Goal: Task Accomplishment & Management: Manage account settings

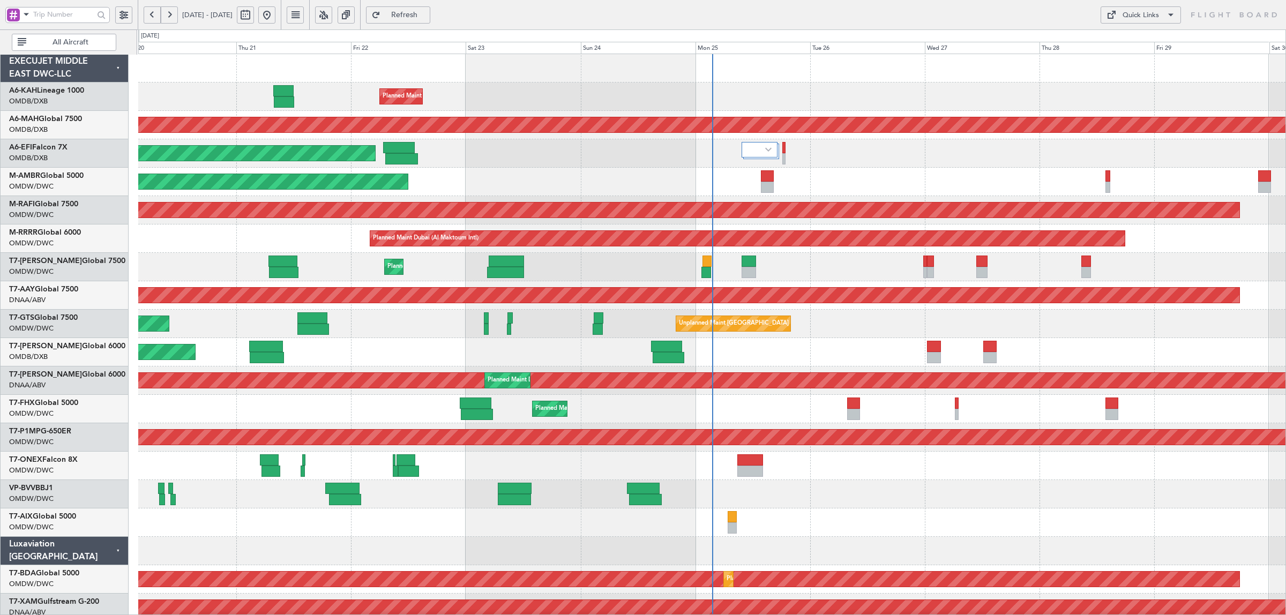
click at [398, 154] on div at bounding box center [401, 158] width 32 height 11
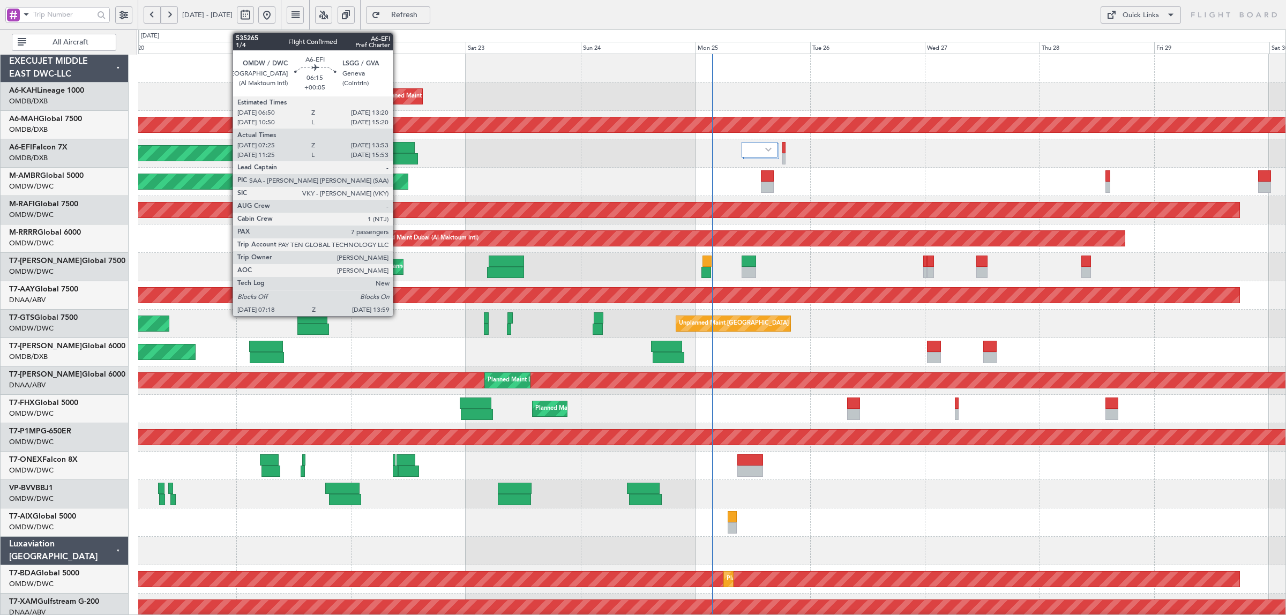
click at [398, 154] on div at bounding box center [401, 158] width 32 height 11
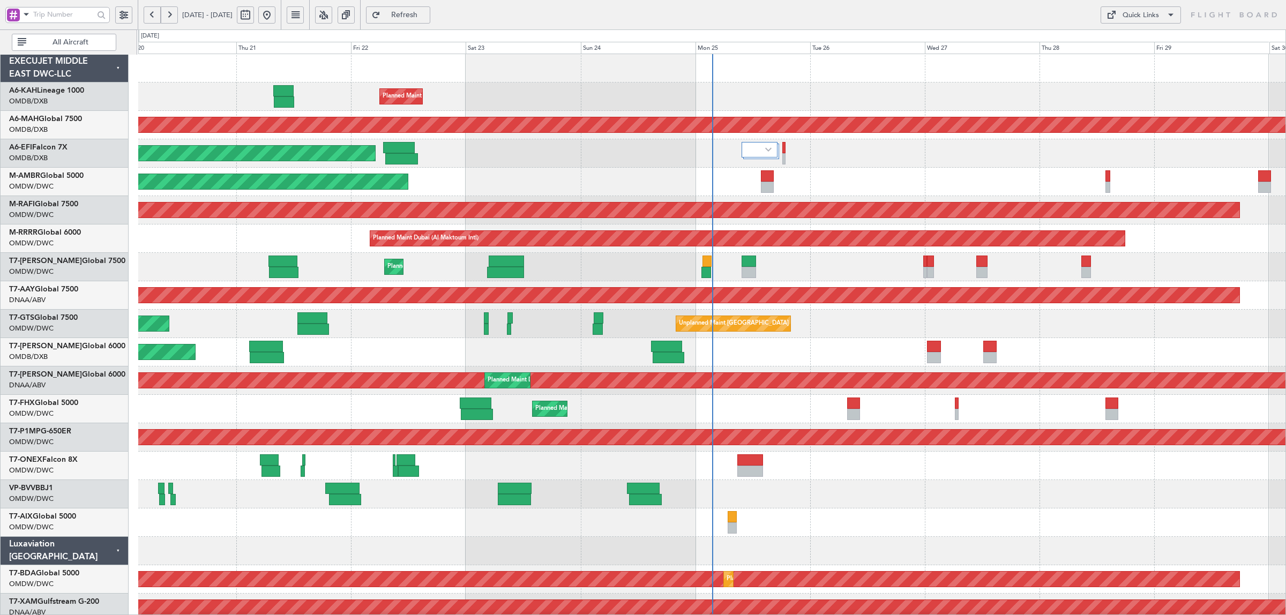
click at [93, 35] on button "All Aircraft" at bounding box center [64, 42] width 104 height 17
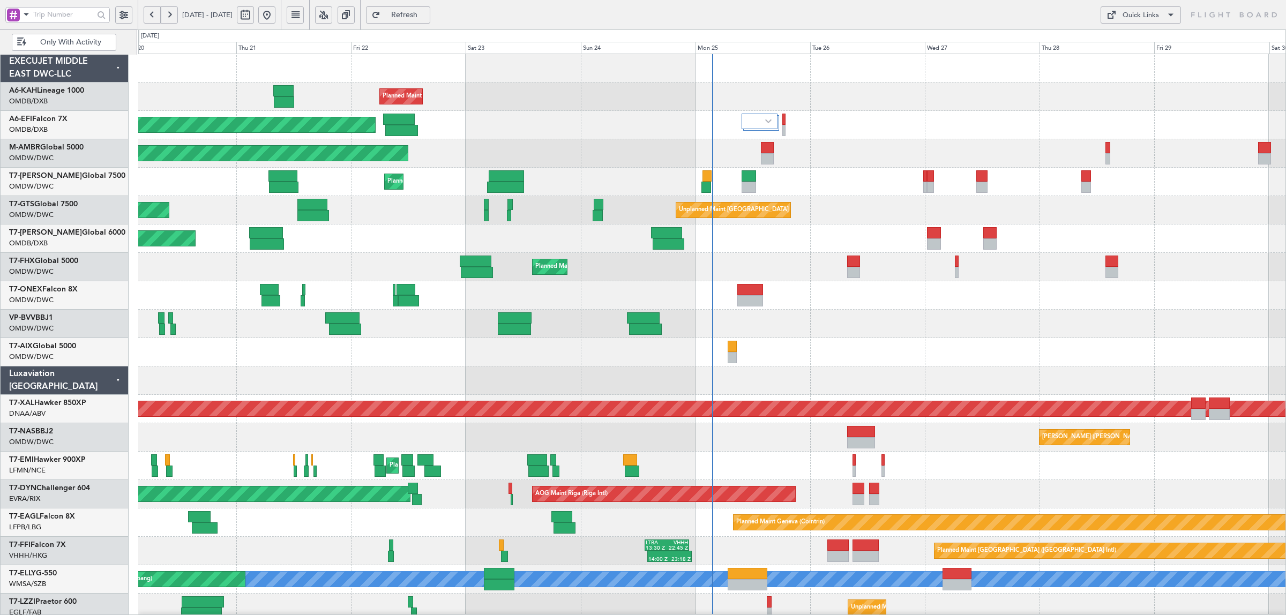
click at [23, 19] on span at bounding box center [26, 14] width 13 height 13
click at [43, 73] on span "A/C (Reg. or Type)" at bounding box center [54, 71] width 59 height 11
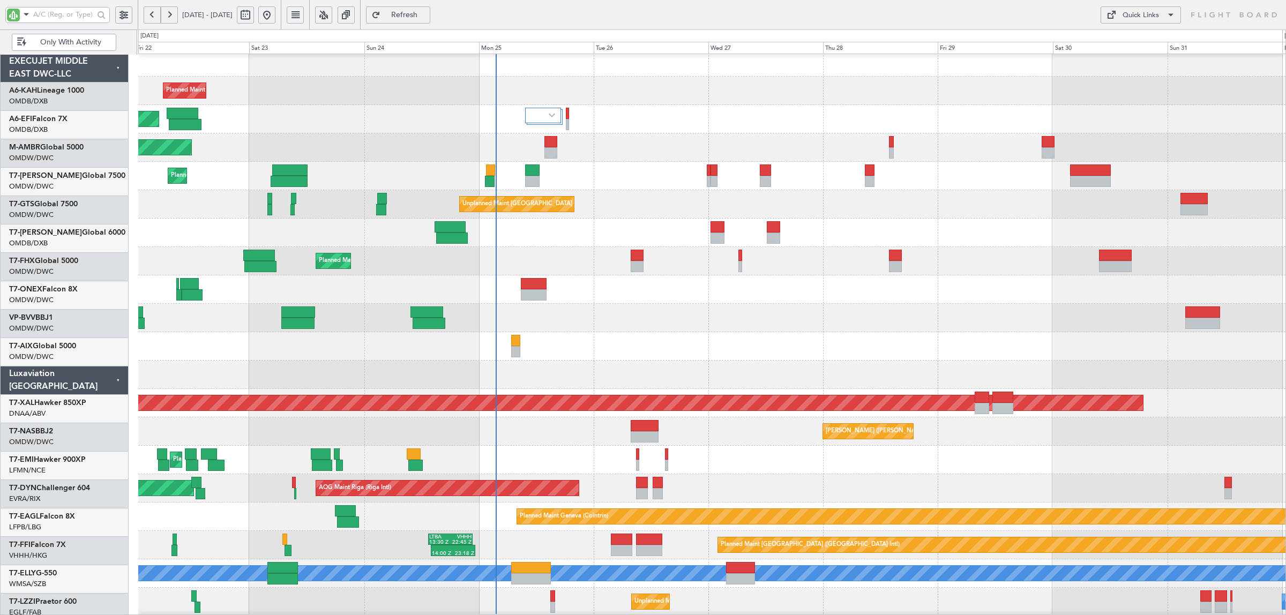
scroll to position [9, 0]
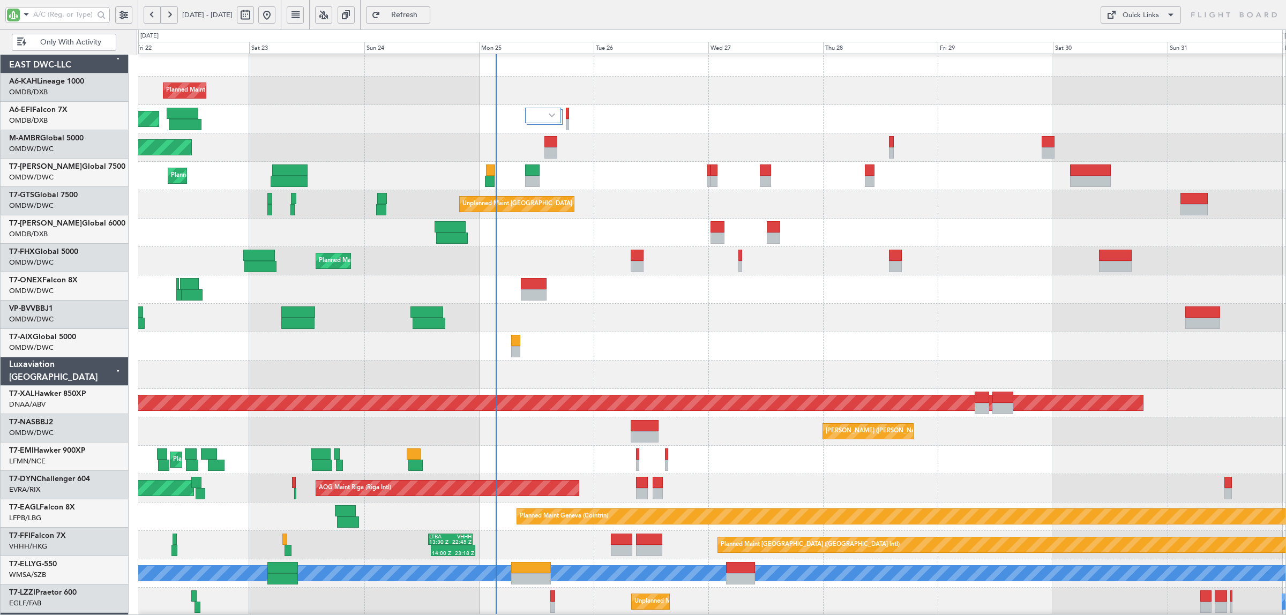
click at [507, 287] on div at bounding box center [711, 289] width 1147 height 28
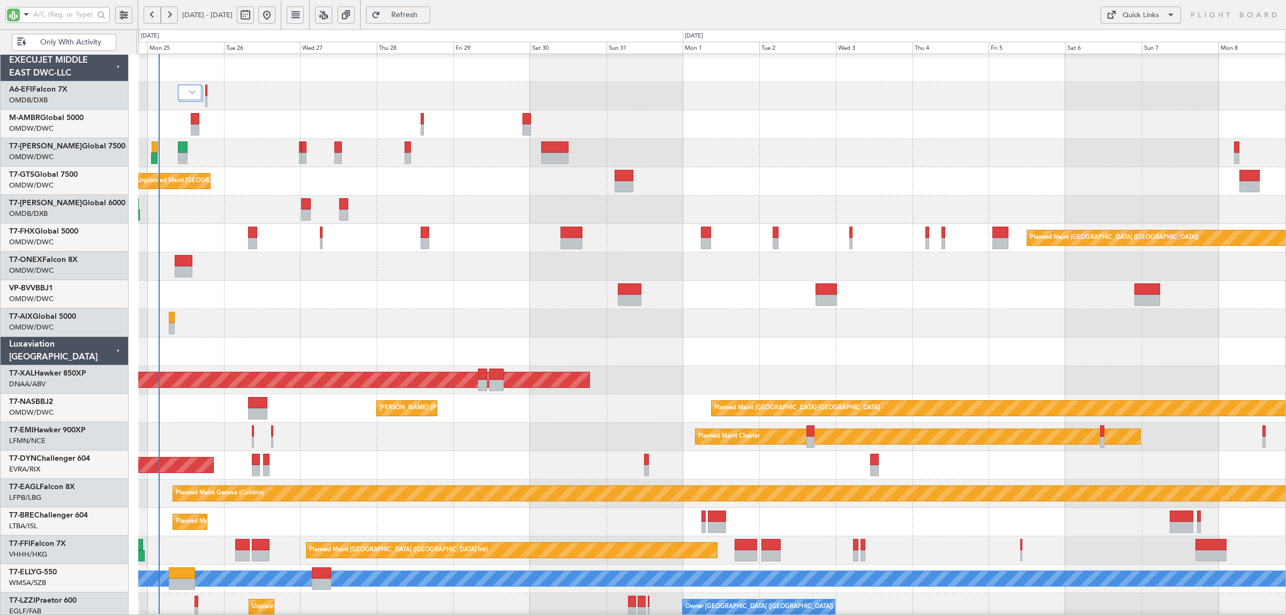
scroll to position [1, 0]
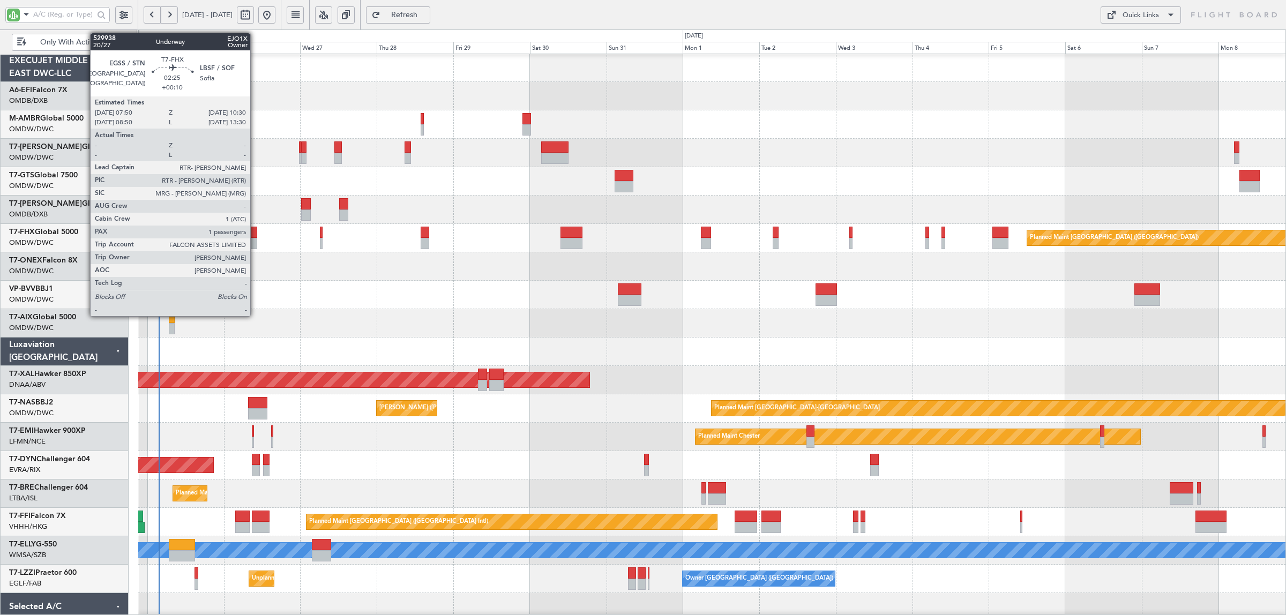
click at [256, 242] on div at bounding box center [252, 243] width 9 height 11
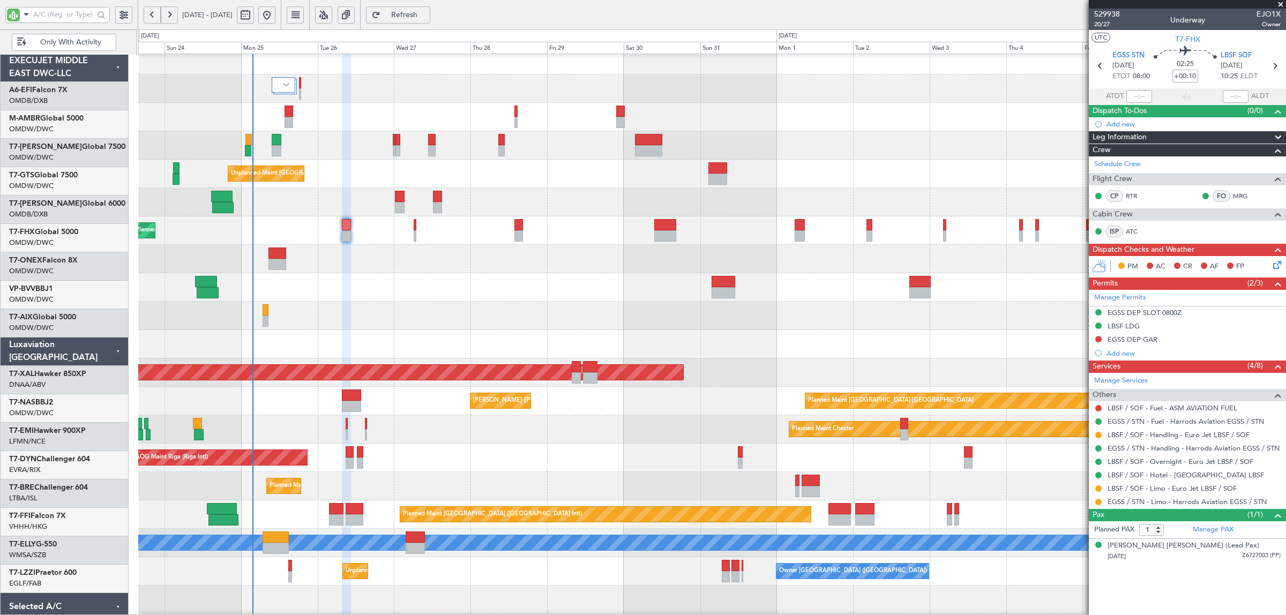
scroll to position [9, 0]
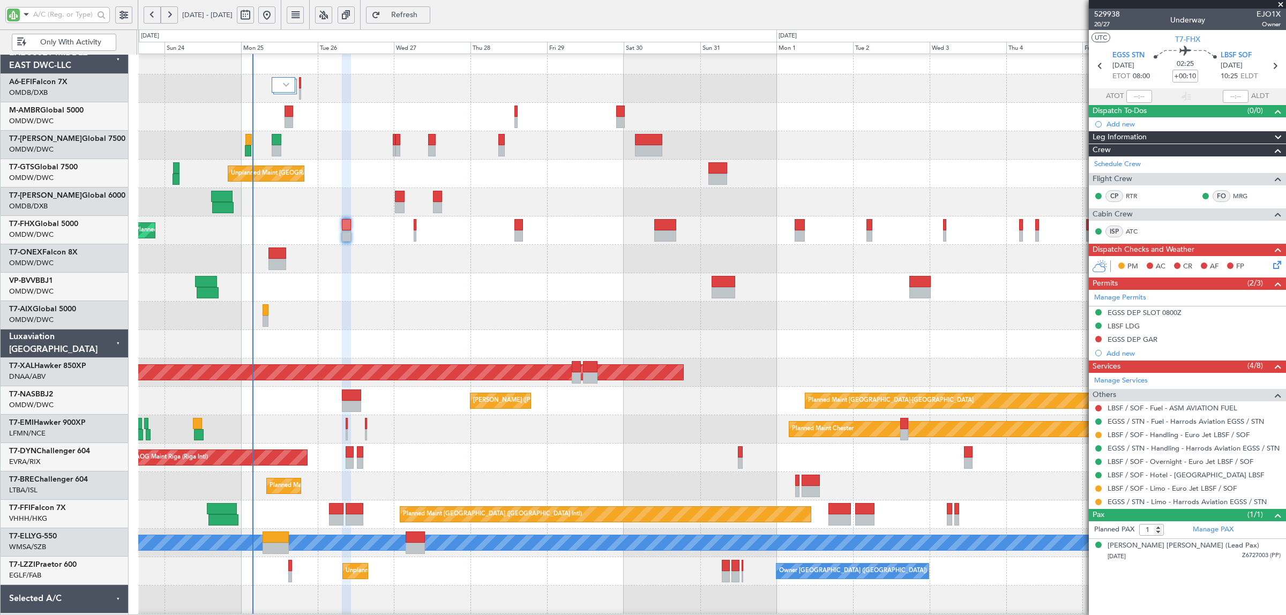
click at [325, 233] on div "Planned Maint Singapore (Changi) Planned Maint London (Stansted)" at bounding box center [711, 230] width 1147 height 28
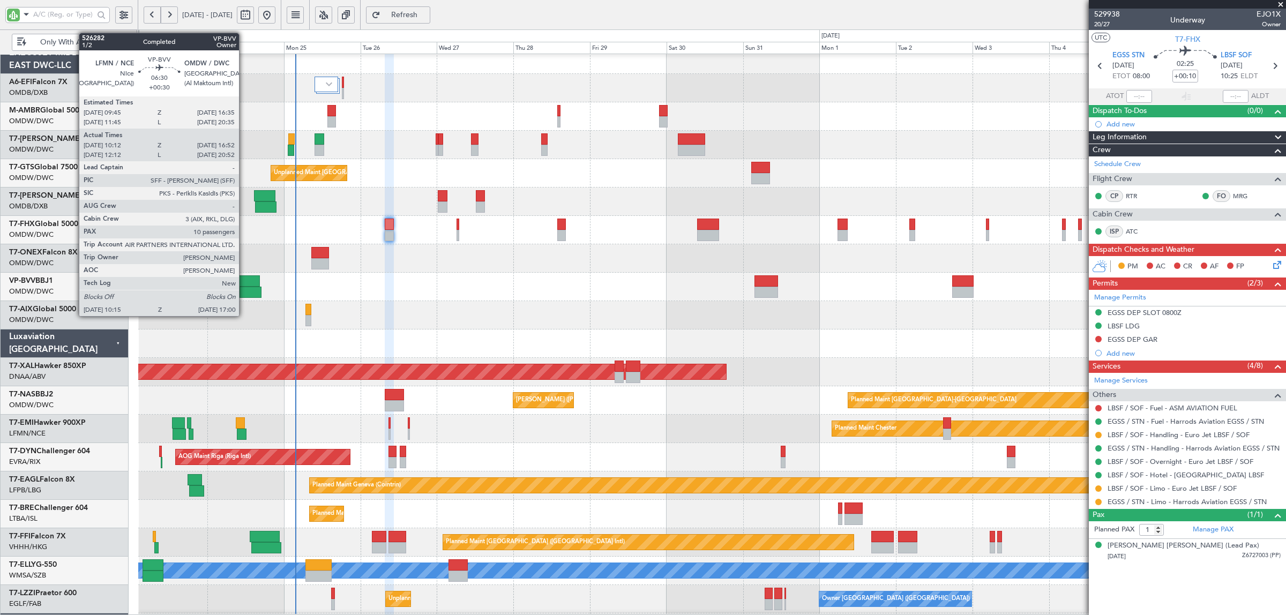
click at [244, 285] on div at bounding box center [249, 280] width 22 height 11
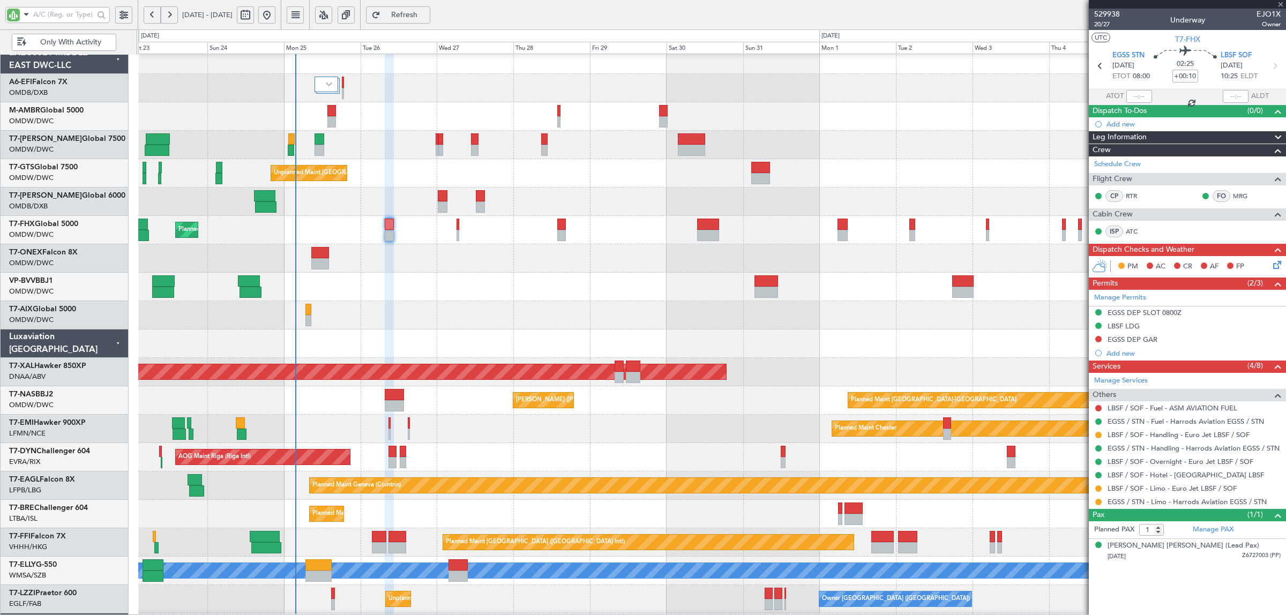
type input "+00:30"
type input "10:27"
type input "16:47"
type input "10"
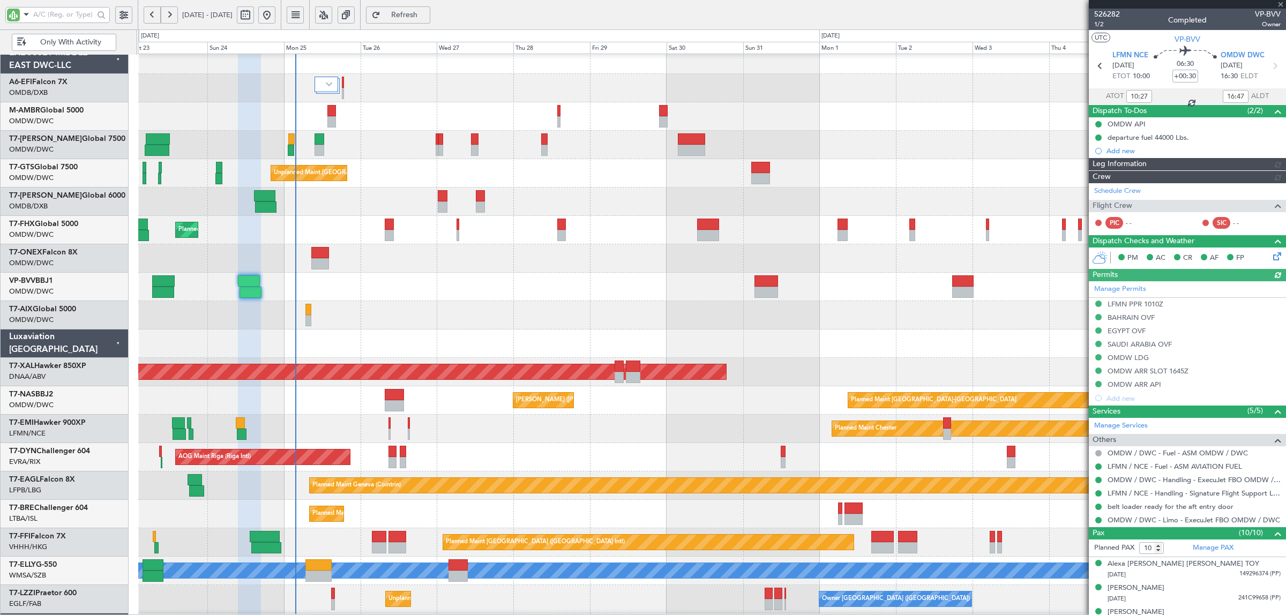
type input "[PERSON_NAME] (SYS)"
type input "7011"
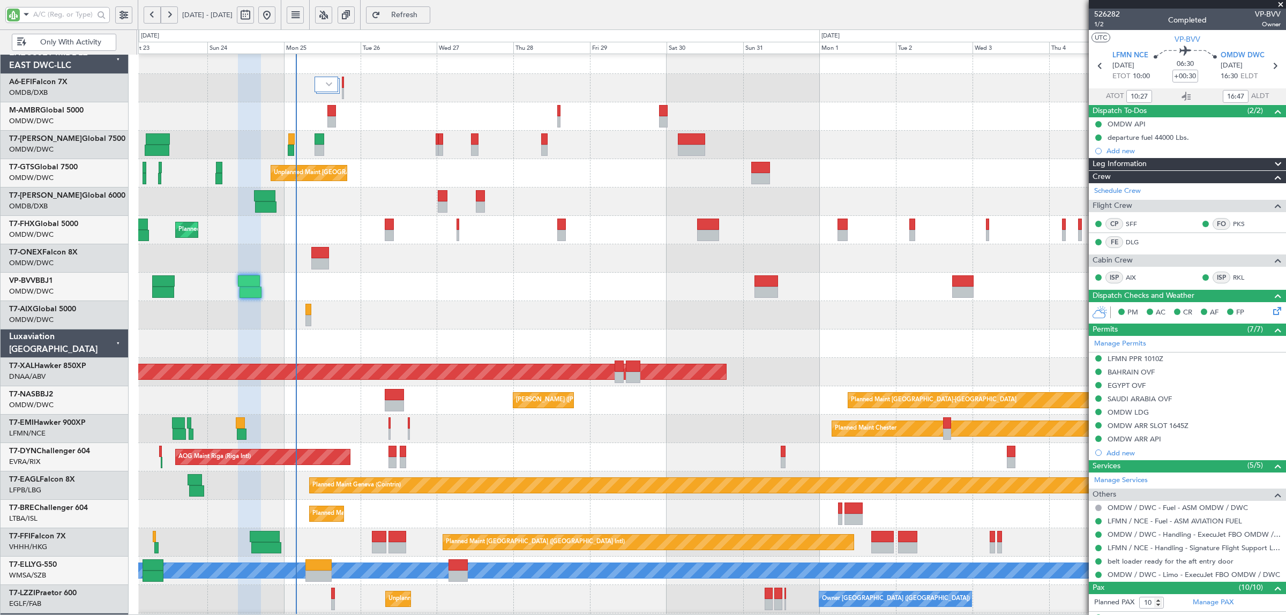
type input "[PERSON_NAME] (SYS)"
type input "7011"
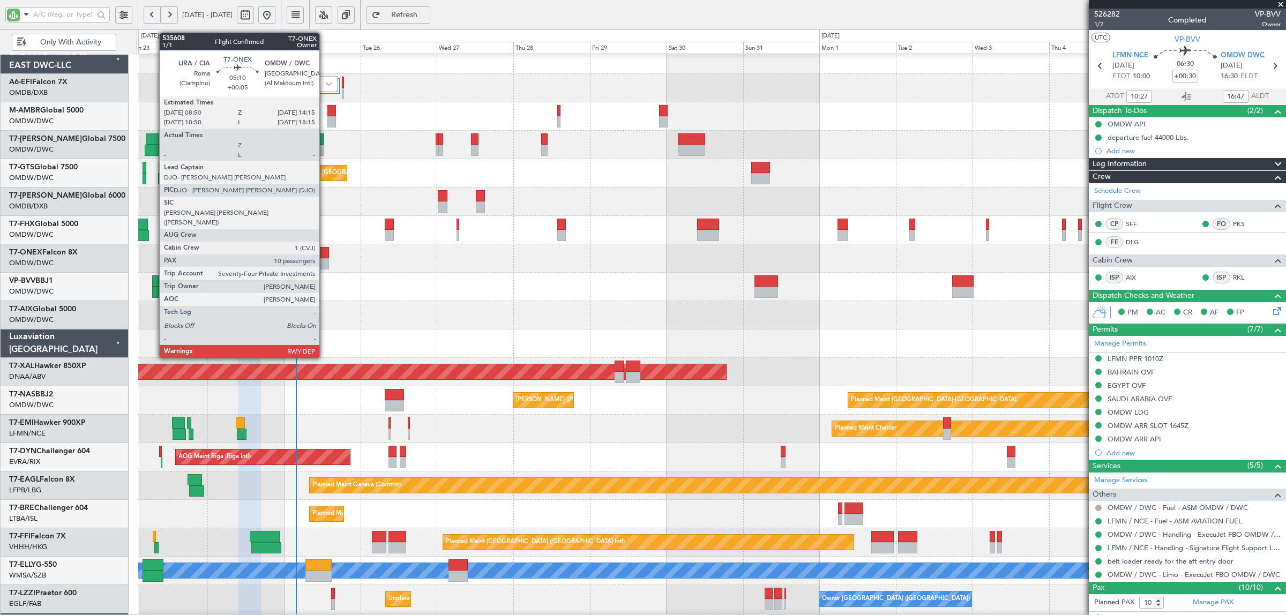
click at [325, 261] on div at bounding box center [320, 263] width 18 height 11
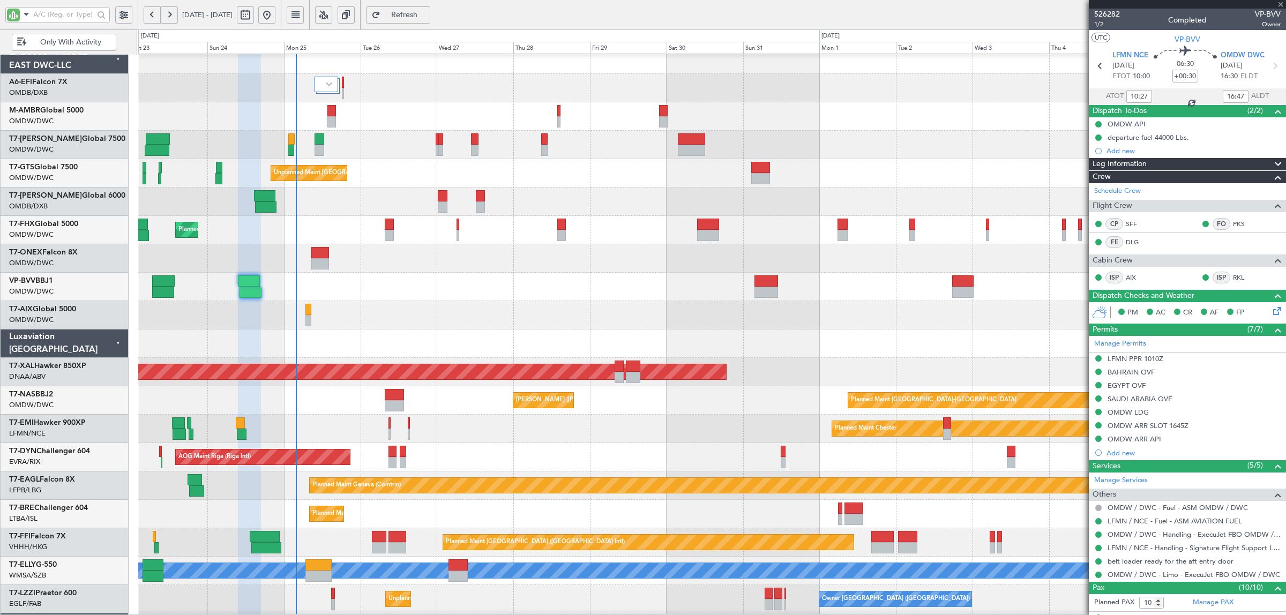
type input "+00:05"
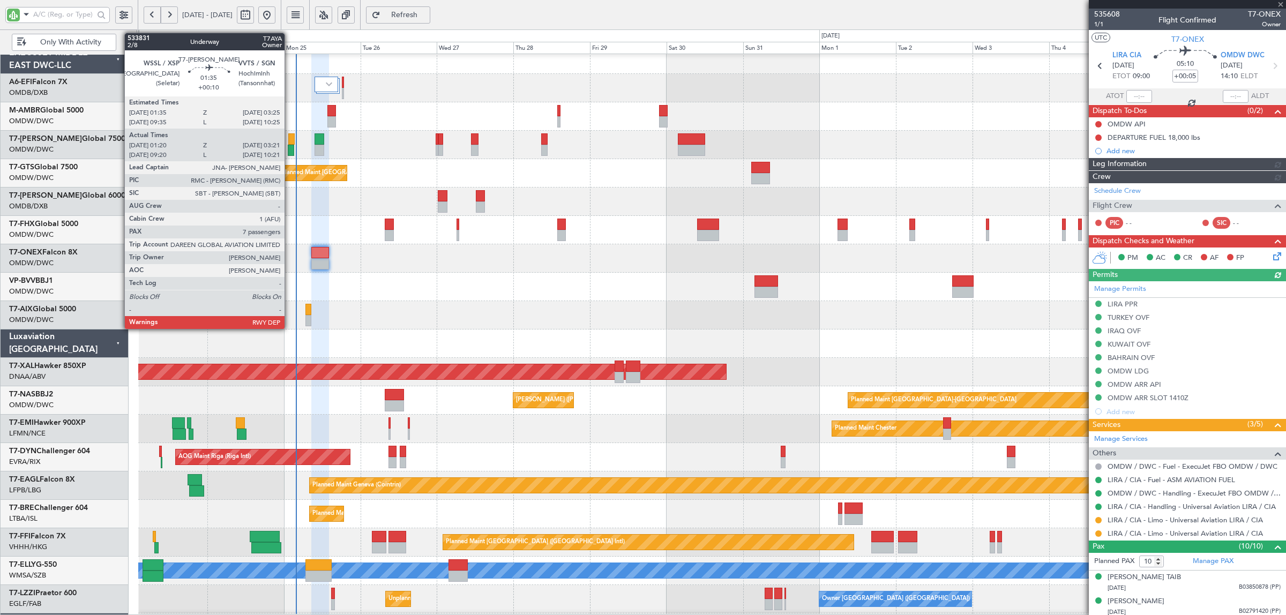
click at [290, 149] on div at bounding box center [291, 150] width 6 height 11
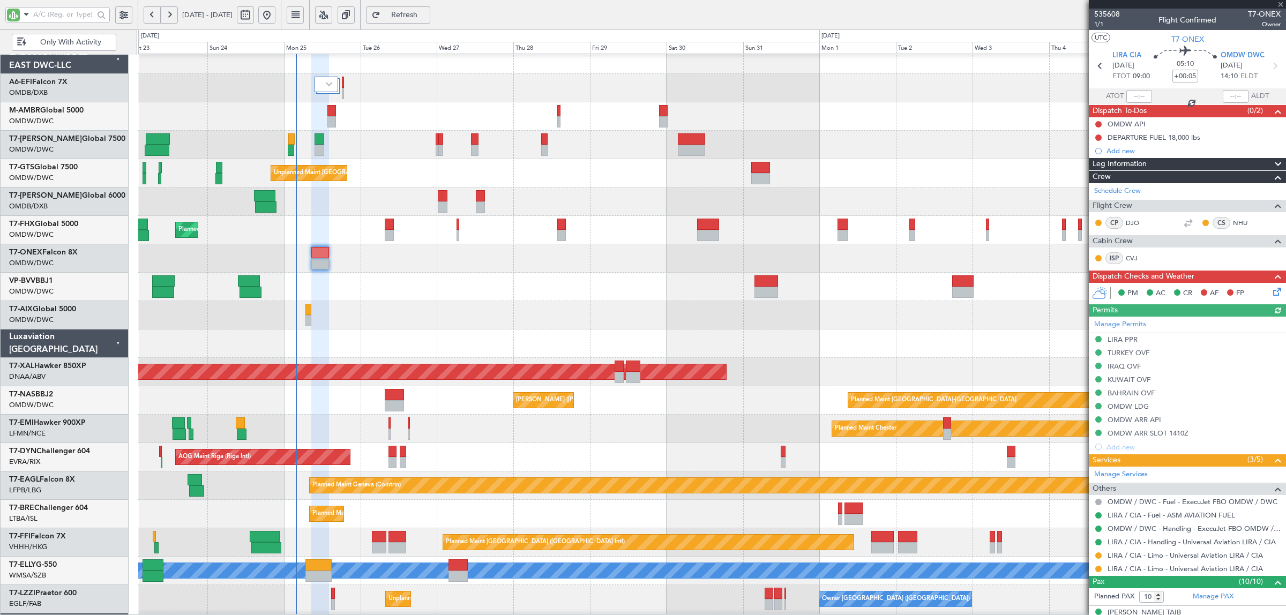
type input "+00:10"
type input "01:30"
type input "03:16"
type input "7"
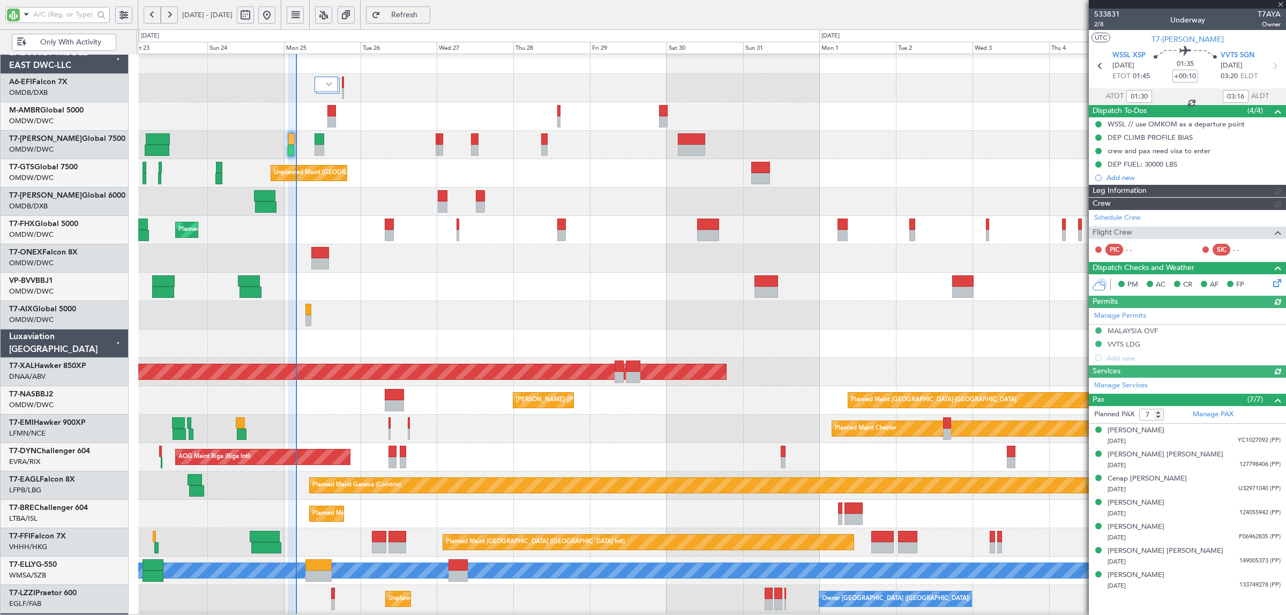
type input "[PERSON_NAME] (ANI)"
type input "6915"
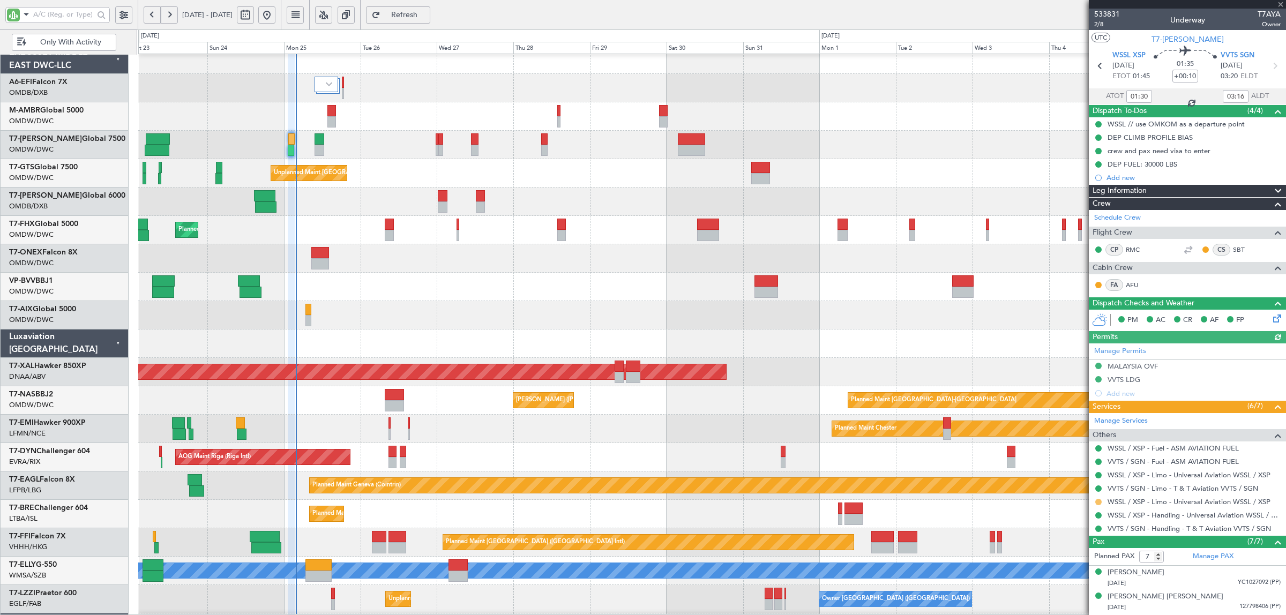
click at [1099, 504] on button at bounding box center [1098, 502] width 6 height 6
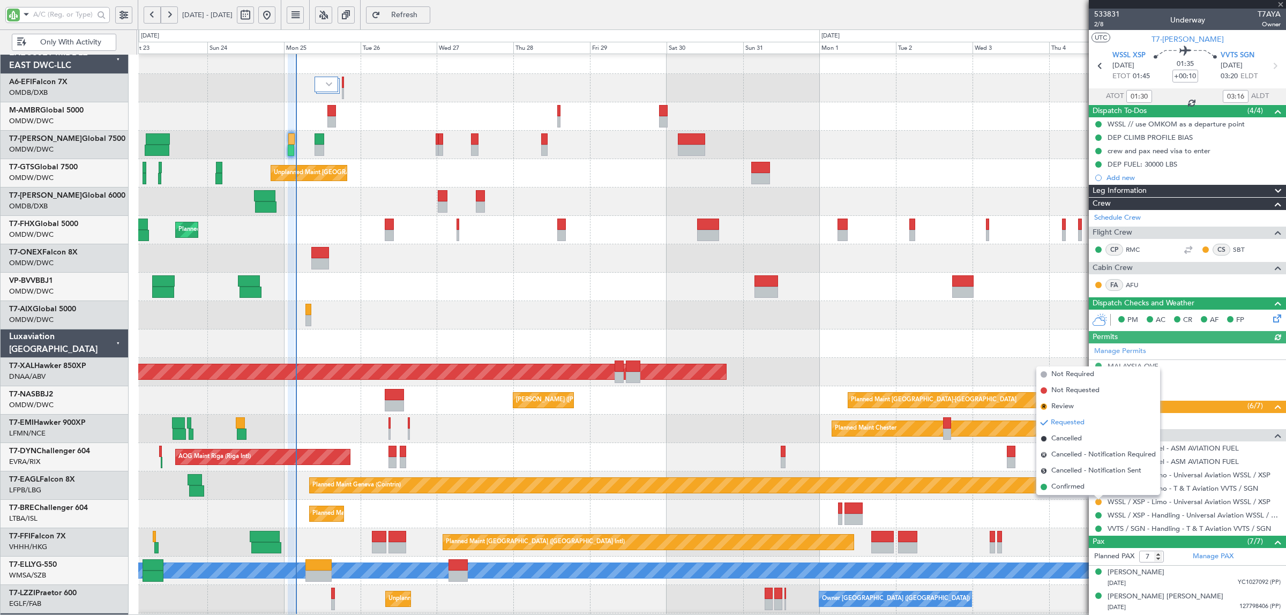
click at [1070, 486] on span "Confirmed" at bounding box center [1067, 487] width 33 height 11
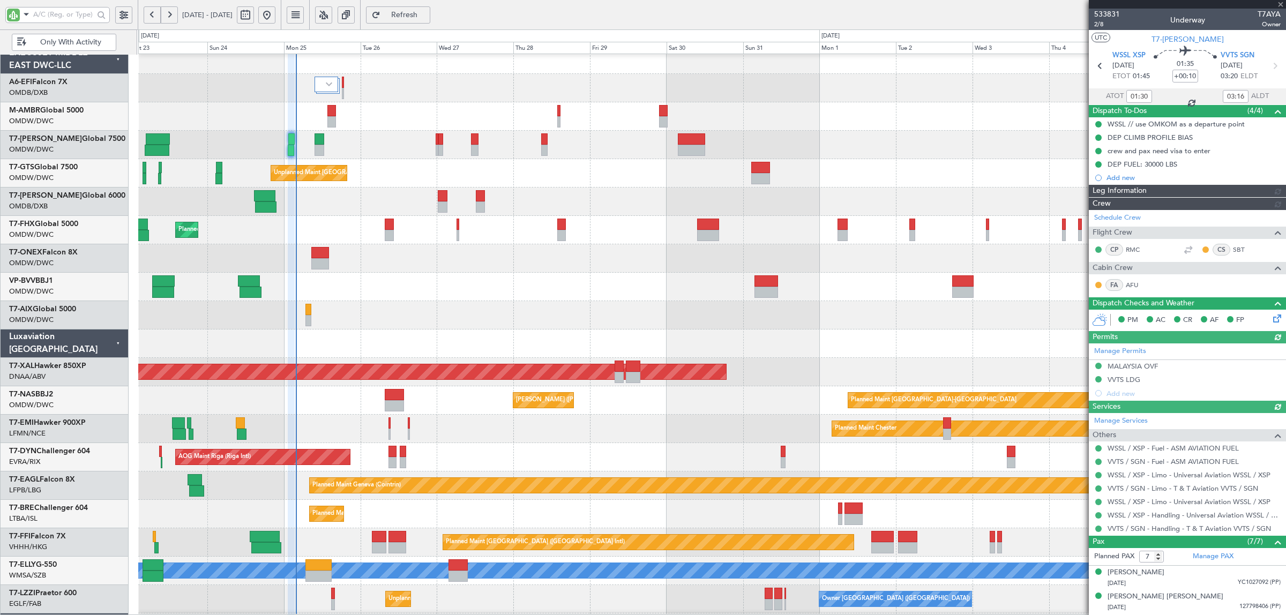
type input "[PERSON_NAME] (ANI)"
type input "6915"
click at [79, 15] on input "text" at bounding box center [63, 14] width 61 height 16
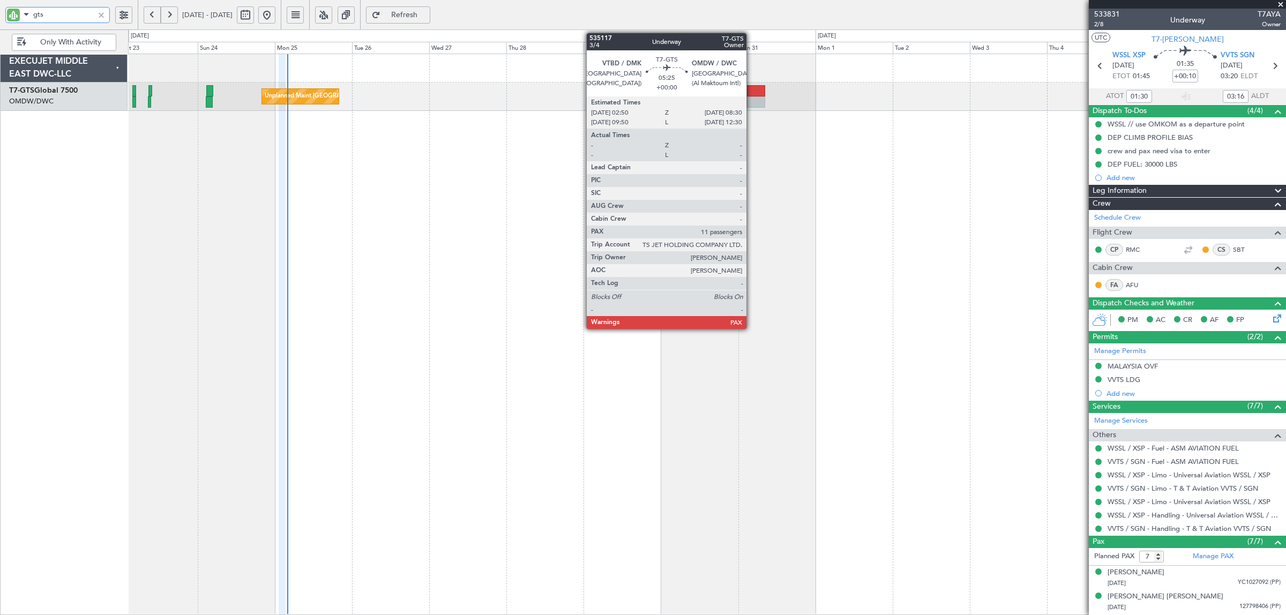
click at [752, 98] on div at bounding box center [756, 101] width 19 height 11
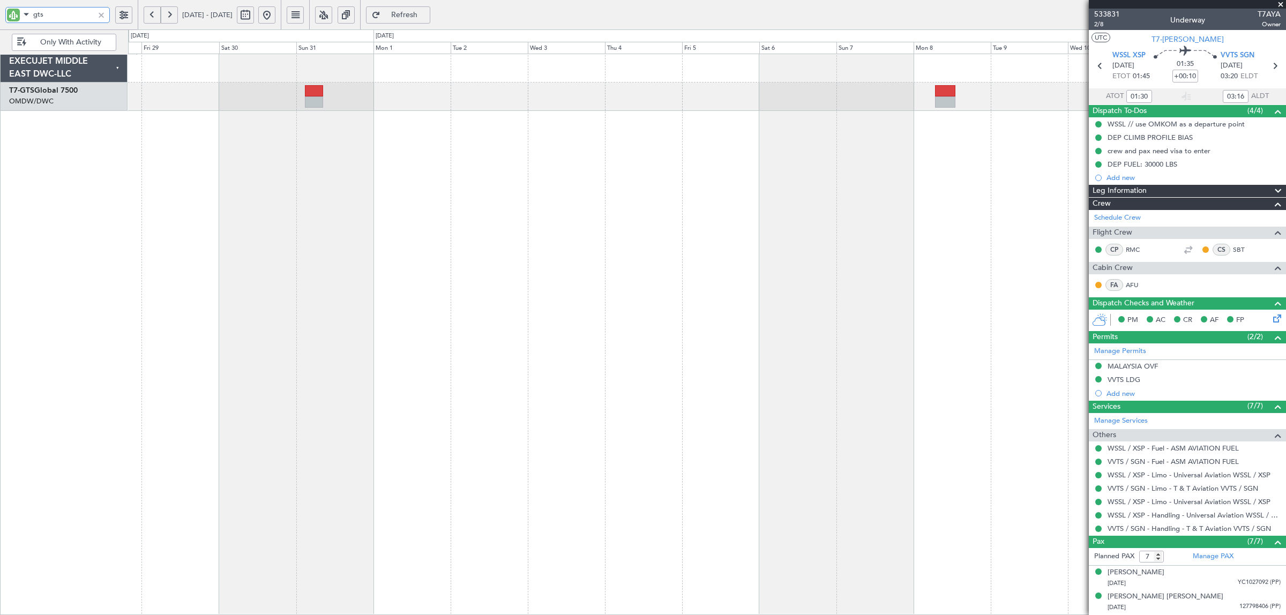
click at [422, 145] on div "Unplanned Maint [GEOGRAPHIC_DATA] (Seletar)" at bounding box center [707, 334] width 1158 height 561
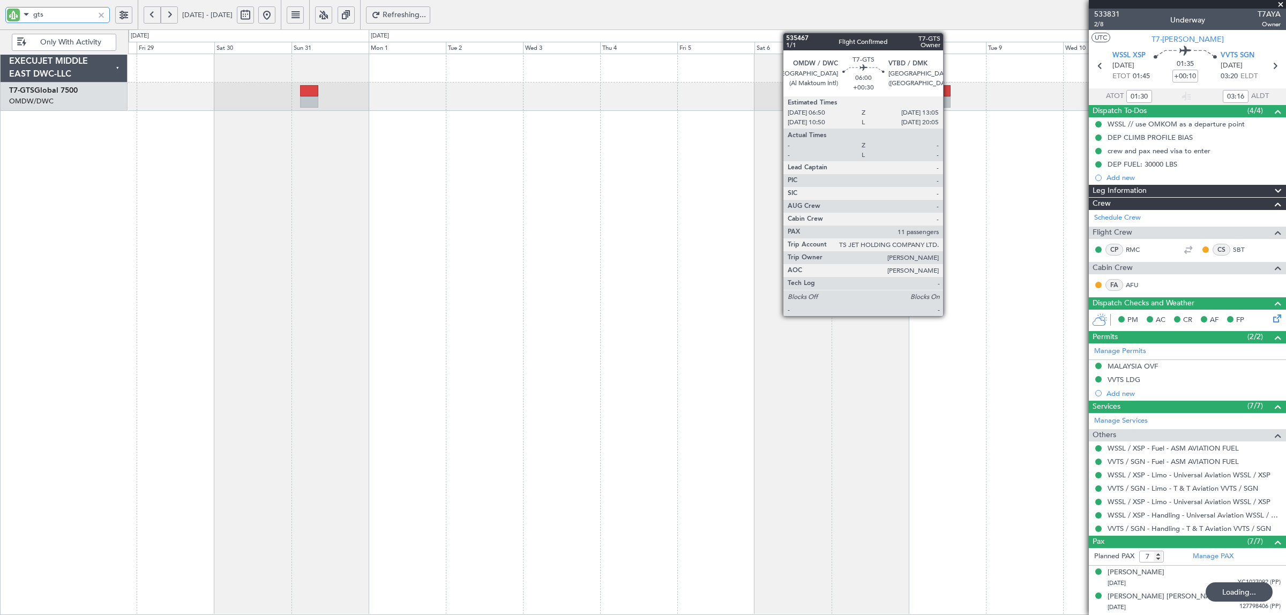
click at [948, 100] on div at bounding box center [940, 101] width 20 height 11
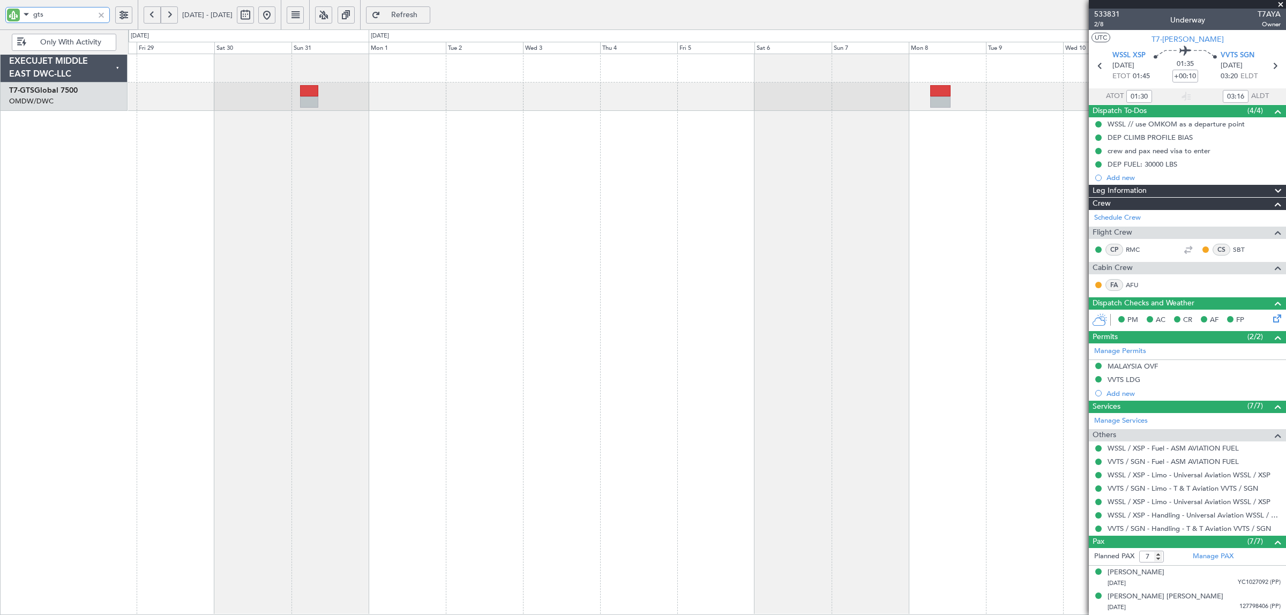
drag, startPoint x: 48, startPoint y: 19, endPoint x: 1, endPoint y: 23, distance: 47.9
click at [4, 23] on div "gts" at bounding box center [69, 14] width 138 height 29
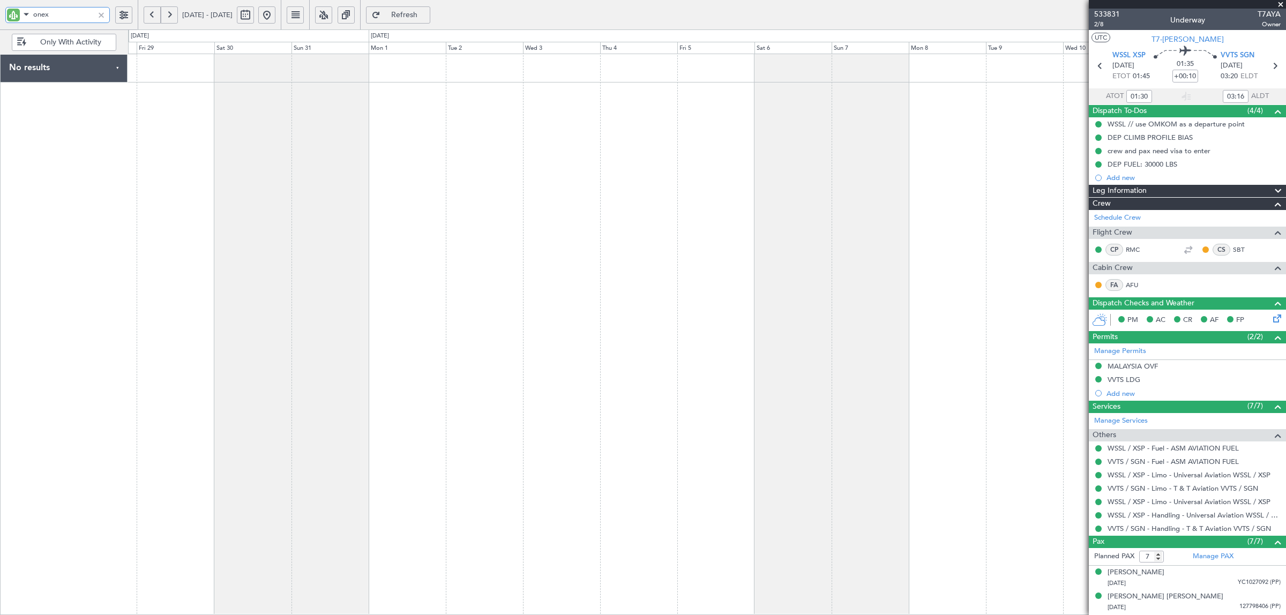
type input "onex"
click at [275, 18] on button at bounding box center [266, 14] width 17 height 17
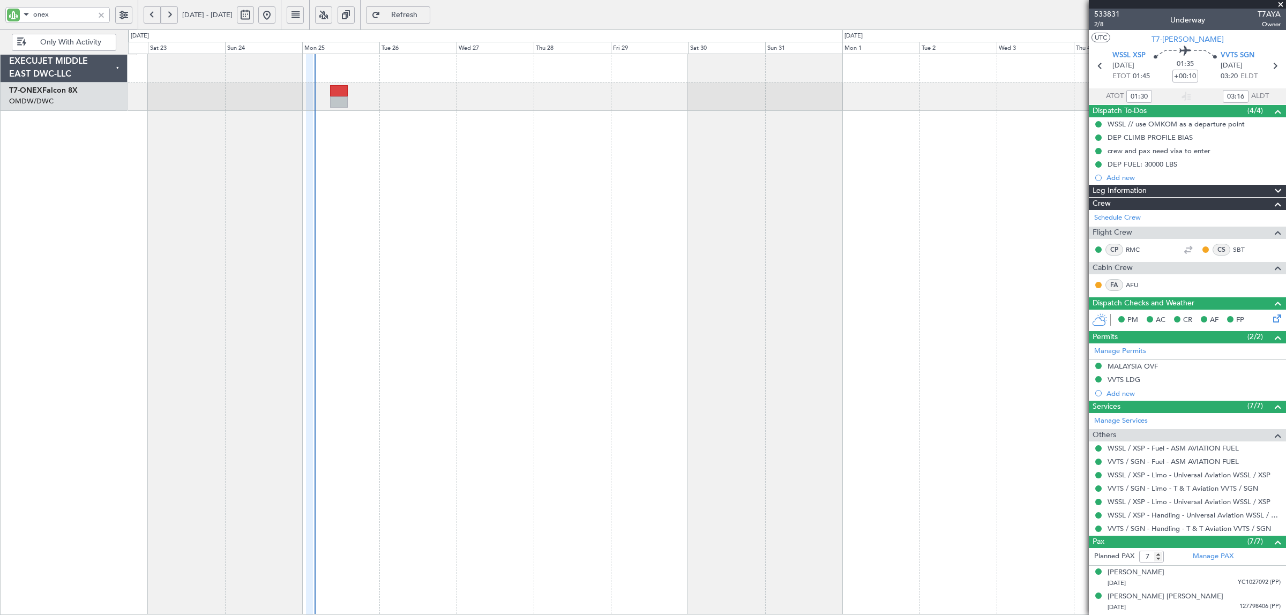
click at [162, 198] on div at bounding box center [707, 334] width 1158 height 561
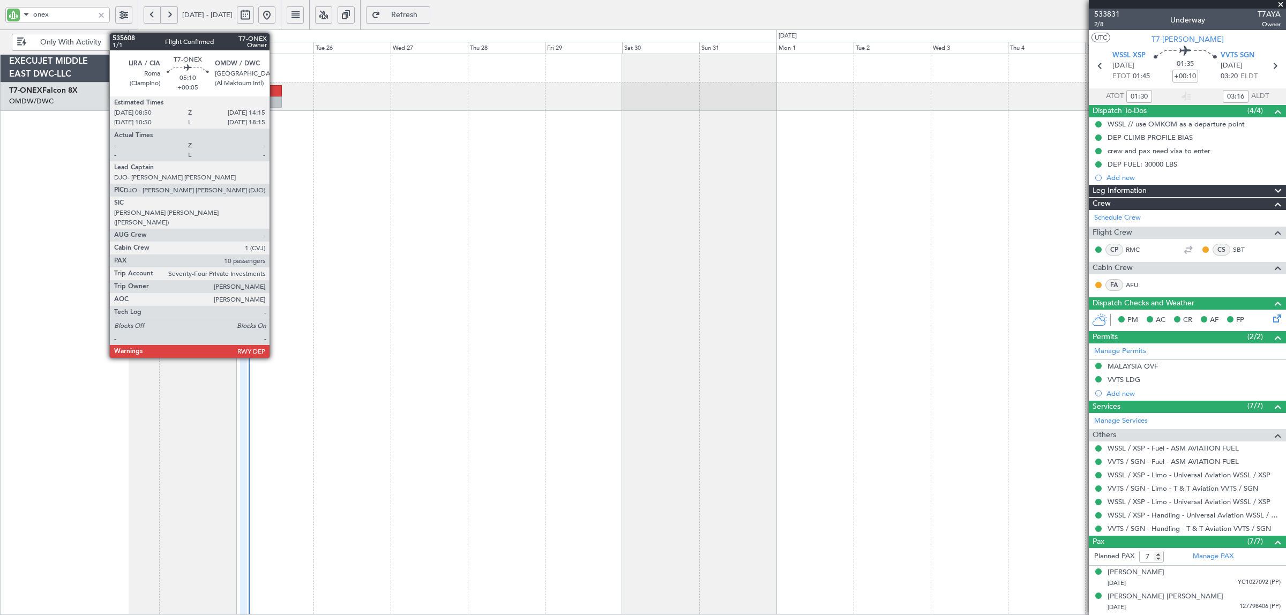
click at [275, 100] on div at bounding box center [273, 101] width 18 height 11
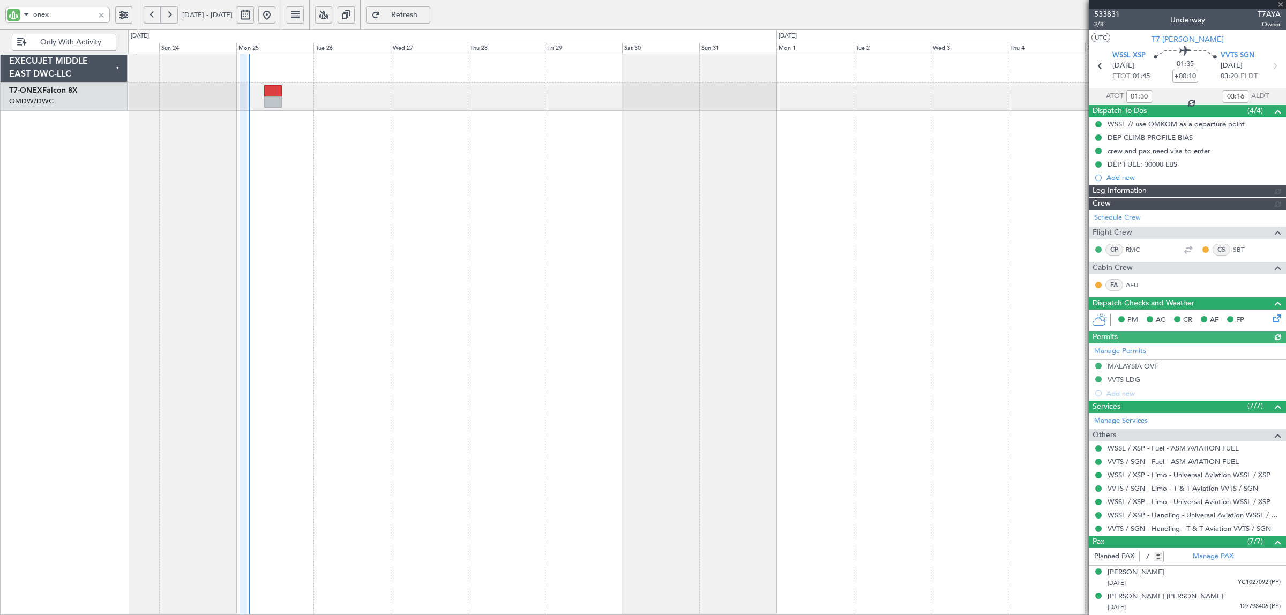
type input "[PERSON_NAME] (ANI)"
type input "6915"
type input "[PERSON_NAME] (ANI)"
type input "6915"
type input "[PERSON_NAME] (ANI)"
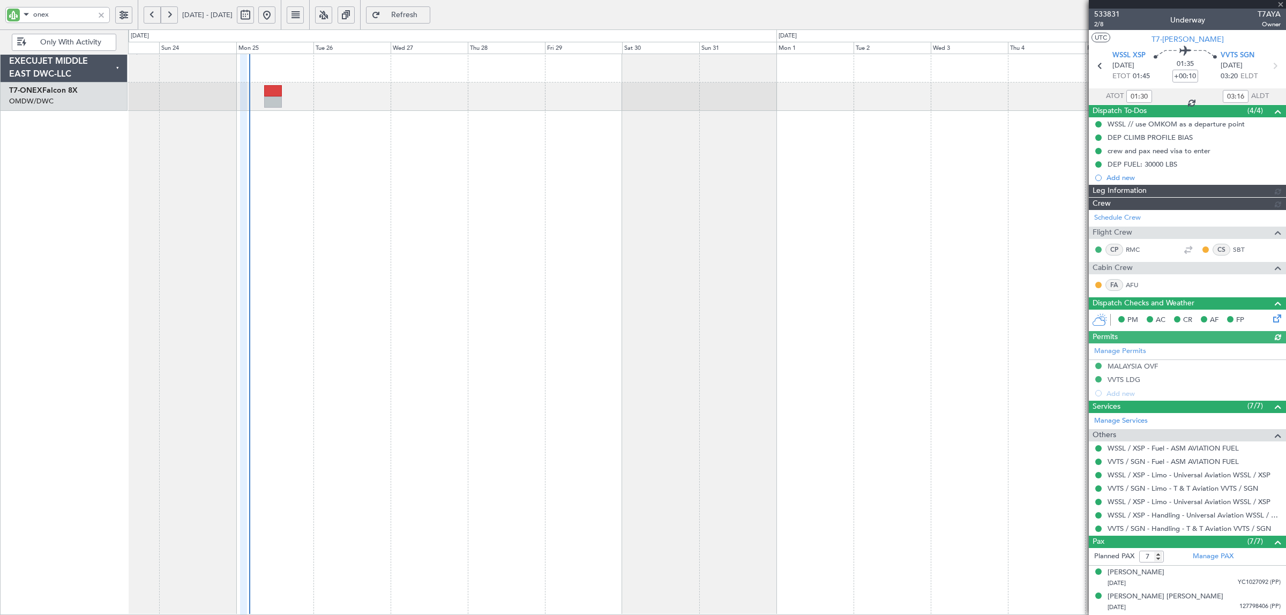
type input "6915"
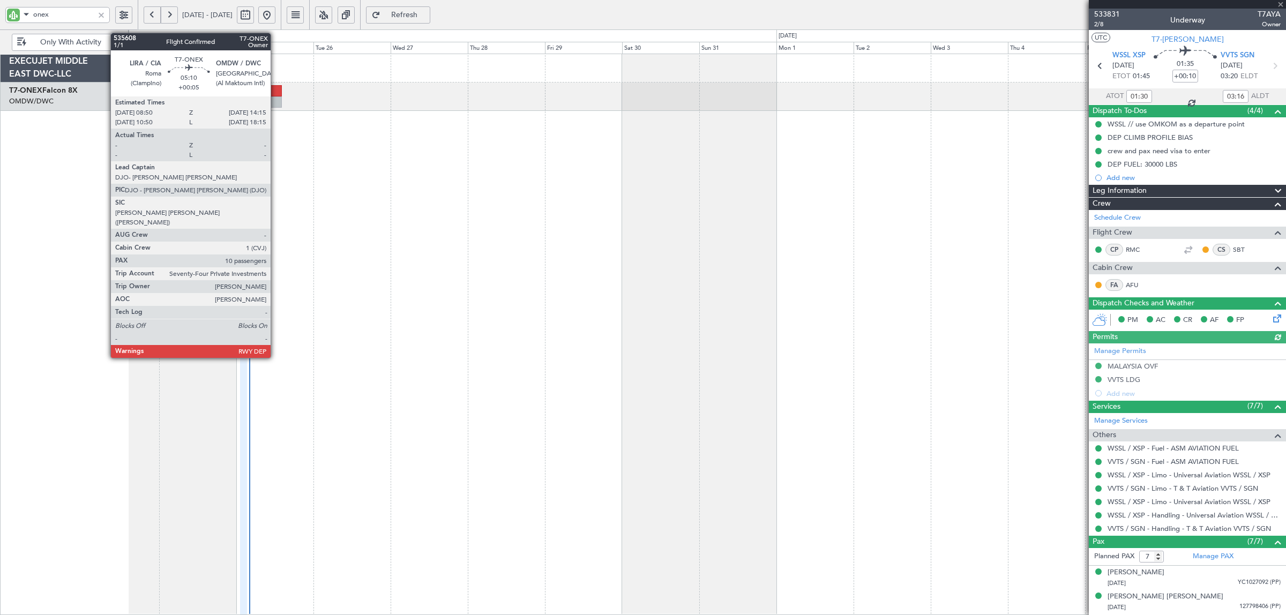
click at [276, 99] on div at bounding box center [273, 101] width 18 height 11
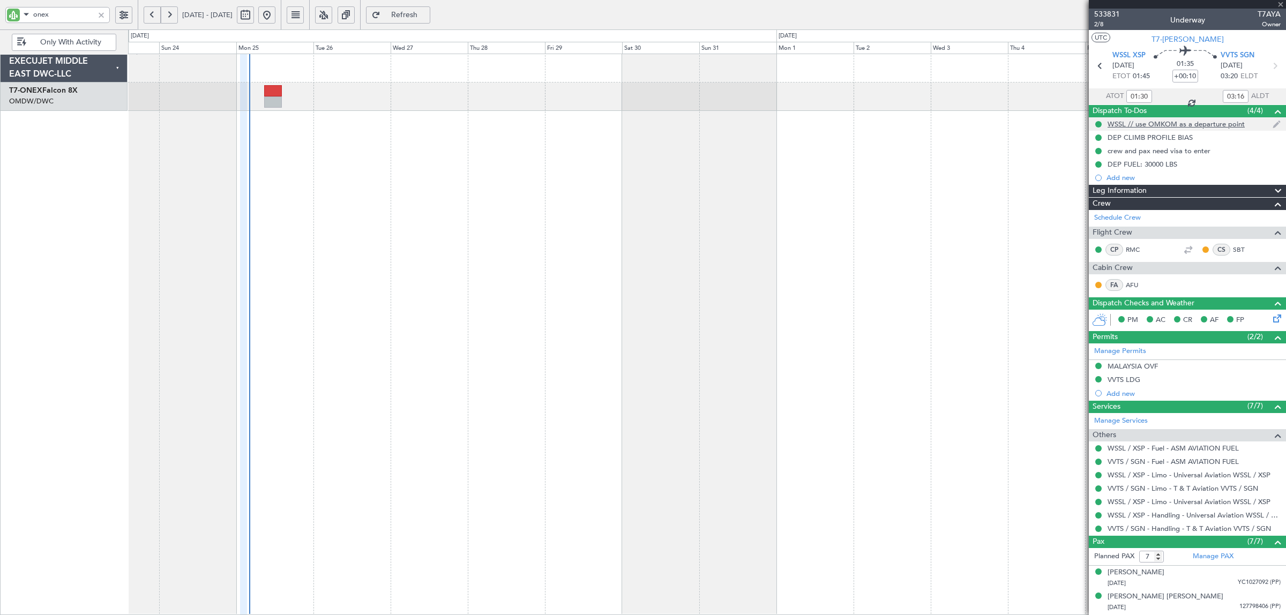
type input "+00:05"
type input "10"
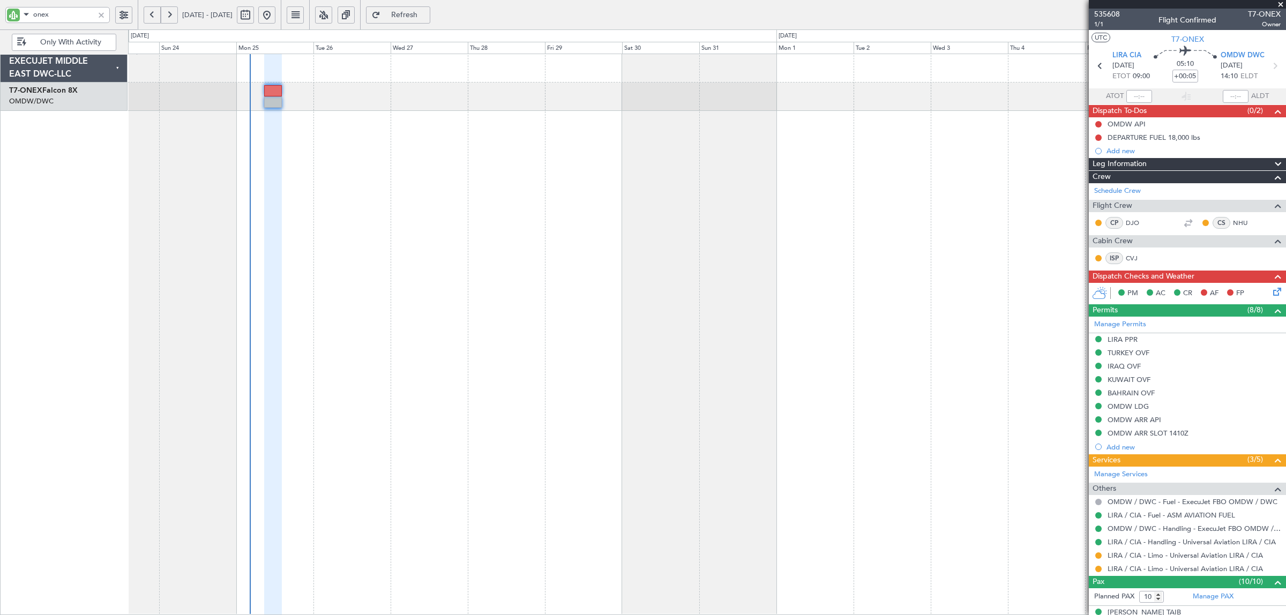
type input "[PERSON_NAME] (SYS)"
type input "7112"
click at [1100, 124] on button at bounding box center [1098, 124] width 6 height 6
click at [1097, 173] on span "Completed" at bounding box center [1102, 171] width 35 height 11
click at [1096, 135] on button at bounding box center [1098, 137] width 6 height 6
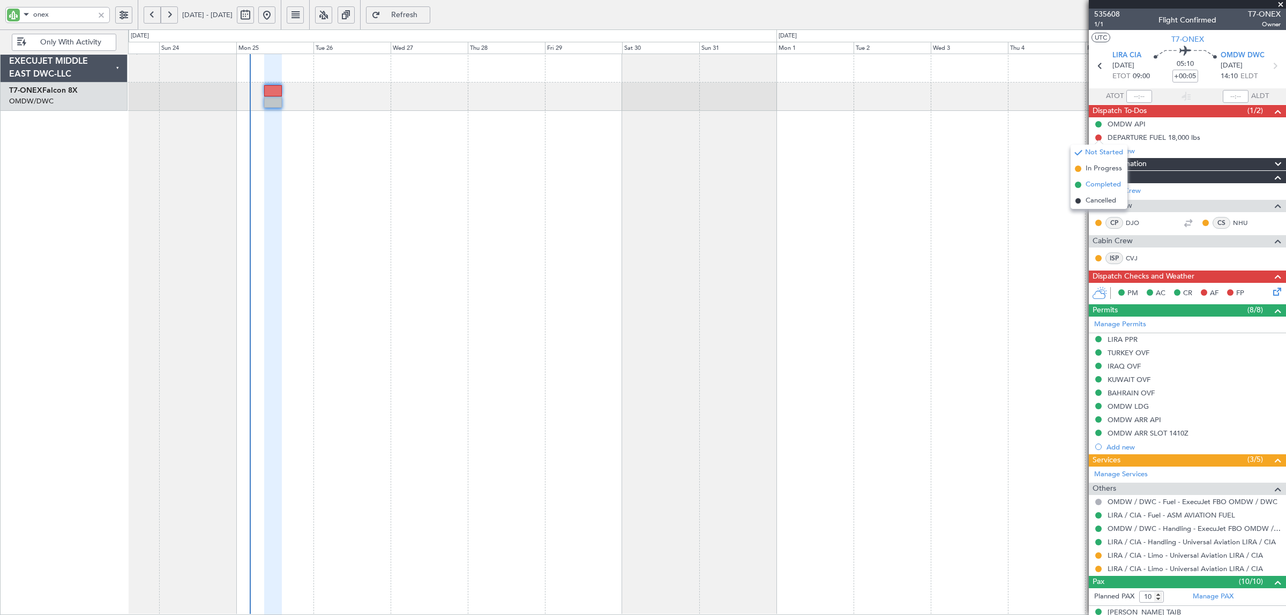
click at [1103, 183] on span "Completed" at bounding box center [1102, 184] width 35 height 11
click at [1271, 292] on icon at bounding box center [1275, 290] width 9 height 9
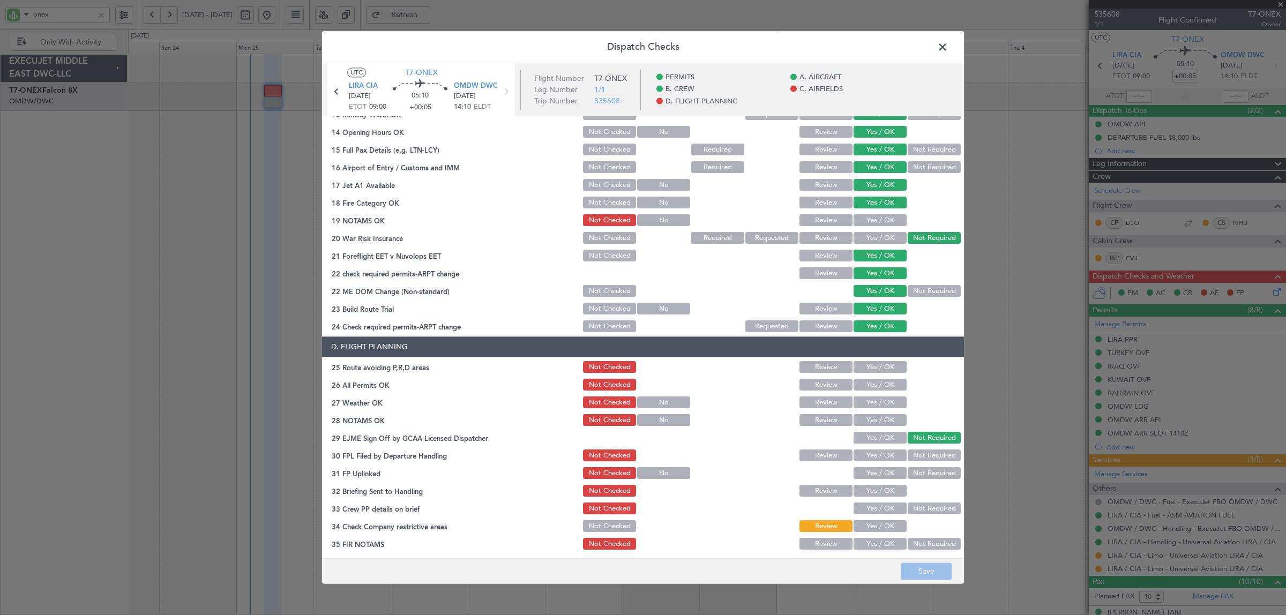
scroll to position [351, 0]
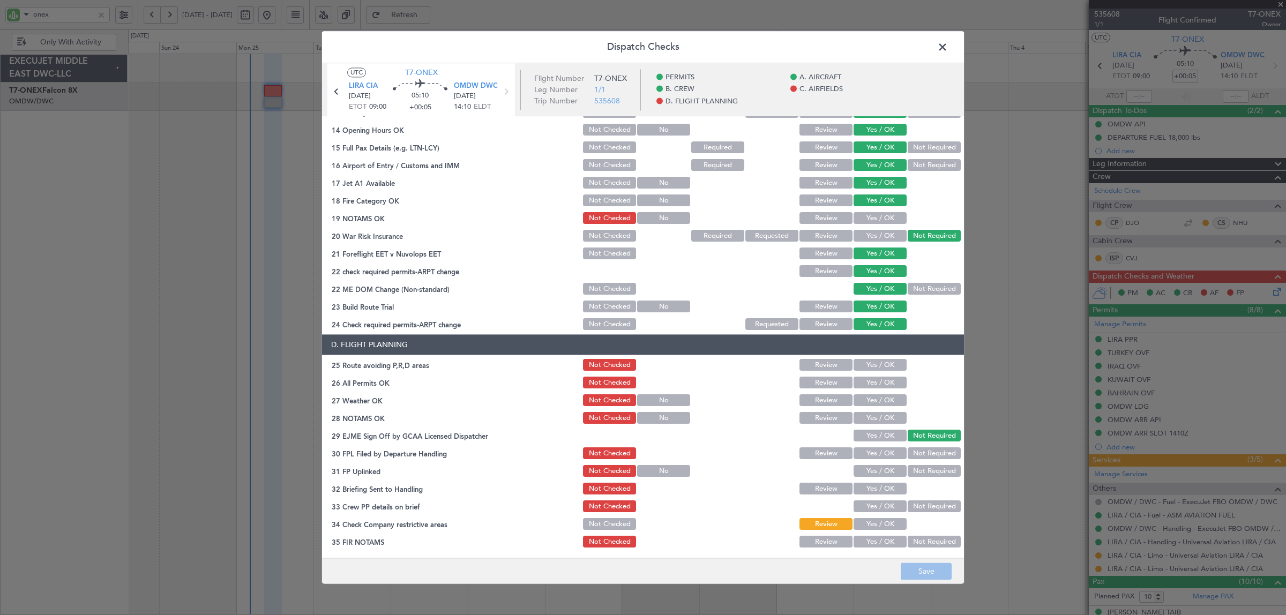
click at [908, 285] on button "Not Required" at bounding box center [934, 289] width 53 height 12
click at [879, 216] on button "Yes / OK" at bounding box center [879, 219] width 53 height 12
drag, startPoint x: 922, startPoint y: 167, endPoint x: 923, endPoint y: 194, distance: 27.9
click at [923, 191] on section "C. AIRFIELDS 08 Security Assessment Not Checked Requested Review Yes / OK Not R…" at bounding box center [643, 163] width 642 height 339
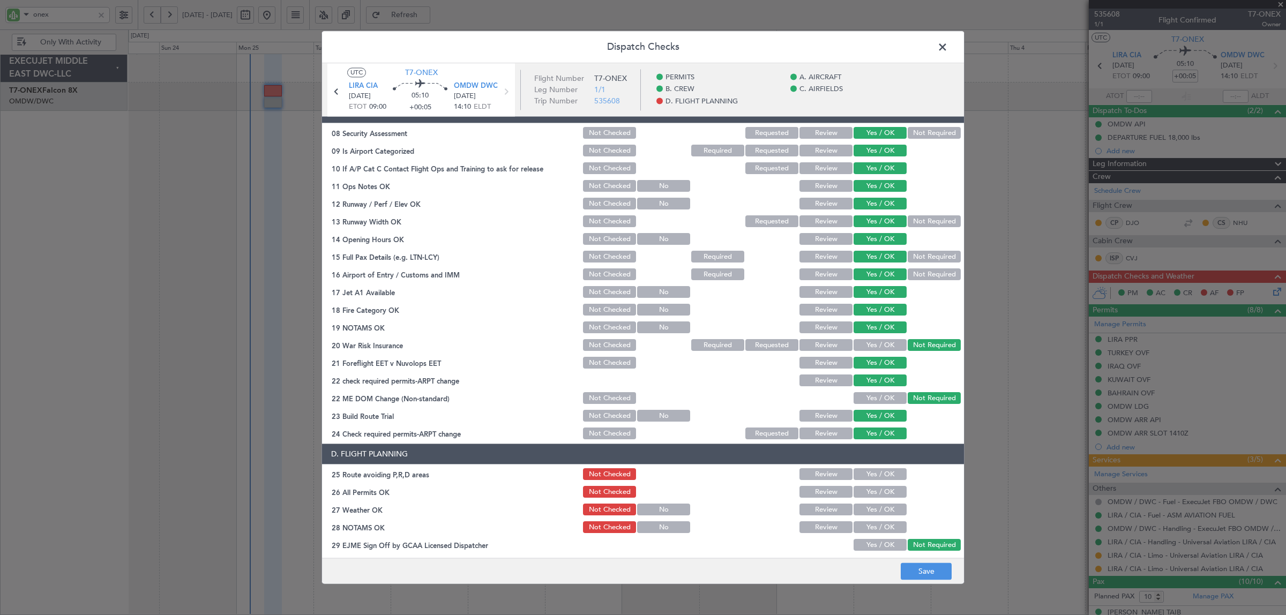
scroll to position [84, 0]
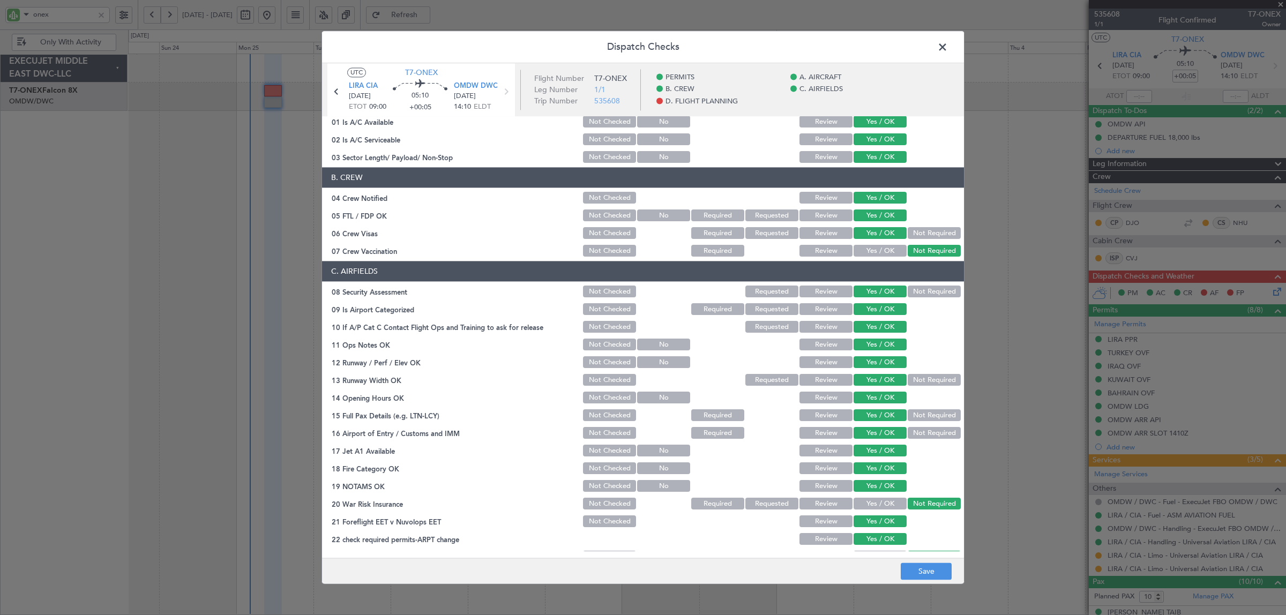
click at [925, 294] on button "Not Required" at bounding box center [934, 292] width 53 height 12
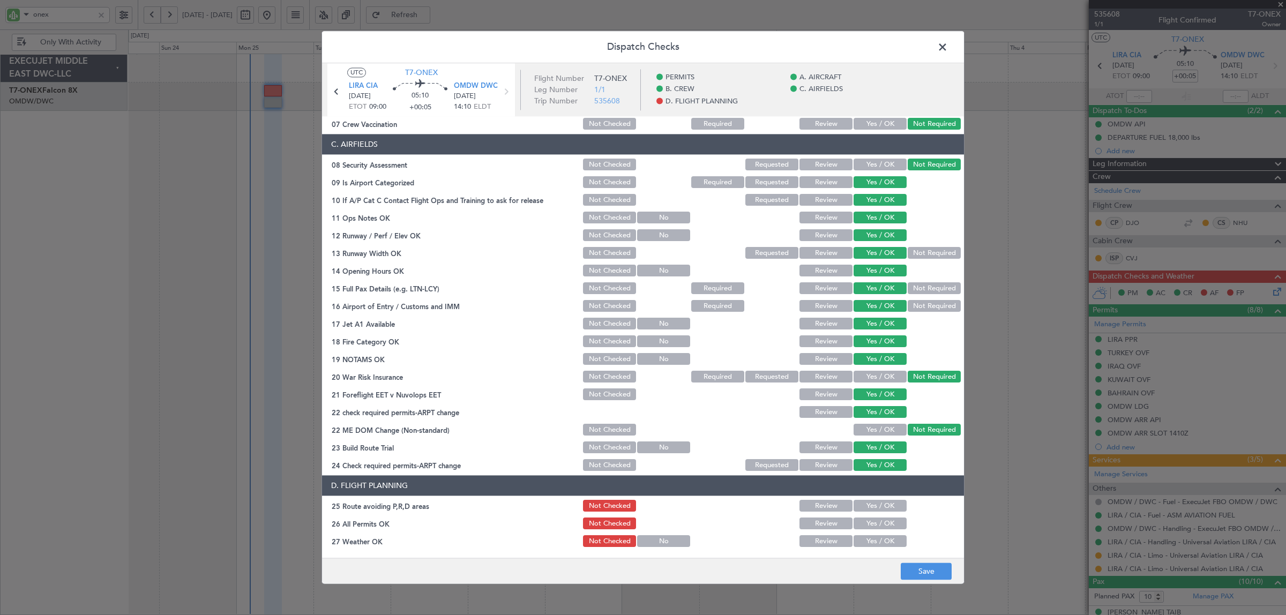
scroll to position [351, 0]
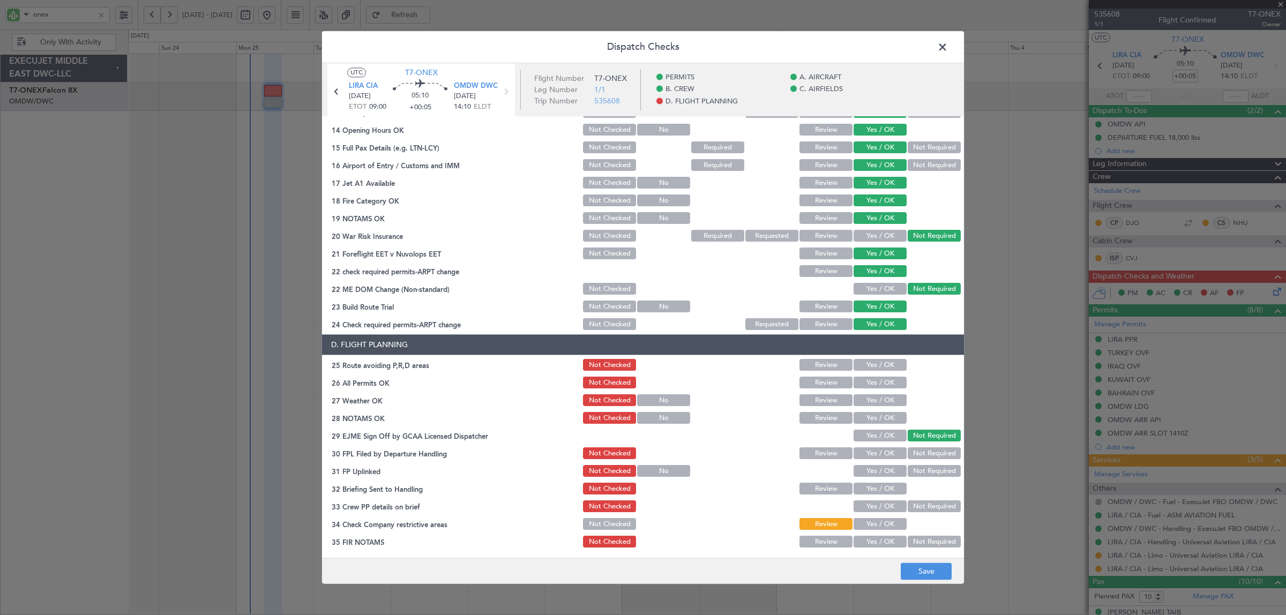
click at [886, 370] on button "Yes / OK" at bounding box center [879, 365] width 53 height 12
click at [883, 386] on button "Yes / OK" at bounding box center [879, 383] width 53 height 12
click at [879, 402] on button "Yes / OK" at bounding box center [879, 401] width 53 height 12
click at [877, 416] on button "Yes / OK" at bounding box center [879, 419] width 53 height 12
click at [875, 449] on button "Yes / OK" at bounding box center [879, 454] width 53 height 12
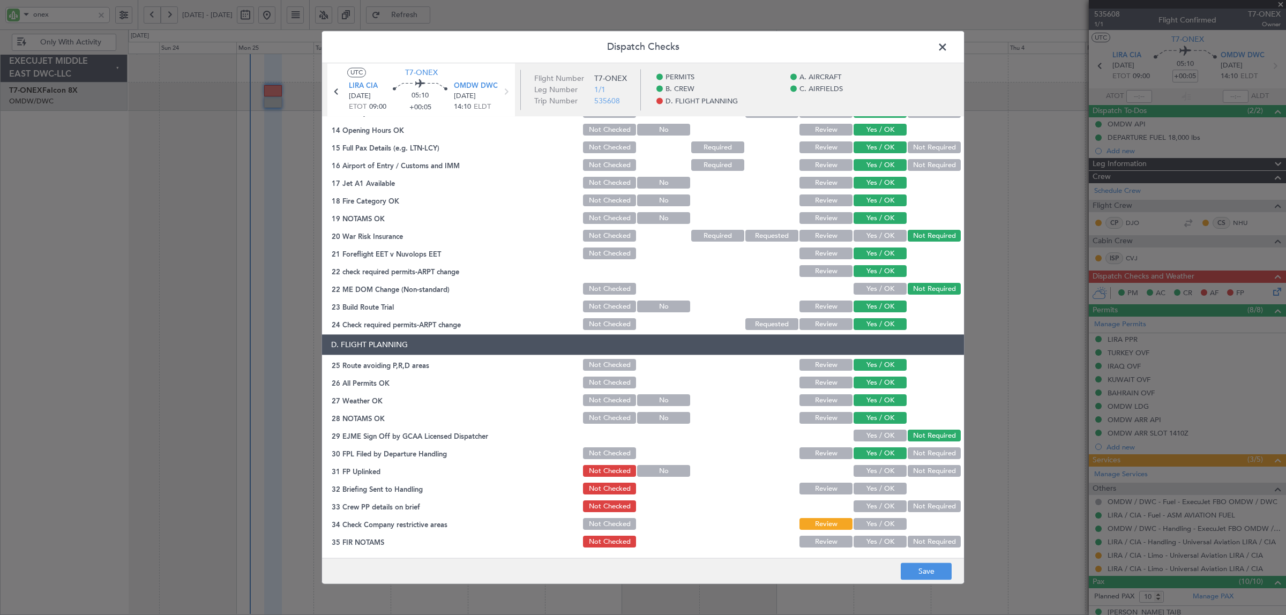
click at [874, 470] on button "Yes / OK" at bounding box center [879, 472] width 53 height 12
click at [872, 485] on button "Yes / OK" at bounding box center [879, 489] width 53 height 12
click at [872, 504] on button "Yes / OK" at bounding box center [879, 507] width 53 height 12
click at [872, 520] on button "Yes / OK" at bounding box center [879, 525] width 53 height 12
click at [872, 537] on button "Yes / OK" at bounding box center [879, 542] width 53 height 12
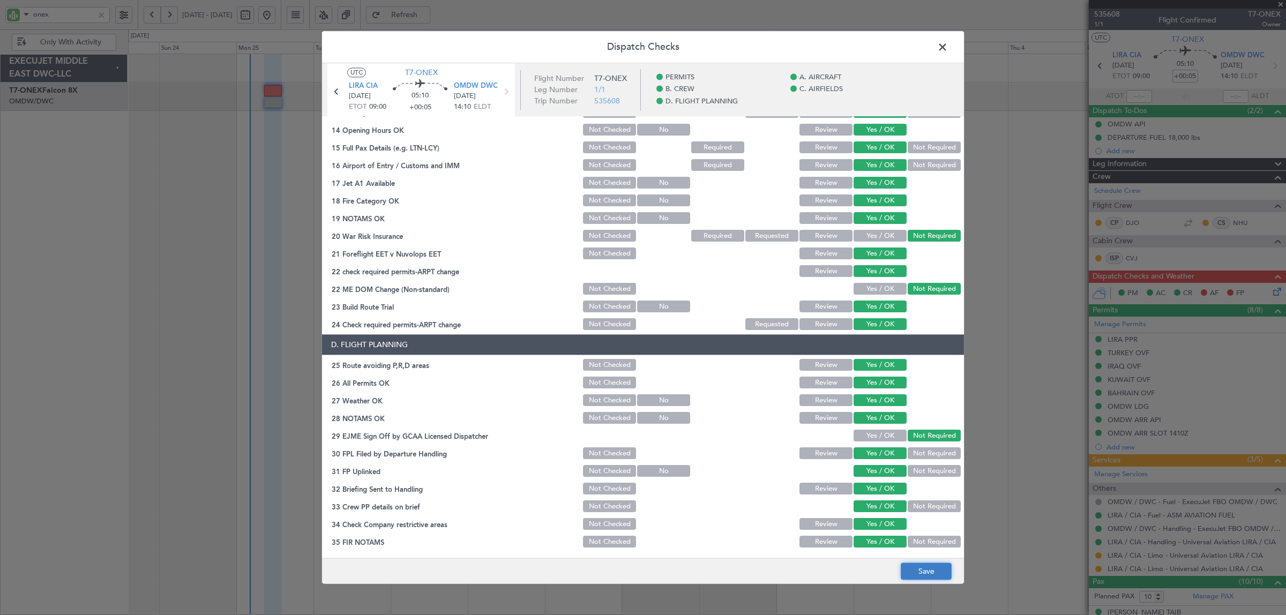
click at [927, 569] on button "Save" at bounding box center [926, 571] width 51 height 17
click at [948, 46] on span at bounding box center [948, 49] width 0 height 21
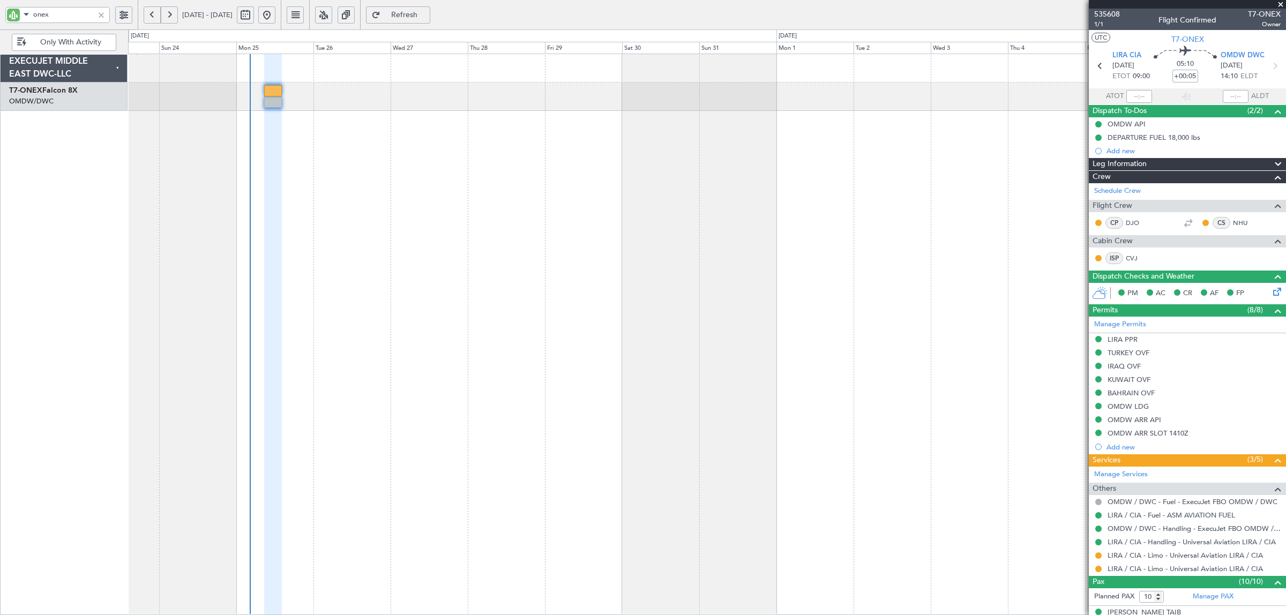
click at [98, 14] on div at bounding box center [101, 15] width 12 height 12
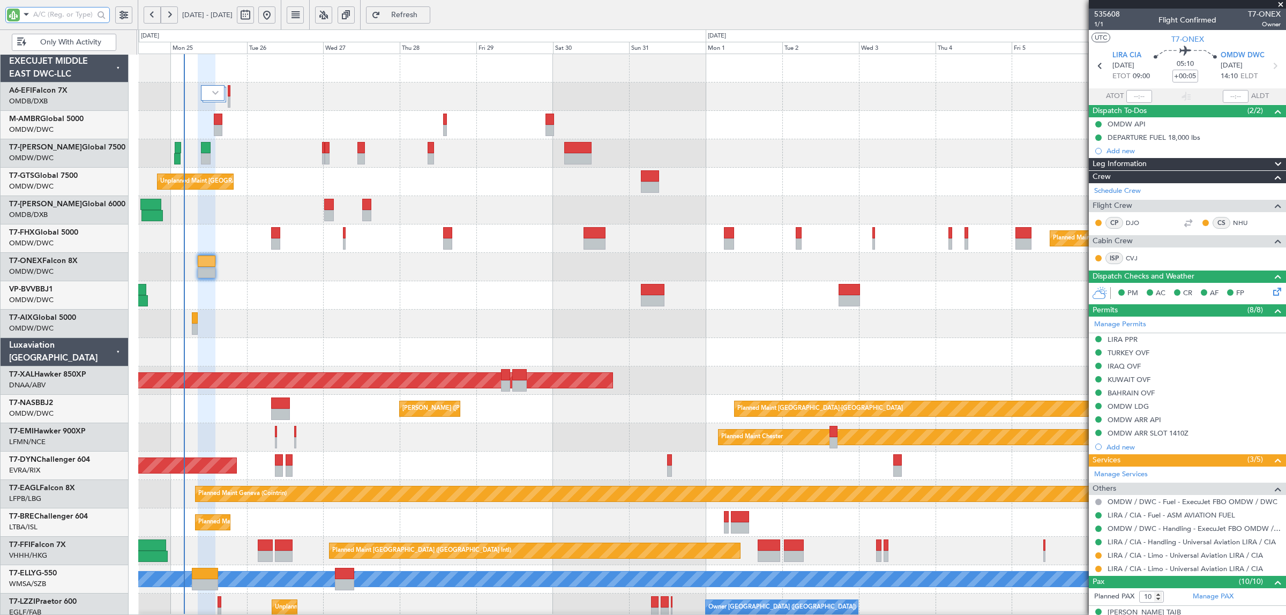
click at [234, 171] on div "Planned Maint Dubai (Al Maktoum Intl) Planned Maint Dubai (Al Maktoum Intl) Pla…" at bounding box center [711, 380] width 1147 height 653
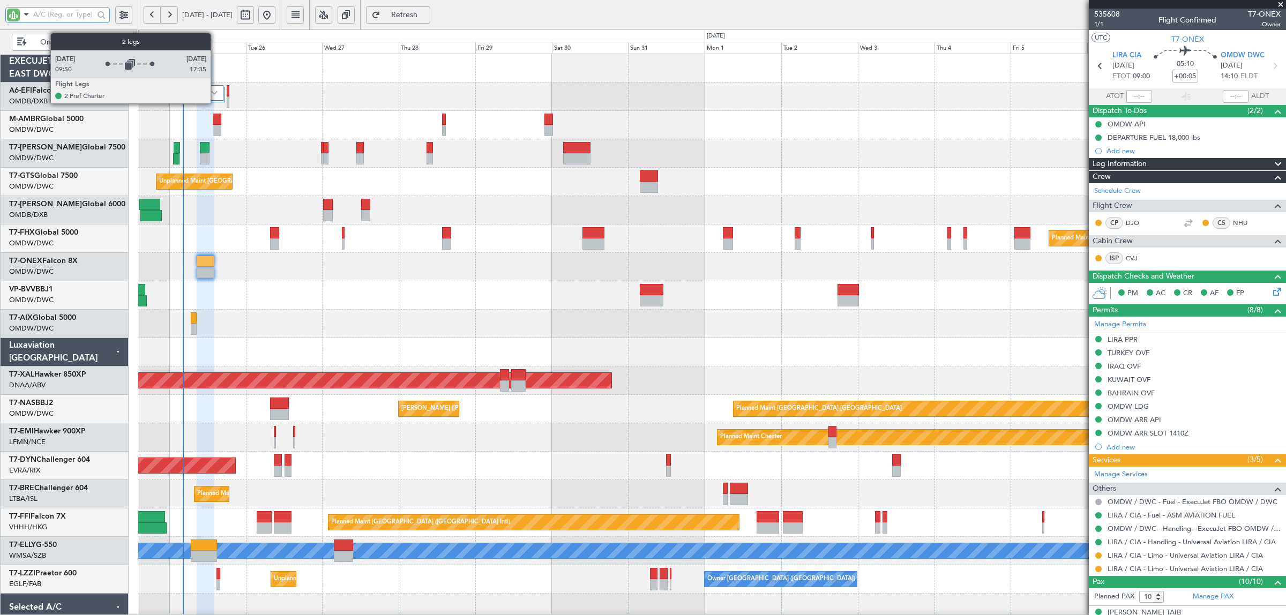
click at [216, 100] on div at bounding box center [212, 93] width 24 height 16
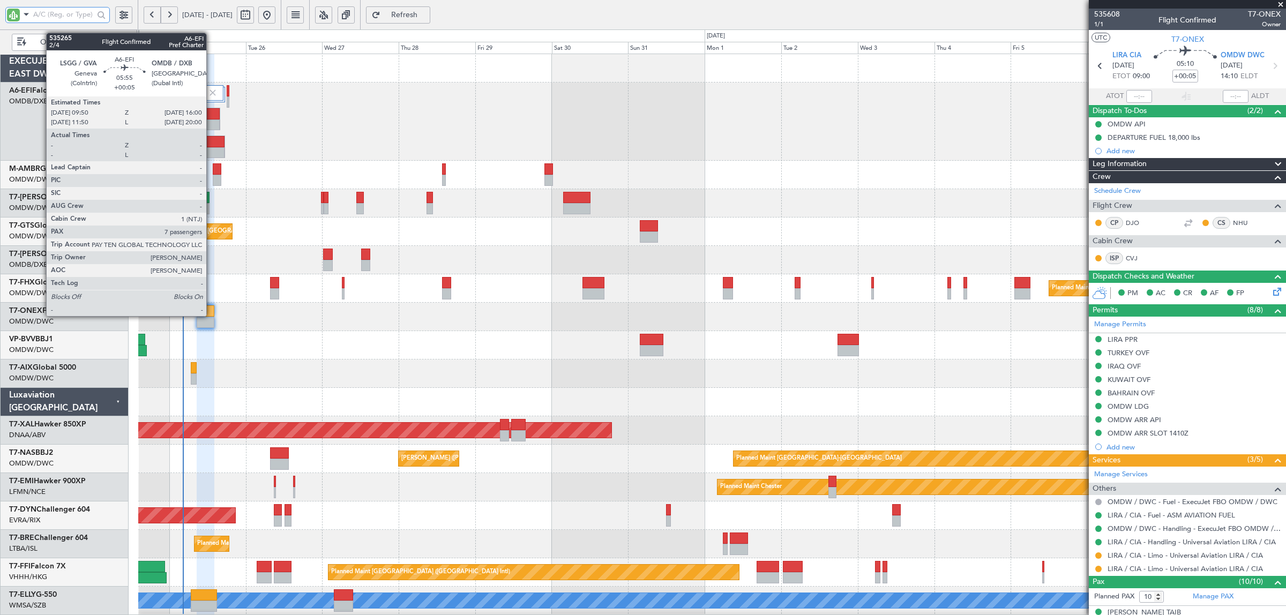
click at [212, 119] on div at bounding box center [209, 124] width 19 height 11
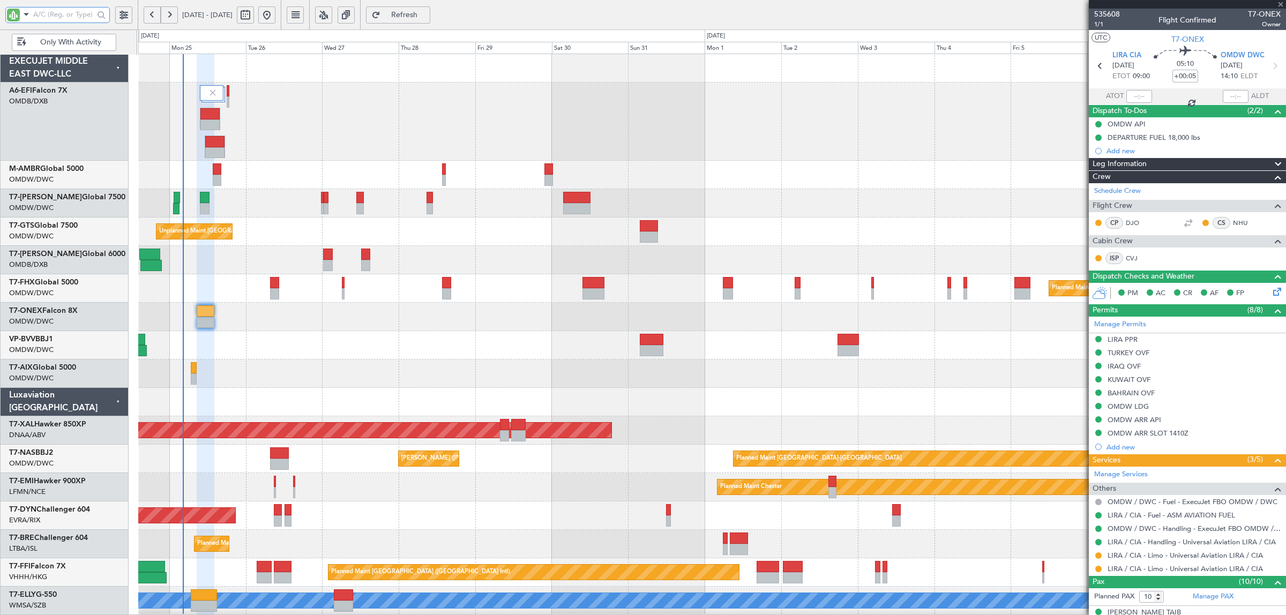
type input "7"
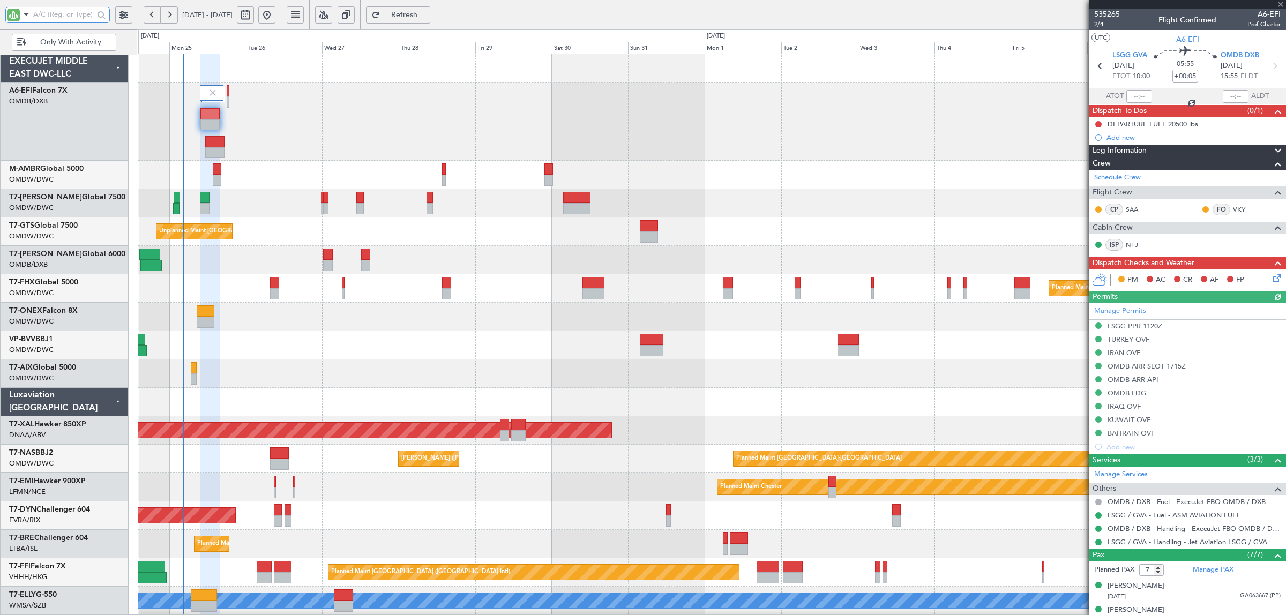
click at [73, 14] on input "text" at bounding box center [63, 14] width 61 height 16
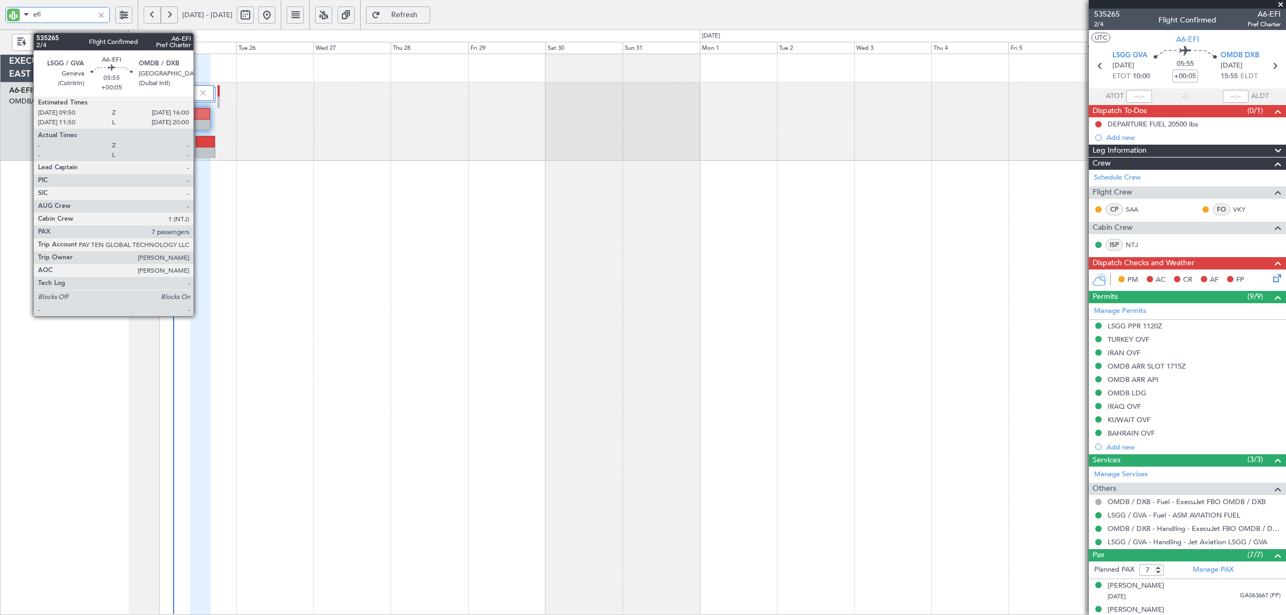
click at [199, 121] on div at bounding box center [200, 124] width 19 height 11
type input "efi"
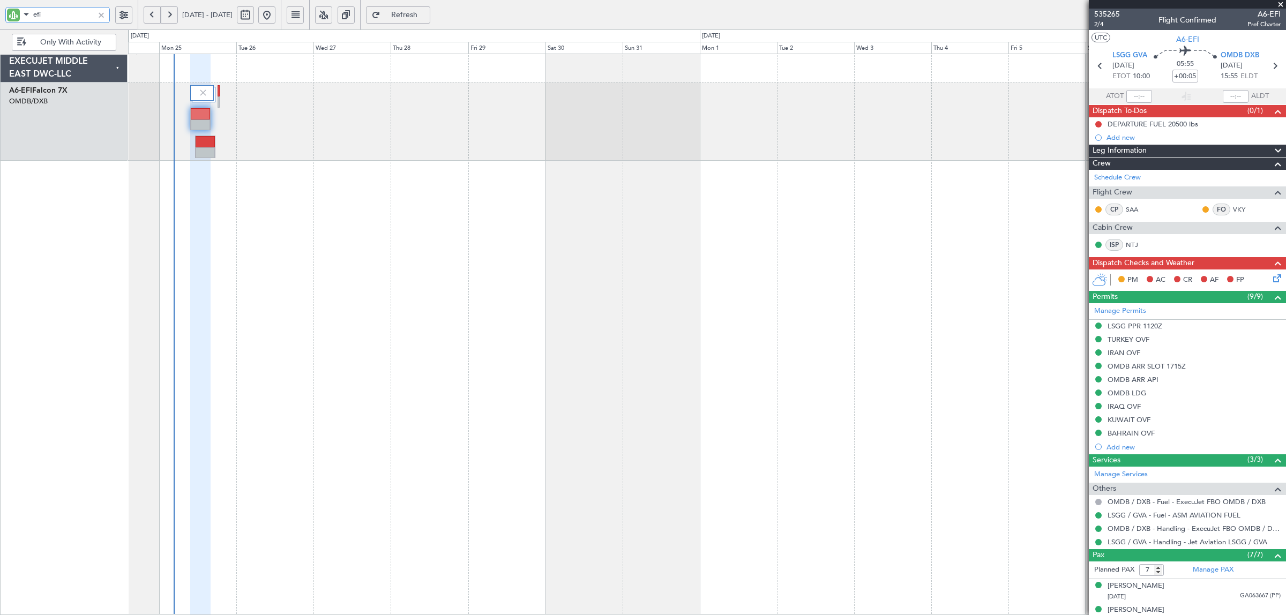
click at [317, 183] on div "Planned Maint Dubai (Al Maktoum Intl)" at bounding box center [707, 334] width 1158 height 561
type input "+00:10"
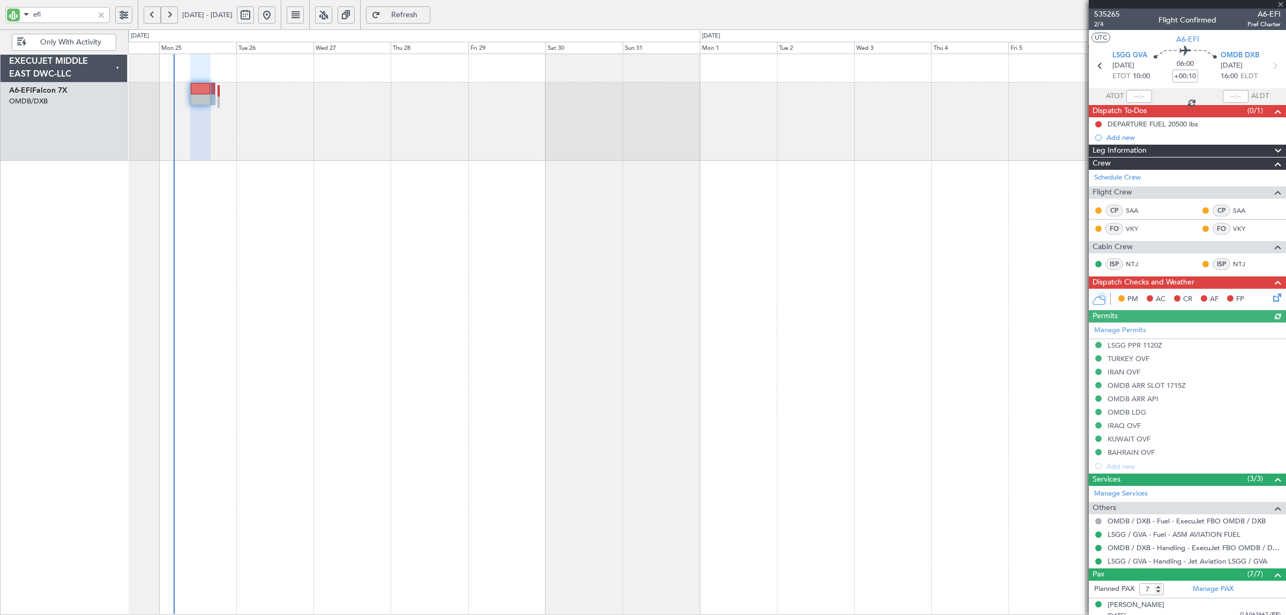
type input "[PERSON_NAME] (SYS)"
type input "7113"
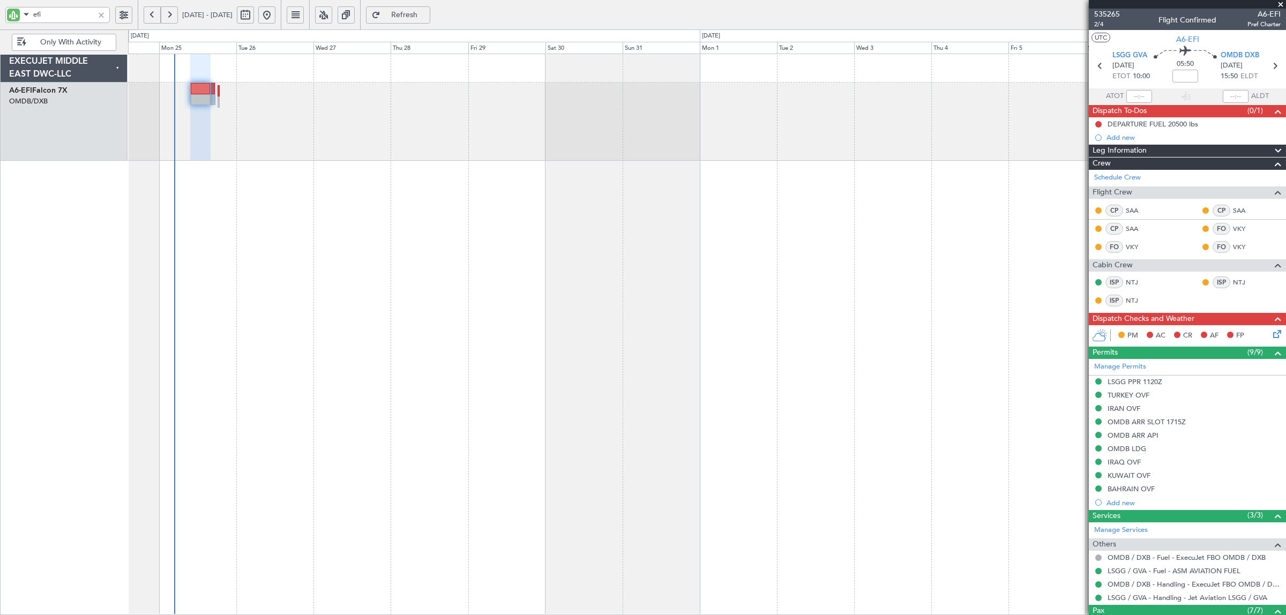
type input "[PERSON_NAME] (SYS)"
type input "7094"
type input "[PERSON_NAME] (SYS)"
type input "7094"
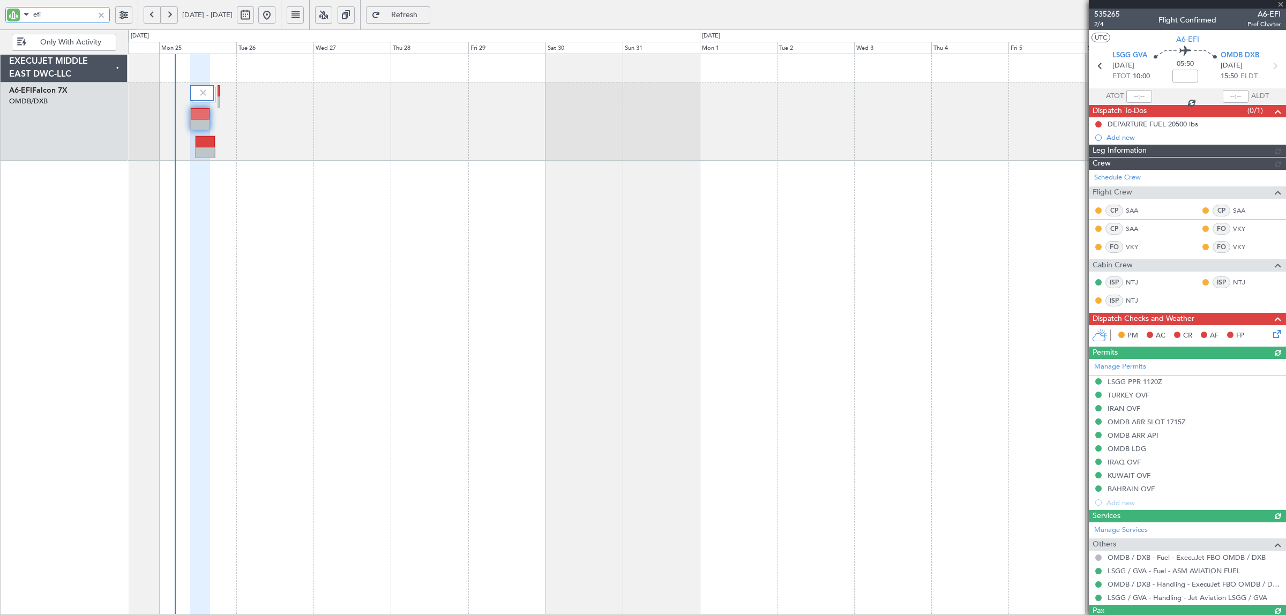
type input "[PERSON_NAME] (SYS)"
type input "7094"
click at [47, 12] on input "efi" at bounding box center [63, 14] width 61 height 16
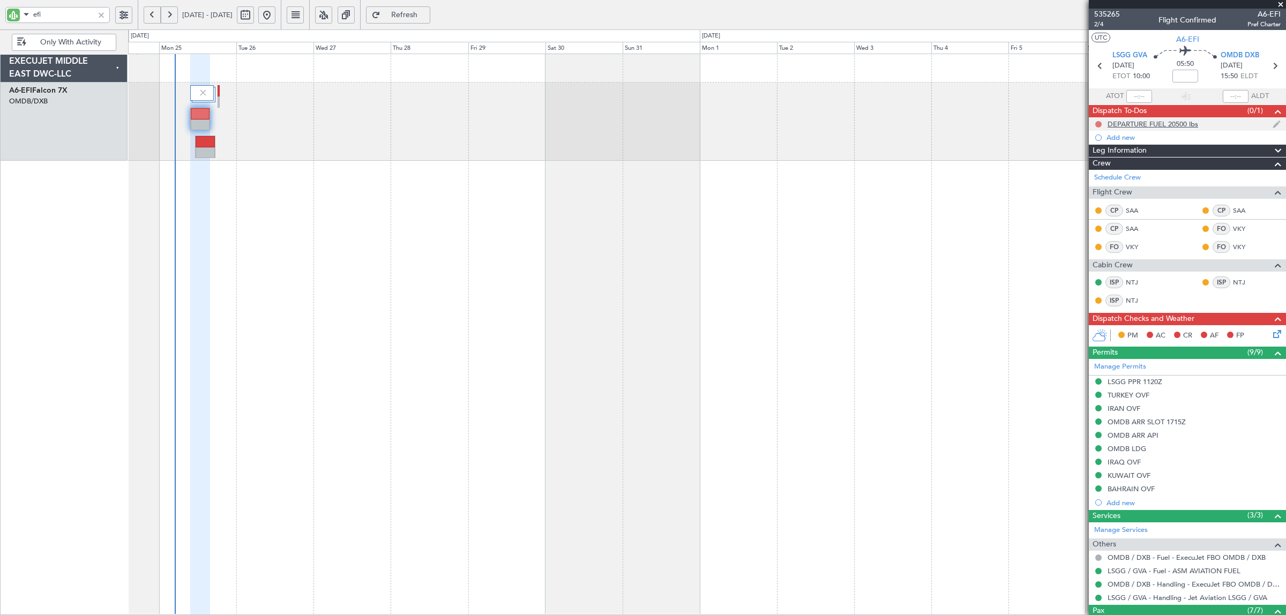
click at [1099, 122] on button at bounding box center [1098, 124] width 6 height 6
click at [1101, 168] on span "Completed" at bounding box center [1102, 171] width 35 height 11
click at [1271, 334] on icon at bounding box center [1275, 332] width 9 height 9
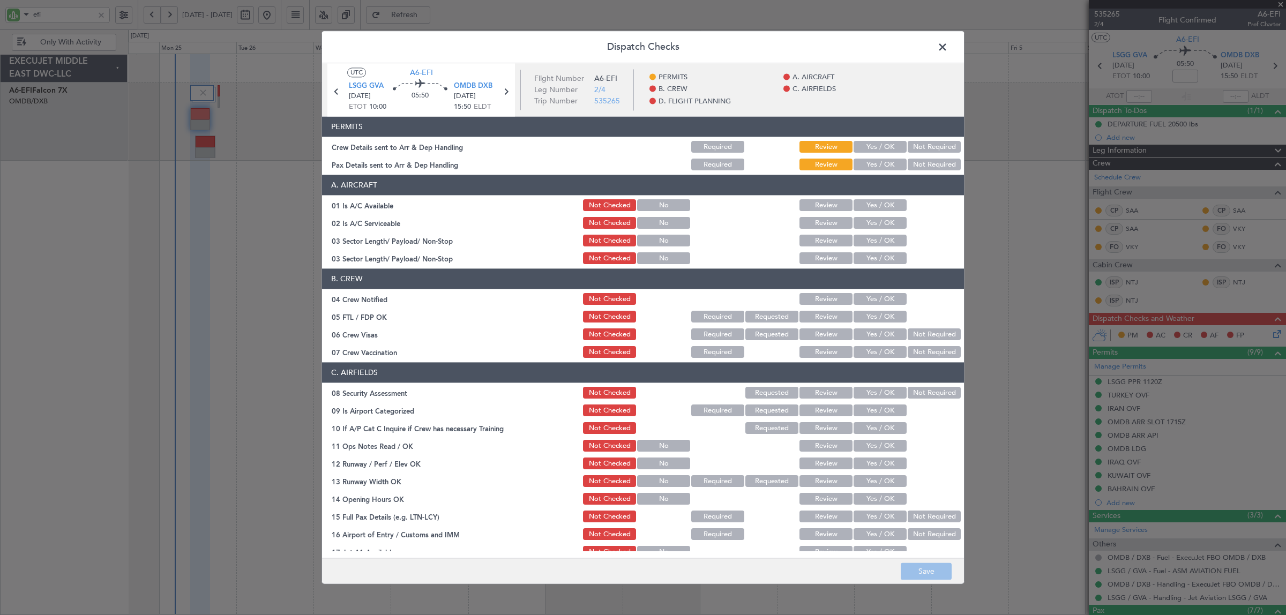
click at [880, 146] on button "Yes / OK" at bounding box center [879, 147] width 53 height 12
click at [880, 160] on button "Yes / OK" at bounding box center [879, 165] width 53 height 12
click at [879, 199] on div "Yes / OK" at bounding box center [879, 205] width 54 height 15
click at [879, 201] on button "Yes / OK" at bounding box center [879, 206] width 53 height 12
click at [882, 226] on button "Yes / OK" at bounding box center [879, 224] width 53 height 12
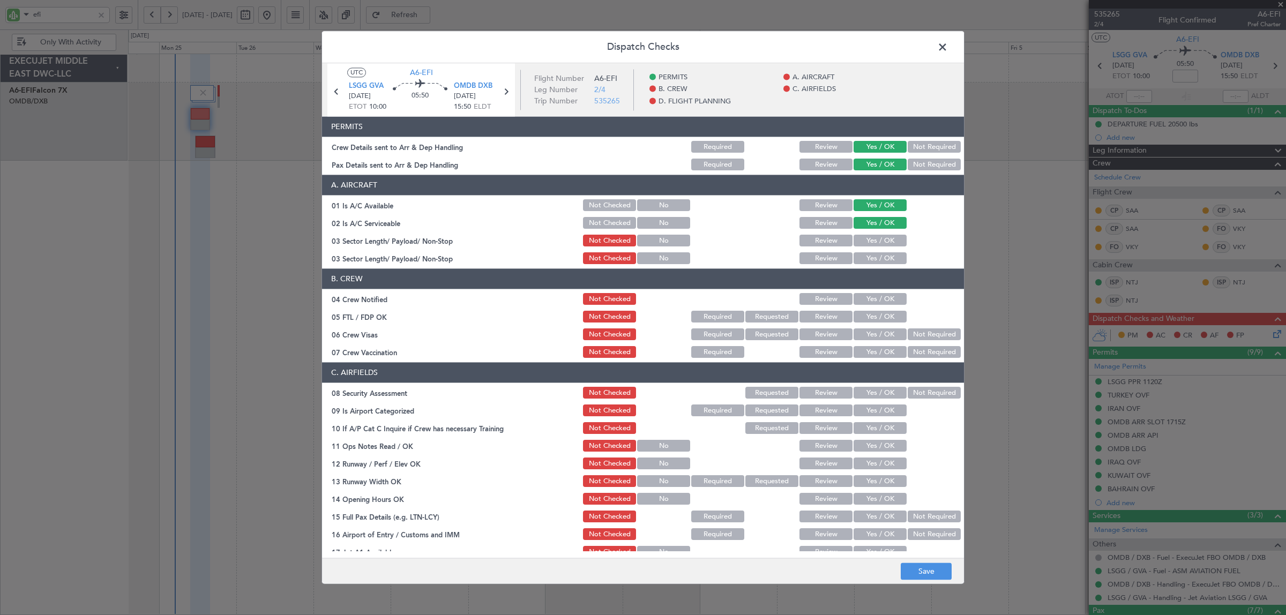
click at [882, 235] on button "Yes / OK" at bounding box center [879, 241] width 53 height 12
click at [876, 239] on button "Yes / OK" at bounding box center [879, 241] width 53 height 12
click at [875, 298] on button "Yes / OK" at bounding box center [879, 300] width 53 height 12
click at [875, 312] on button "Yes / OK" at bounding box center [879, 317] width 53 height 12
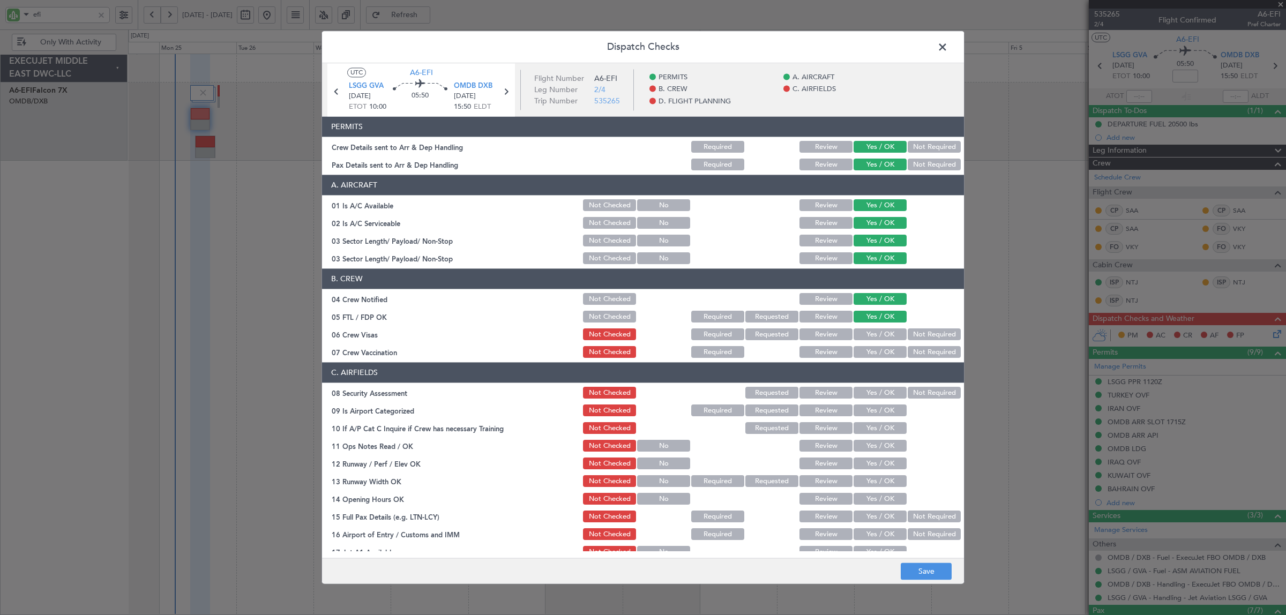
drag, startPoint x: 878, startPoint y: 331, endPoint x: 900, endPoint y: 343, distance: 25.9
click at [879, 331] on button "Yes / OK" at bounding box center [879, 335] width 53 height 12
click at [916, 353] on button "Not Required" at bounding box center [934, 353] width 53 height 12
click at [913, 388] on button "Not Required" at bounding box center [934, 393] width 53 height 12
click at [875, 407] on button "Yes / OK" at bounding box center [879, 411] width 53 height 12
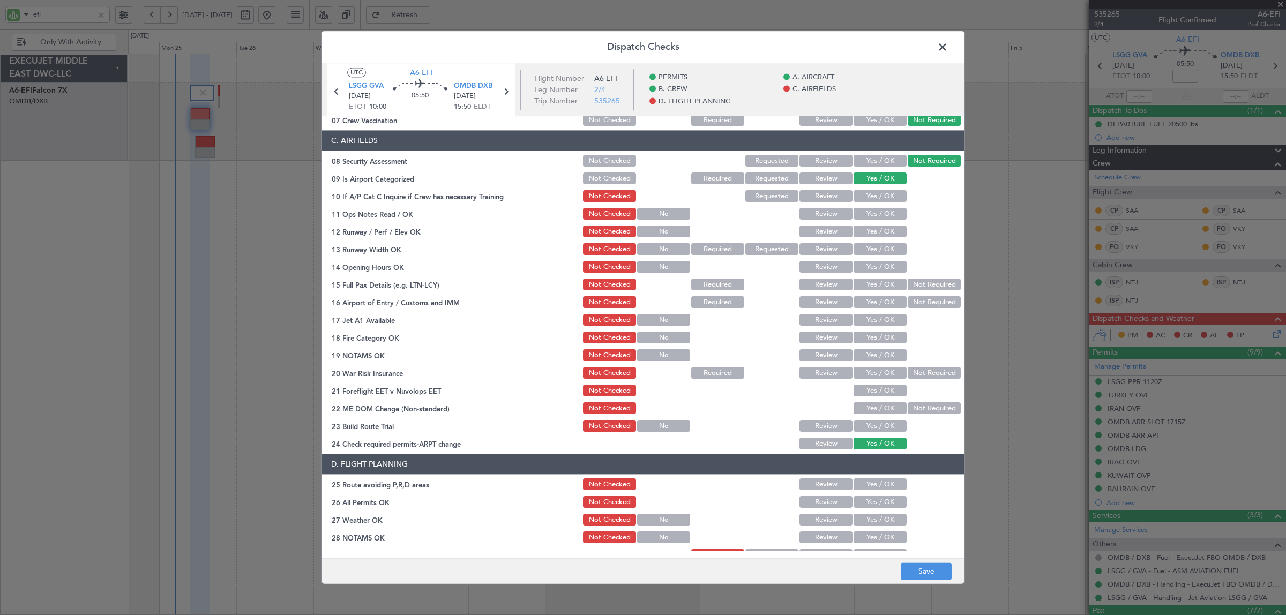
scroll to position [268, 0]
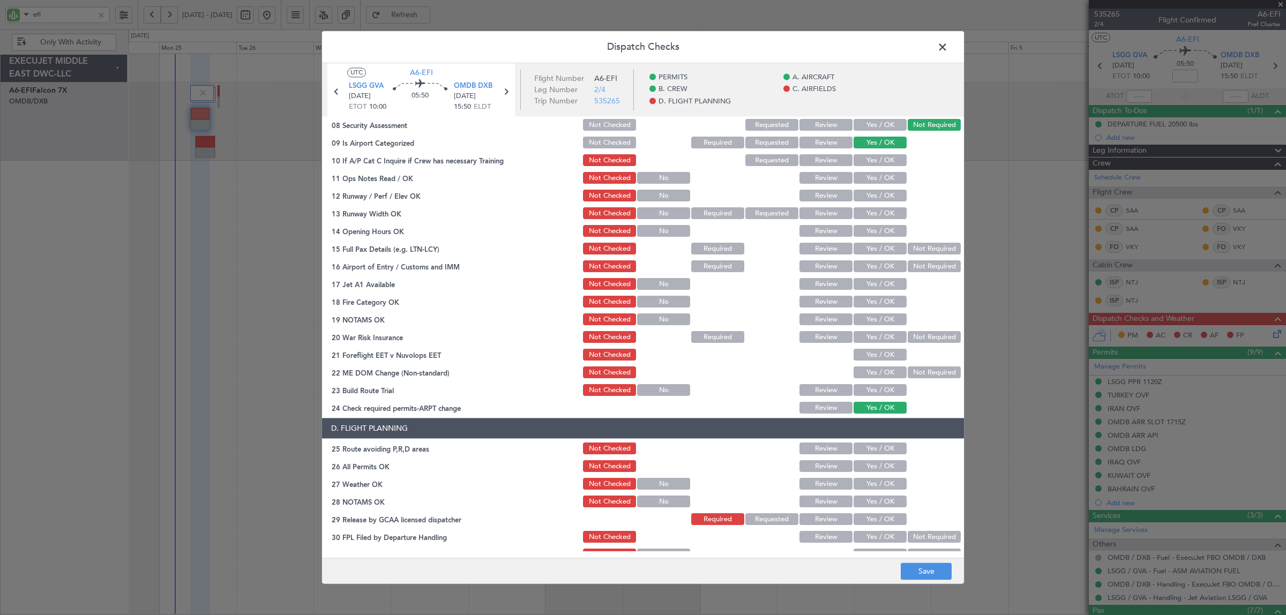
click at [869, 164] on button "Yes / OK" at bounding box center [879, 161] width 53 height 12
click at [874, 178] on button "Yes / OK" at bounding box center [879, 179] width 53 height 12
click at [876, 194] on button "Yes / OK" at bounding box center [879, 196] width 53 height 12
click at [876, 209] on button "Yes / OK" at bounding box center [879, 214] width 53 height 12
click at [876, 232] on button "Yes / OK" at bounding box center [879, 232] width 53 height 12
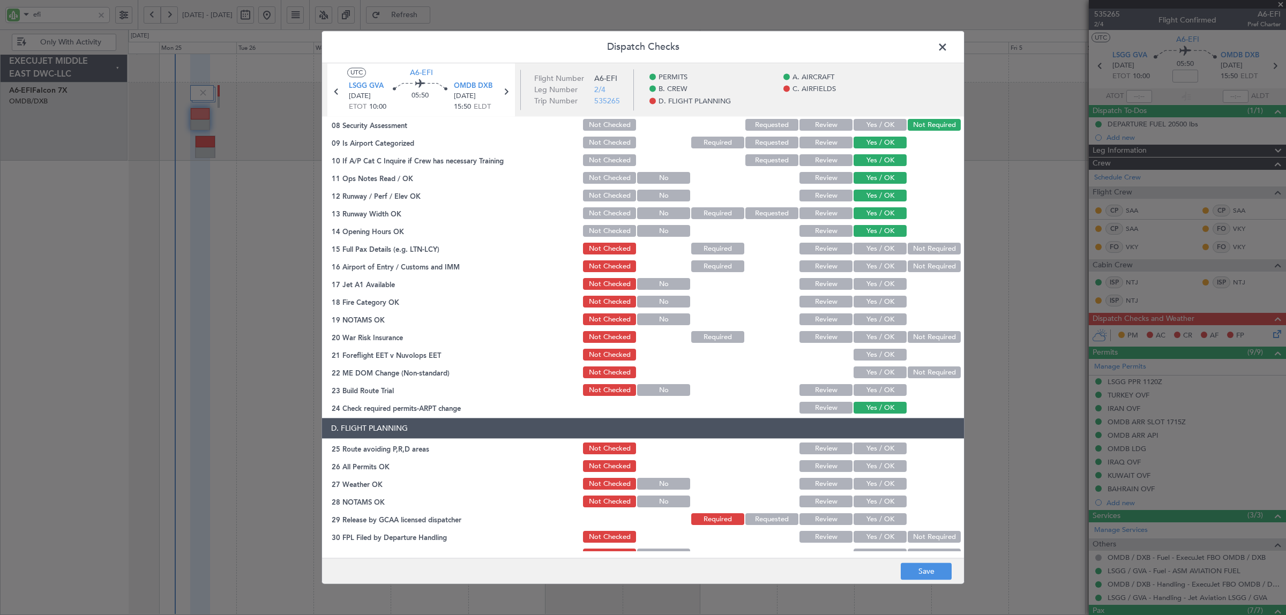
click at [878, 245] on button "Yes / OK" at bounding box center [879, 249] width 53 height 12
click at [880, 264] on button "Yes / OK" at bounding box center [879, 267] width 53 height 12
click at [888, 282] on button "Yes / OK" at bounding box center [879, 285] width 53 height 12
click at [887, 298] on button "Yes / OK" at bounding box center [879, 302] width 53 height 12
click at [885, 319] on button "Yes / OK" at bounding box center [879, 320] width 53 height 12
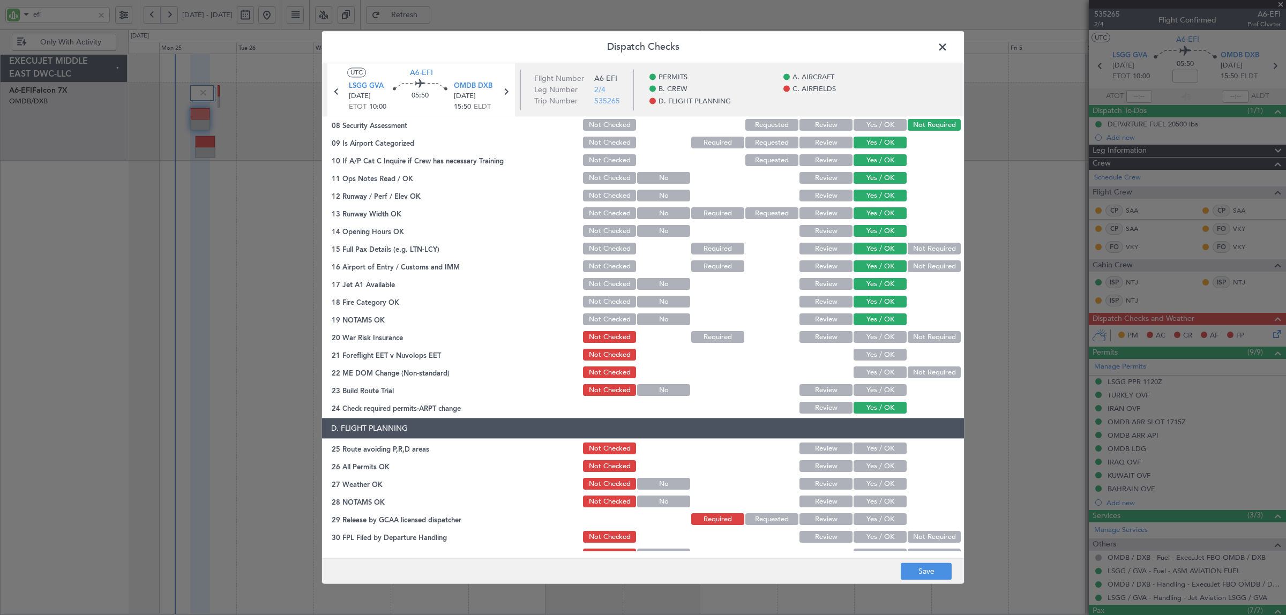
click at [914, 336] on button "Not Required" at bounding box center [934, 338] width 53 height 12
click at [887, 352] on button "Yes / OK" at bounding box center [879, 355] width 53 height 12
click at [908, 373] on button "Not Required" at bounding box center [934, 373] width 53 height 12
click at [876, 392] on button "Yes / OK" at bounding box center [879, 391] width 53 height 12
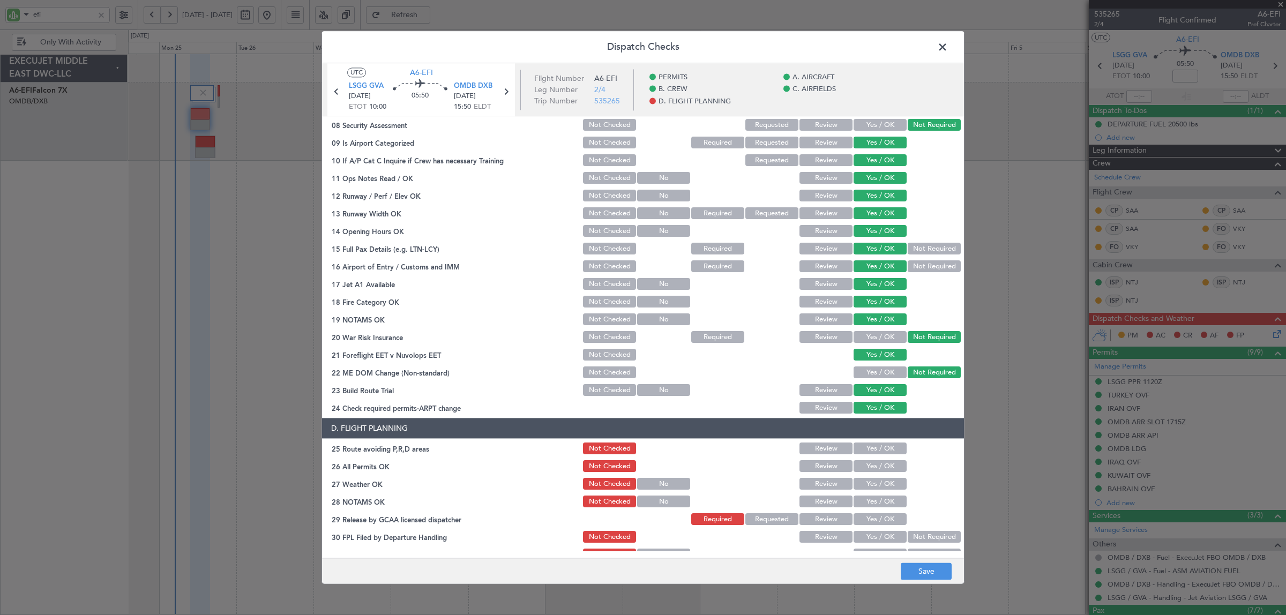
click at [876, 445] on button "Yes / OK" at bounding box center [879, 449] width 53 height 12
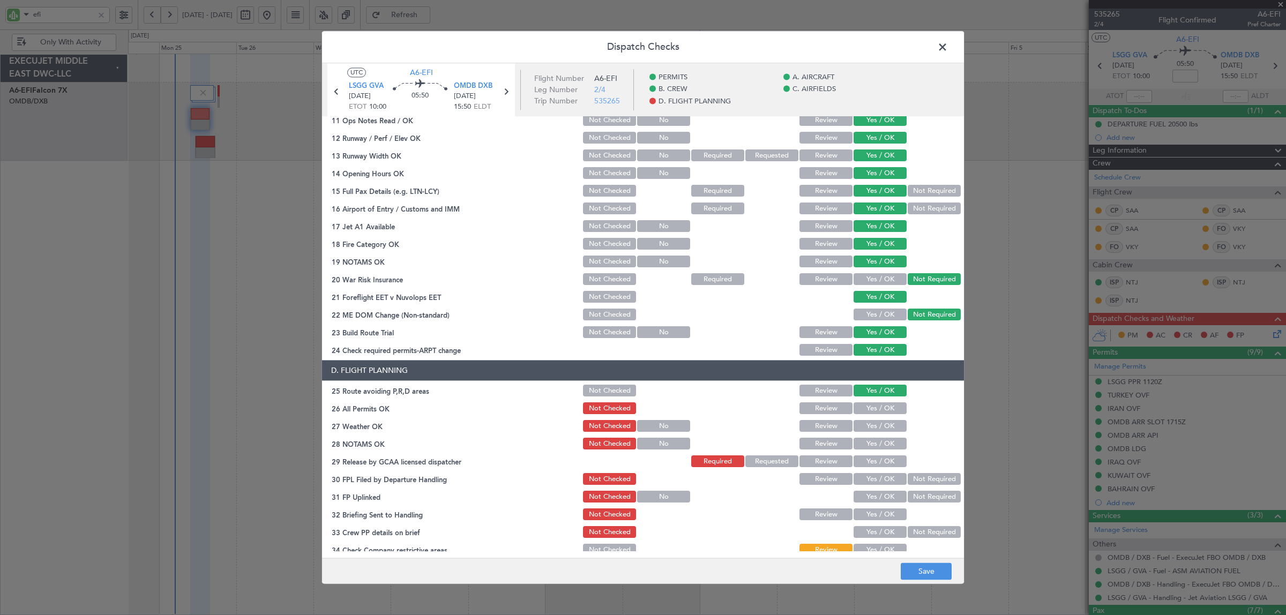
scroll to position [351, 0]
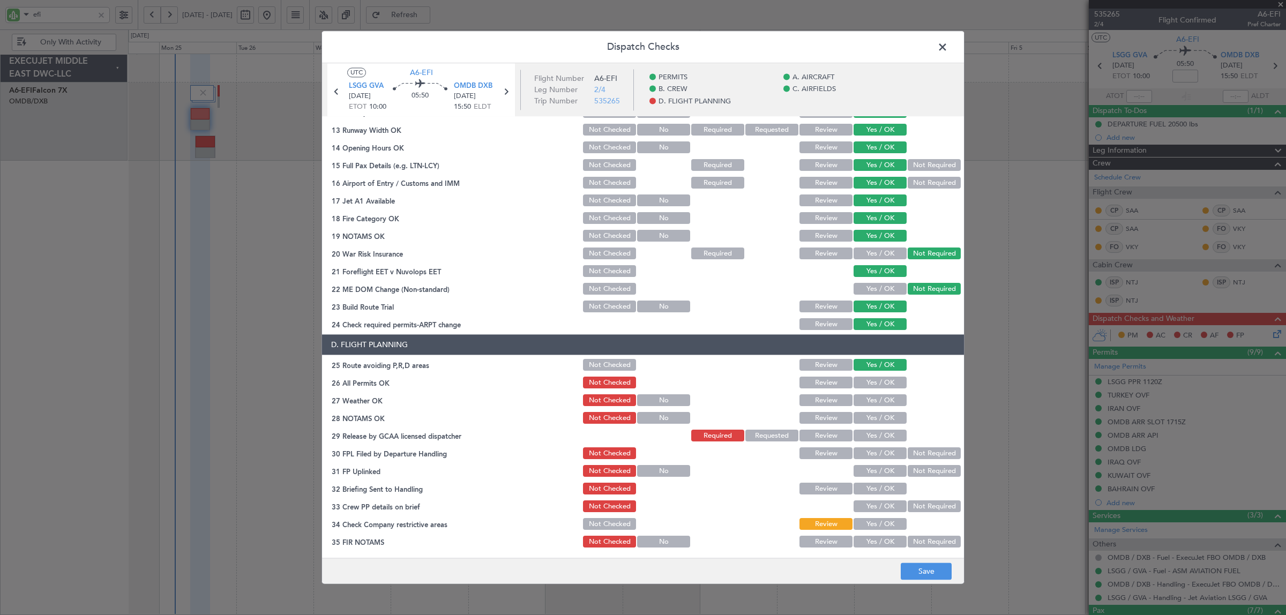
click at [879, 386] on button "Yes / OK" at bounding box center [879, 383] width 53 height 12
click at [877, 398] on button "Yes / OK" at bounding box center [879, 401] width 53 height 12
click at [876, 416] on button "Yes / OK" at bounding box center [879, 419] width 53 height 12
click at [876, 431] on button "Yes / OK" at bounding box center [879, 436] width 53 height 12
click at [874, 453] on button "Yes / OK" at bounding box center [879, 454] width 53 height 12
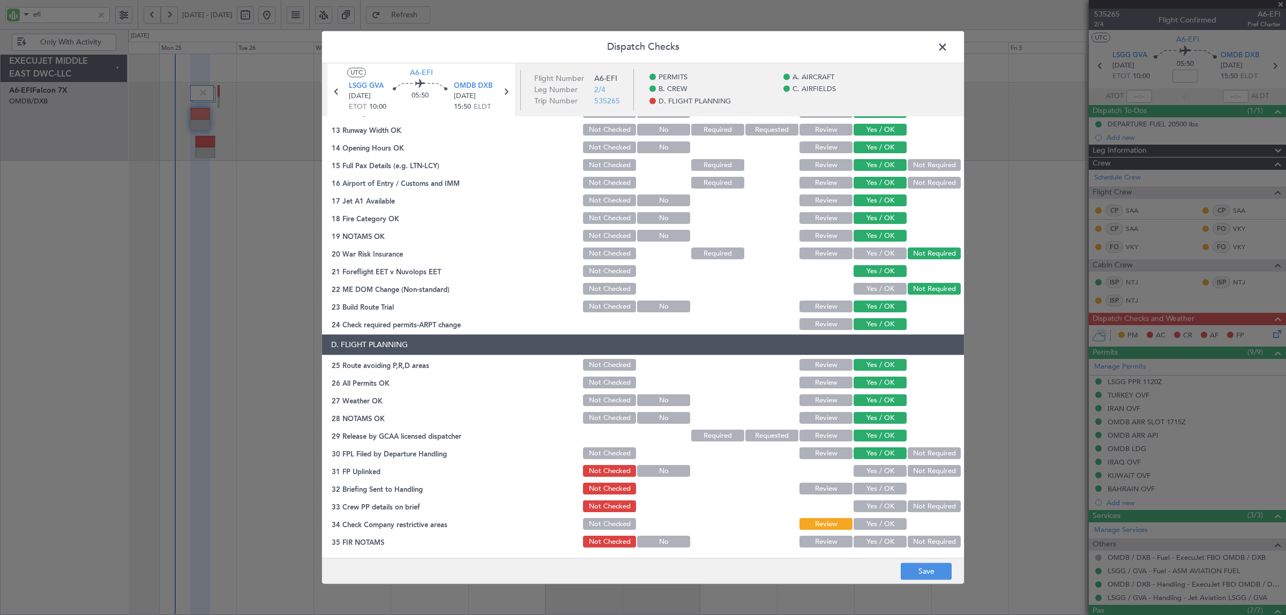
click at [873, 468] on button "Yes / OK" at bounding box center [879, 472] width 53 height 12
click at [872, 485] on button "Yes / OK" at bounding box center [879, 489] width 53 height 12
click at [872, 503] on button "Yes / OK" at bounding box center [879, 507] width 53 height 12
click at [871, 523] on button "Yes / OK" at bounding box center [879, 525] width 53 height 12
click at [869, 537] on button "Yes / OK" at bounding box center [879, 542] width 53 height 12
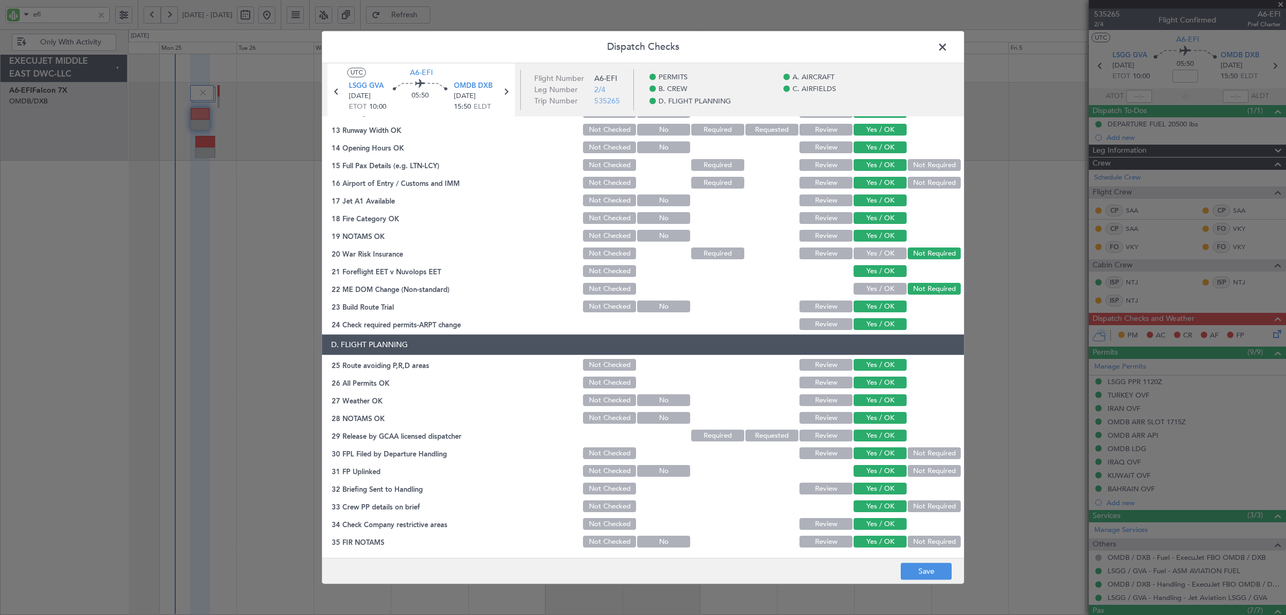
click at [921, 538] on button "Not Required" at bounding box center [934, 542] width 53 height 12
click at [920, 567] on button "Save" at bounding box center [926, 571] width 51 height 17
click at [948, 46] on span at bounding box center [948, 49] width 0 height 21
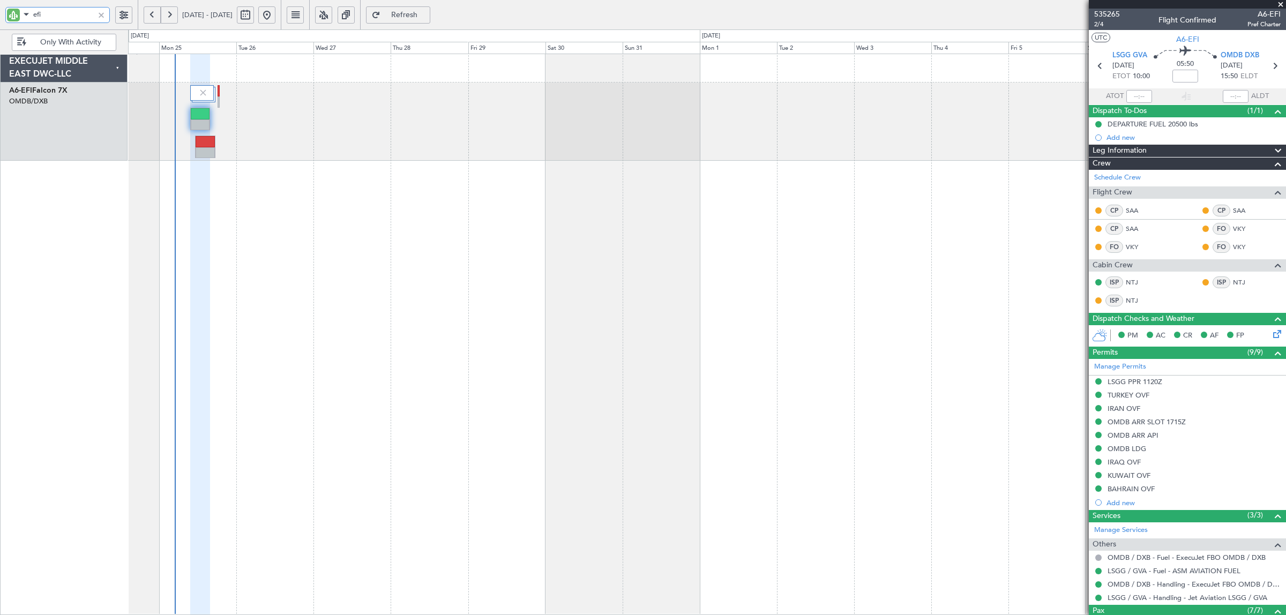
drag, startPoint x: 54, startPoint y: 20, endPoint x: 18, endPoint y: 23, distance: 36.6
click at [19, 23] on body "efi 24 Aug 2025 - 08 Sep 2025 Refresh Quick Links Only With Activity Planned Ma…" at bounding box center [643, 307] width 1286 height 615
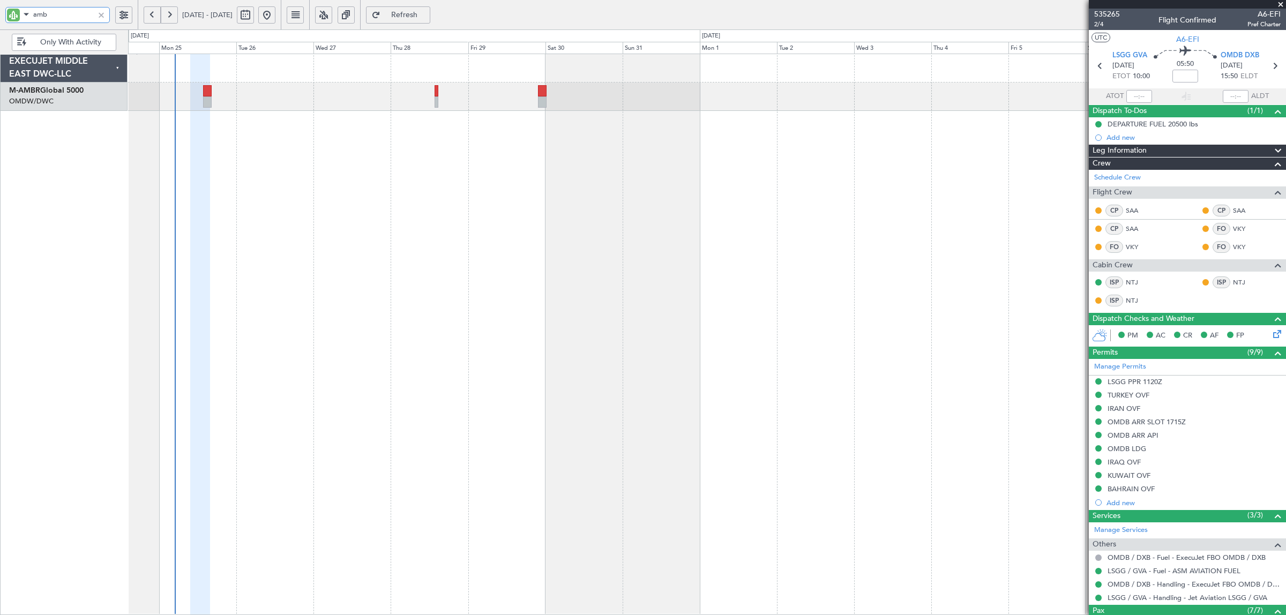
type input "amb"
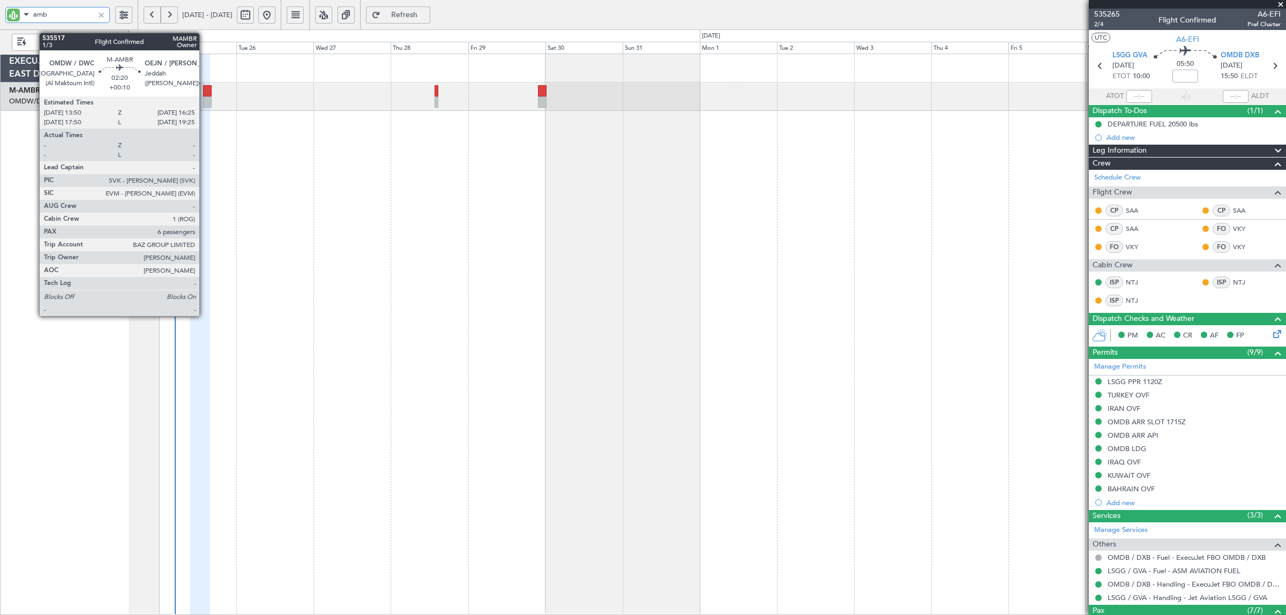
click at [205, 98] on div at bounding box center [207, 101] width 9 height 11
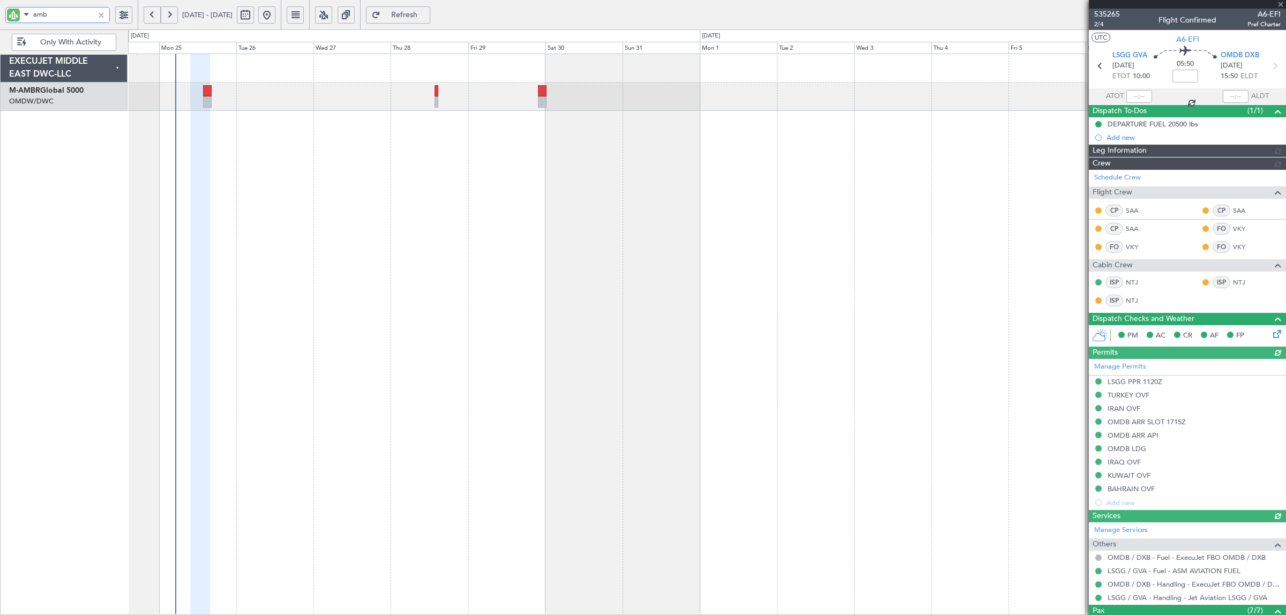
type input "[PERSON_NAME] (SYS)"
type input "7094"
click at [312, 205] on div "Planned Maint Dubai (Al Maktoum Intl)" at bounding box center [707, 334] width 1158 height 561
click at [102, 11] on div at bounding box center [101, 15] width 12 height 12
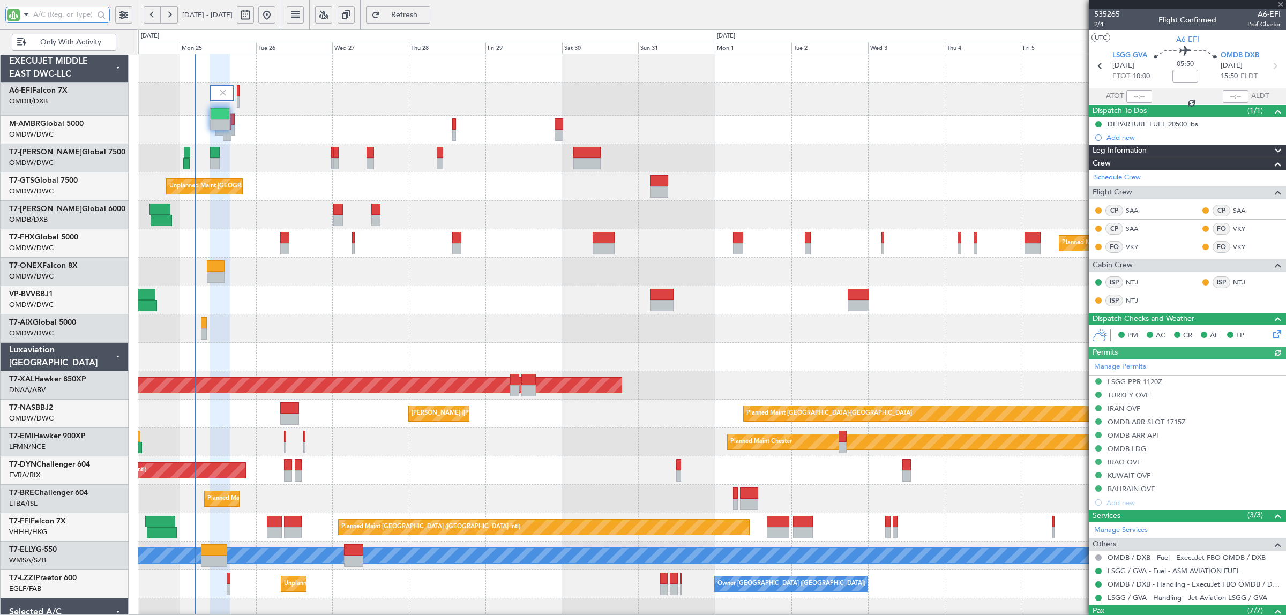
click at [305, 263] on div "Planned Maint Dubai (Al Maktoum Intl) Planned Maint Dubai (Al Maktoum Intl) Pla…" at bounding box center [711, 368] width 1147 height 629
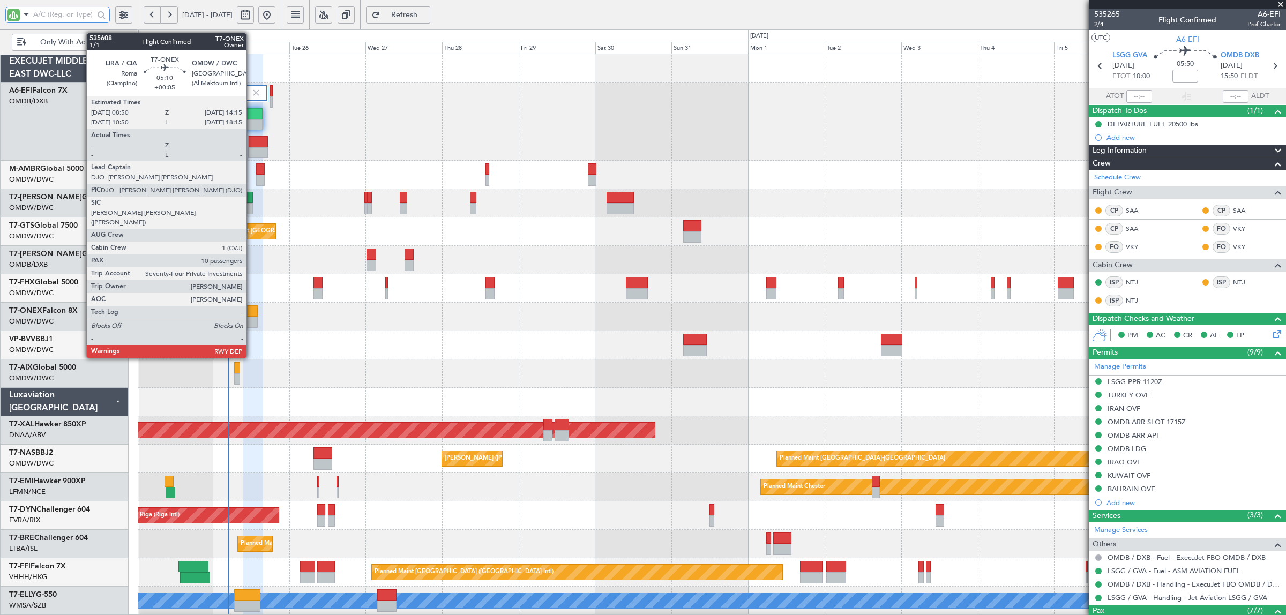
click at [252, 319] on div at bounding box center [249, 322] width 18 height 11
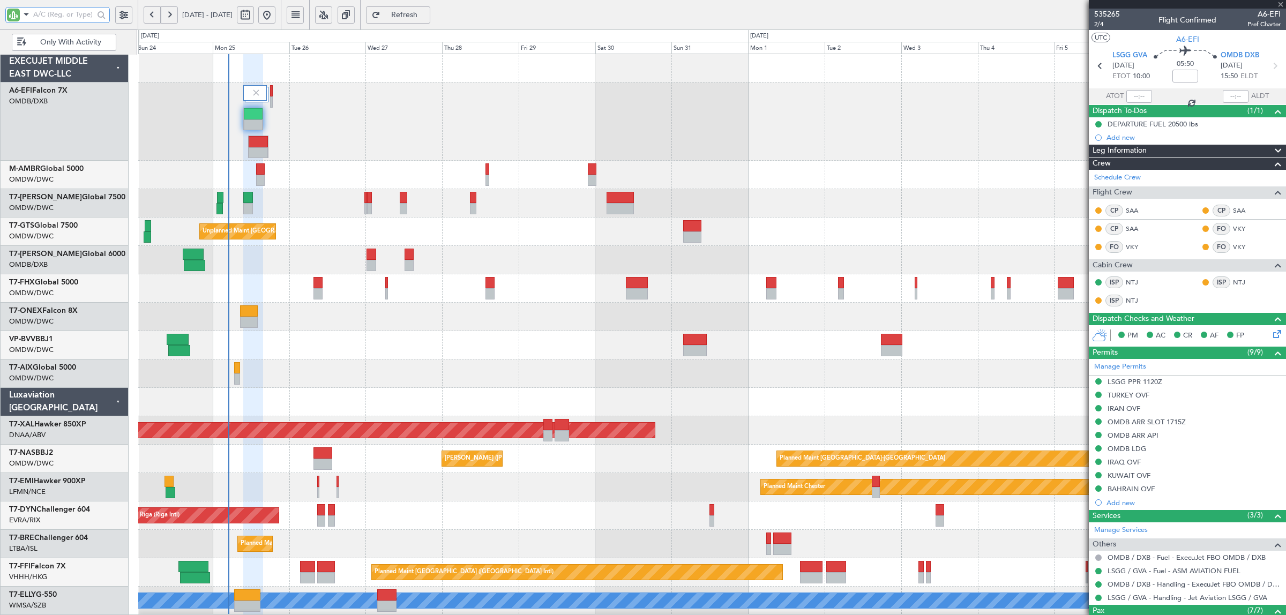
type input "+00:05"
type input "10"
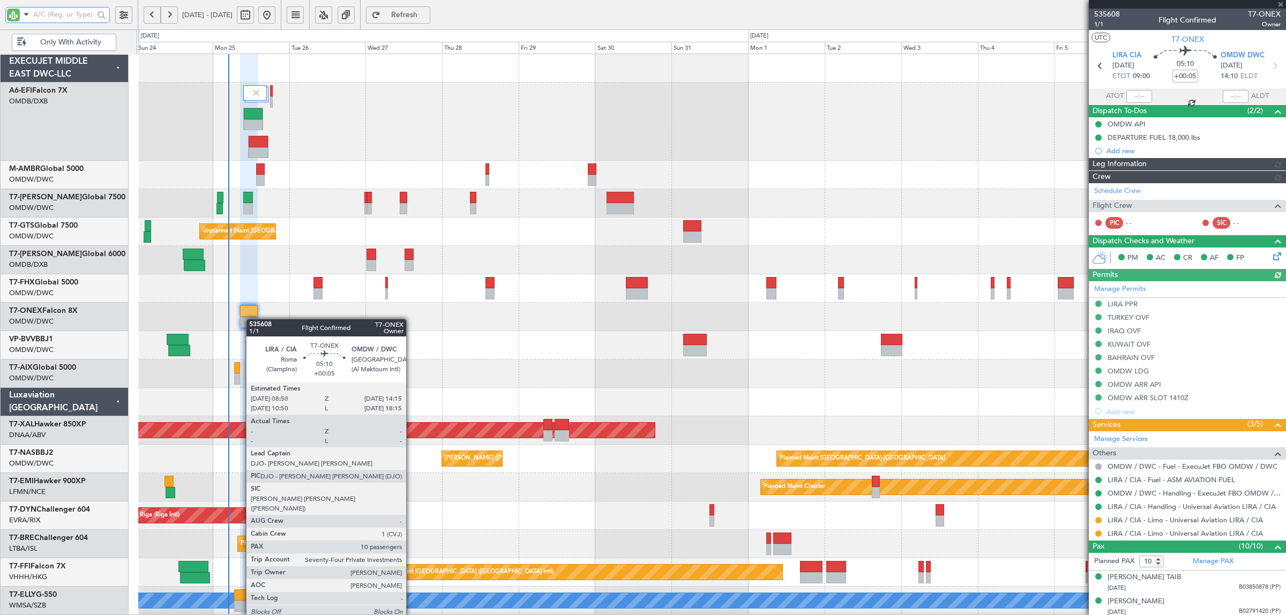
type input "[PERSON_NAME] (SYS)"
type input "7112"
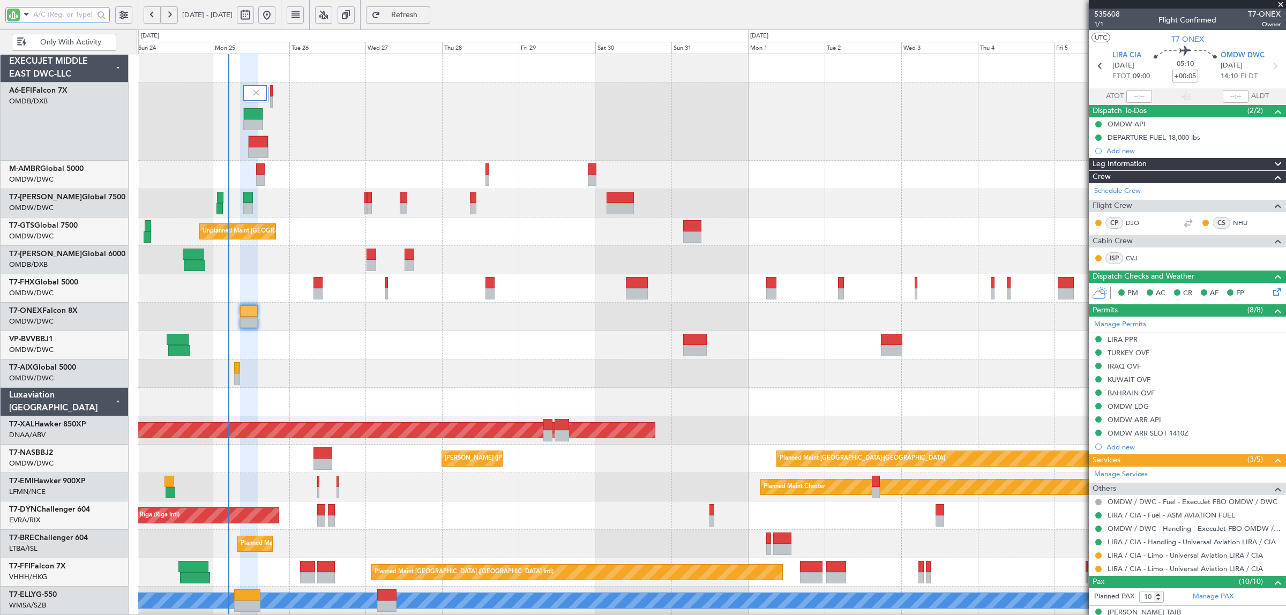
click at [330, 213] on div "Planned Maint Dubai (Al Maktoum Intl)" at bounding box center [711, 203] width 1147 height 28
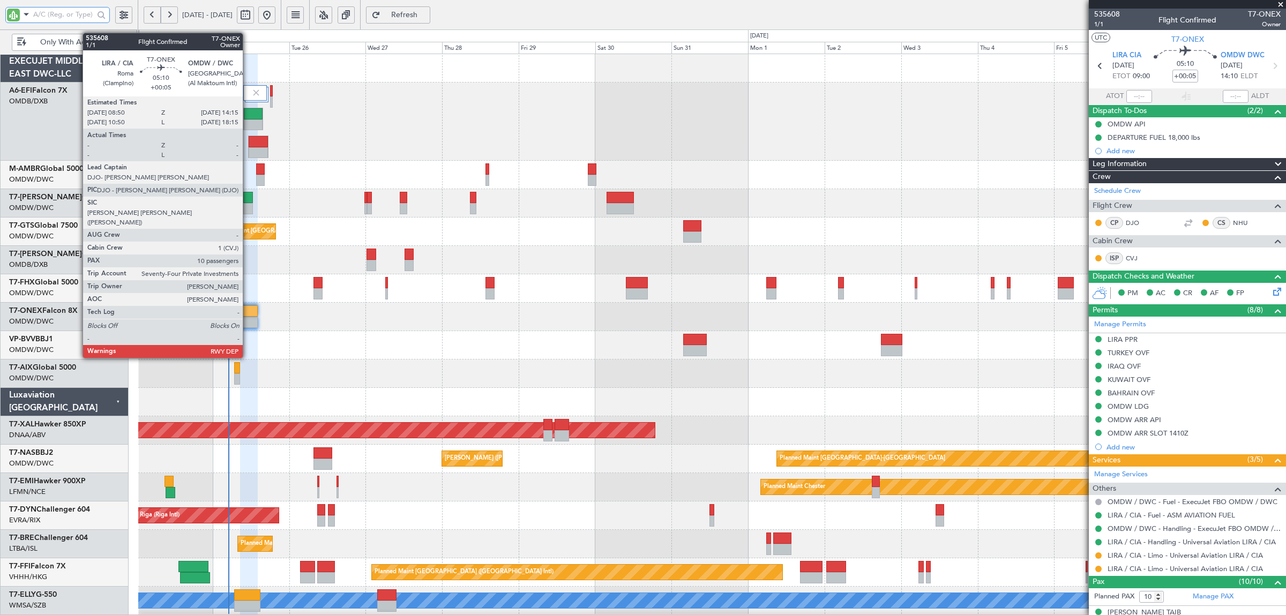
click at [248, 319] on div at bounding box center [249, 322] width 18 height 11
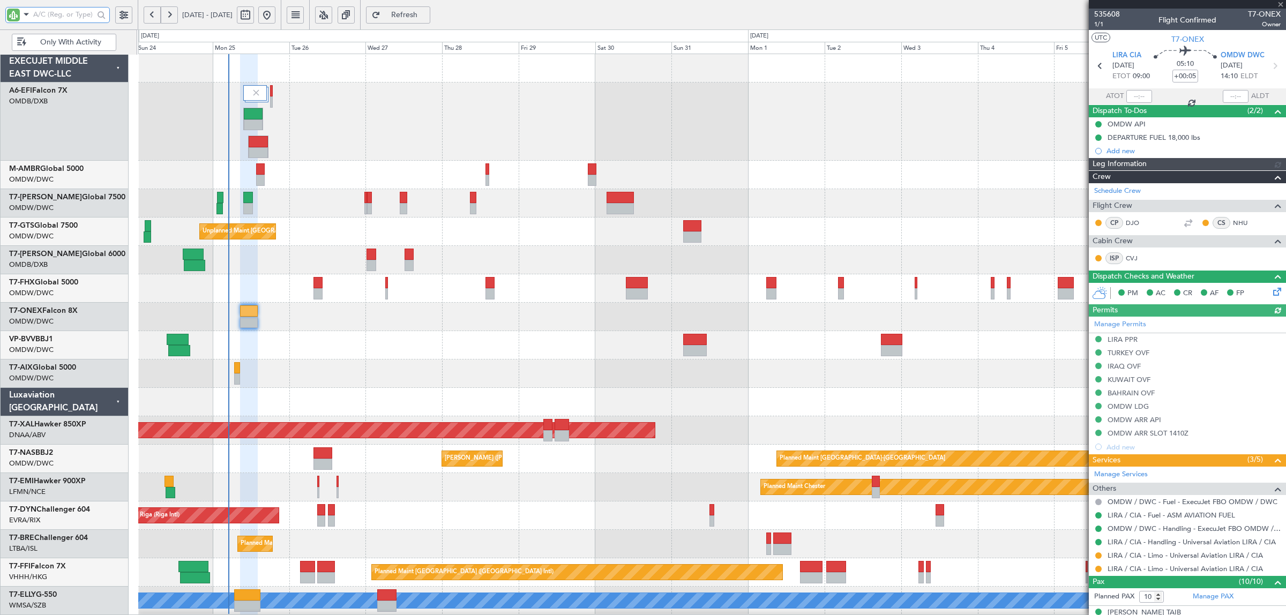
type input "[PERSON_NAME] (SYS)"
type input "7112"
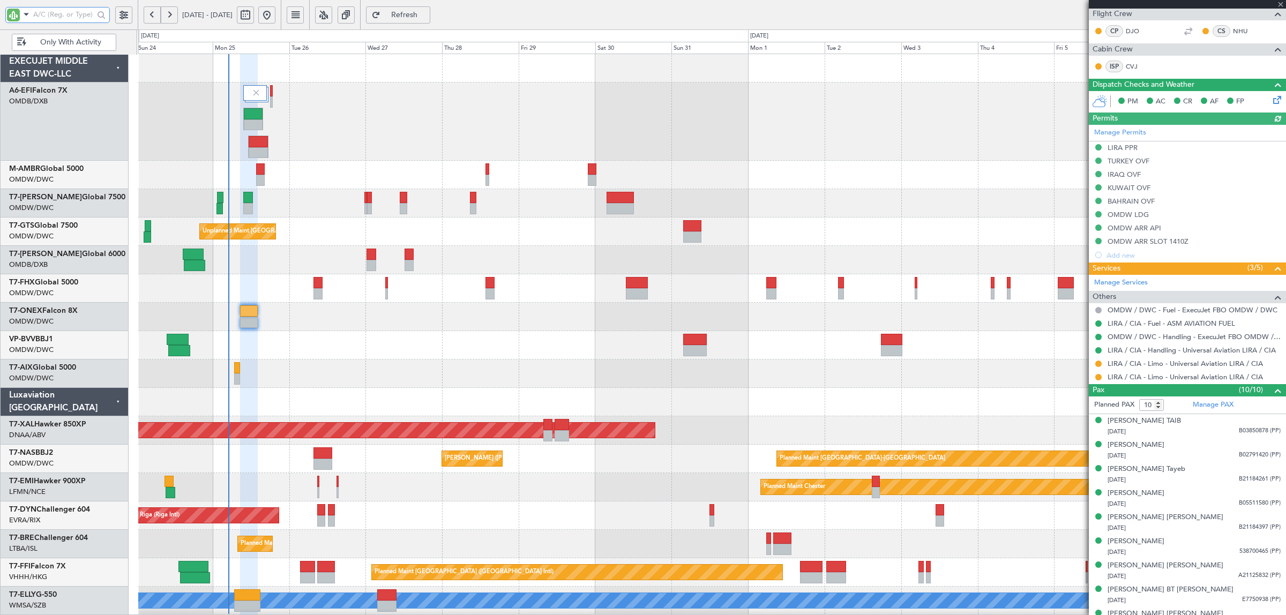
scroll to position [232, 0]
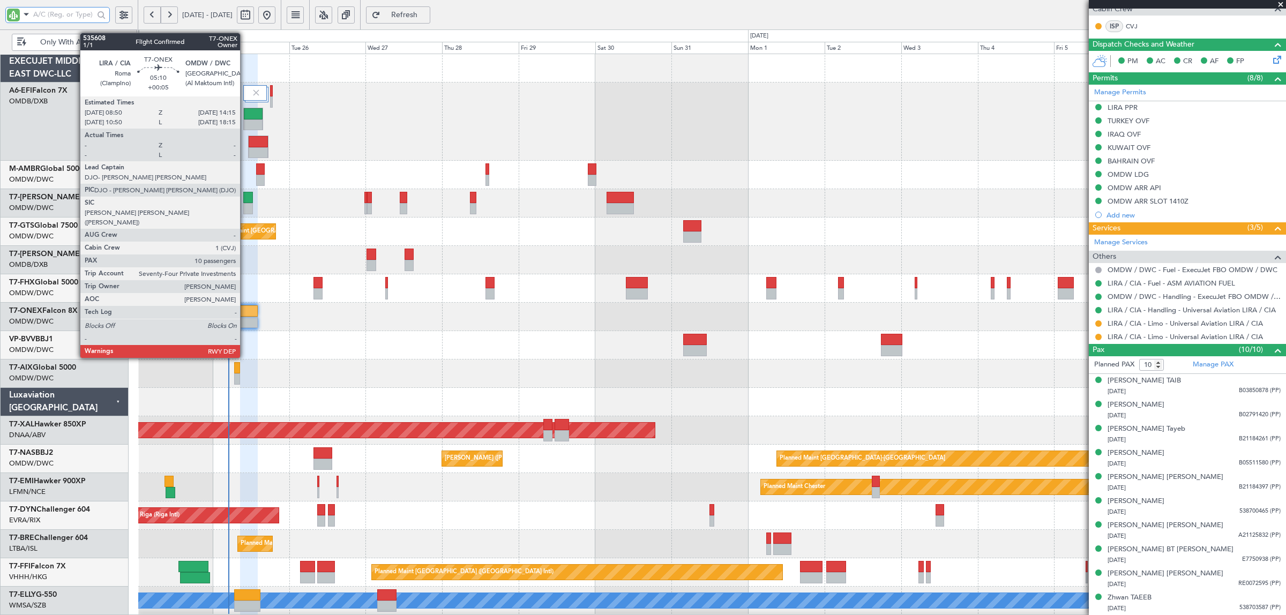
click at [245, 317] on div at bounding box center [249, 322] width 18 height 11
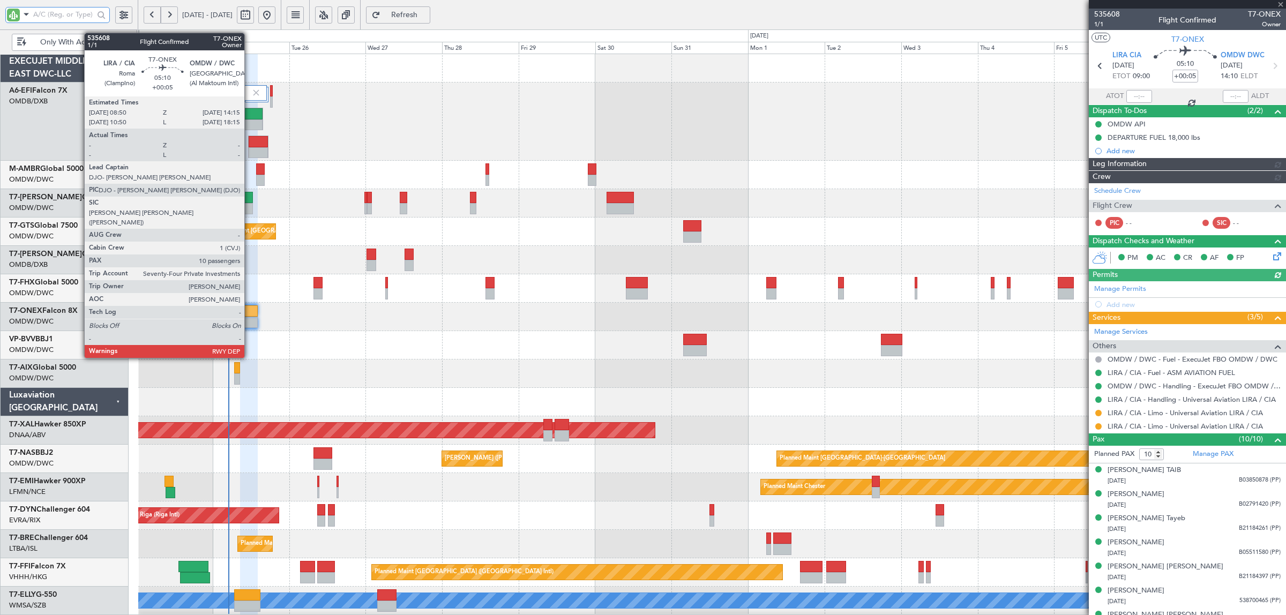
type input "[PERSON_NAME] (SYS)"
type input "7112"
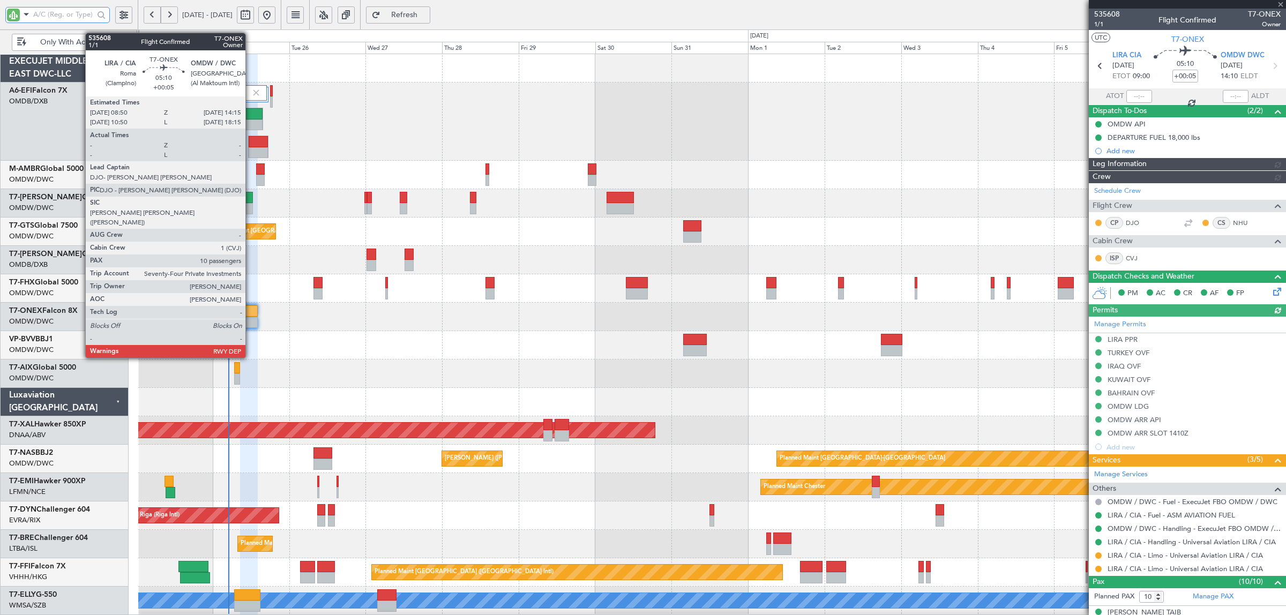
type input "[PERSON_NAME] (SYS)"
type input "7112"
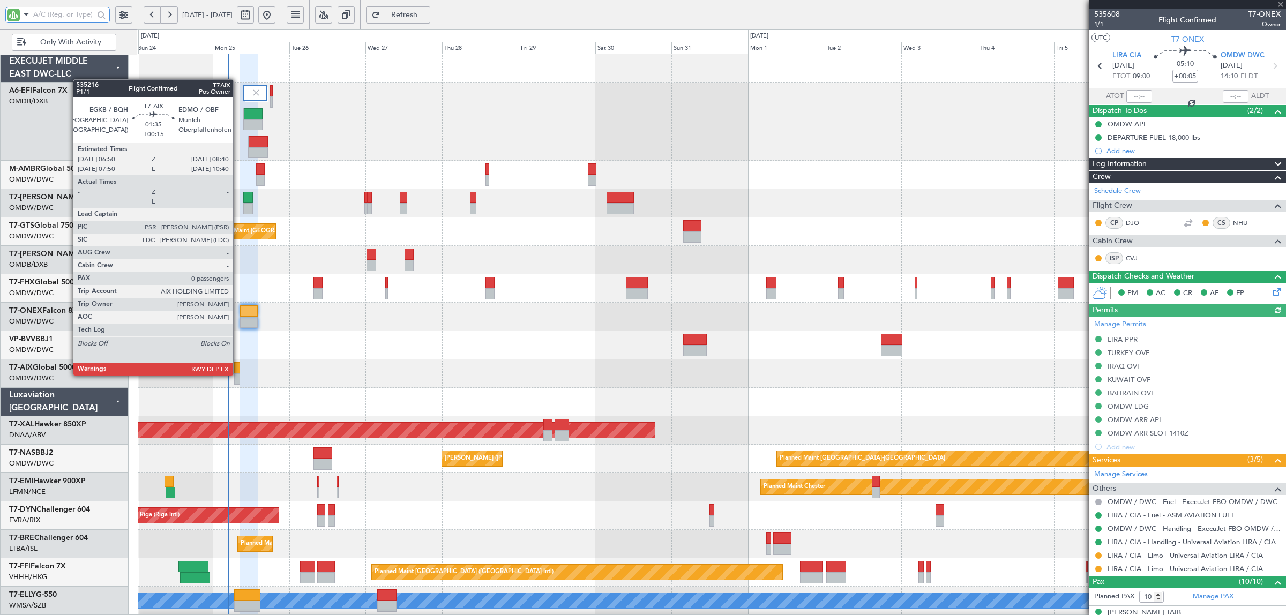
click at [238, 375] on div at bounding box center [237, 378] width 6 height 11
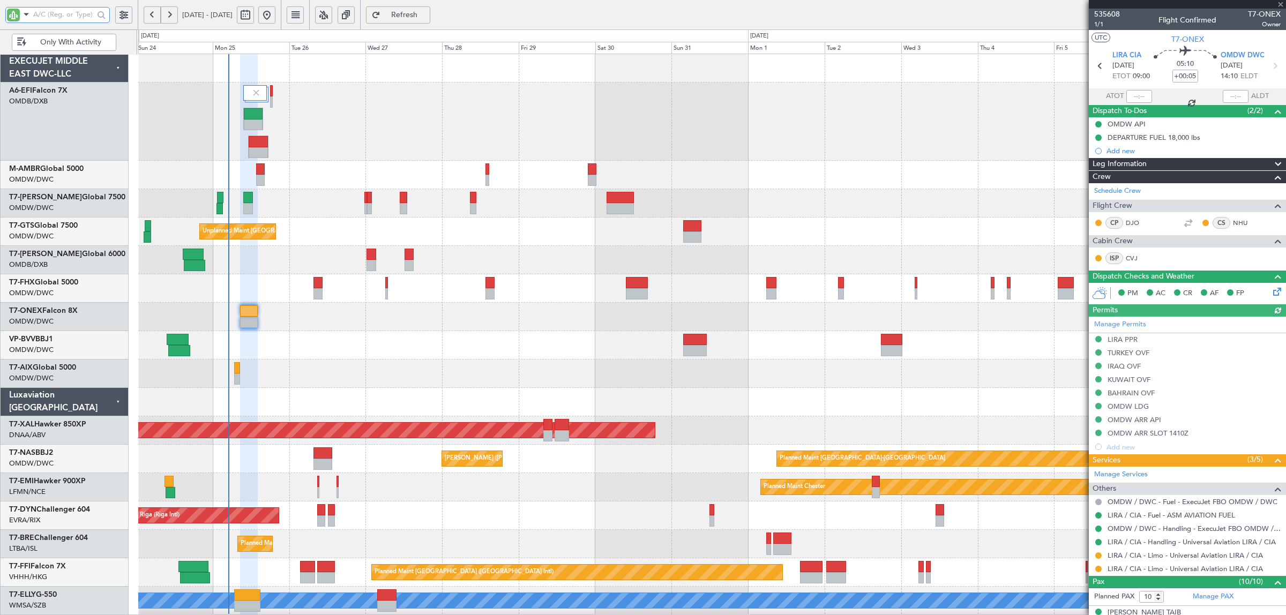
type input "+00:15"
type input "0"
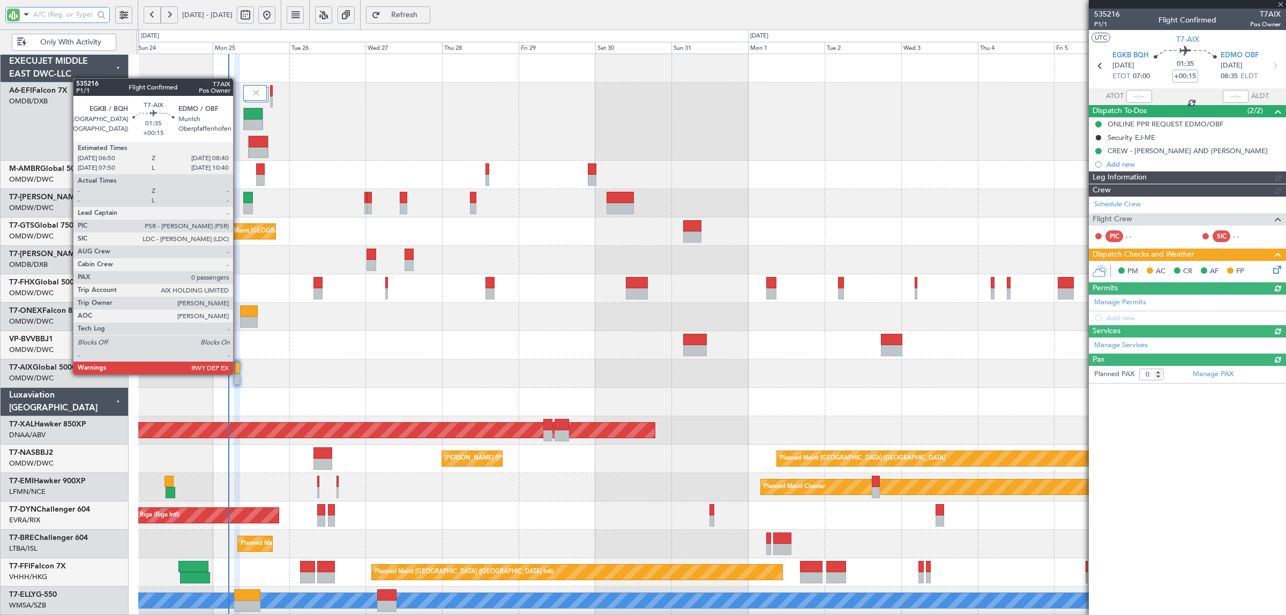
type input "[PERSON_NAME] (ANI)"
type input "7069"
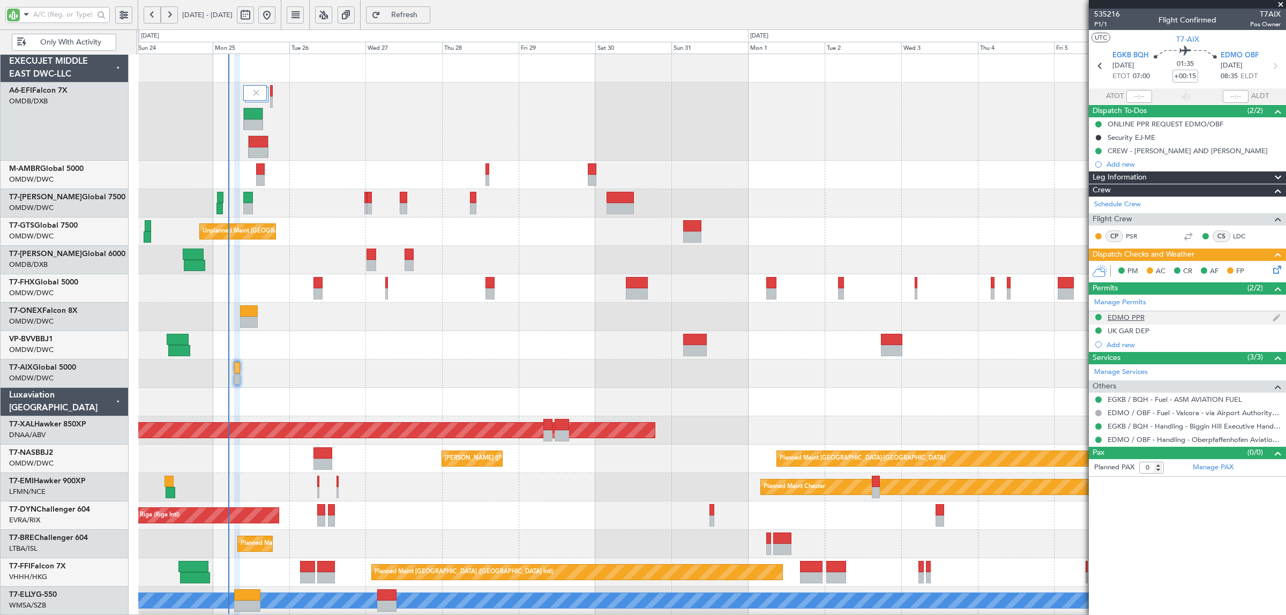
click at [1121, 320] on div "EDMO PPR" at bounding box center [1125, 317] width 37 height 9
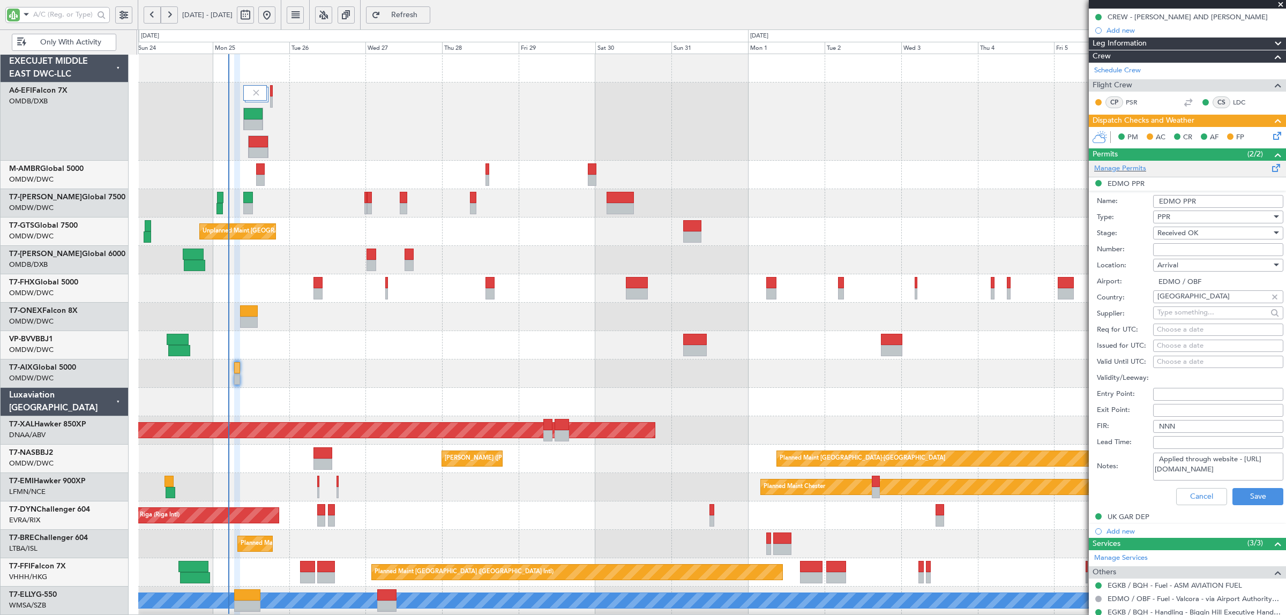
scroll to position [182, 0]
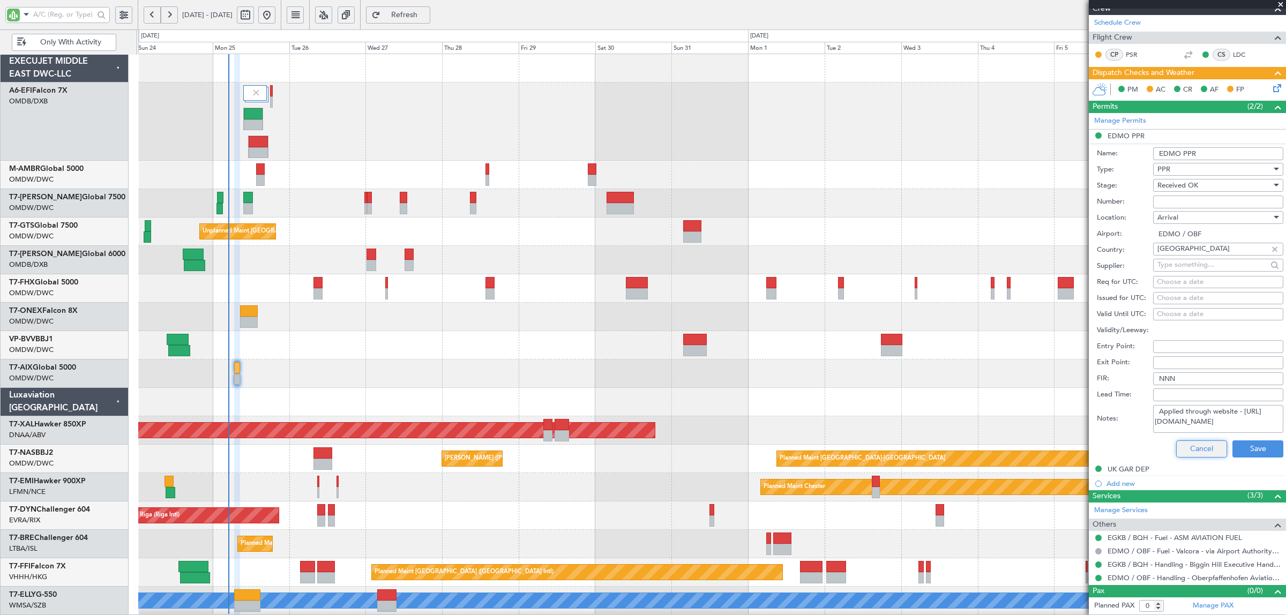
click at [1201, 451] on button "Cancel" at bounding box center [1201, 448] width 51 height 17
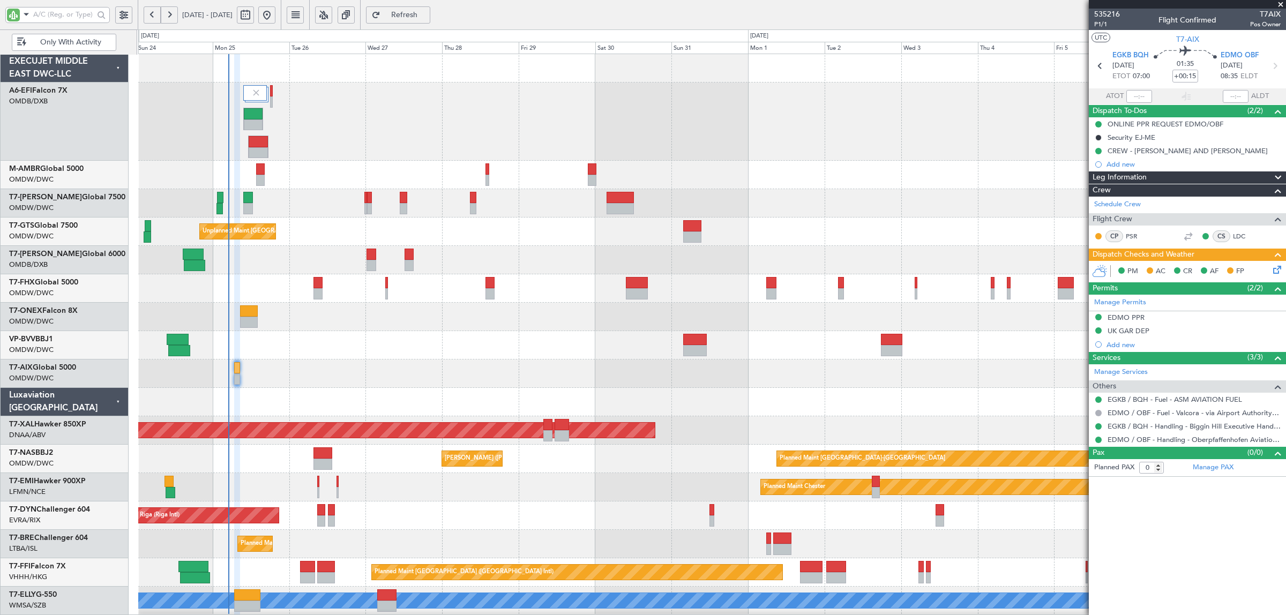
scroll to position [0, 0]
click at [55, 16] on input "text" at bounding box center [63, 14] width 61 height 16
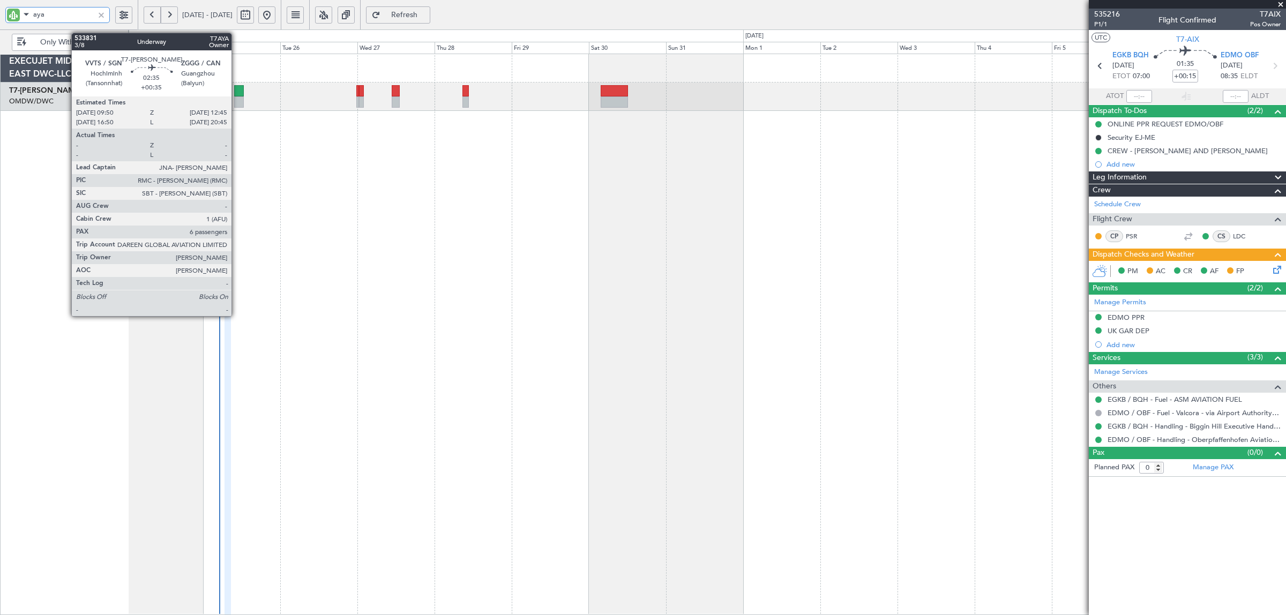
click at [237, 95] on div at bounding box center [239, 90] width 10 height 11
type input "aya"
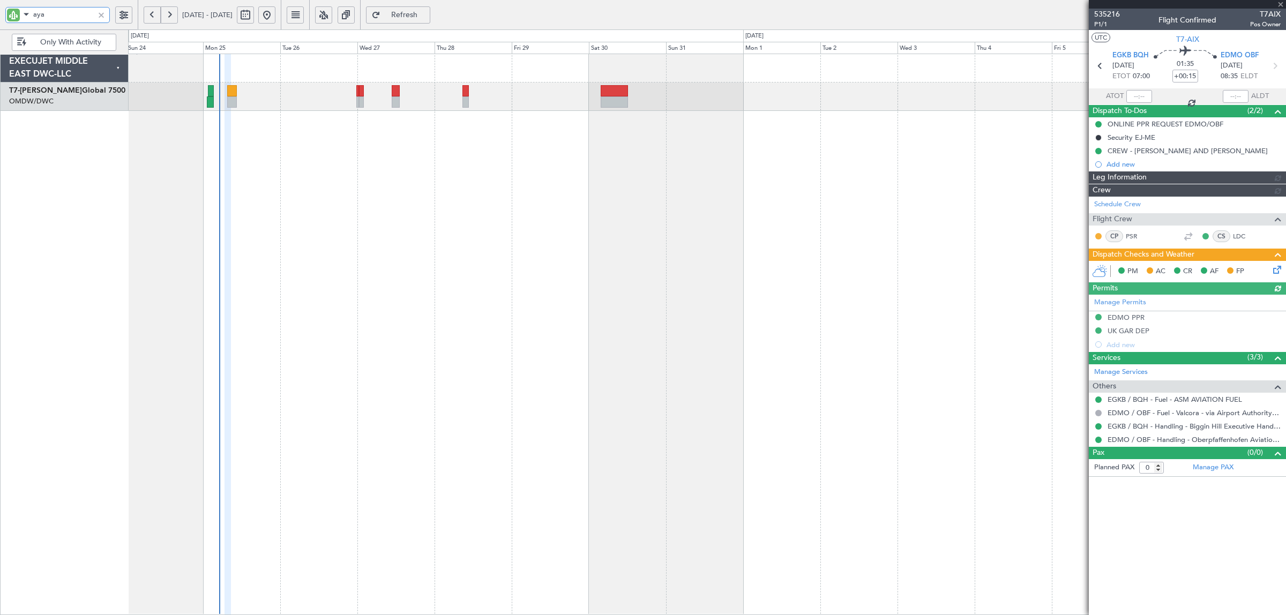
type input "[PERSON_NAME] (ANI)"
type input "7069"
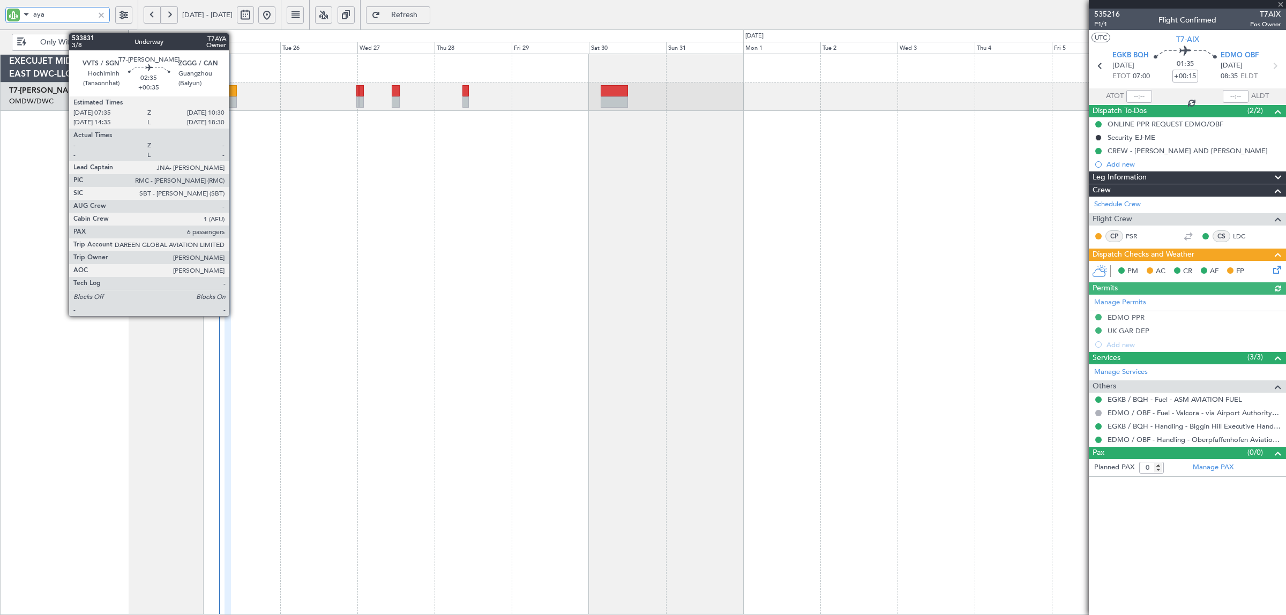
click at [231, 99] on div at bounding box center [232, 101] width 10 height 11
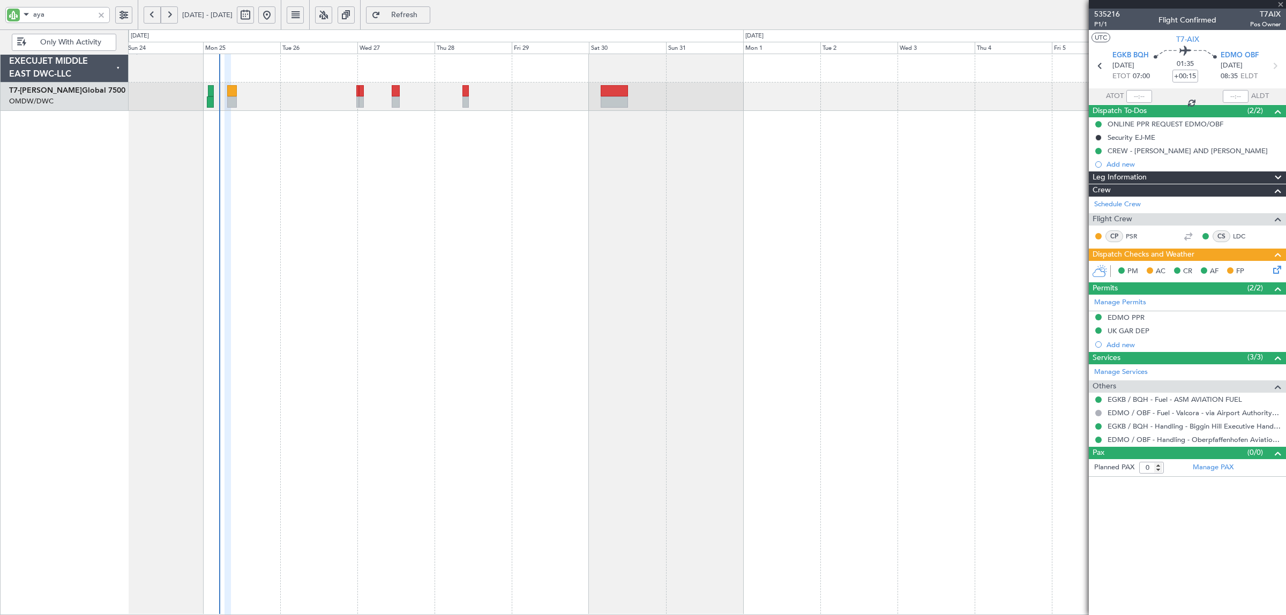
type input "+00:35"
type input "6"
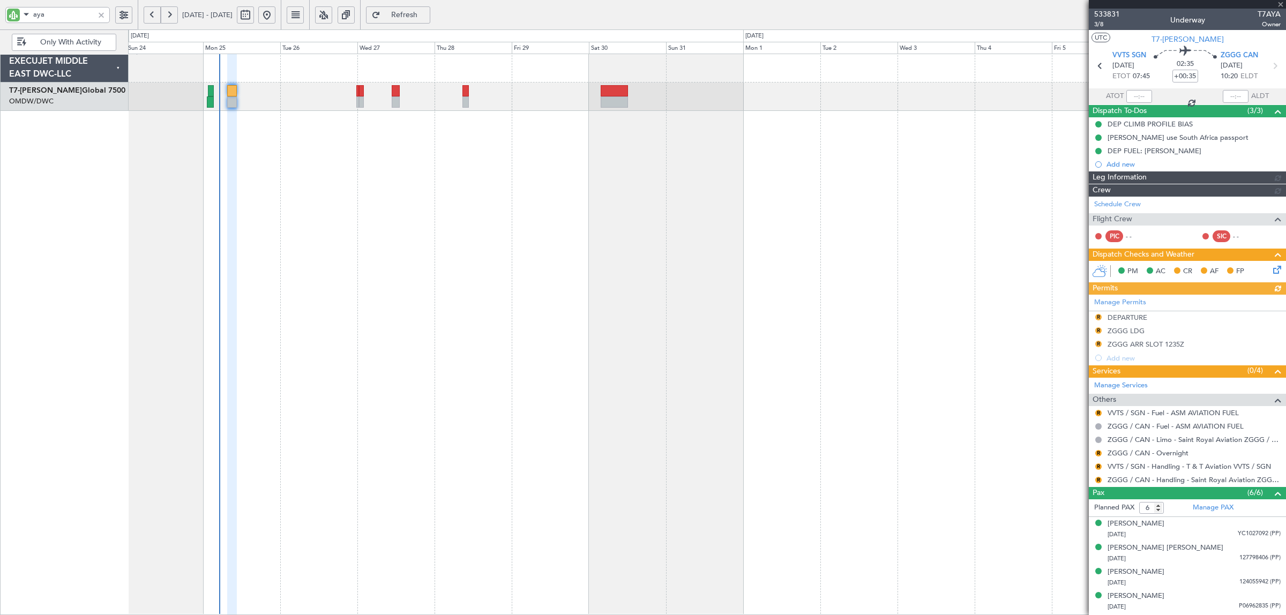
type input "[PERSON_NAME] (ANI)"
type input "7060"
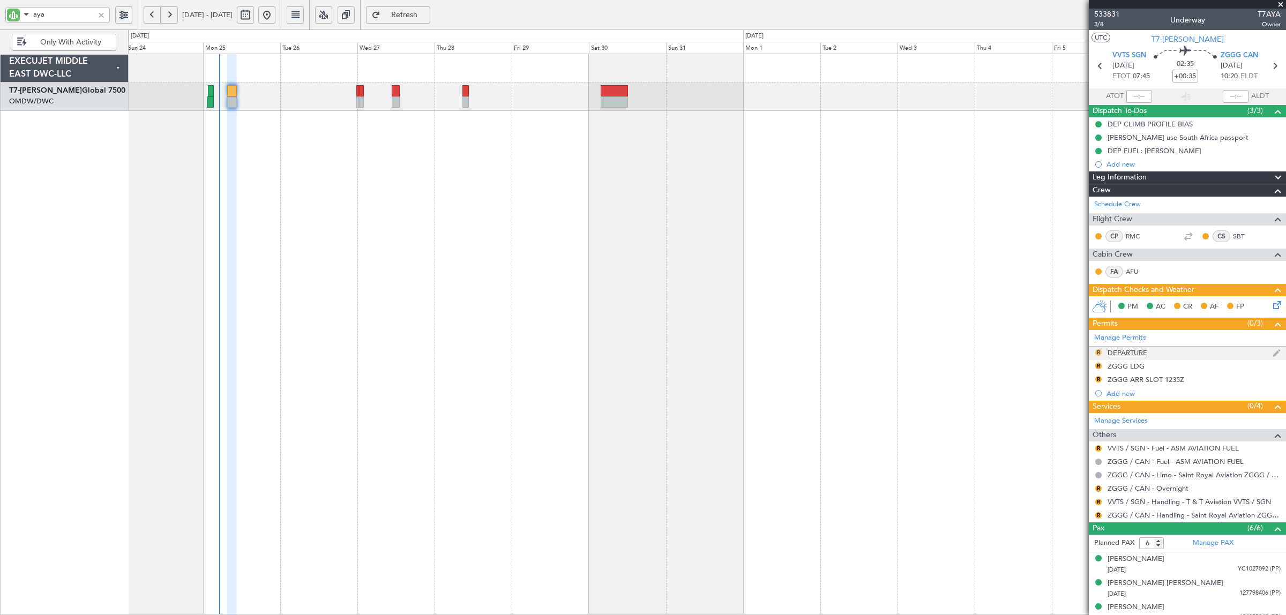
click at [1098, 352] on button "R" at bounding box center [1098, 352] width 6 height 6
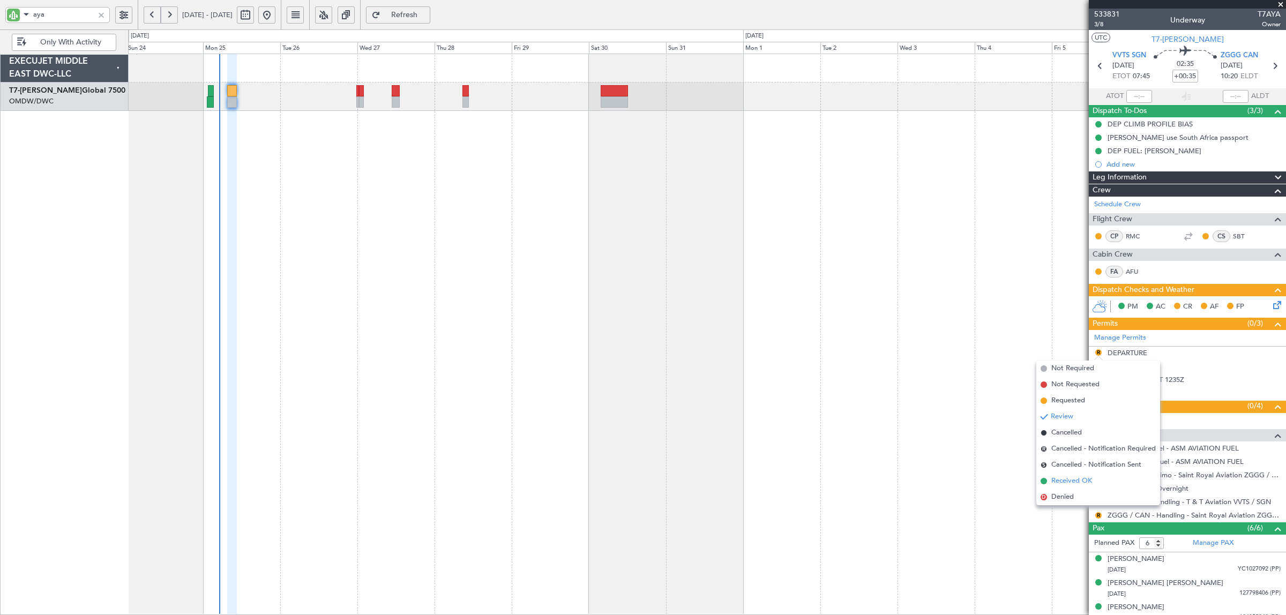
click at [1069, 481] on span "Received OK" at bounding box center [1071, 481] width 41 height 11
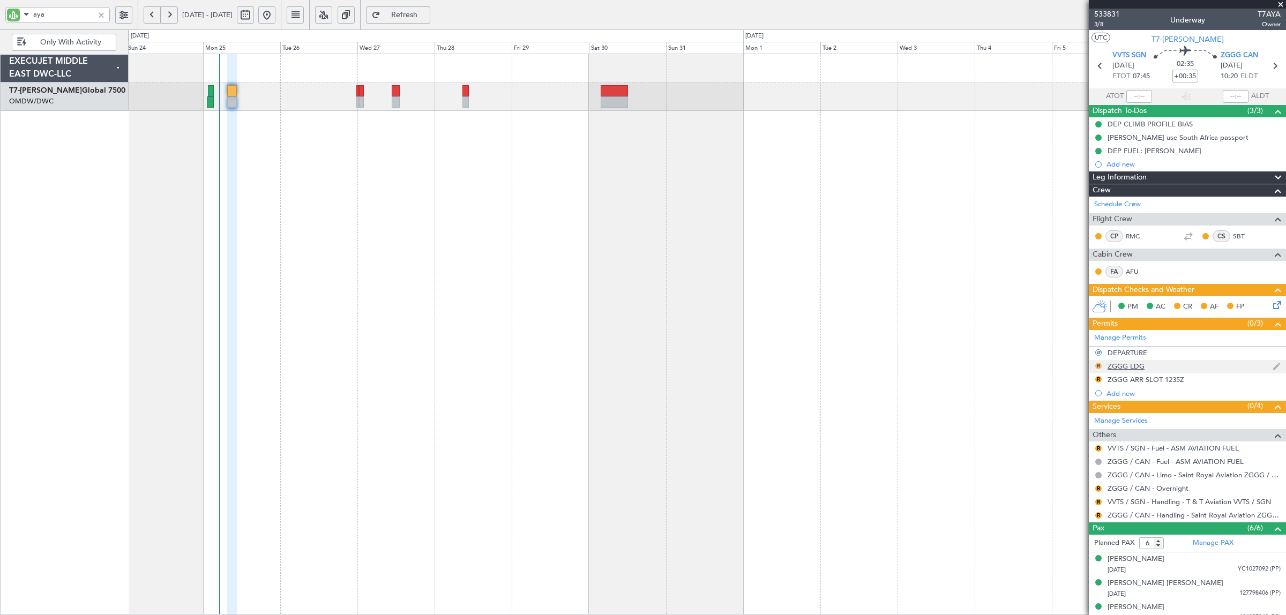
click at [1097, 368] on button "R" at bounding box center [1098, 366] width 6 height 6
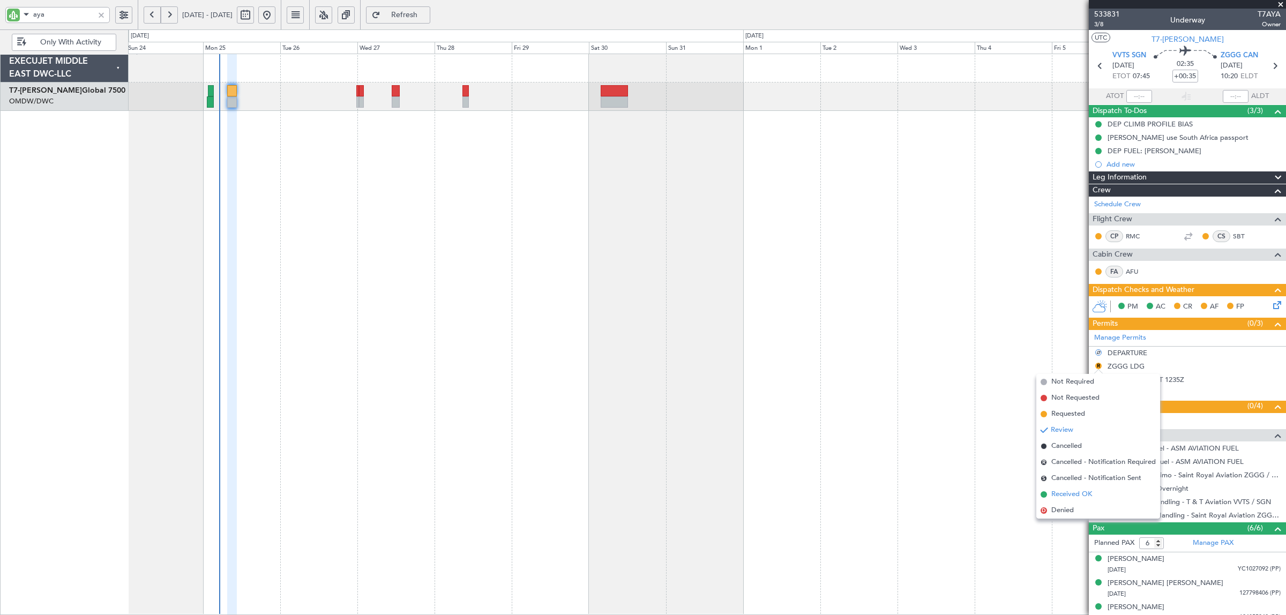
click at [1081, 491] on span "Received OK" at bounding box center [1071, 494] width 41 height 11
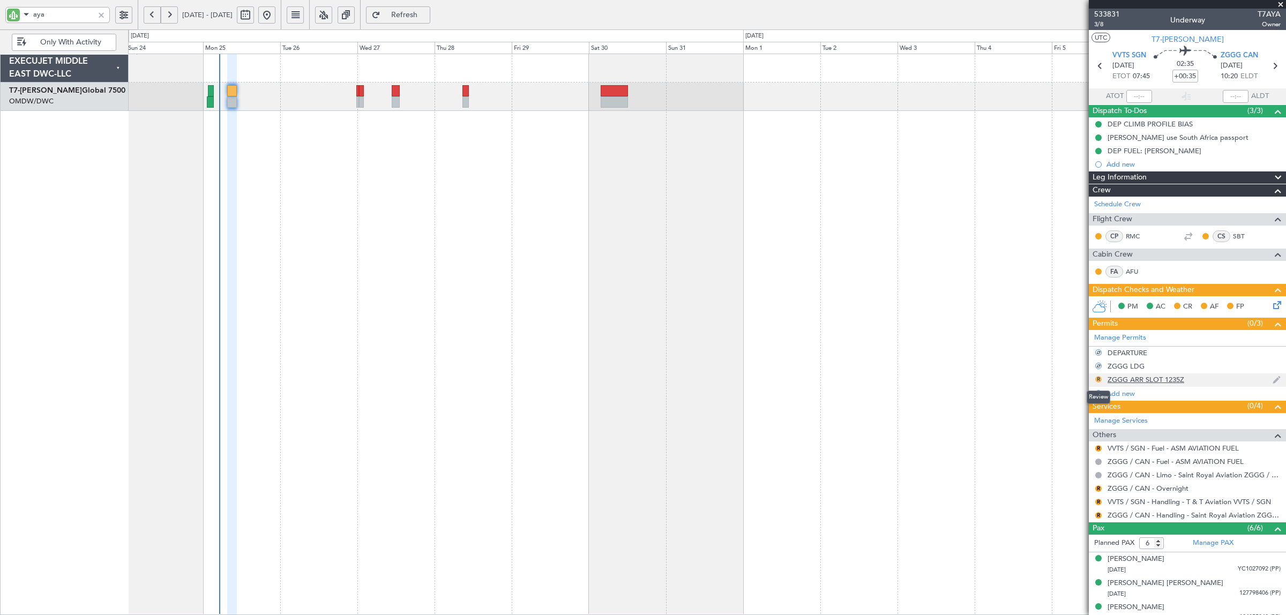
click at [1096, 379] on button "R" at bounding box center [1098, 379] width 6 height 6
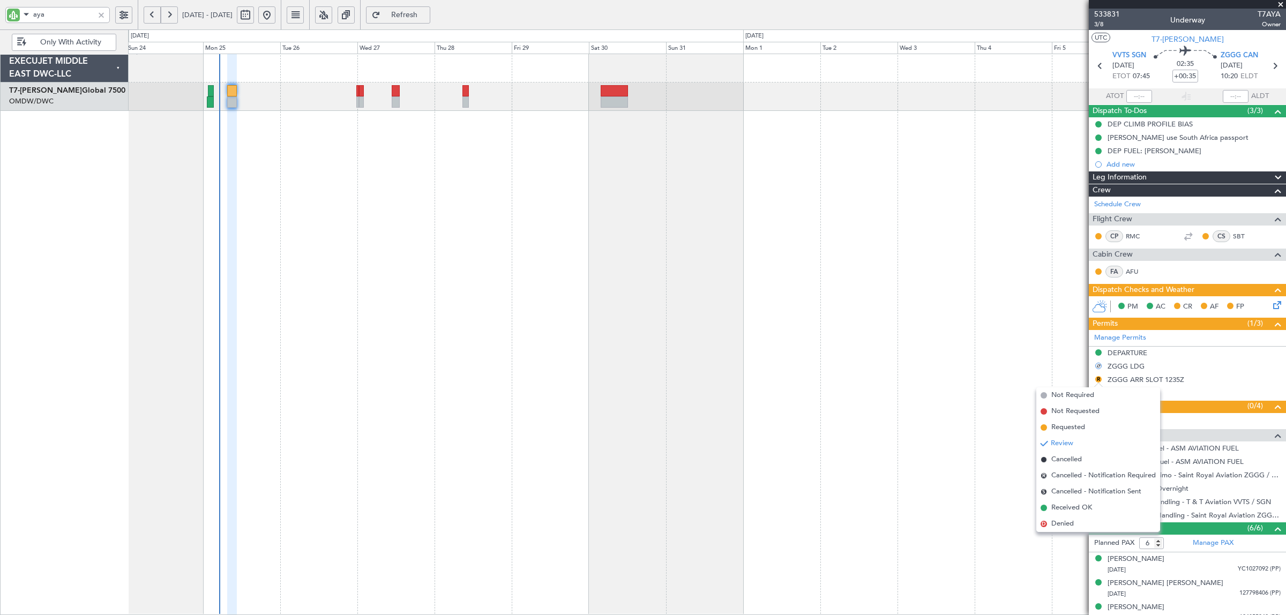
click at [1070, 426] on span "Requested" at bounding box center [1068, 427] width 34 height 11
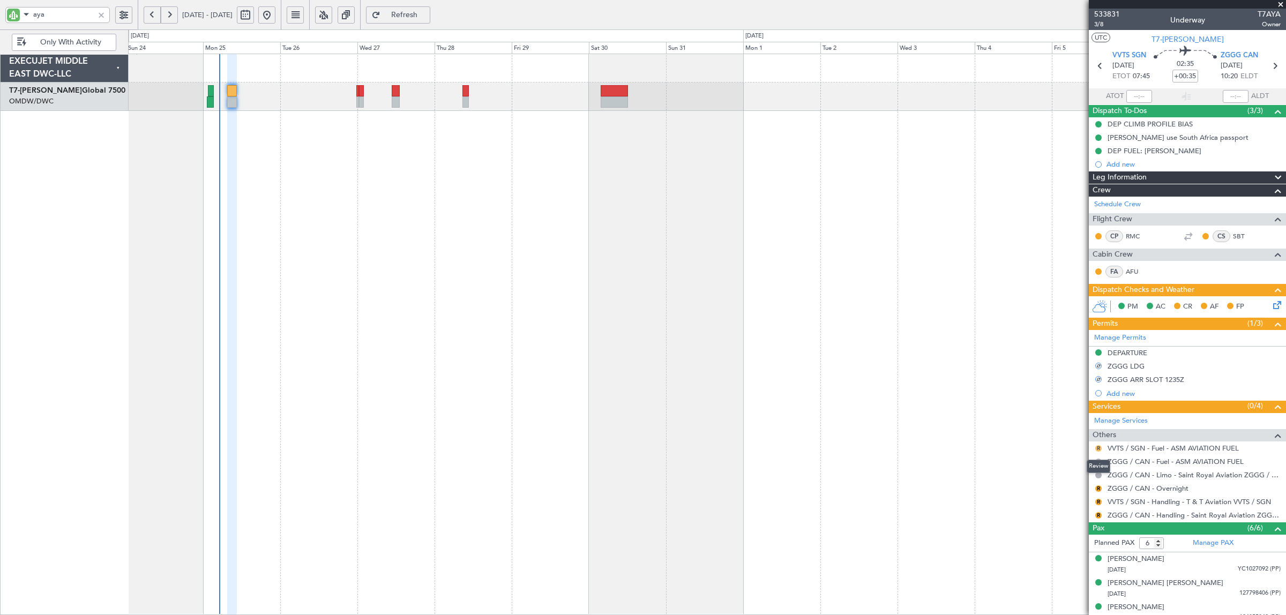
click at [1097, 449] on button "R" at bounding box center [1098, 448] width 6 height 6
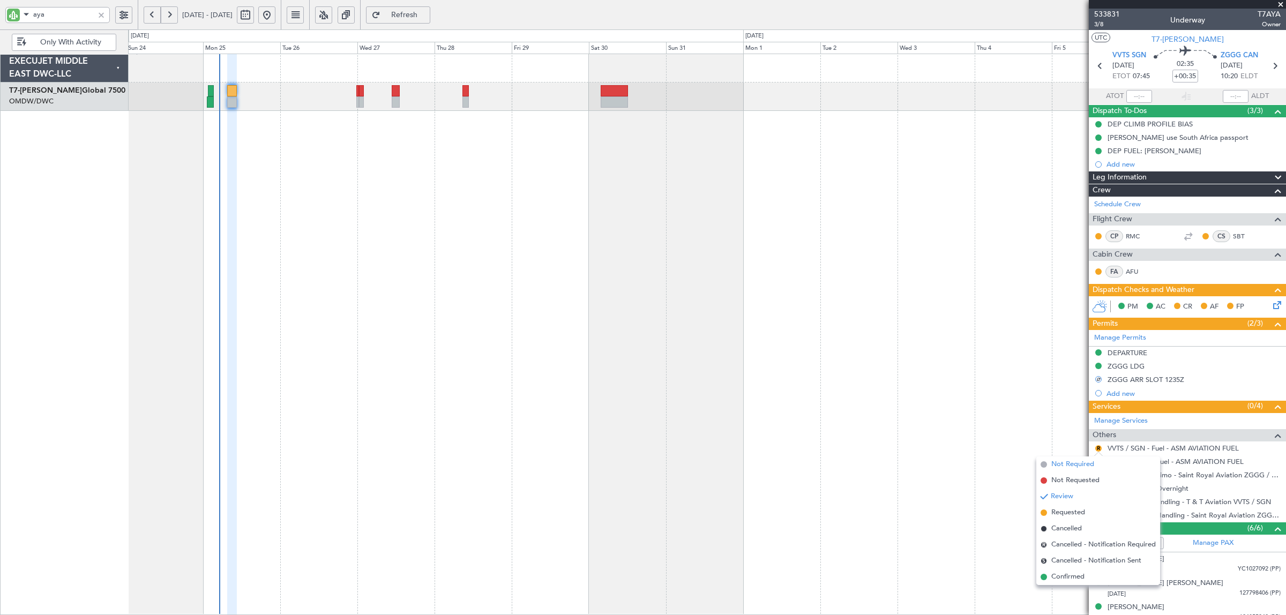
click at [1077, 467] on span "Not Required" at bounding box center [1072, 464] width 43 height 11
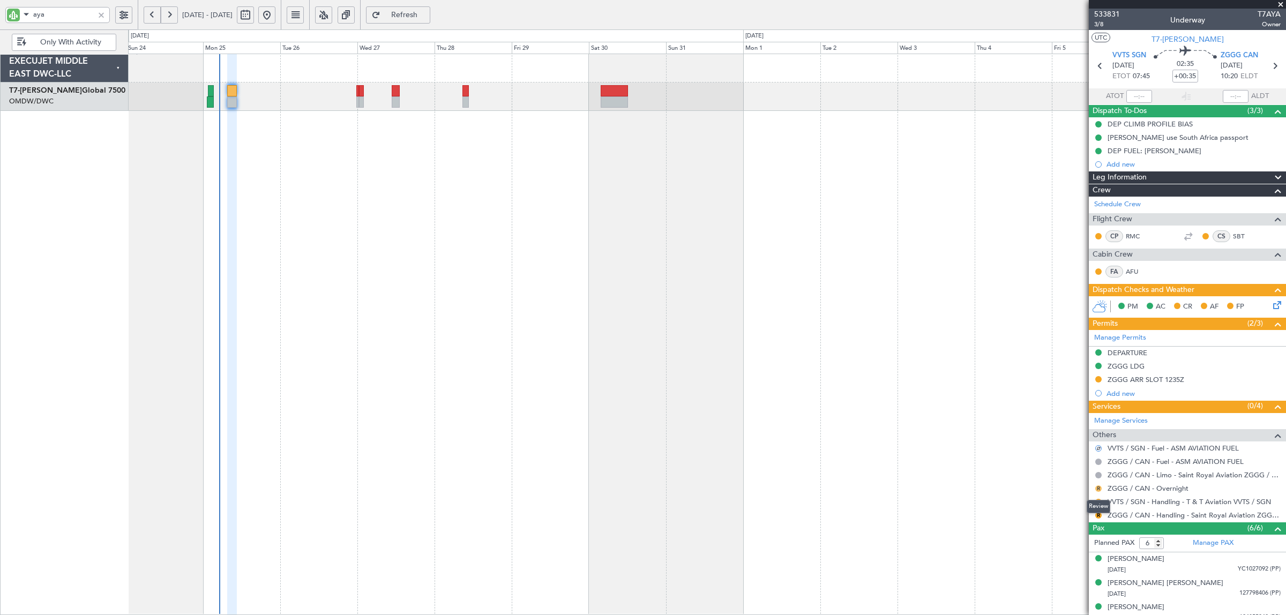
click at [1097, 489] on button "R" at bounding box center [1098, 488] width 6 height 6
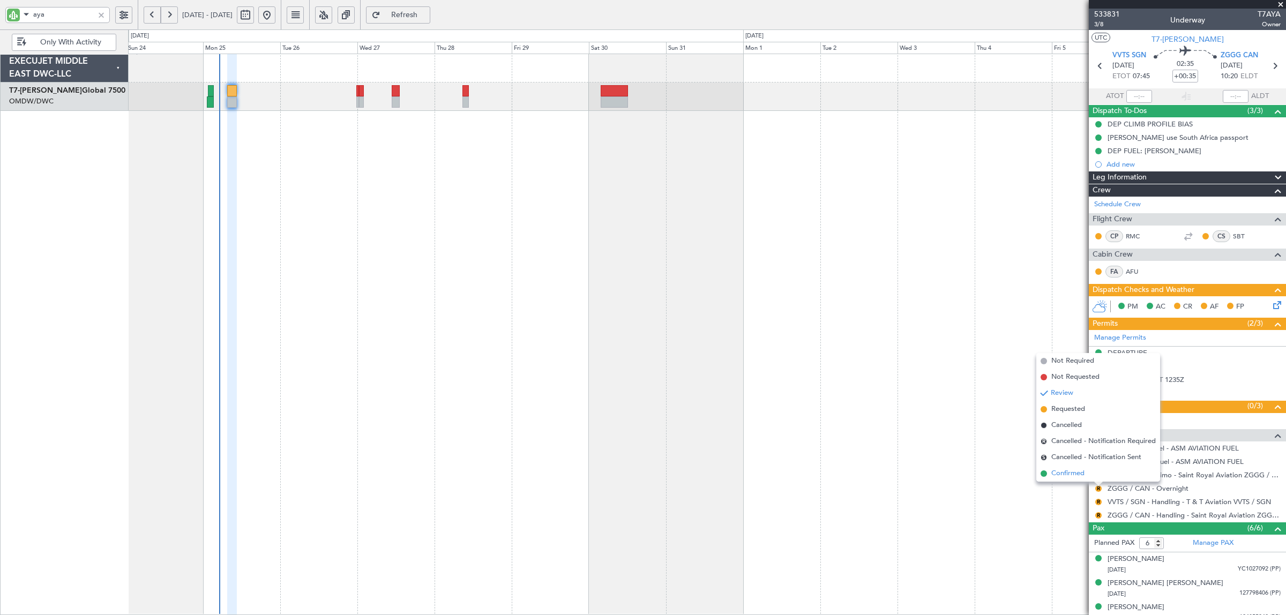
click at [1078, 472] on span "Confirmed" at bounding box center [1067, 473] width 33 height 11
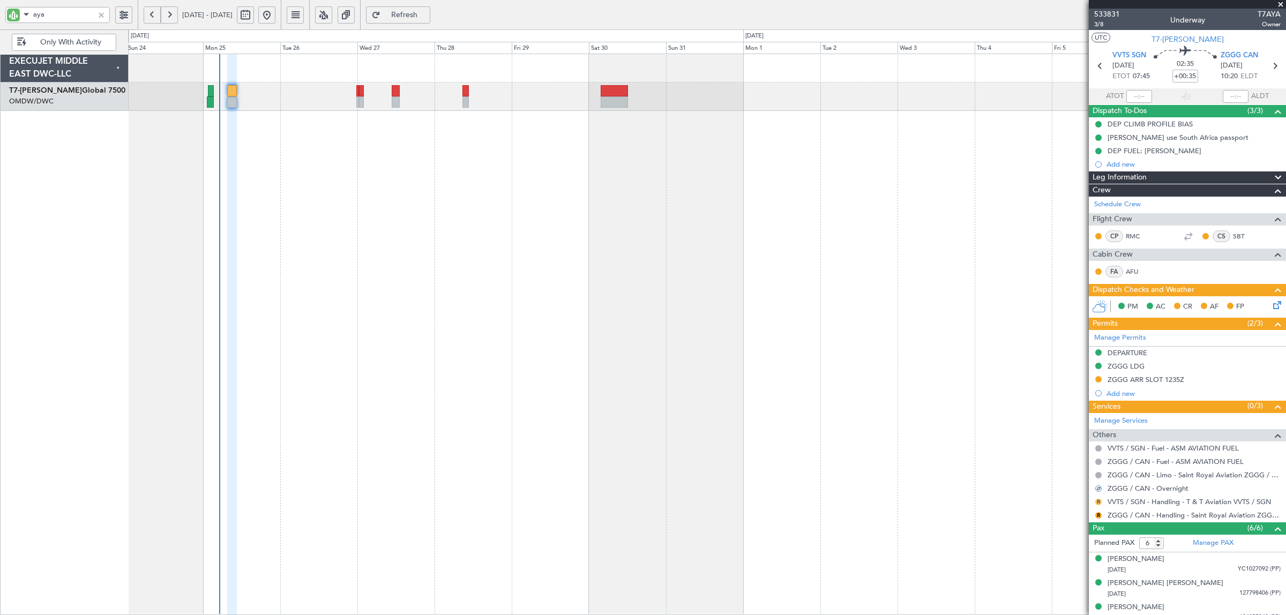
click at [1097, 504] on button "R" at bounding box center [1098, 502] width 6 height 6
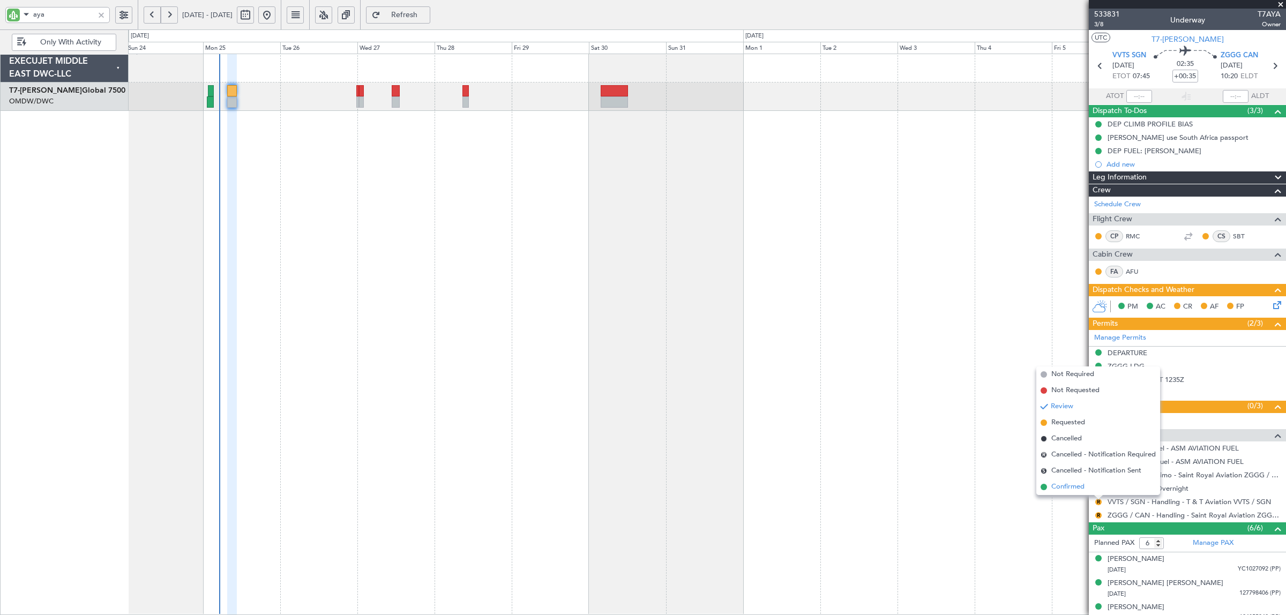
click at [1080, 485] on span "Confirmed" at bounding box center [1067, 487] width 33 height 11
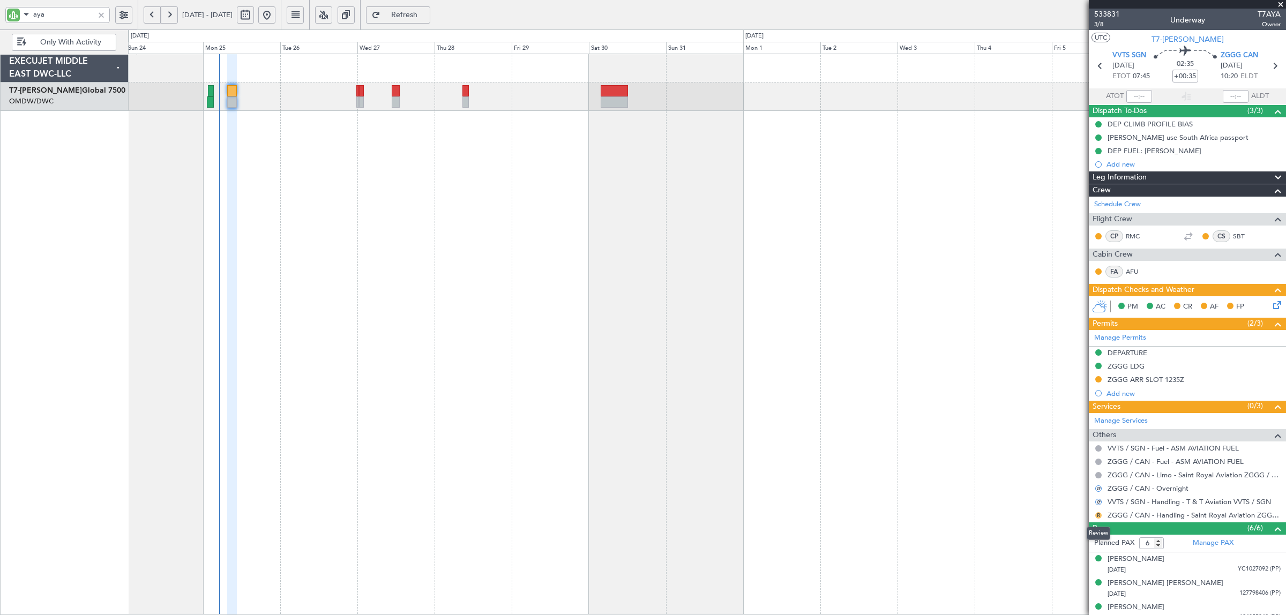
click at [1097, 515] on button "R" at bounding box center [1098, 515] width 6 height 6
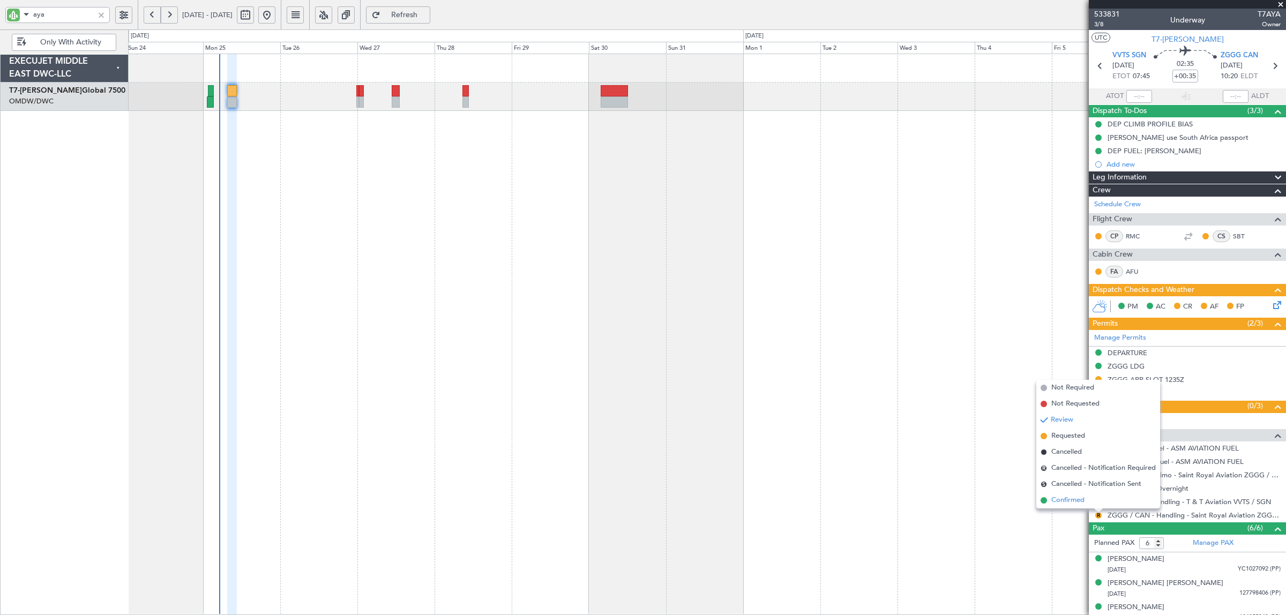
click at [1080, 500] on span "Confirmed" at bounding box center [1067, 500] width 33 height 11
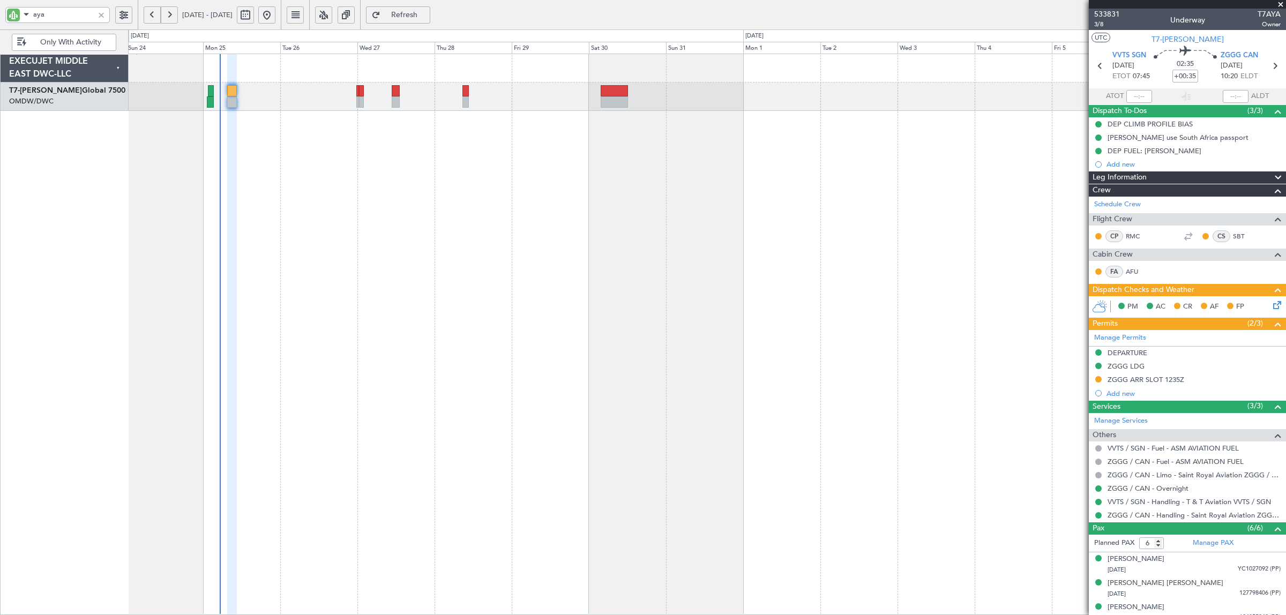
click at [301, 189] on div "Planned Maint Dubai (Al Maktoum Intl)" at bounding box center [707, 334] width 1158 height 561
click at [102, 14] on div at bounding box center [101, 15] width 12 height 12
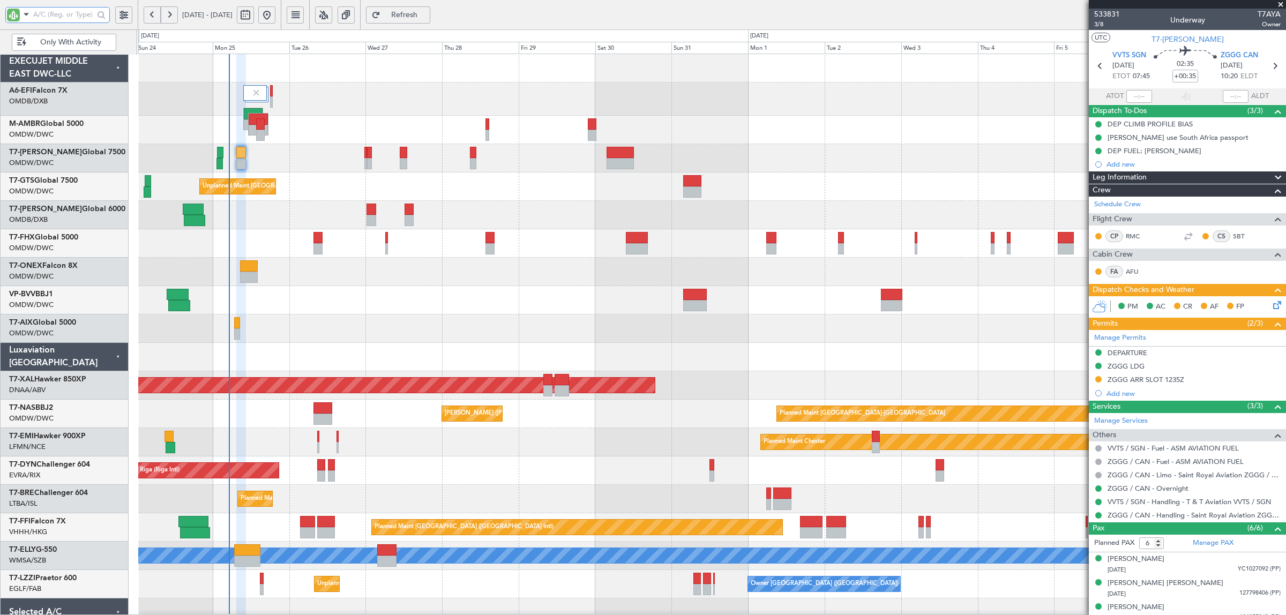
click at [319, 290] on div at bounding box center [711, 300] width 1147 height 28
click at [256, 183] on div "Planned Maint Dubai (Al Maktoum Intl) Planned Maint Dubai (Al Maktoum Intl) Pla…" at bounding box center [711, 368] width 1147 height 629
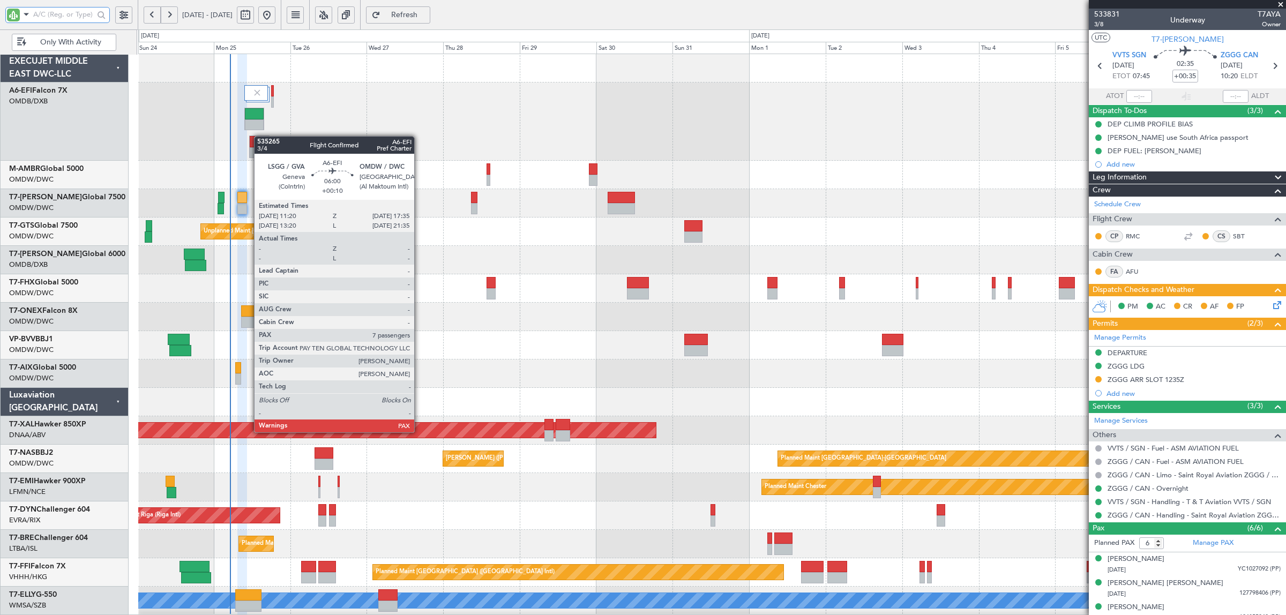
click at [260, 137] on div at bounding box center [259, 141] width 19 height 11
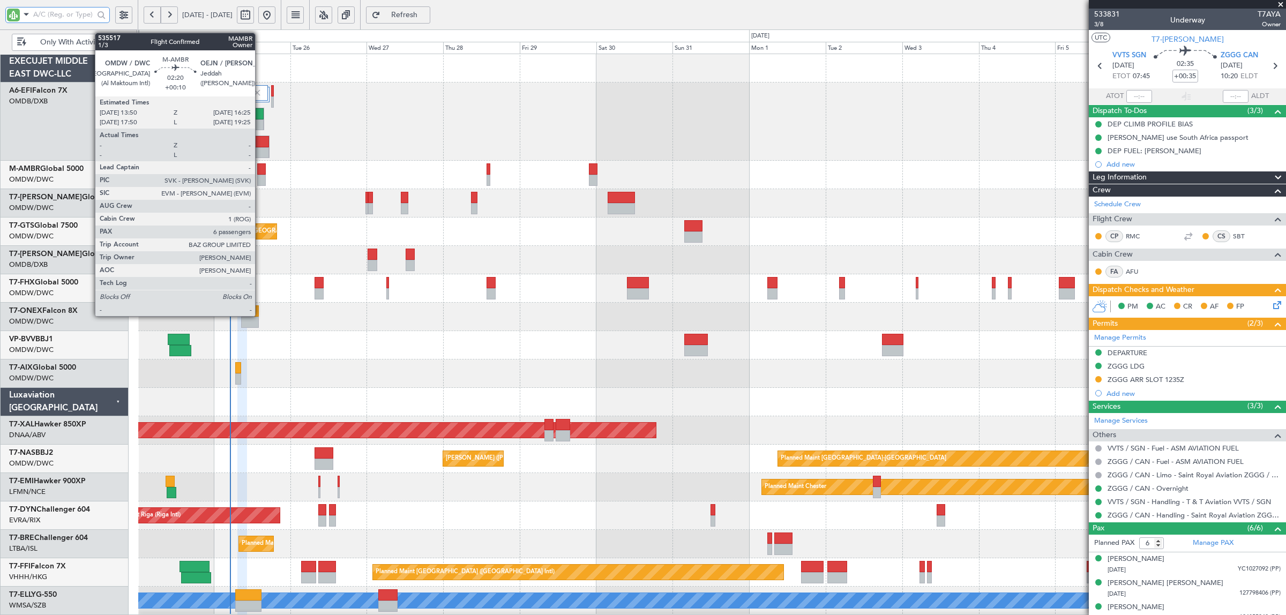
click at [260, 180] on div at bounding box center [261, 180] width 9 height 11
click at [264, 175] on div at bounding box center [261, 180] width 9 height 11
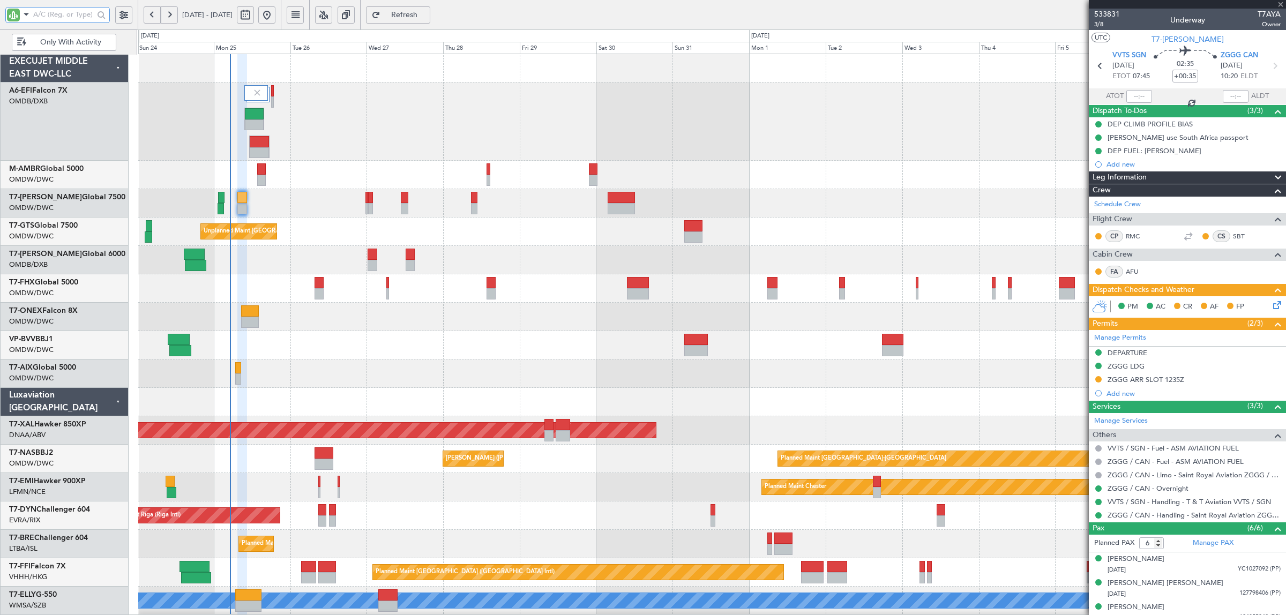
type input "+00:10"
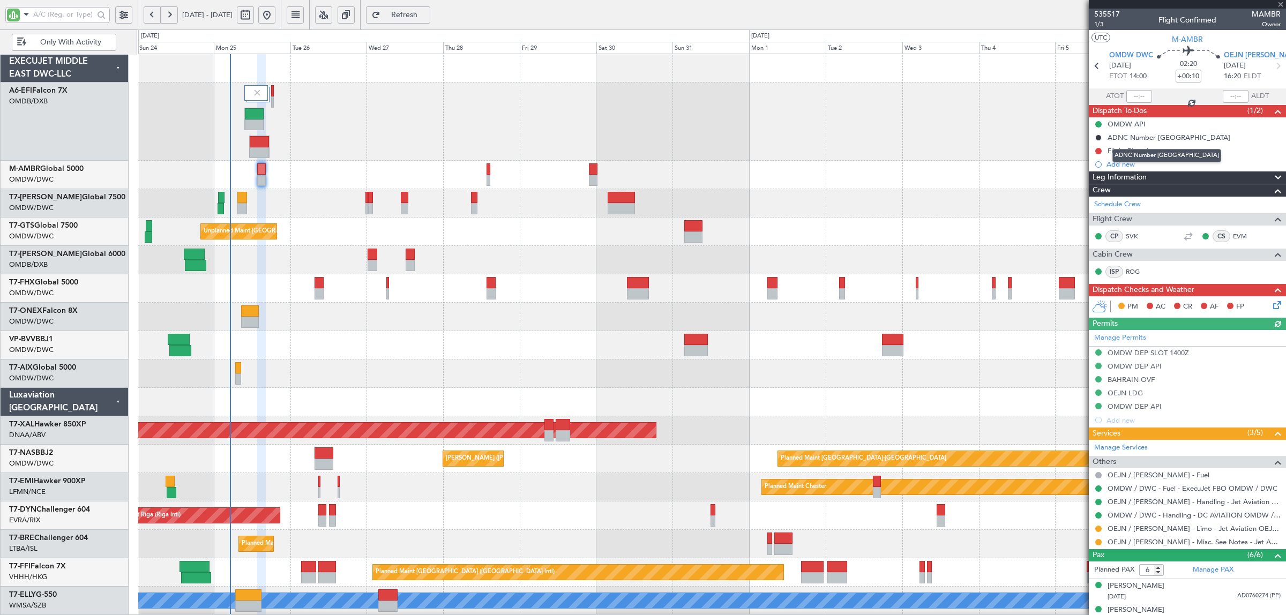
click at [1145, 154] on mat-tooltip-component "ADNC Number Saudi Arabia" at bounding box center [1167, 155] width 124 height 28
click at [1145, 153] on div "ADNC Number Saudi Arabia" at bounding box center [1166, 155] width 109 height 13
click at [1148, 152] on div "Flight PLanning" at bounding box center [1131, 150] width 49 height 9
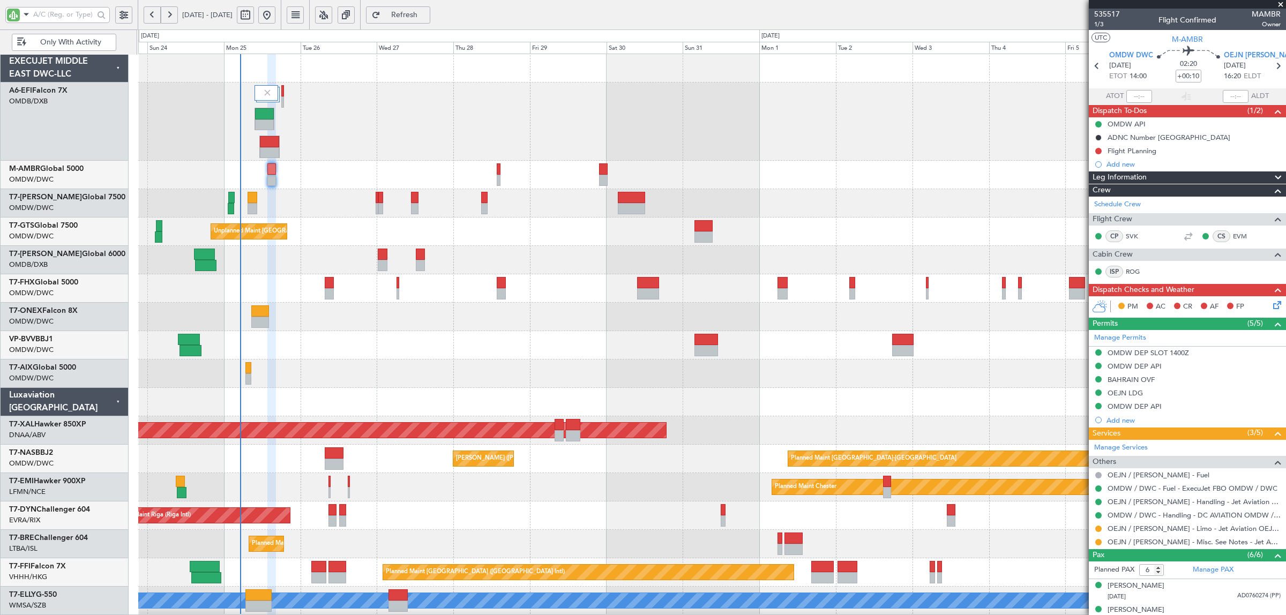
click at [229, 163] on div "Planned Maint Dubai (Al Maktoum Intl) Planned Maint Dubai (Al Maktoum Intl) Pla…" at bounding box center [711, 391] width 1147 height 674
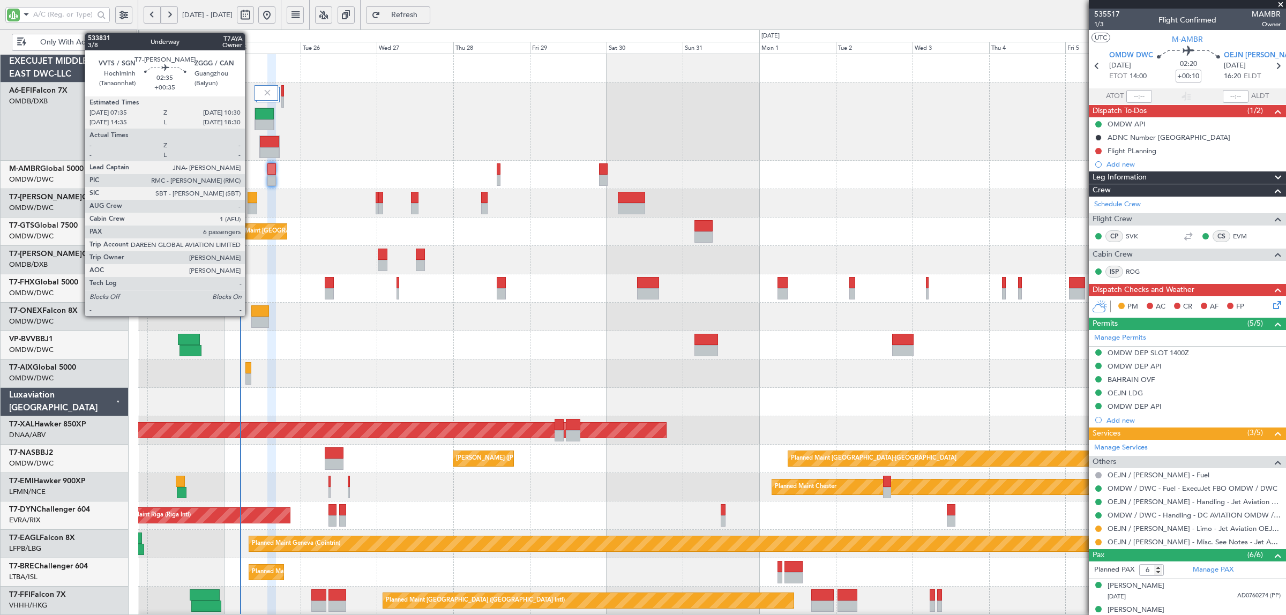
click at [250, 201] on div at bounding box center [253, 197] width 10 height 11
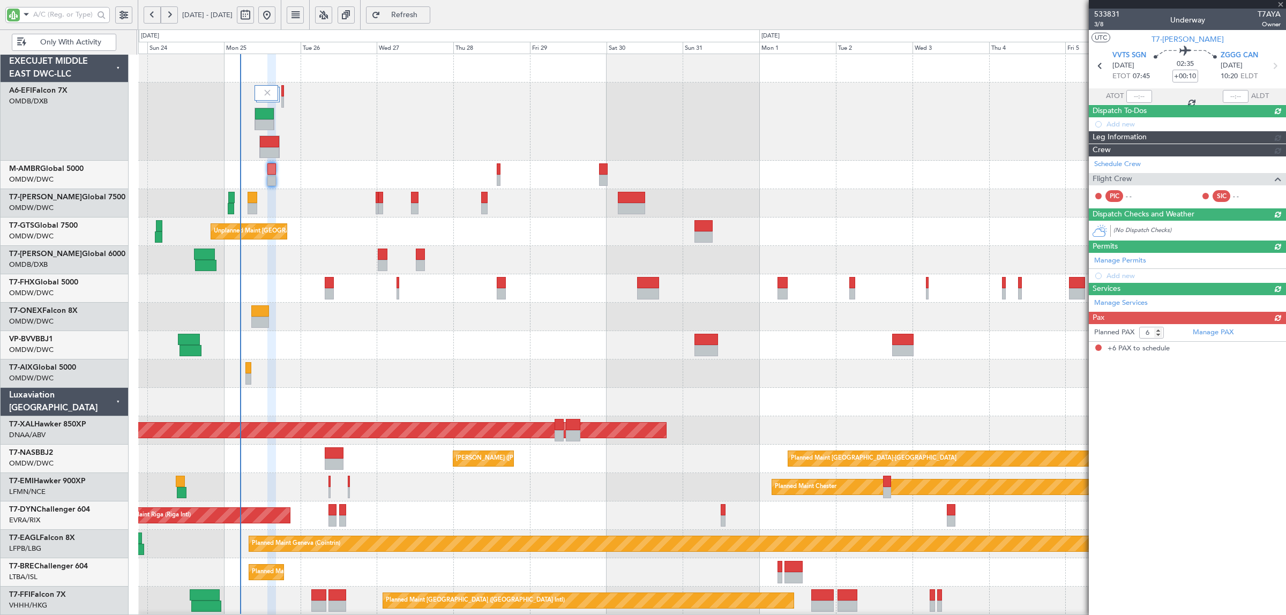
type input "+00:35"
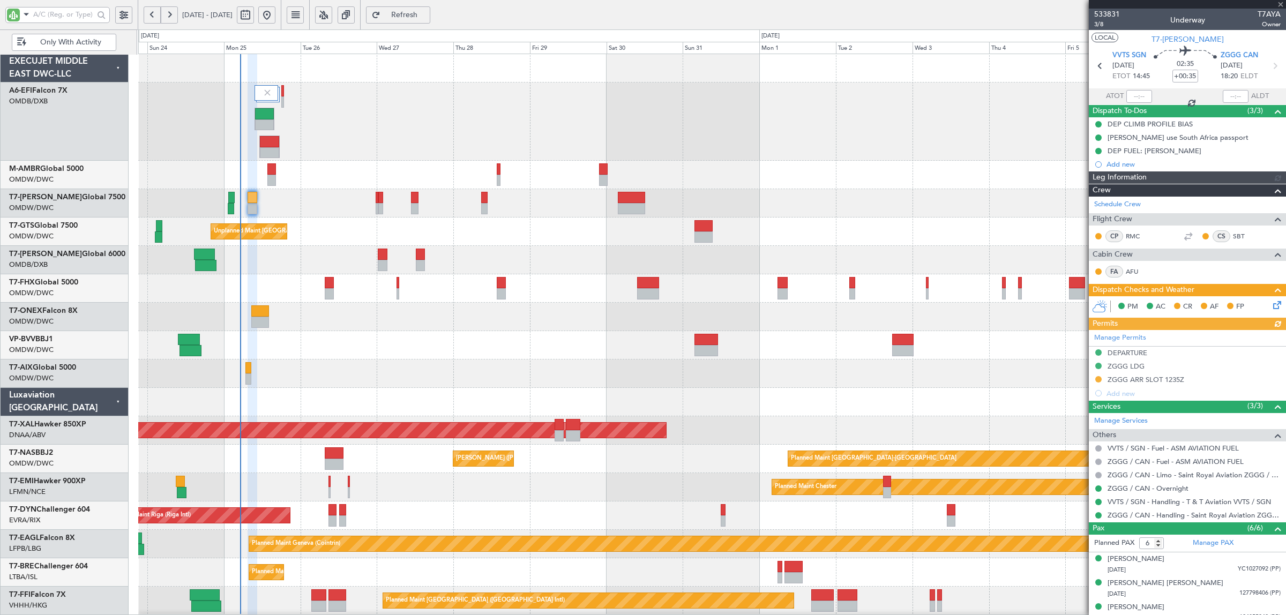
type input "[PERSON_NAME] (ANI)"
type input "7060"
click at [1115, 16] on span "533831" at bounding box center [1107, 14] width 26 height 11
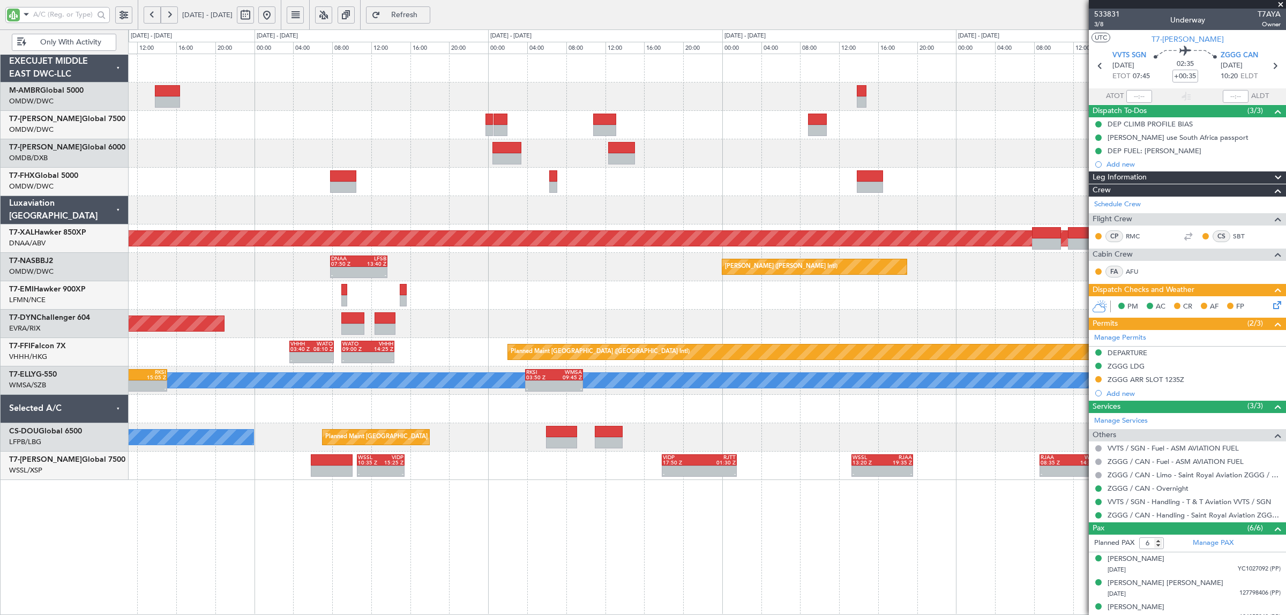
click at [598, 201] on div "- - ZBAA 03:45 Z OMDW 12:15 Z 15:10 Z 21:43 Z LFPB 14:50 Z OMDB 21:20 Z - - EGS…" at bounding box center [706, 267] width 1157 height 426
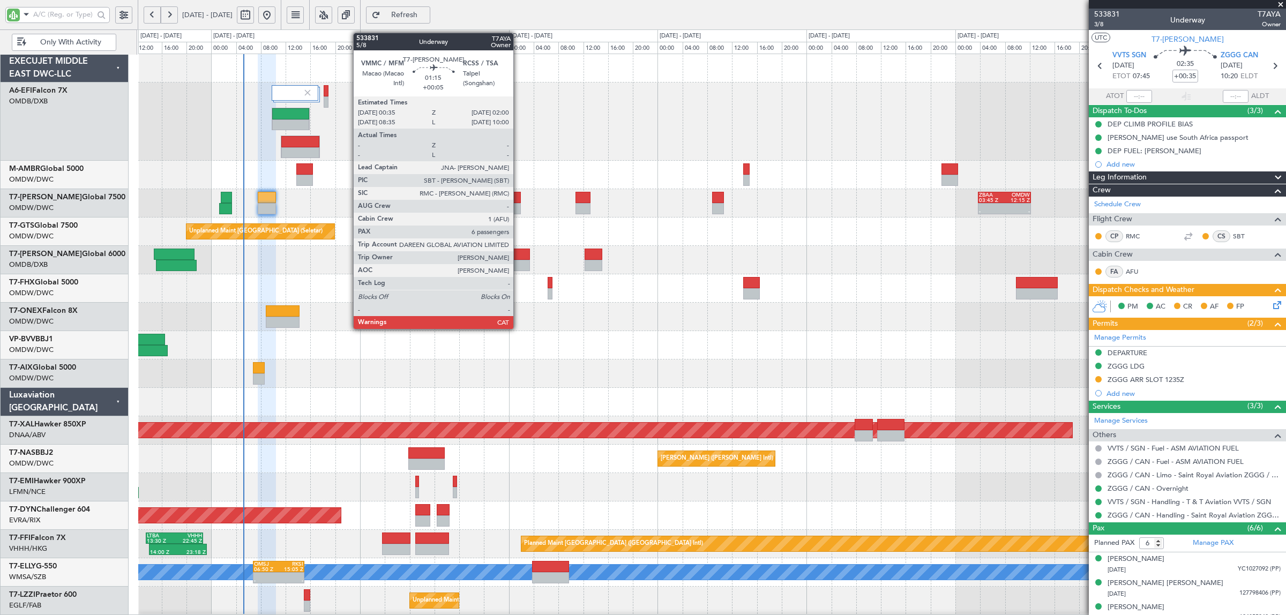
click at [519, 207] on div at bounding box center [516, 208] width 9 height 11
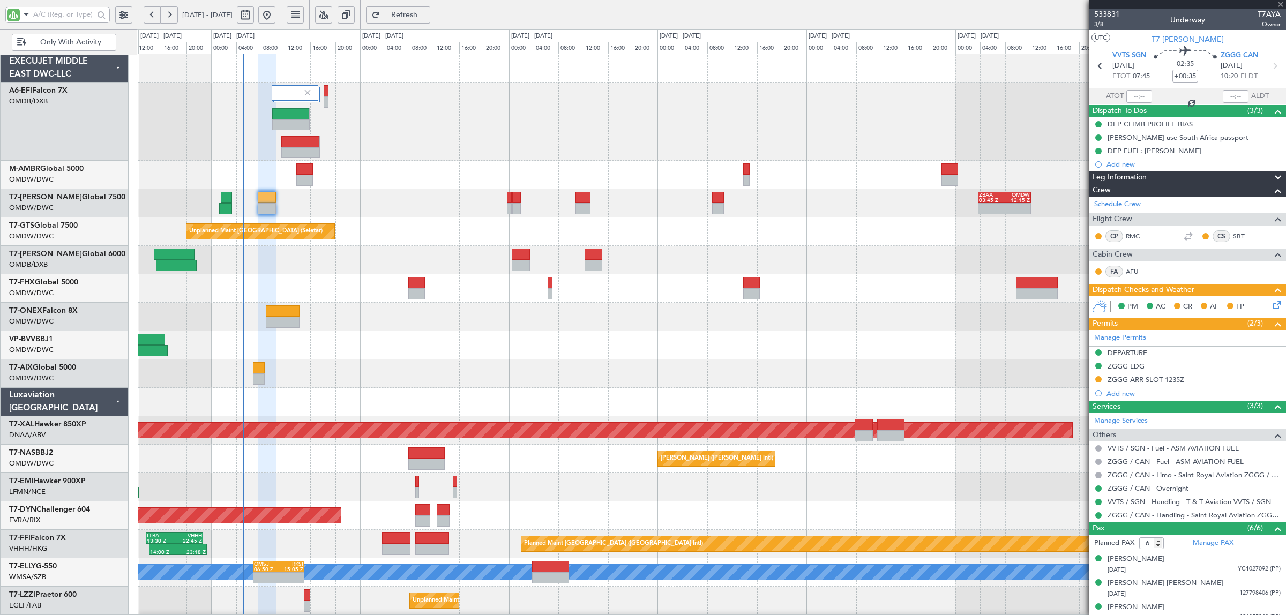
type input "+00:05"
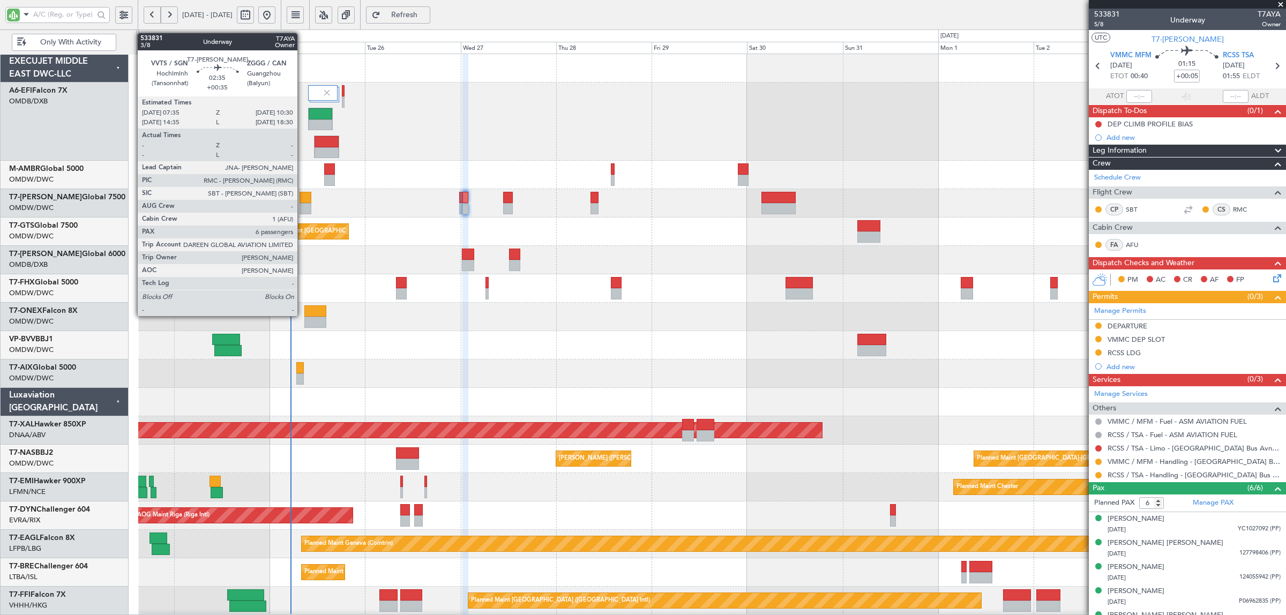
click at [303, 207] on div at bounding box center [305, 208] width 12 height 11
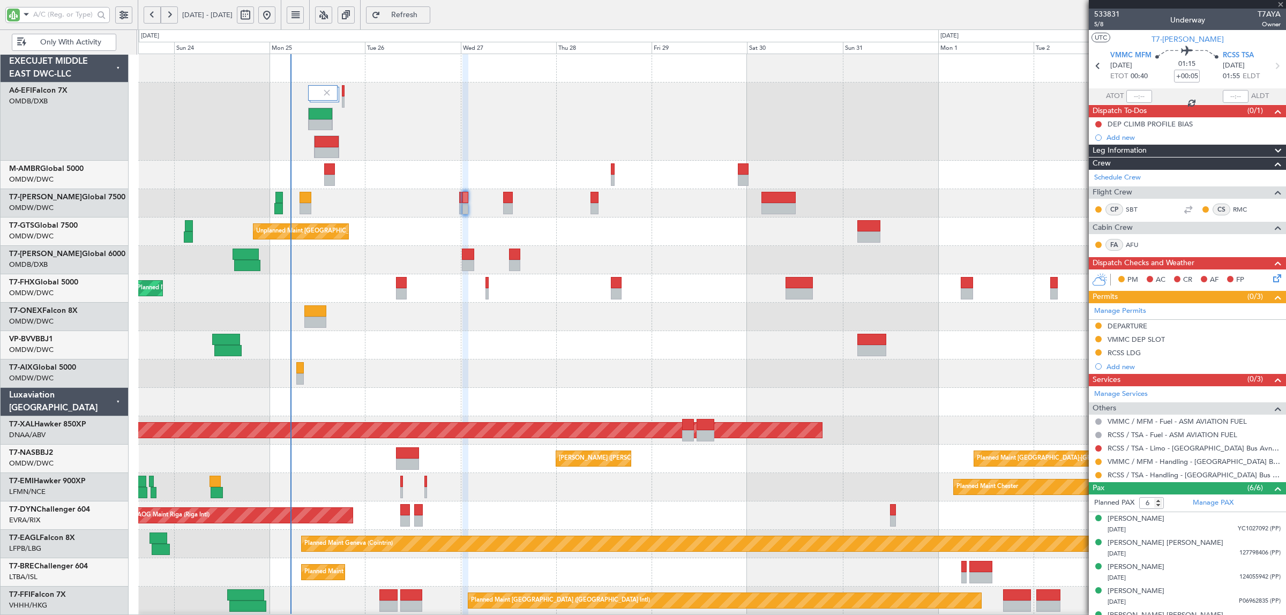
type input "+00:35"
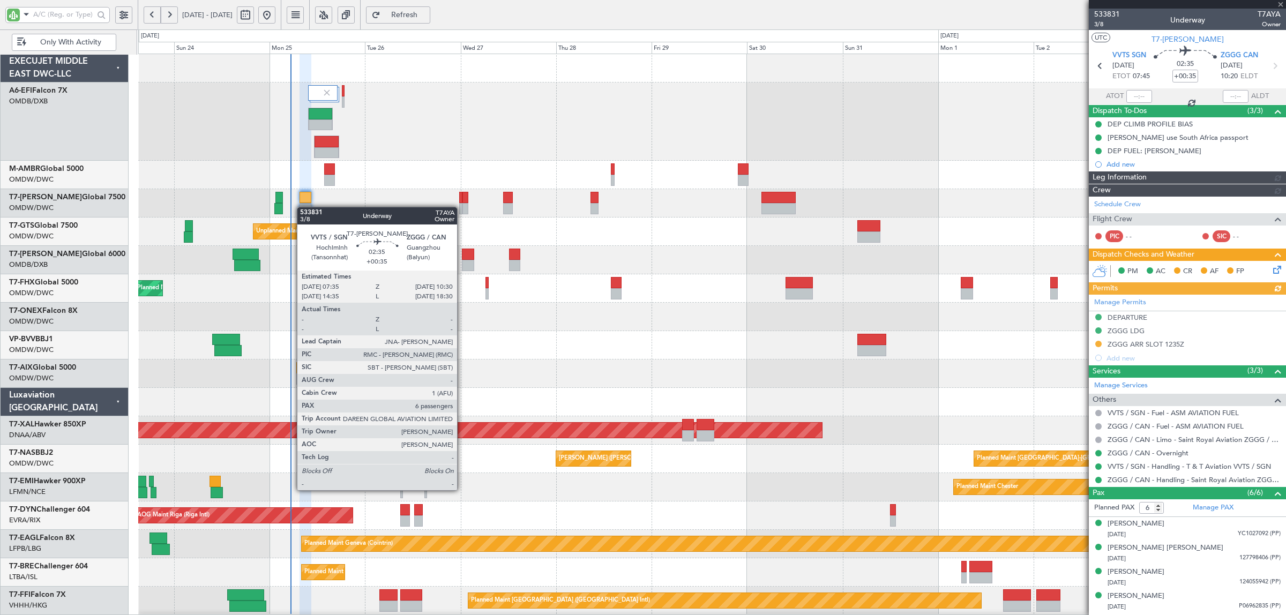
type input "[PERSON_NAME] (ANI)"
type input "7060"
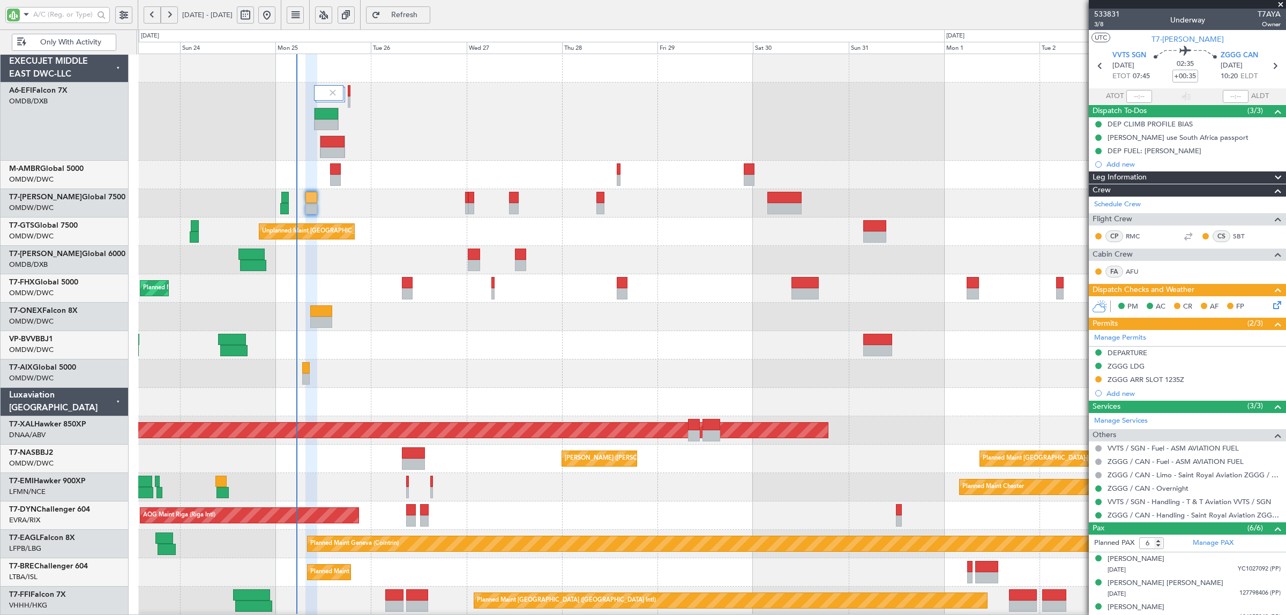
click at [400, 256] on div "Planned Maint [GEOGRAPHIC_DATA] ([GEOGRAPHIC_DATA] Intl)" at bounding box center [711, 260] width 1147 height 28
click at [57, 11] on input "text" at bounding box center [63, 14] width 61 height 16
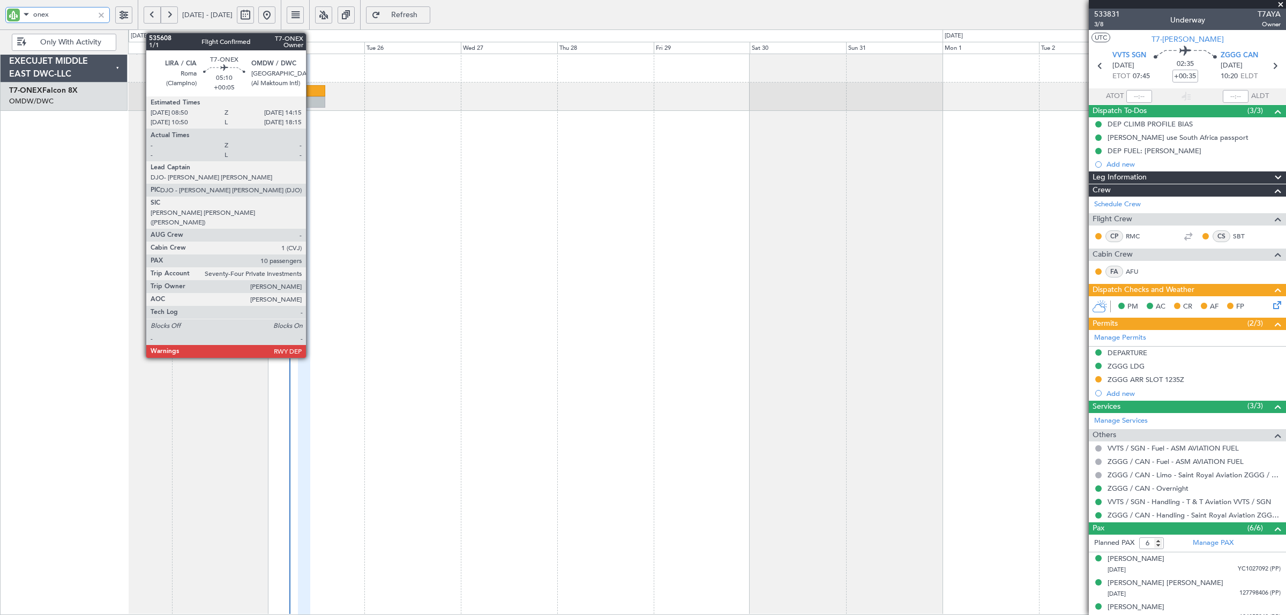
click at [311, 96] on div at bounding box center [314, 101] width 22 height 11
type input "onex"
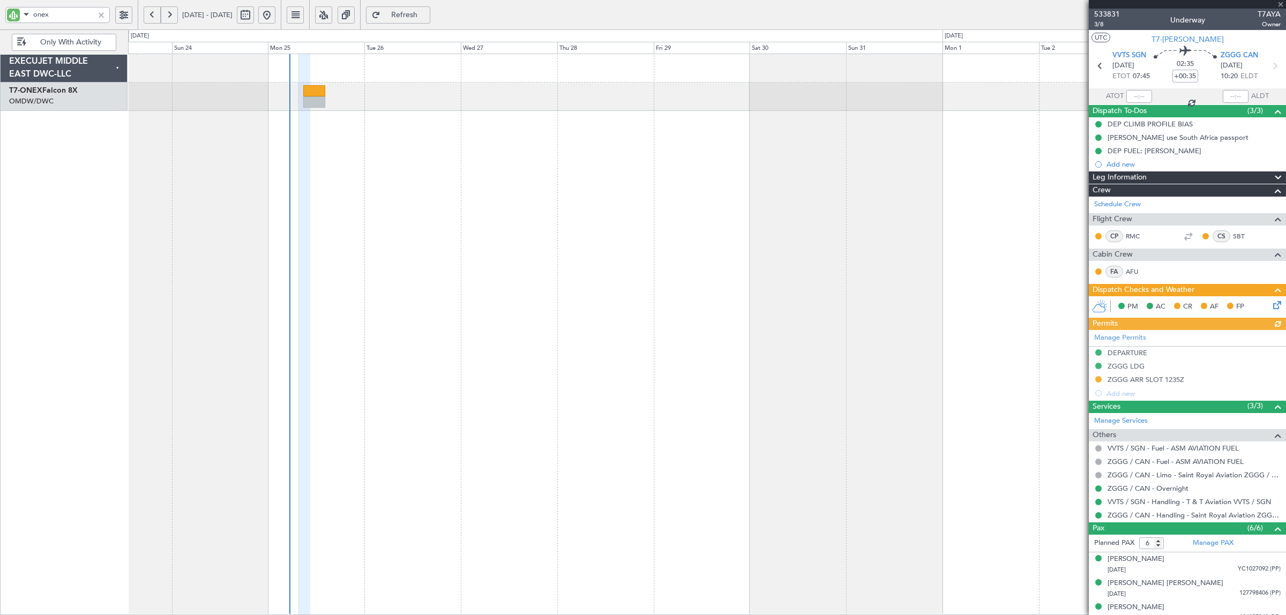
type input "[PERSON_NAME] (ANI)"
type input "7060"
click at [426, 11] on span "Refresh" at bounding box center [405, 15] width 44 height 8
type input "[PERSON_NAME] (ANI)"
type input "7060"
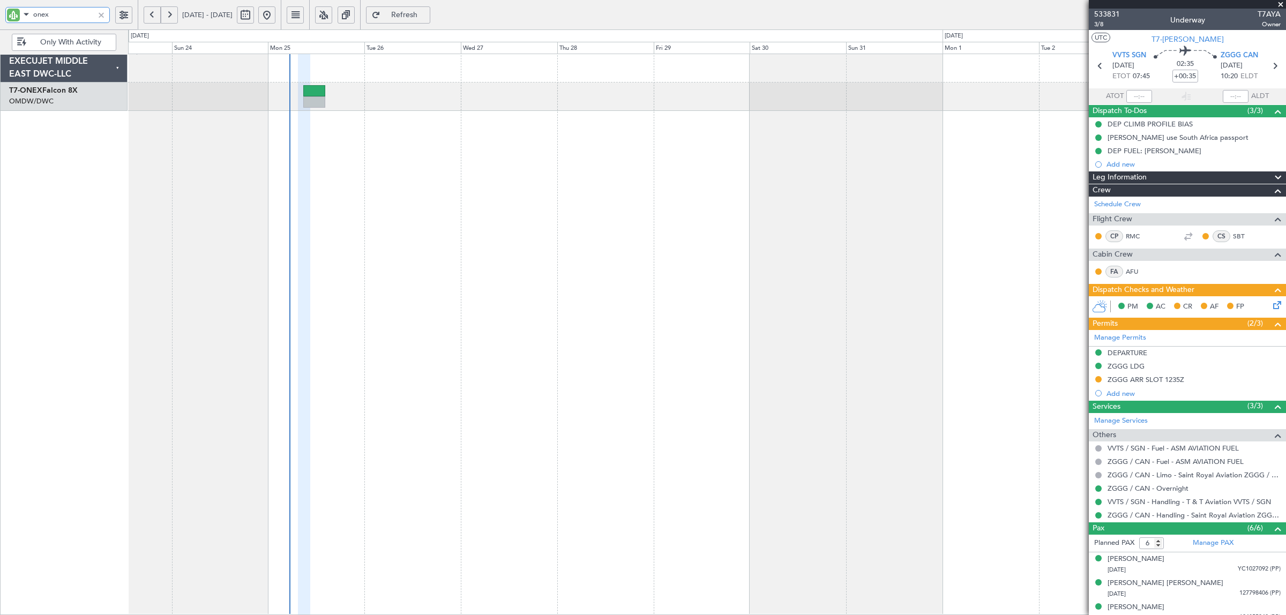
drag, startPoint x: 76, startPoint y: 16, endPoint x: -24, endPoint y: 15, distance: 99.1
click at [0, 15] on html "onex 23 Aug 2025 - 04 Sep 2025 Refresh Quick Links Only With Activity EXECUJET …" at bounding box center [643, 307] width 1286 height 615
click at [331, 148] on div "Planned Maint Dubai (Al Maktoum Intl)" at bounding box center [707, 334] width 1158 height 561
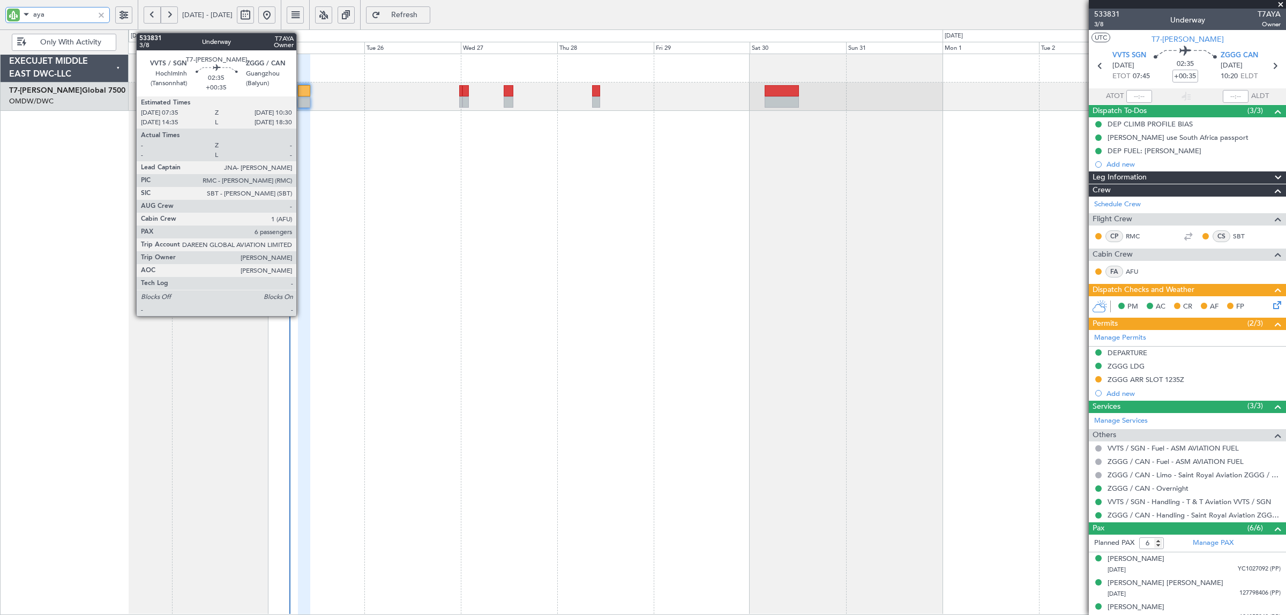
click at [302, 100] on div at bounding box center [304, 101] width 12 height 11
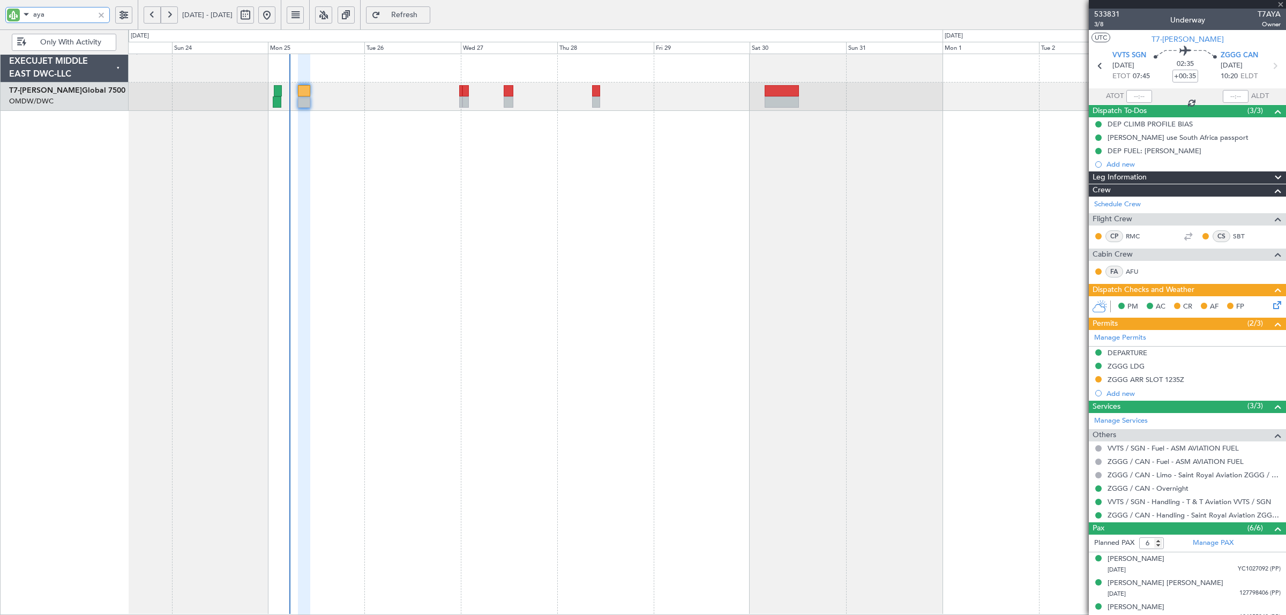
click at [302, 100] on div at bounding box center [304, 101] width 12 height 11
type input "aya"
type input "[PERSON_NAME] (ANI)"
type input "7060"
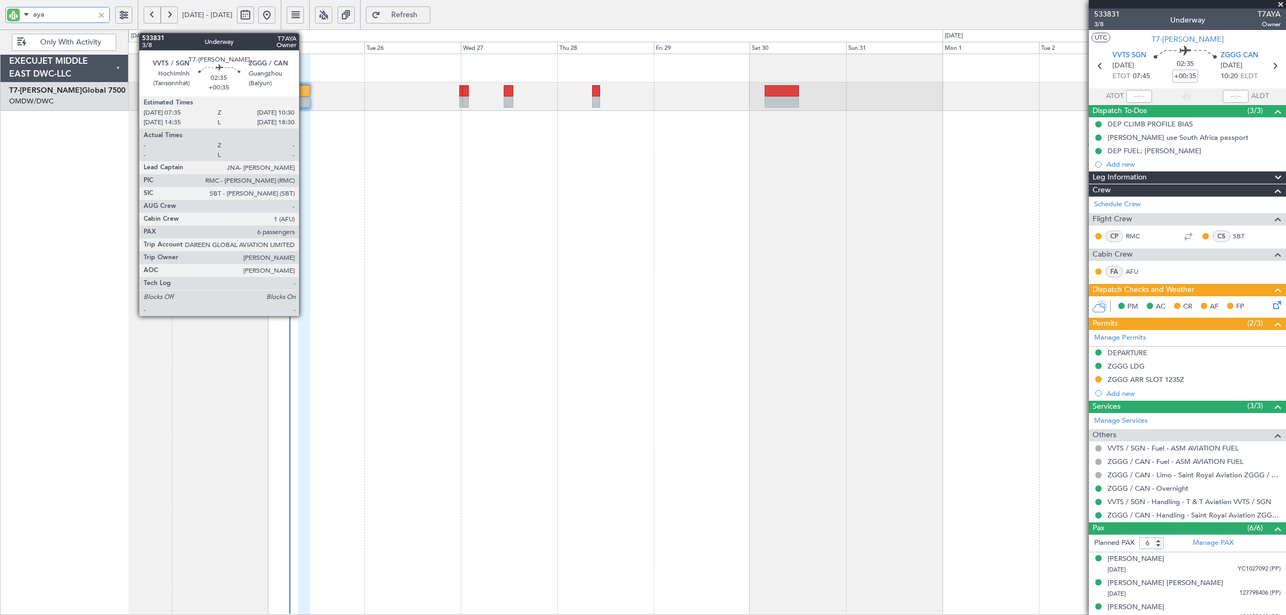
click at [304, 101] on div at bounding box center [304, 101] width 12 height 11
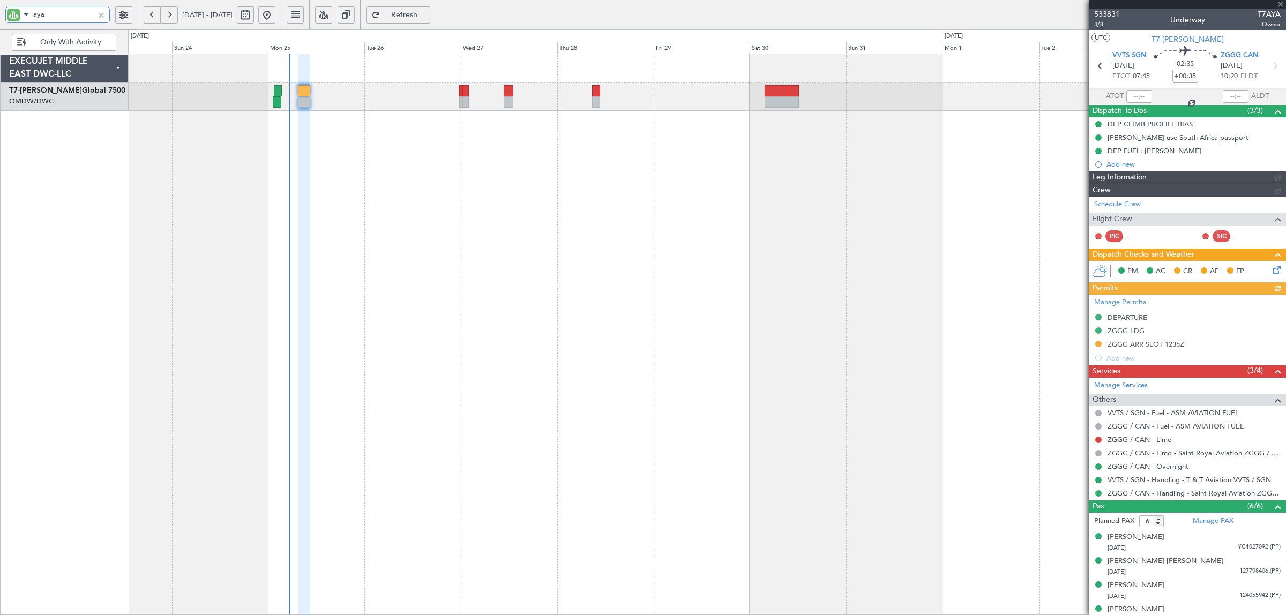
type input "[PERSON_NAME] (ANI)"
type input "7060"
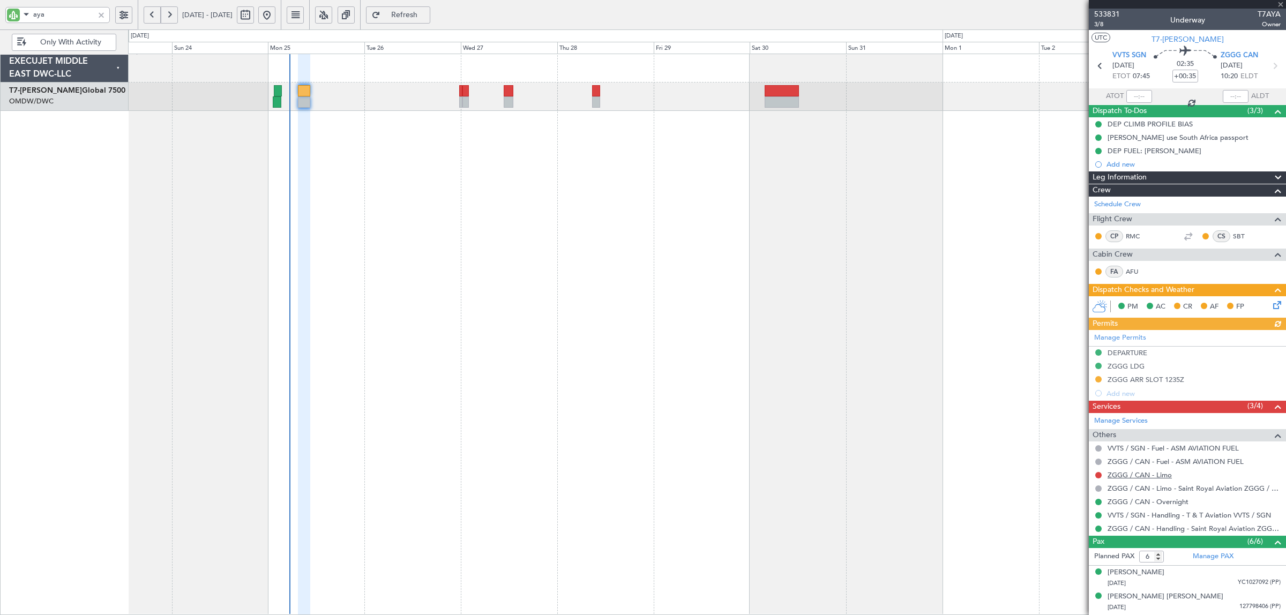
click at [1142, 478] on link "ZGGG / CAN - Limo" at bounding box center [1139, 474] width 64 height 9
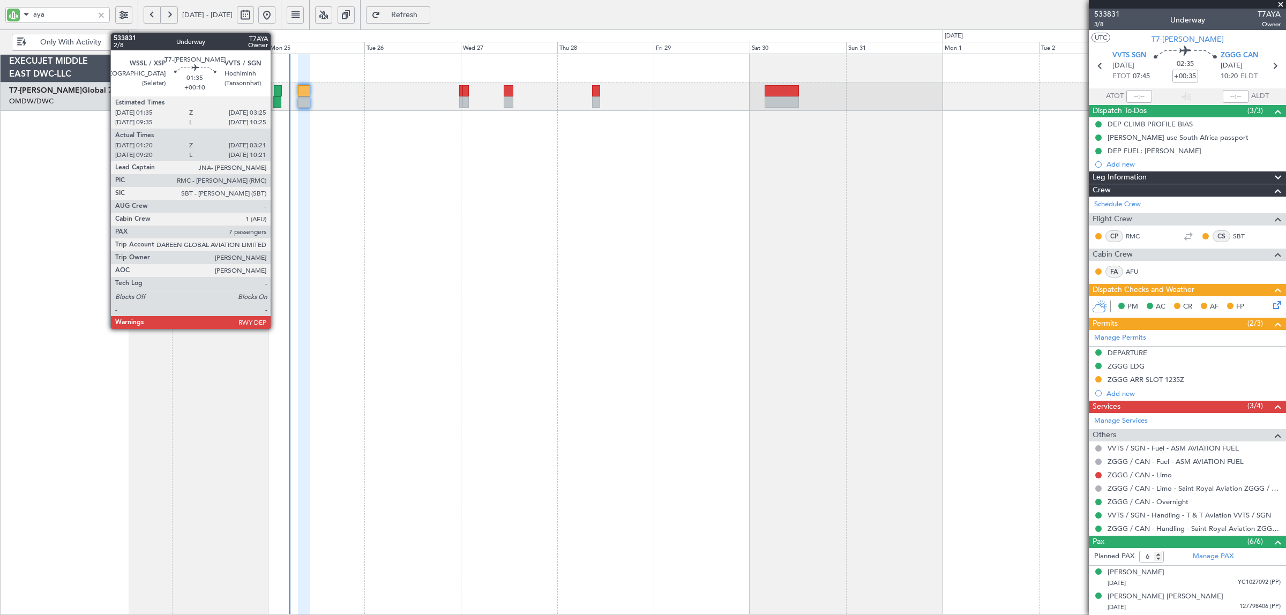
click at [276, 102] on div at bounding box center [277, 101] width 9 height 11
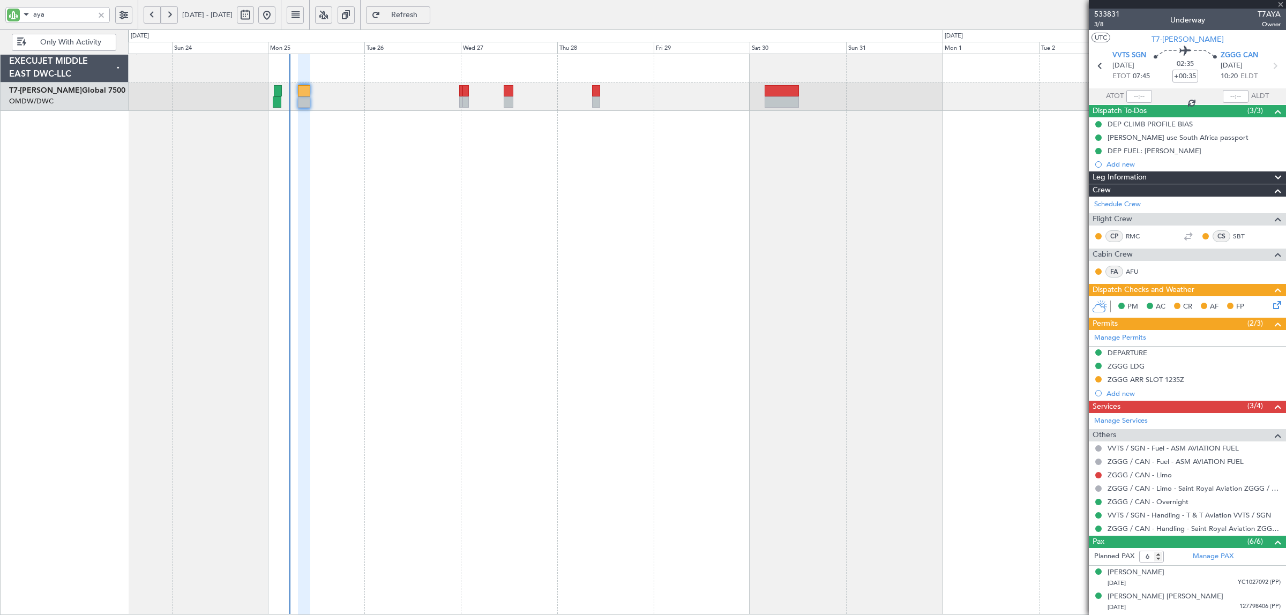
type input "+00:10"
type input "01:30"
type input "03:16"
type input "7"
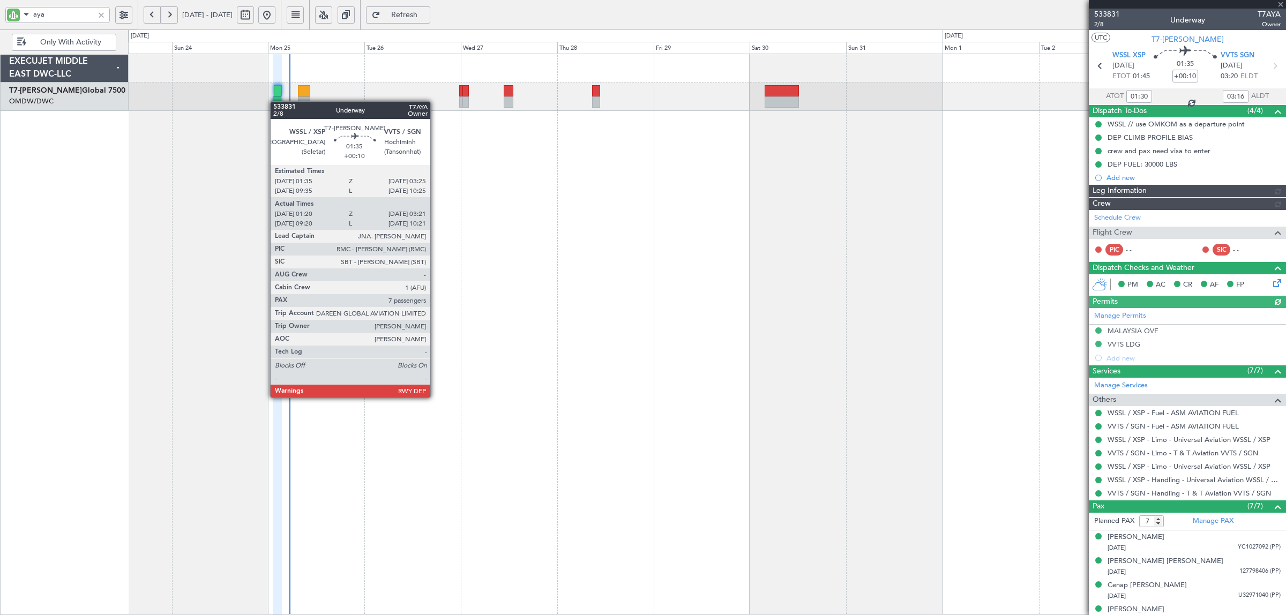
type input "[PERSON_NAME] (ANI)"
type input "6915"
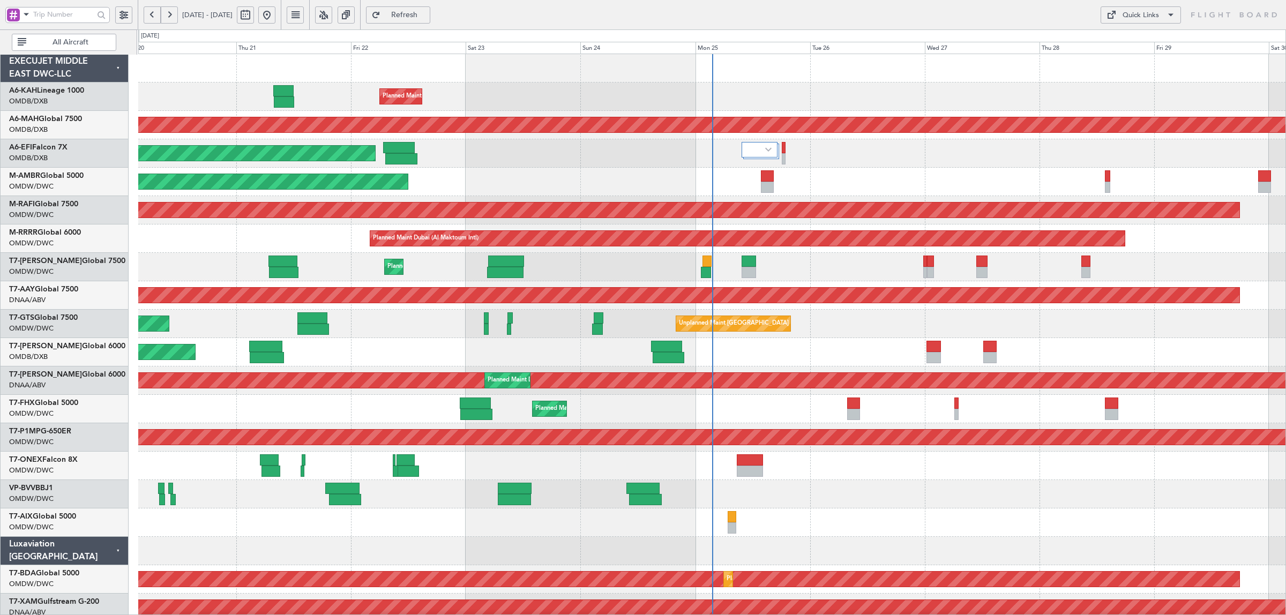
click at [30, 12] on span at bounding box center [26, 14] width 13 height 13
click at [33, 68] on span "A/C (Reg. or Type)" at bounding box center [54, 71] width 59 height 11
click at [46, 38] on button "All Aircraft" at bounding box center [64, 42] width 104 height 17
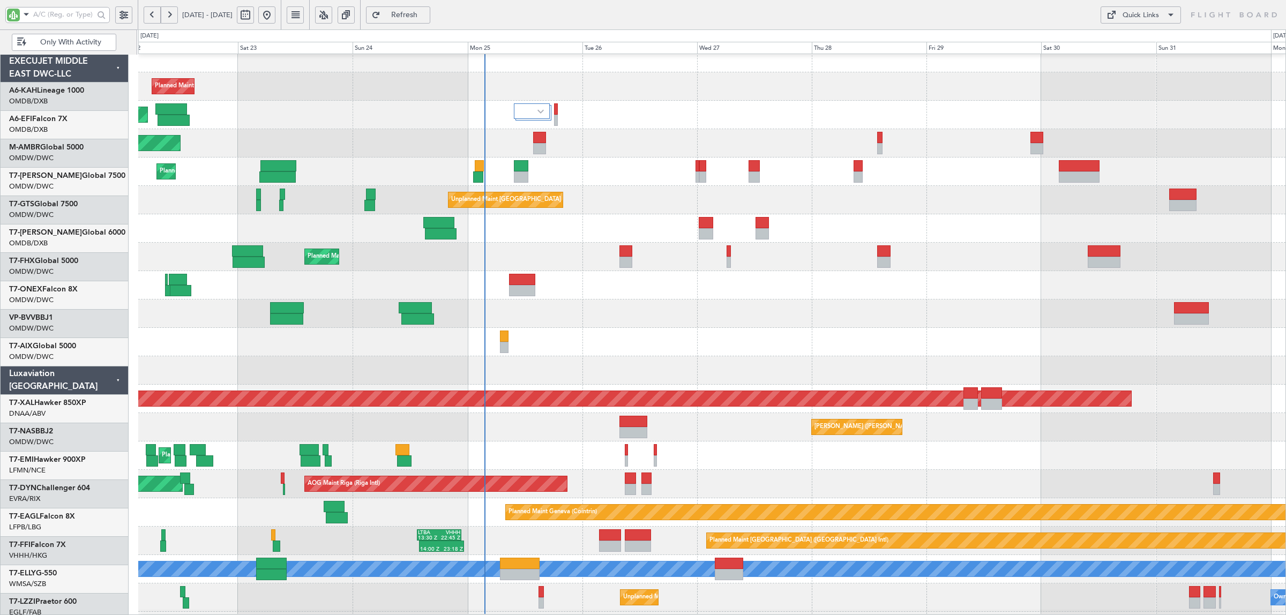
scroll to position [16, 0]
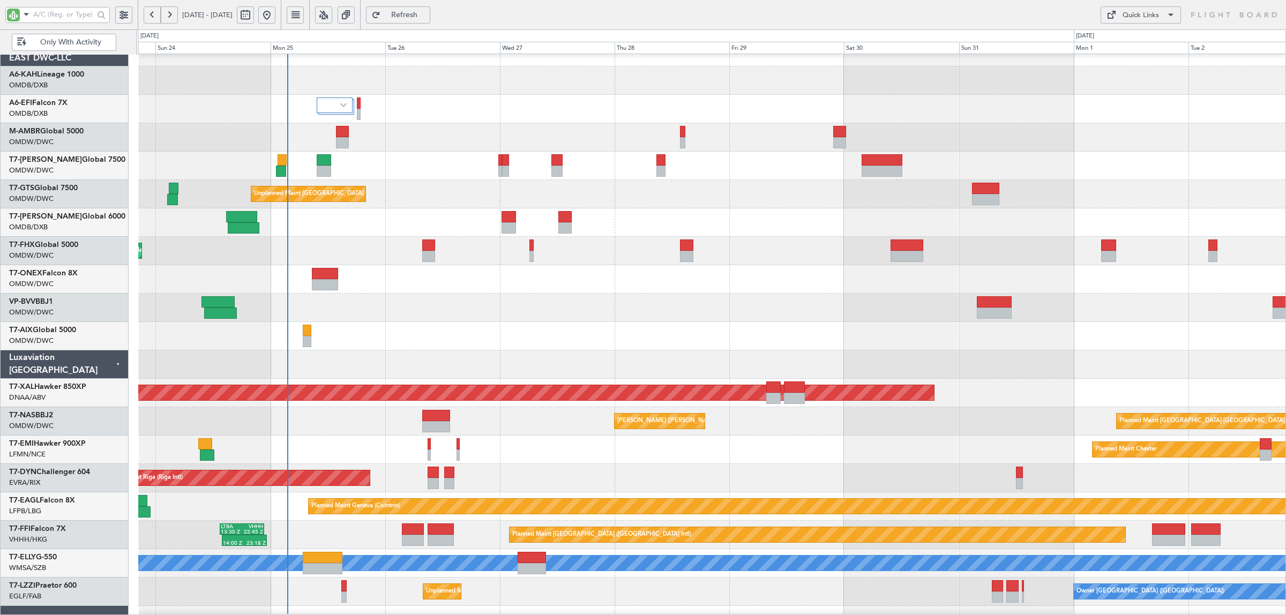
click at [252, 361] on div at bounding box center [711, 364] width 1147 height 28
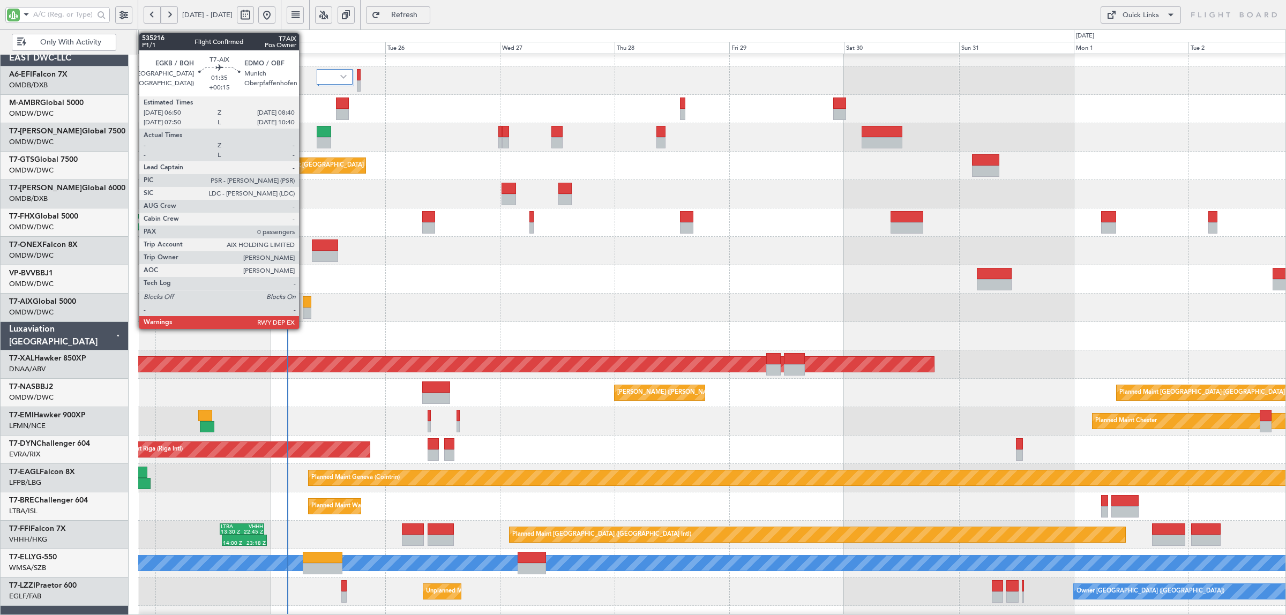
click at [304, 313] on div at bounding box center [307, 313] width 9 height 11
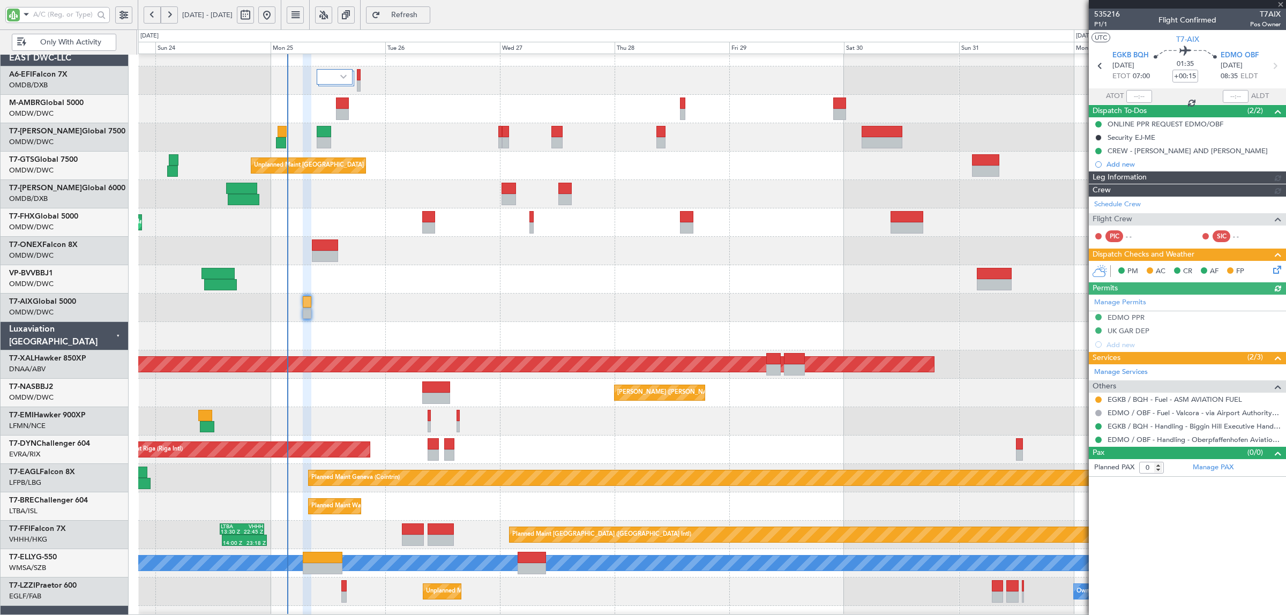
type input "[PERSON_NAME] (ANI)"
type input "7069"
click at [1097, 400] on button at bounding box center [1098, 399] width 6 height 6
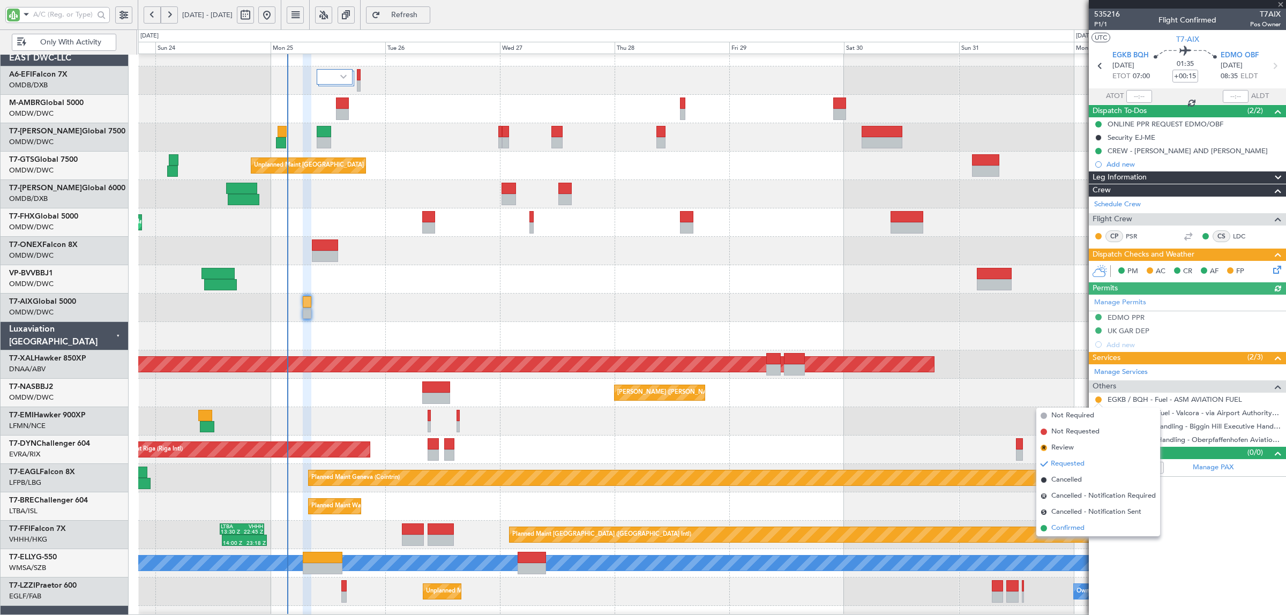
click at [1075, 531] on span "Confirmed" at bounding box center [1067, 528] width 33 height 11
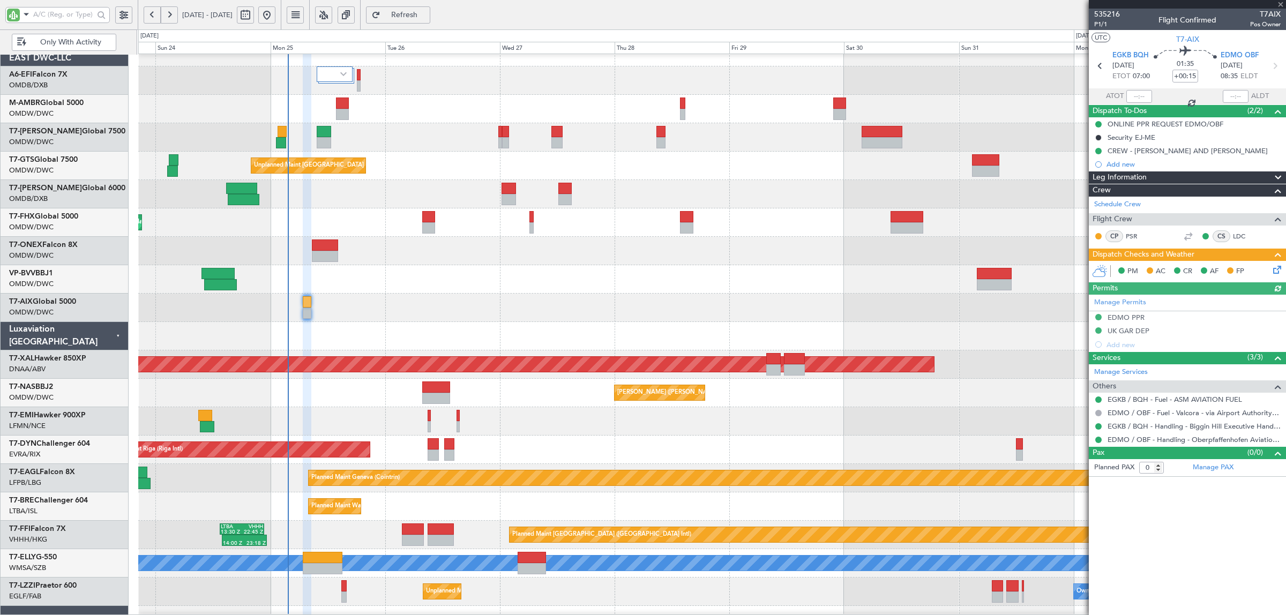
type input "[PERSON_NAME] (ANI)"
type input "7069"
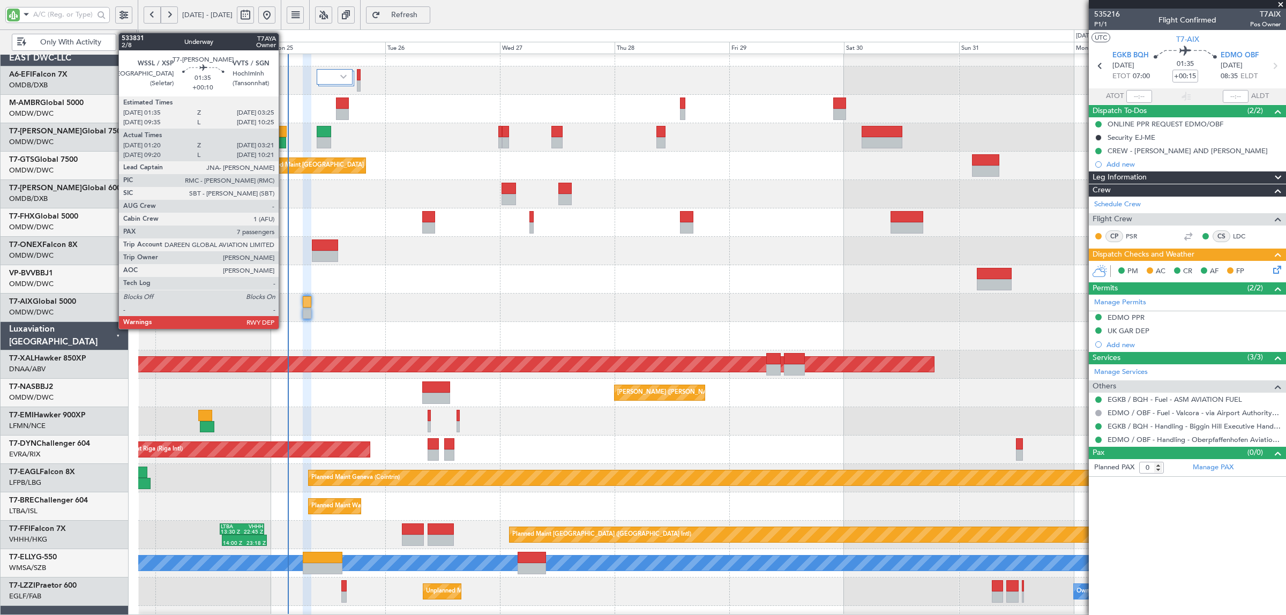
click at [284, 137] on div at bounding box center [281, 142] width 10 height 11
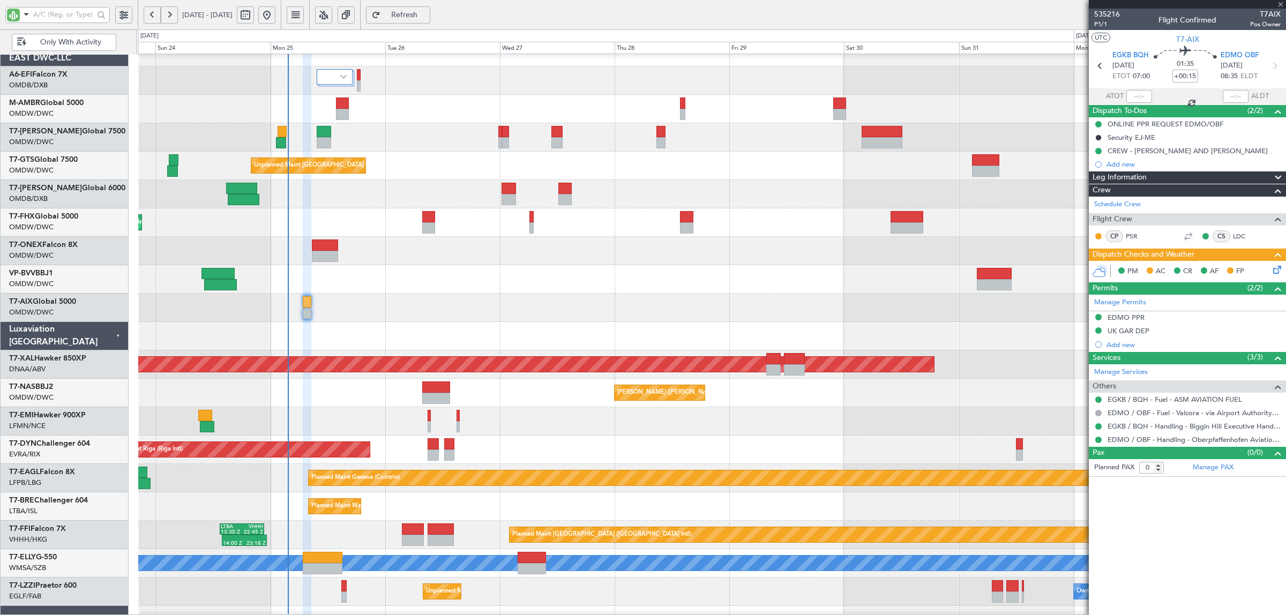
type input "+00:10"
type input "01:30"
type input "03:16"
type input "7"
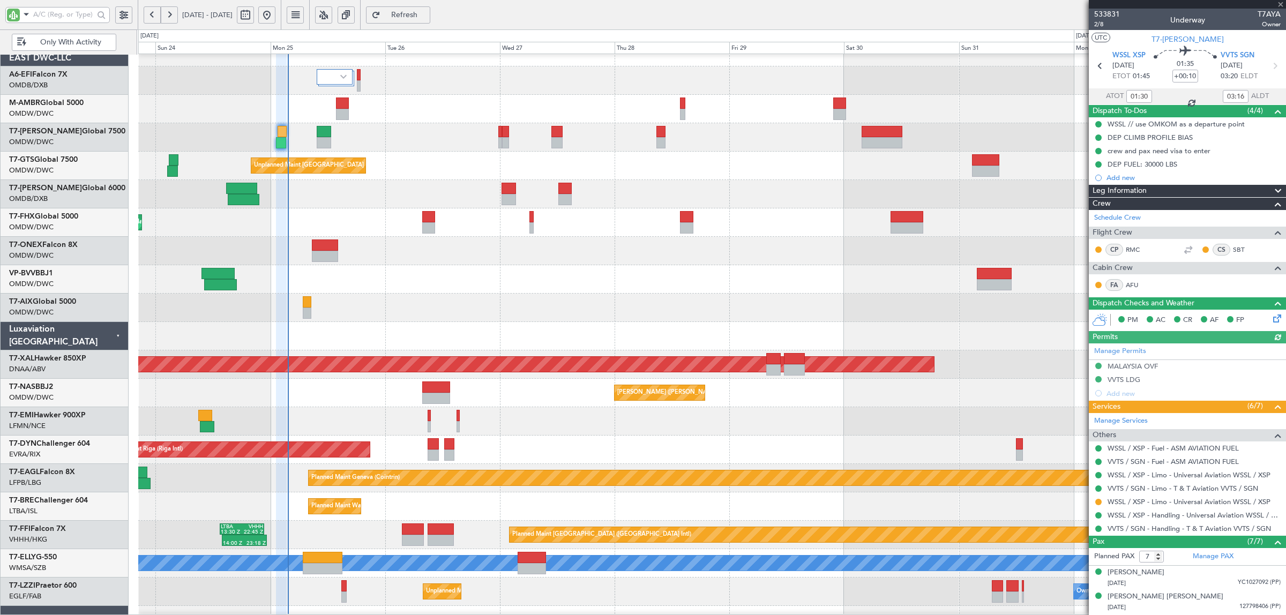
type input "[PERSON_NAME] (ANI)"
type input "6915"
type input "[PERSON_NAME] (ANI)"
type input "6915"
type input "[PERSON_NAME] (ANI)"
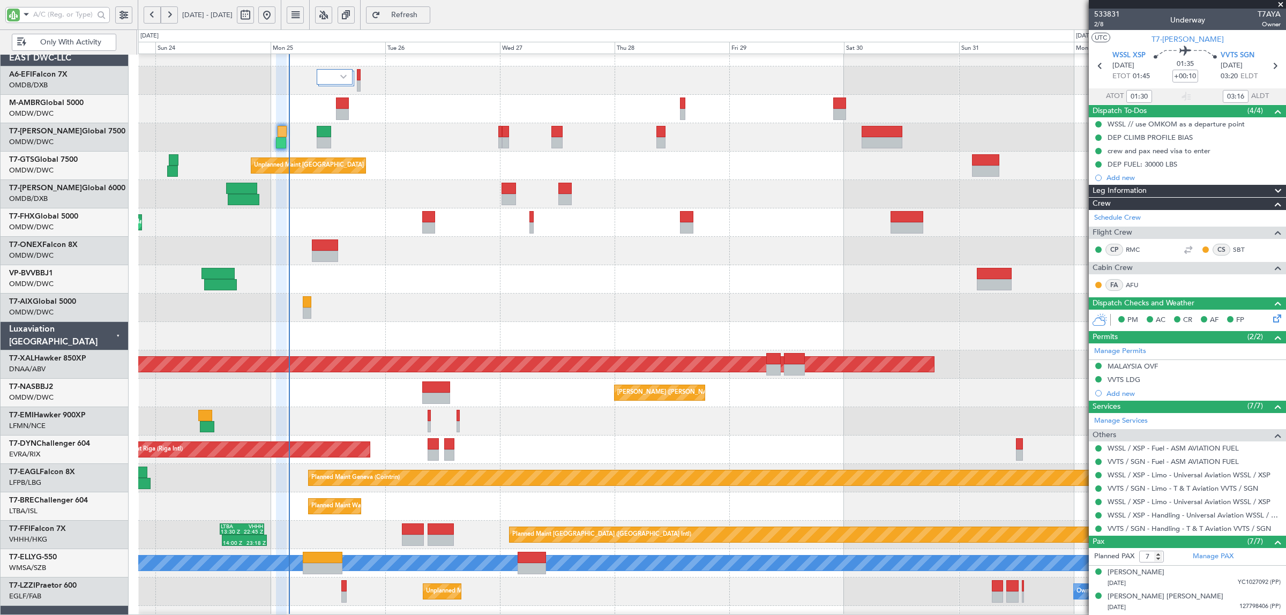
type input "6915"
click at [55, 23] on div at bounding box center [57, 17] width 104 height 16
click at [55, 20] on input "text" at bounding box center [63, 14] width 61 height 16
type input "a"
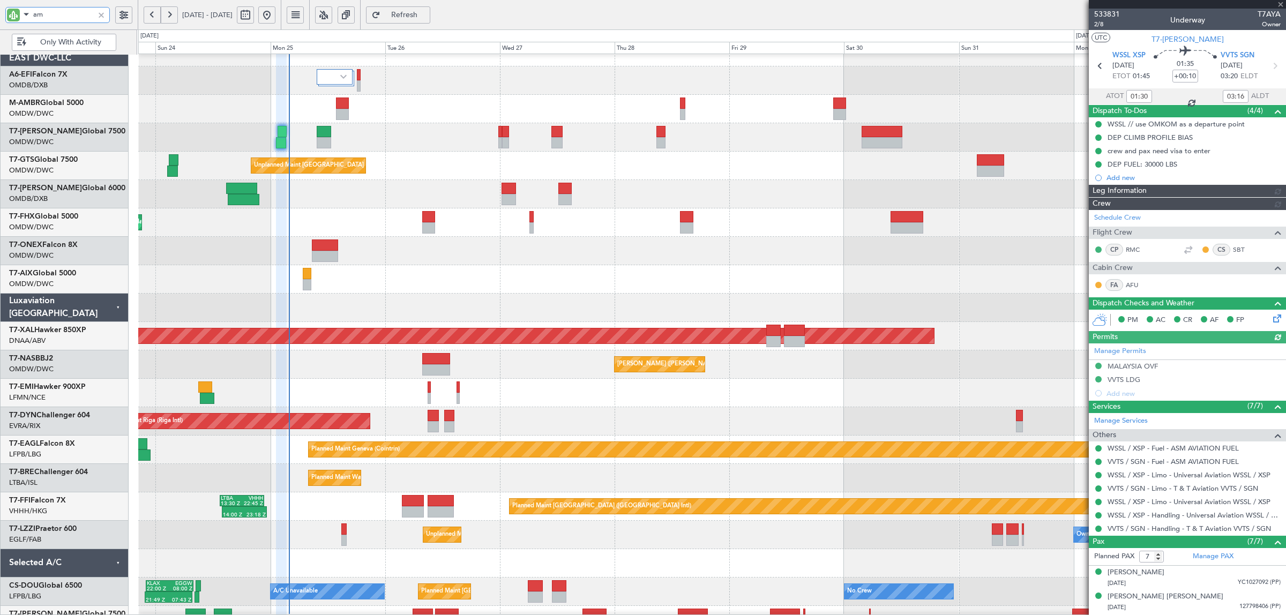
type input "amb"
type input "[PERSON_NAME] (ANI)"
type input "6915"
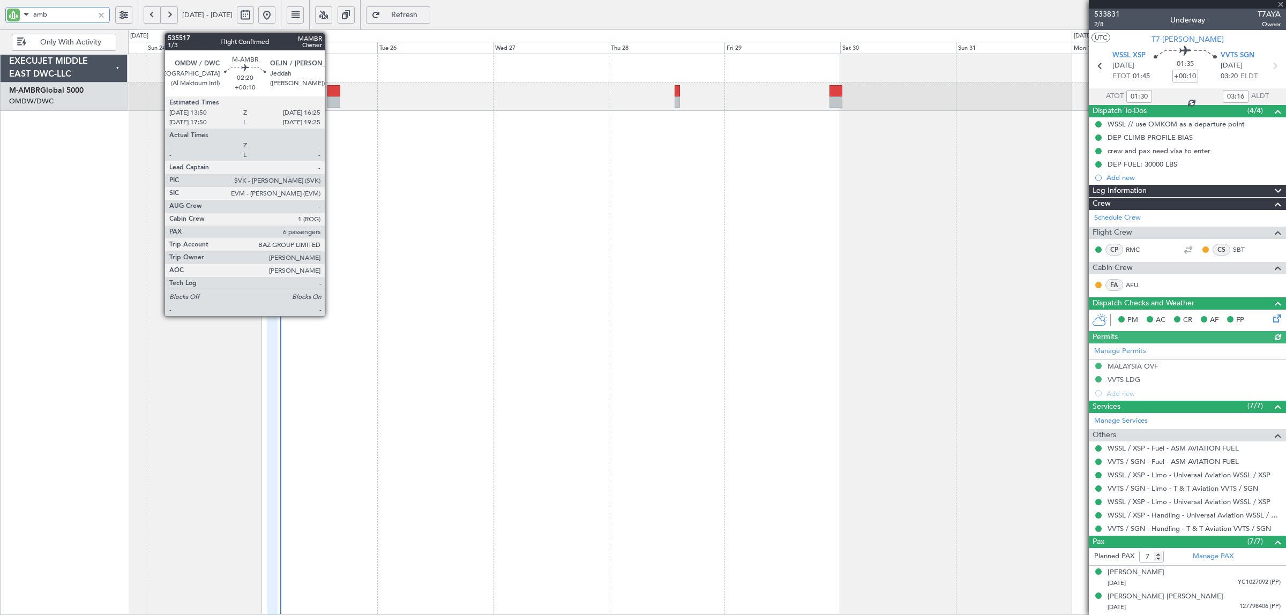
click at [332, 95] on div at bounding box center [333, 90] width 13 height 11
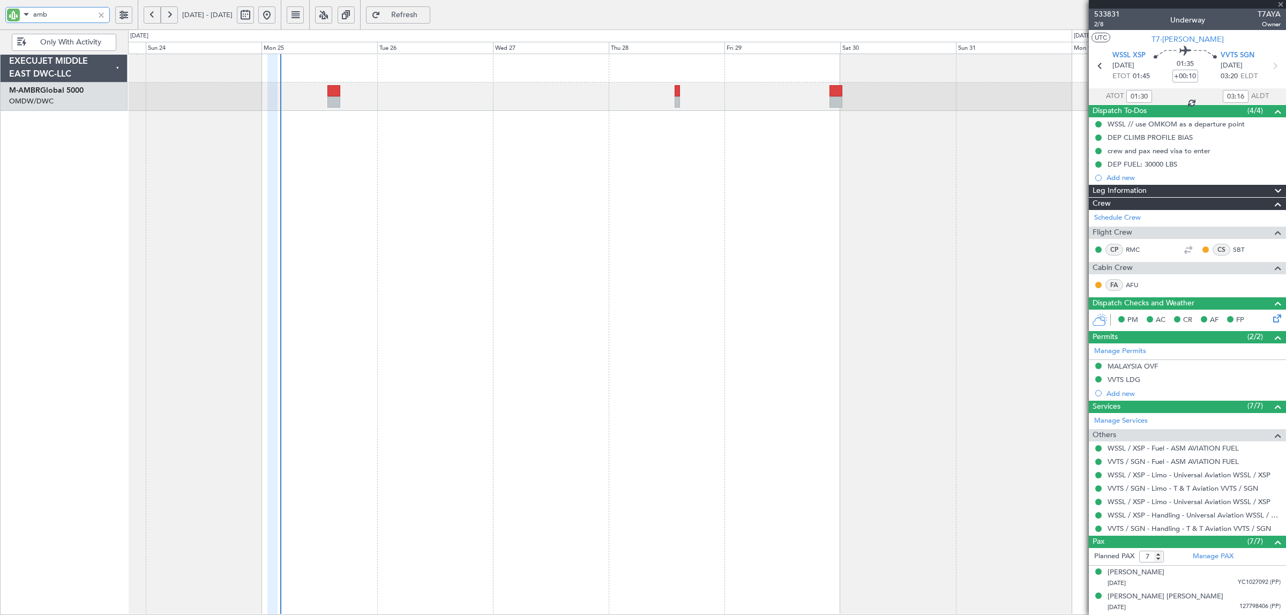
type input "6"
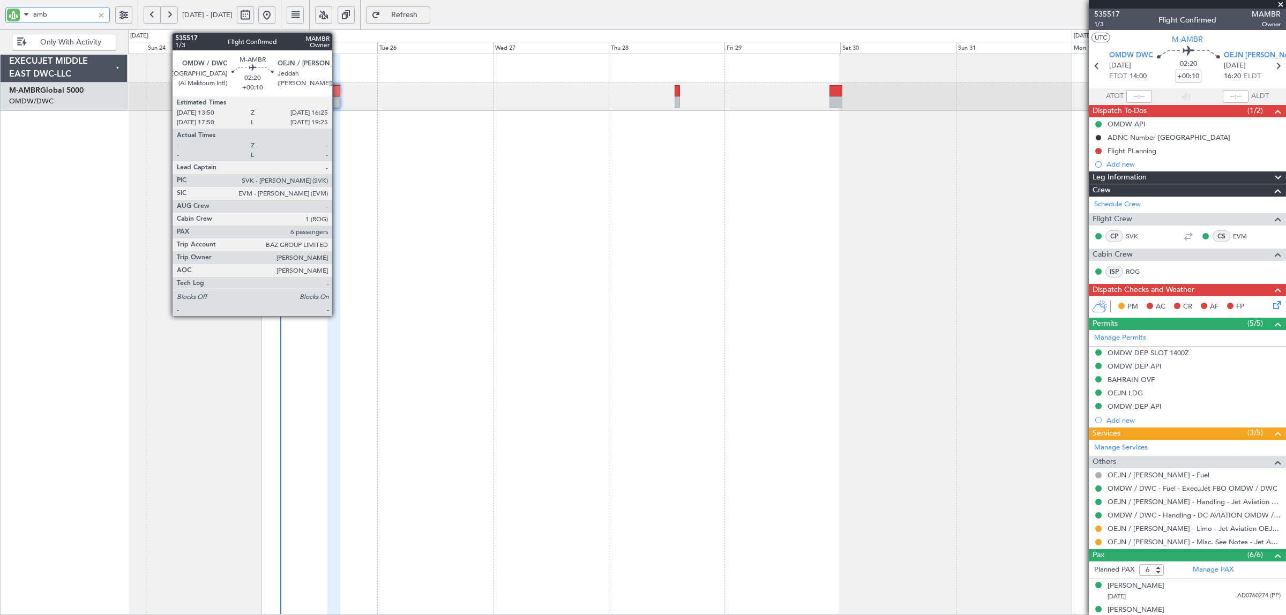
click at [338, 101] on div at bounding box center [333, 101] width 13 height 11
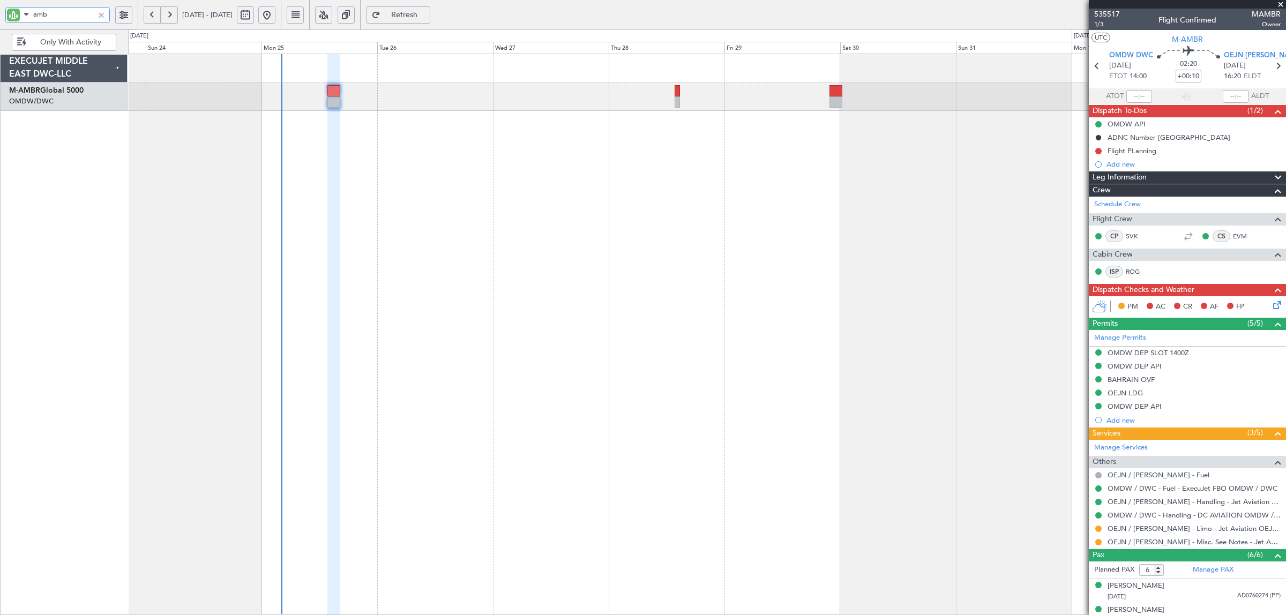
drag, startPoint x: 71, startPoint y: 12, endPoint x: 23, endPoint y: 19, distance: 48.8
click at [23, 19] on div "amb" at bounding box center [57, 15] width 104 height 16
type input "ONEX"
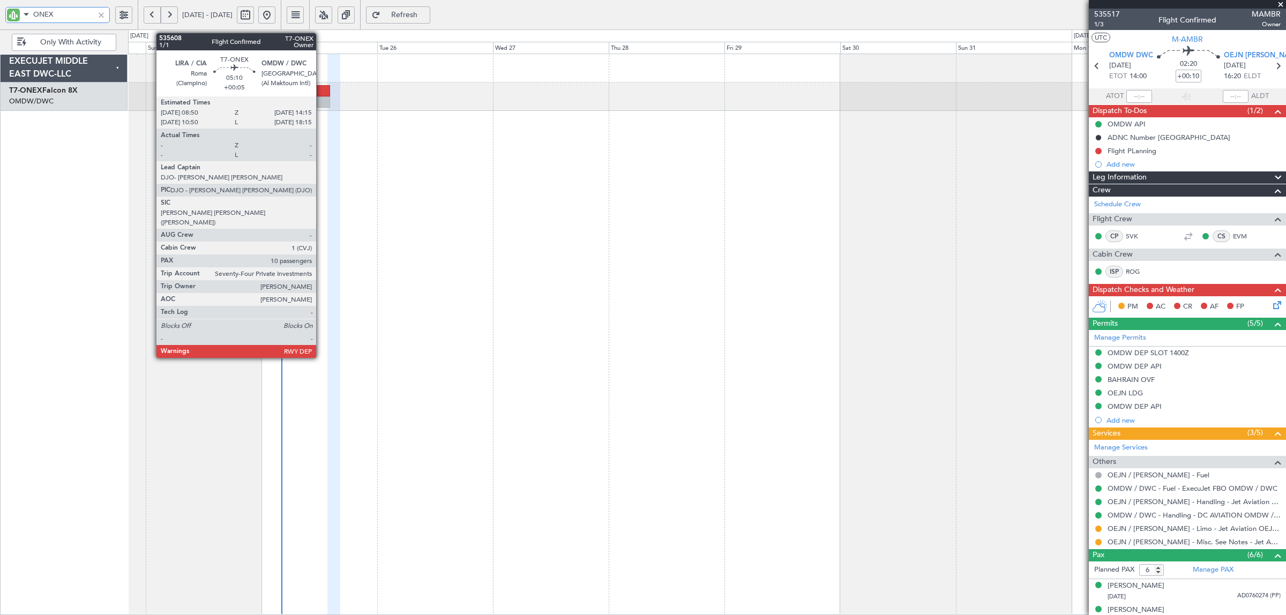
click at [321, 100] on div at bounding box center [316, 101] width 26 height 11
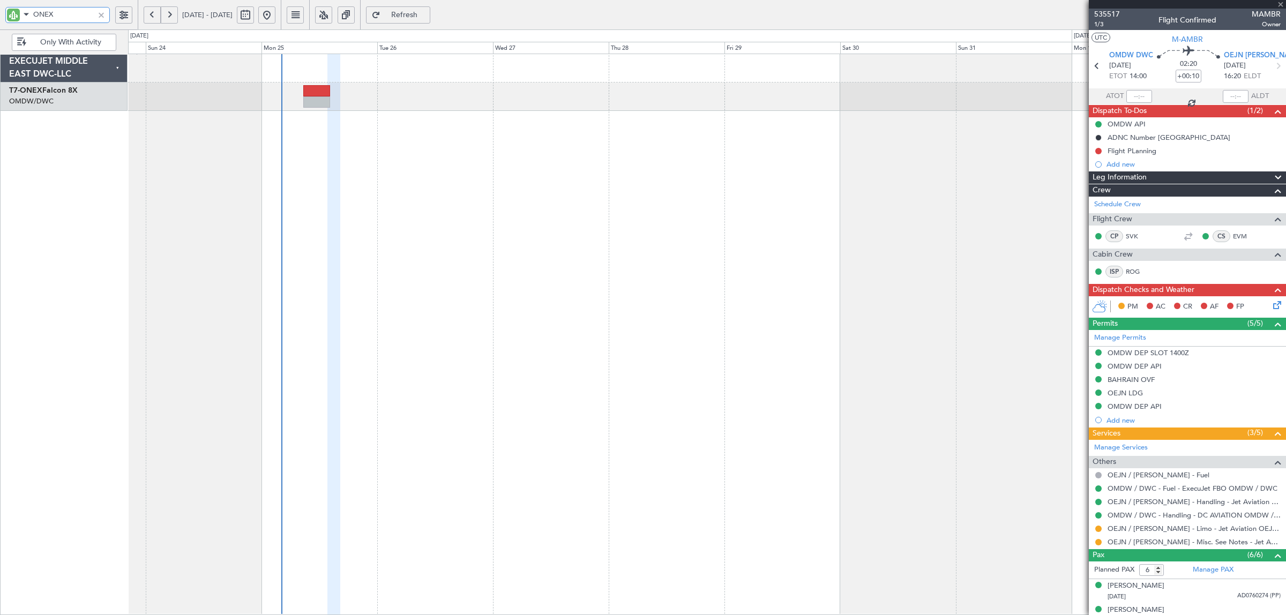
type input "+00:05"
type input "10"
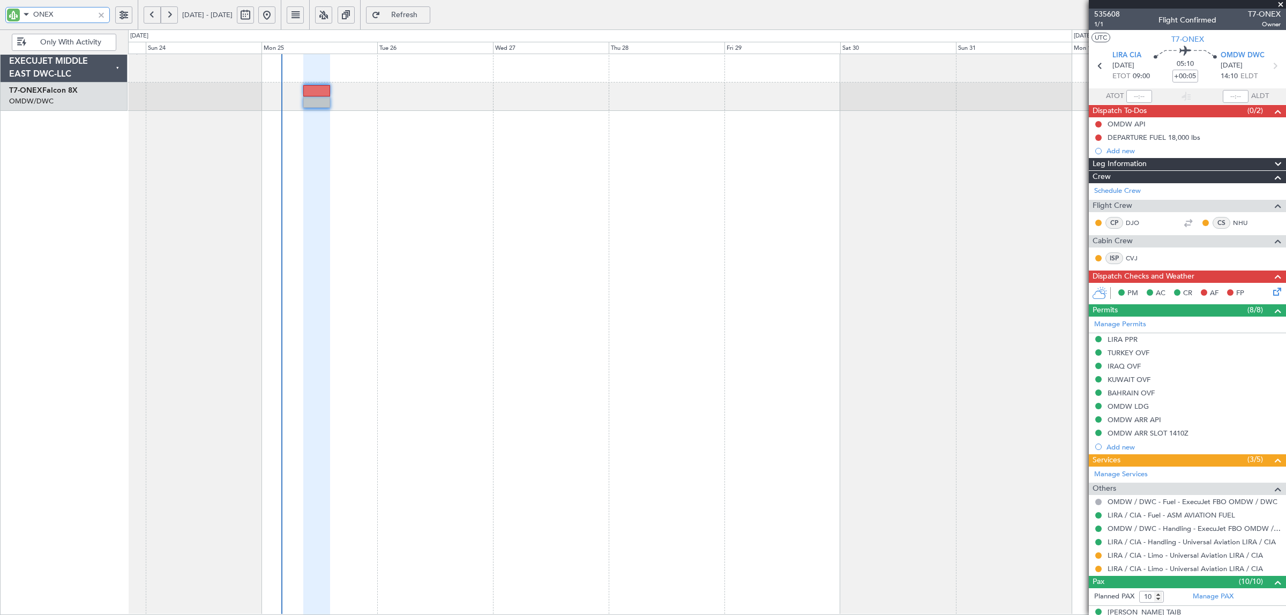
type input "ONEX"
type input "[PERSON_NAME] (SYS)"
type input "7112"
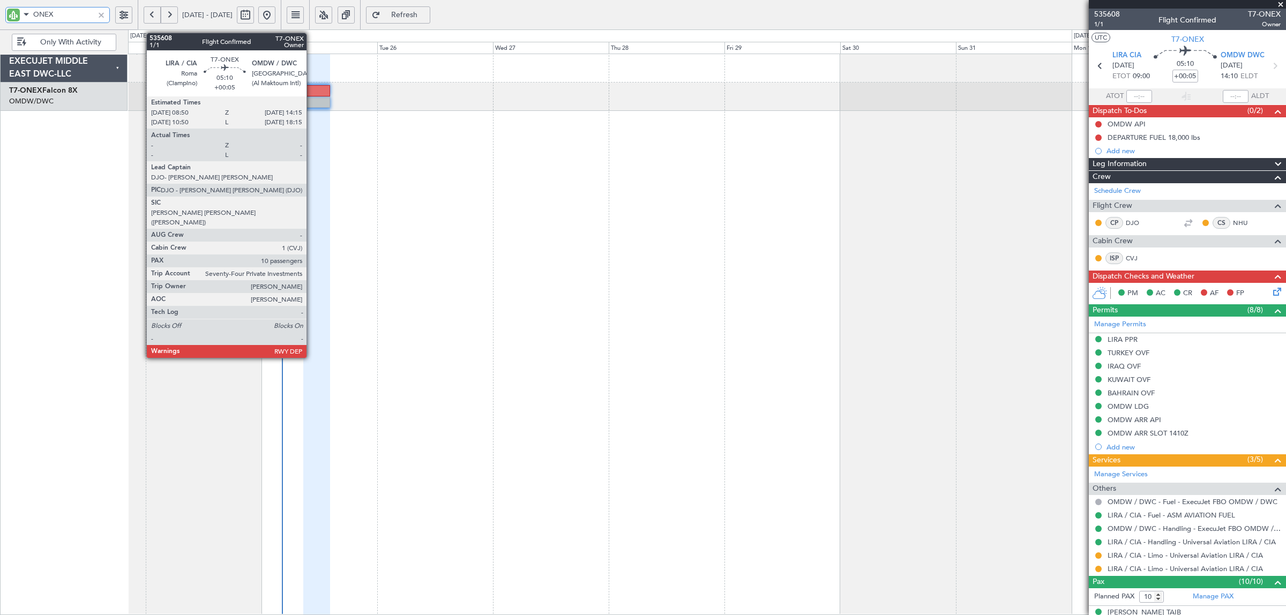
click at [314, 92] on div at bounding box center [316, 90] width 26 height 11
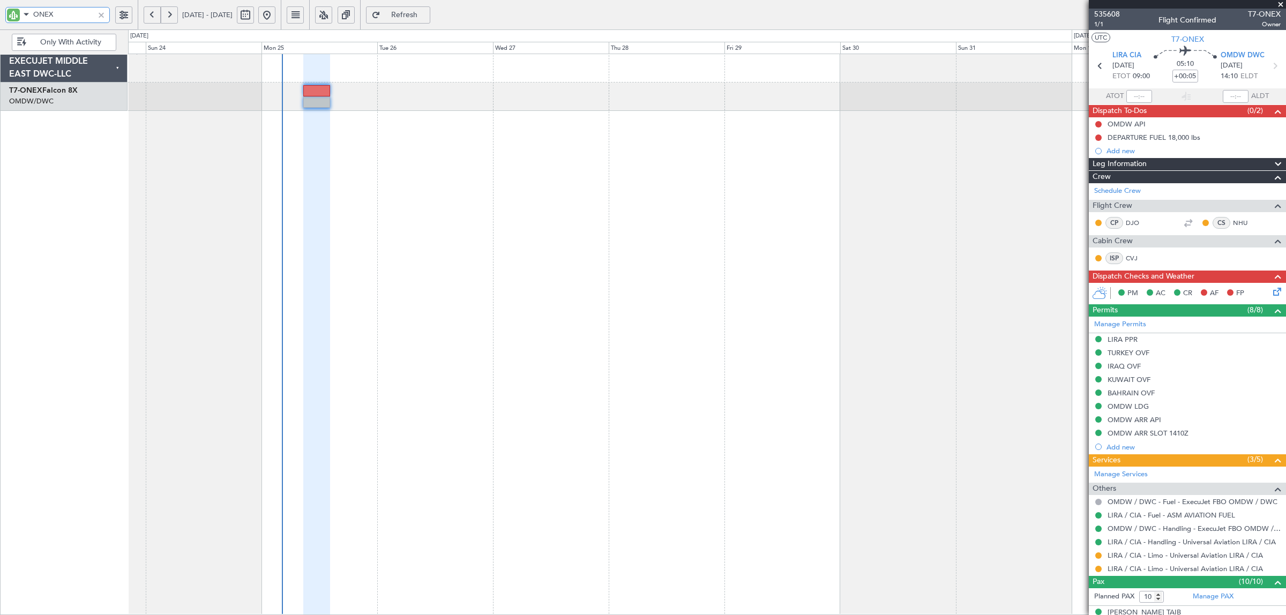
drag, startPoint x: 64, startPoint y: 16, endPoint x: -20, endPoint y: 17, distance: 84.1
click at [0, 17] on html "ONEX 23 Aug 2025 - 02 Sep 2025 Refresh Quick Links Only With Activity EXECUJET …" at bounding box center [643, 307] width 1286 height 615
type input "efi"
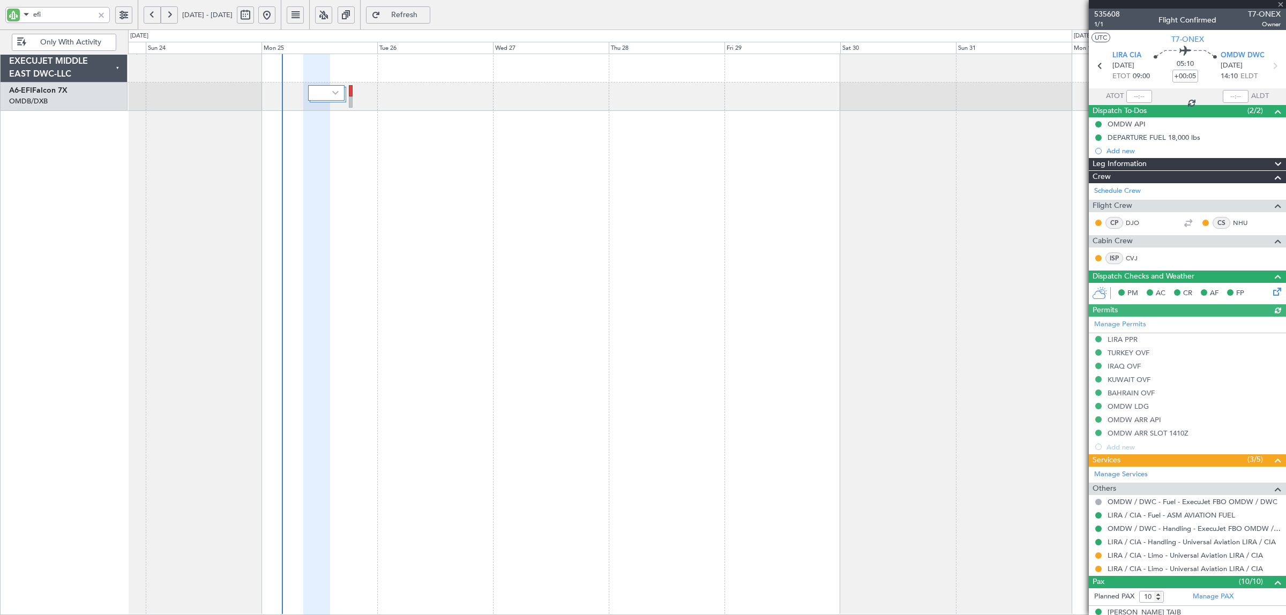
type input "[PERSON_NAME] (SYS)"
type input "7112"
type input "[PERSON_NAME] (SYS)"
type input "7112"
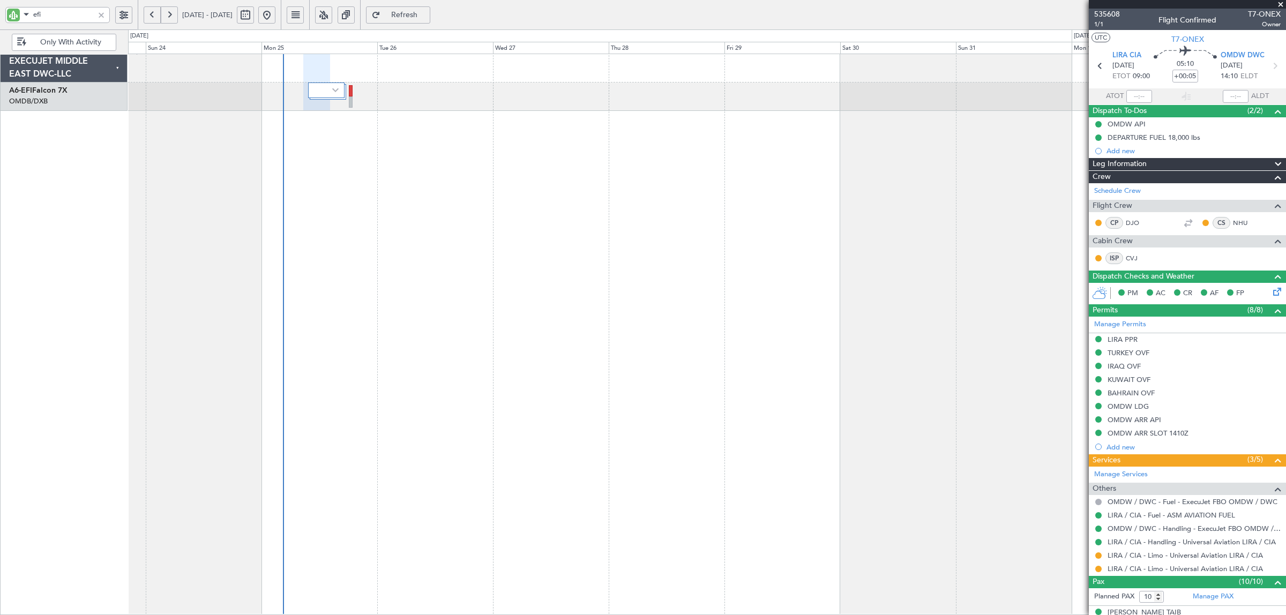
type input "[PERSON_NAME] (SYS)"
type input "7112"
type input "[PERSON_NAME] (SYS)"
type input "7112"
type input "[PERSON_NAME] (SYS)"
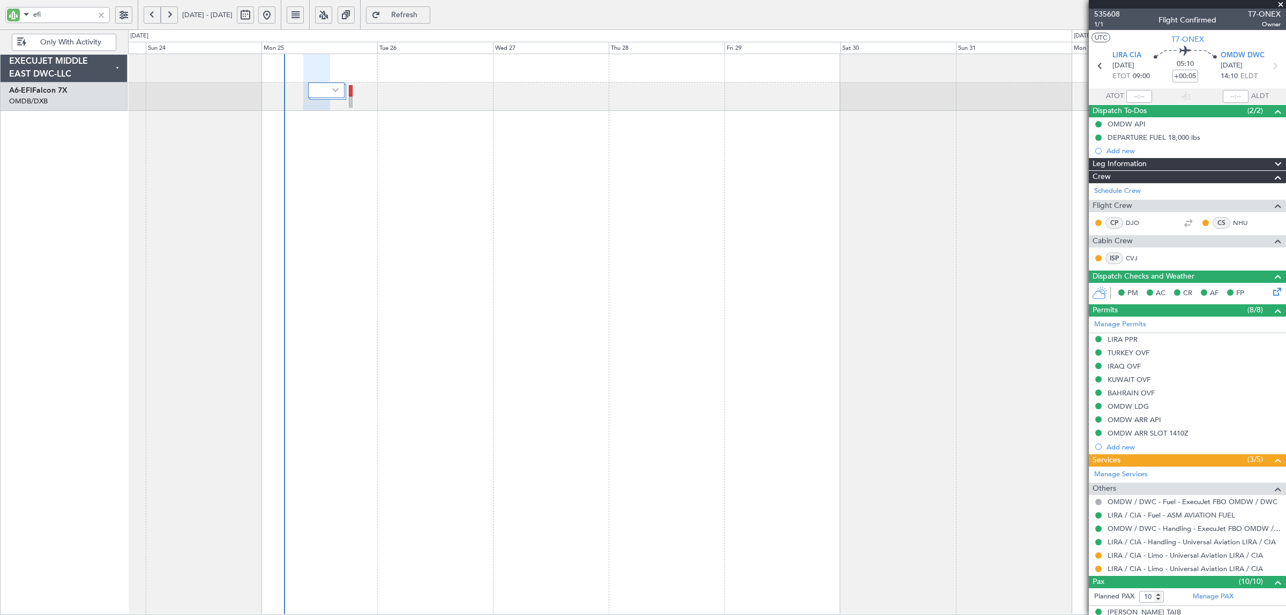
type input "7112"
type input "[PERSON_NAME] (SYS)"
type input "7112"
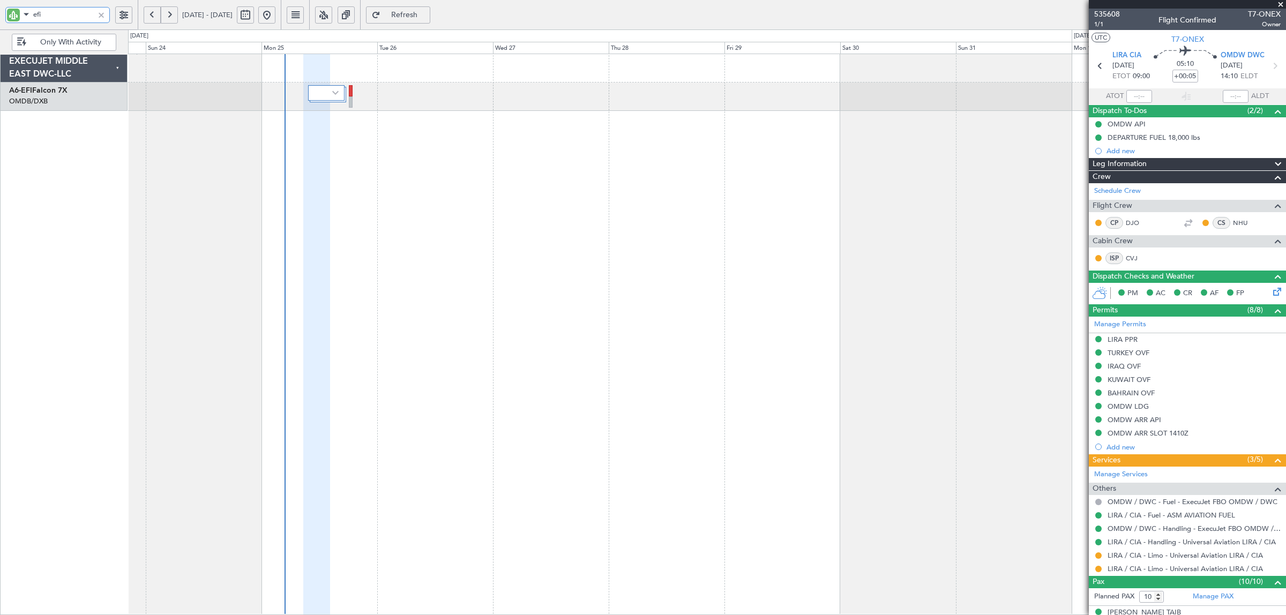
drag, startPoint x: 40, startPoint y: 14, endPoint x: -4, endPoint y: 17, distance: 44.5
click at [0, 17] on html "efi 23 Aug 2025 - 02 Sep 2025 Refresh Quick Links Only With Activity Planned Ma…" at bounding box center [643, 307] width 1286 height 615
type input "az"
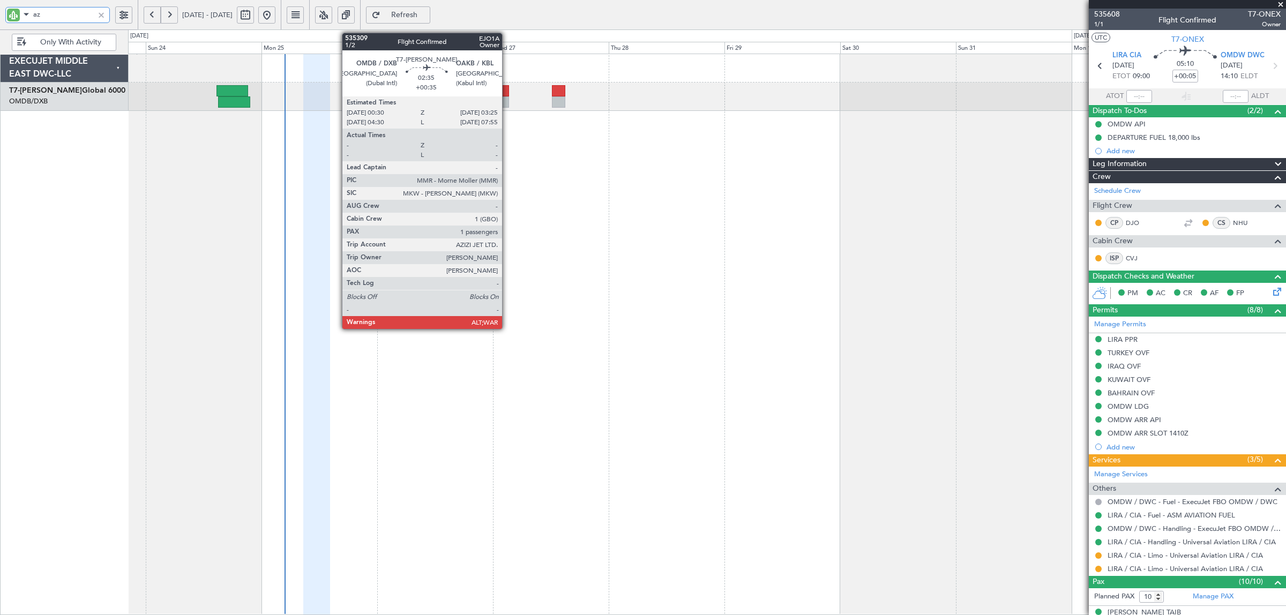
click at [507, 98] on div at bounding box center [501, 101] width 14 height 11
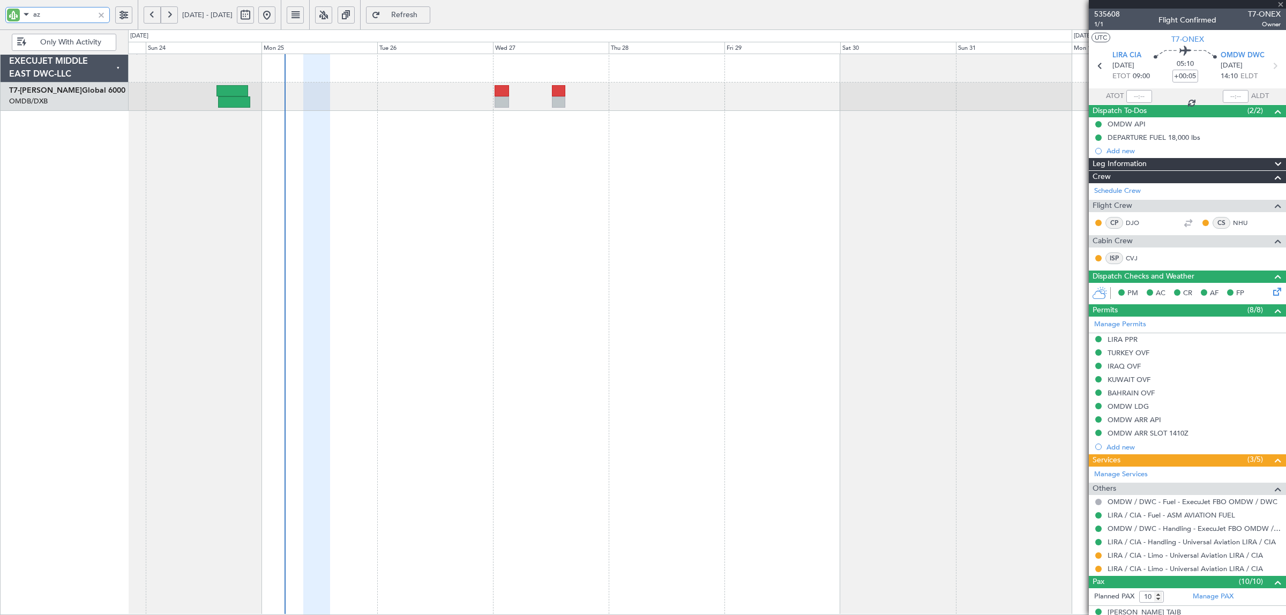
type input "+00:35"
type input "1"
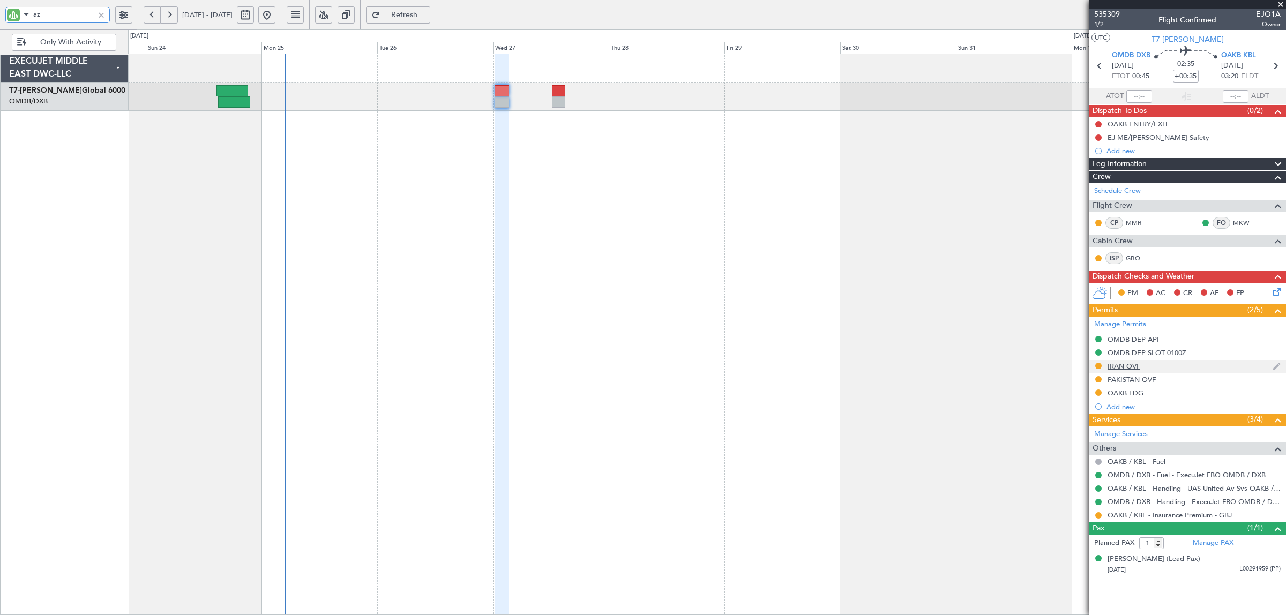
type input "az"
click at [1121, 366] on div "IRAN OVF" at bounding box center [1123, 366] width 33 height 9
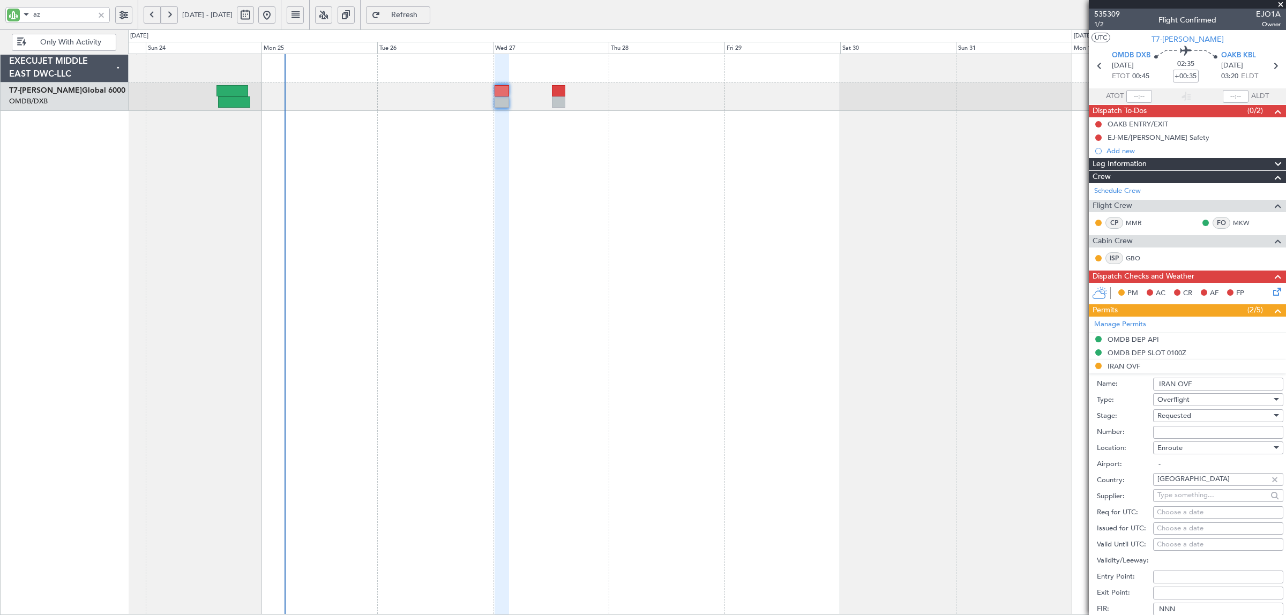
scroll to position [268, 0]
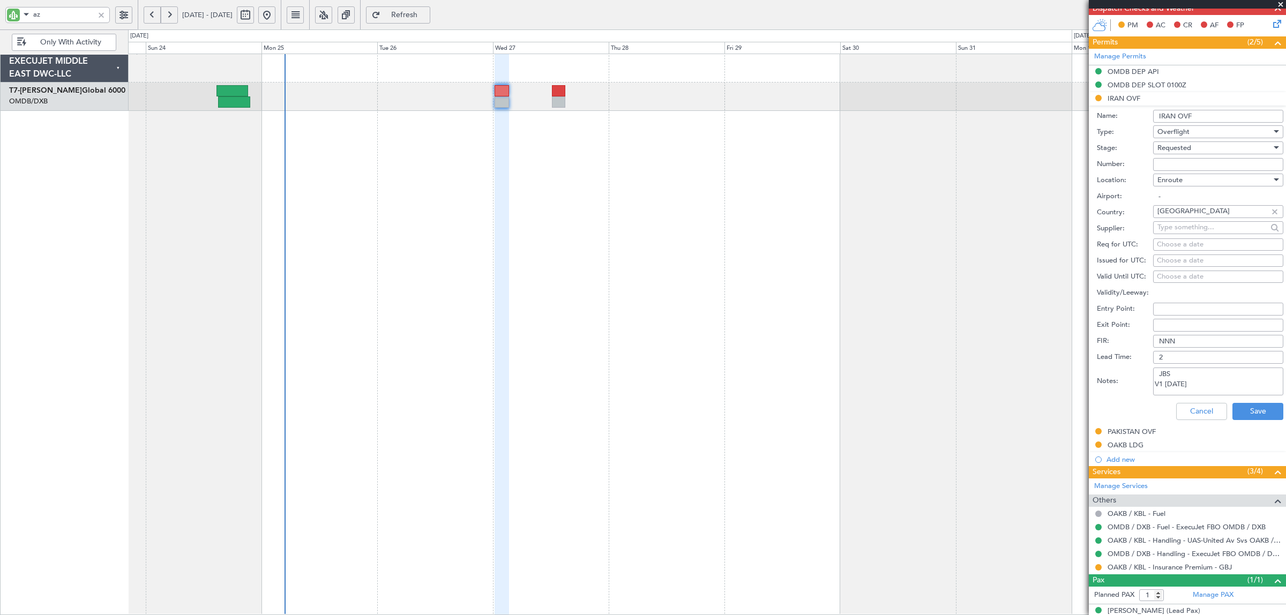
click at [1181, 153] on div "Requested" at bounding box center [1214, 148] width 114 height 16
click at [1186, 229] on span "Received OK" at bounding box center [1213, 230] width 110 height 16
click at [1179, 163] on input "Number:" at bounding box center [1218, 164] width 130 height 13
paste input "YK/22A08N24137STA"
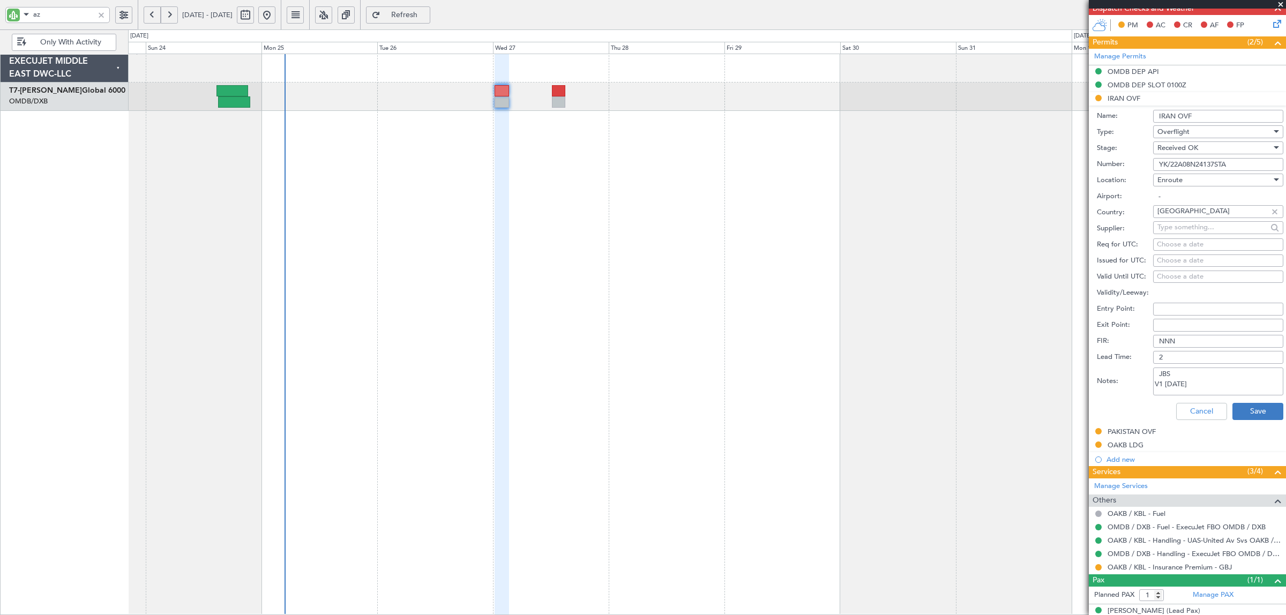
type input "YK/22A08N24137STA"
click at [1232, 408] on button "Save" at bounding box center [1257, 411] width 51 height 17
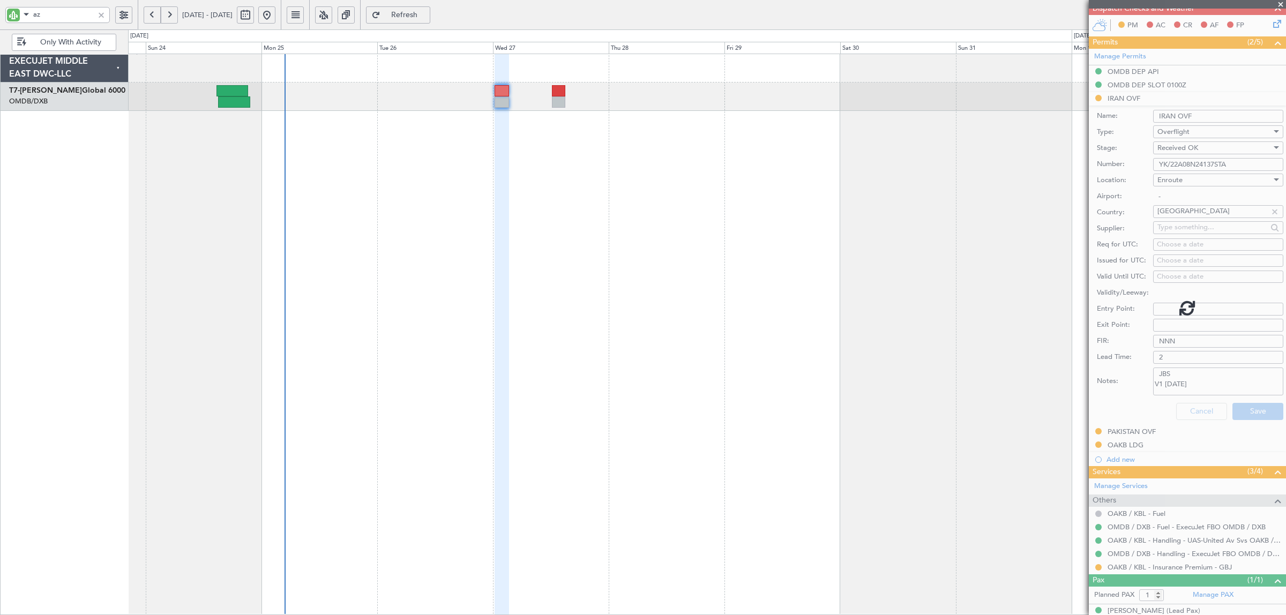
scroll to position [0, 0]
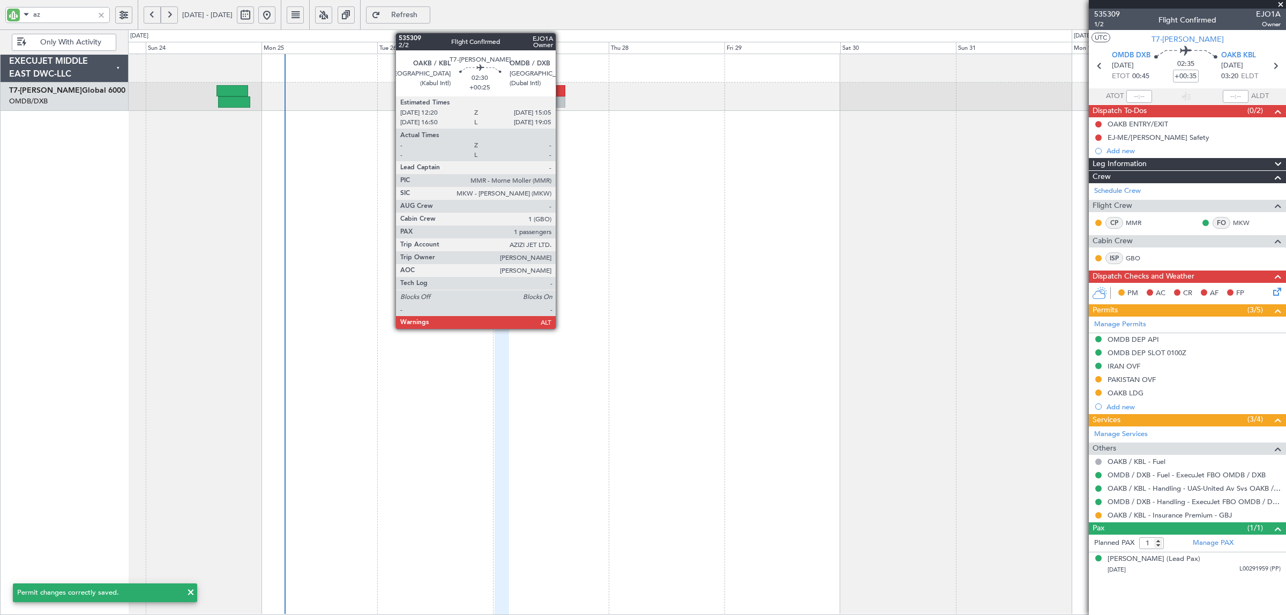
click at [561, 102] on div at bounding box center [558, 101] width 13 height 11
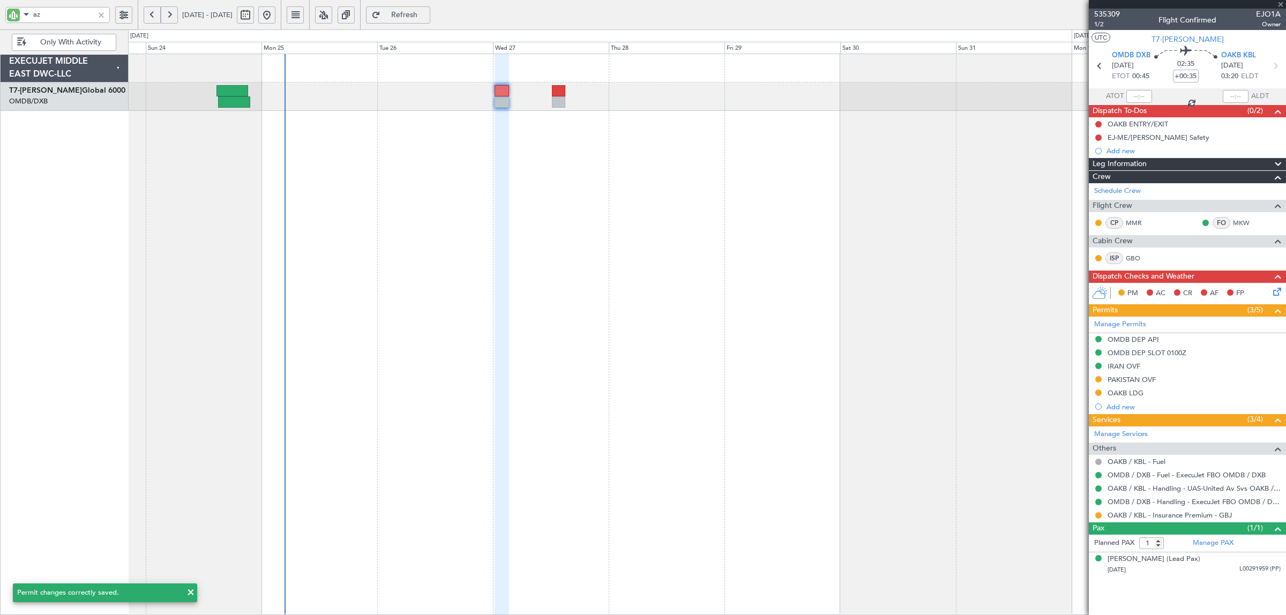
type input "+00:25"
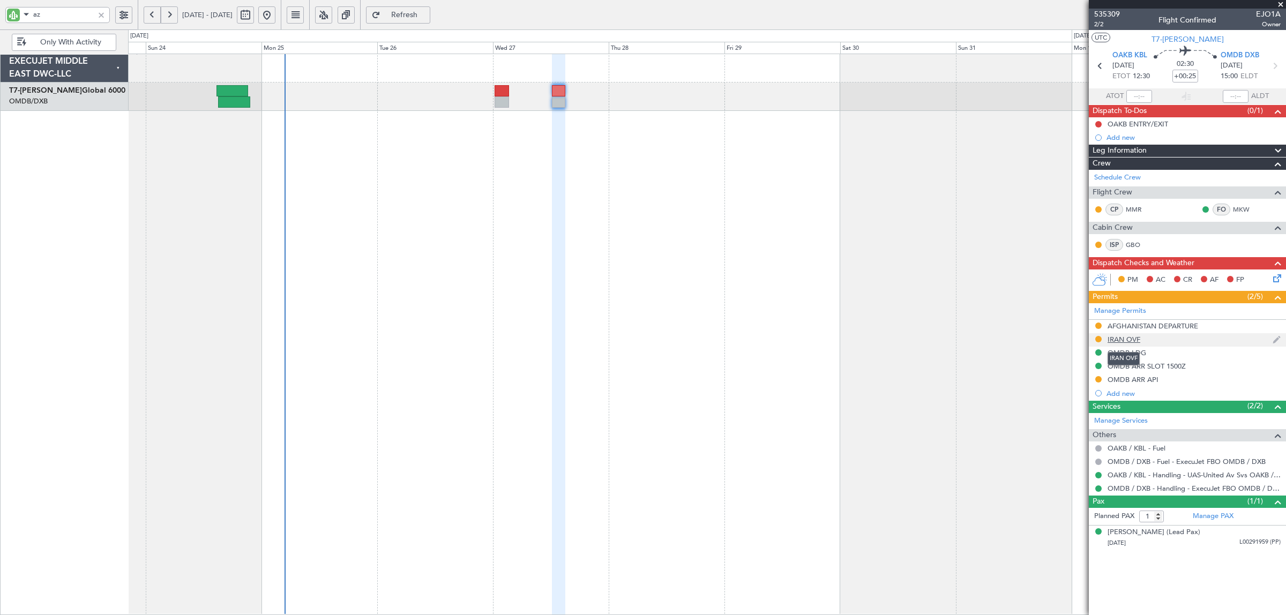
click at [1123, 339] on div "IRAN OVF" at bounding box center [1123, 339] width 33 height 9
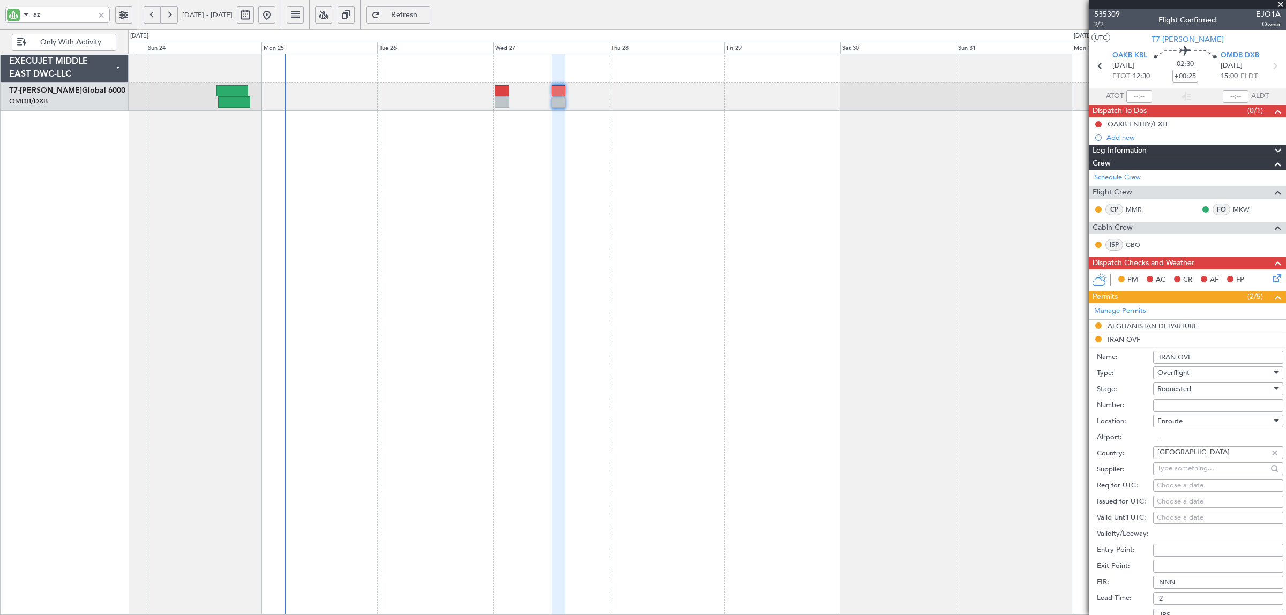
click at [1172, 386] on span "Requested" at bounding box center [1174, 389] width 34 height 10
click at [1176, 472] on span "Received OK" at bounding box center [1213, 471] width 110 height 16
click at [1160, 398] on form "Name: IRAN OVF Type: Overflight Stage: Received OK Number: Location: Enroute Ai…" at bounding box center [1187, 507] width 197 height 320
paste input "YK/22A08N24137STA"
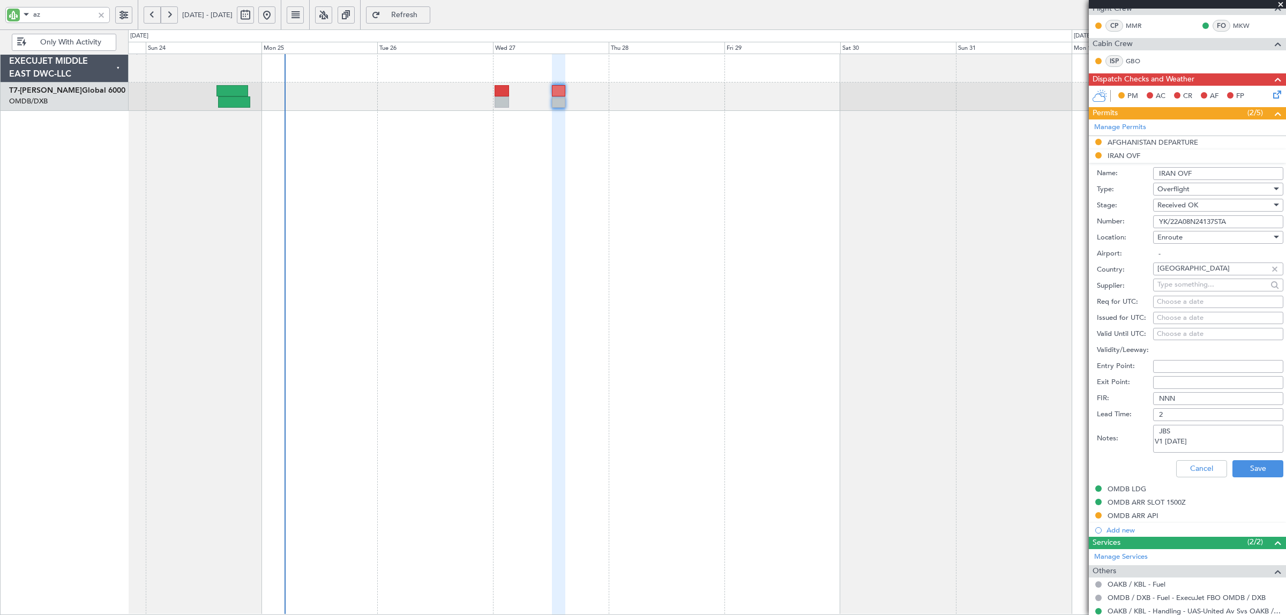
scroll to position [201, 0]
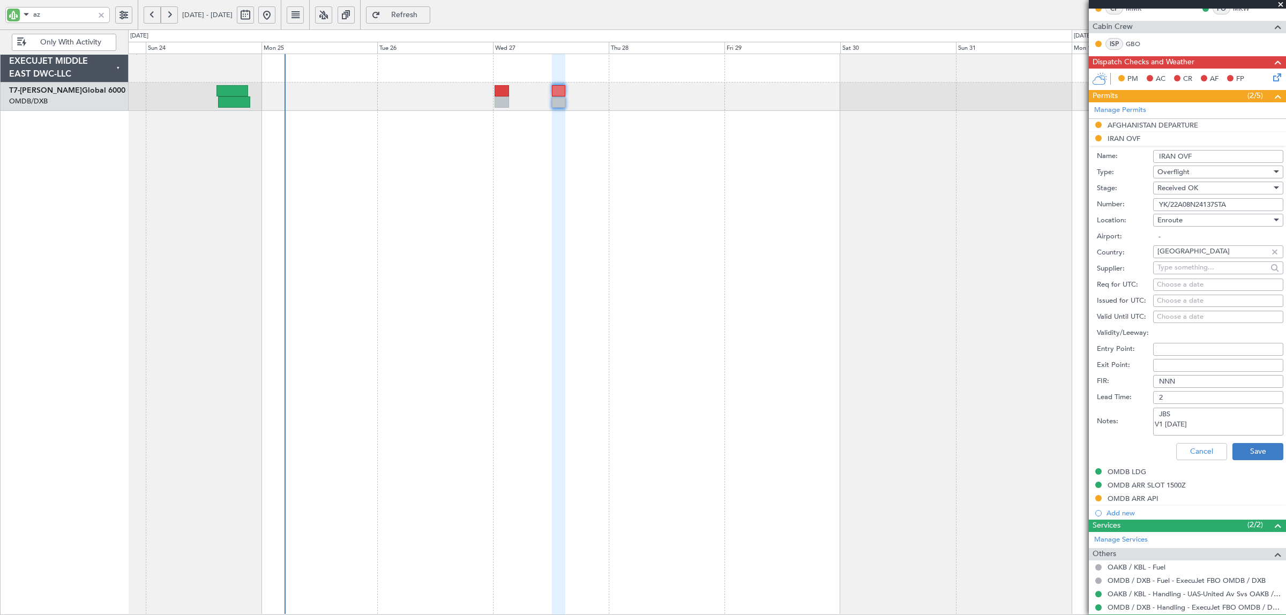
type input "YK/22A08N24137STA"
click at [1236, 447] on button "Save" at bounding box center [1257, 451] width 51 height 17
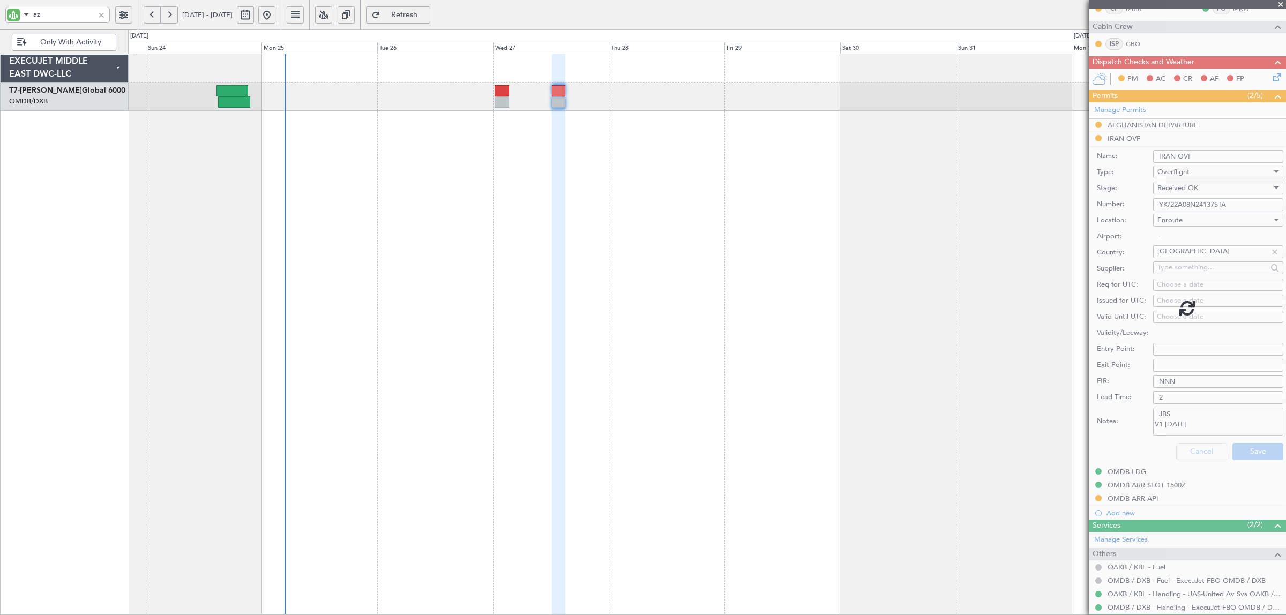
scroll to position [0, 0]
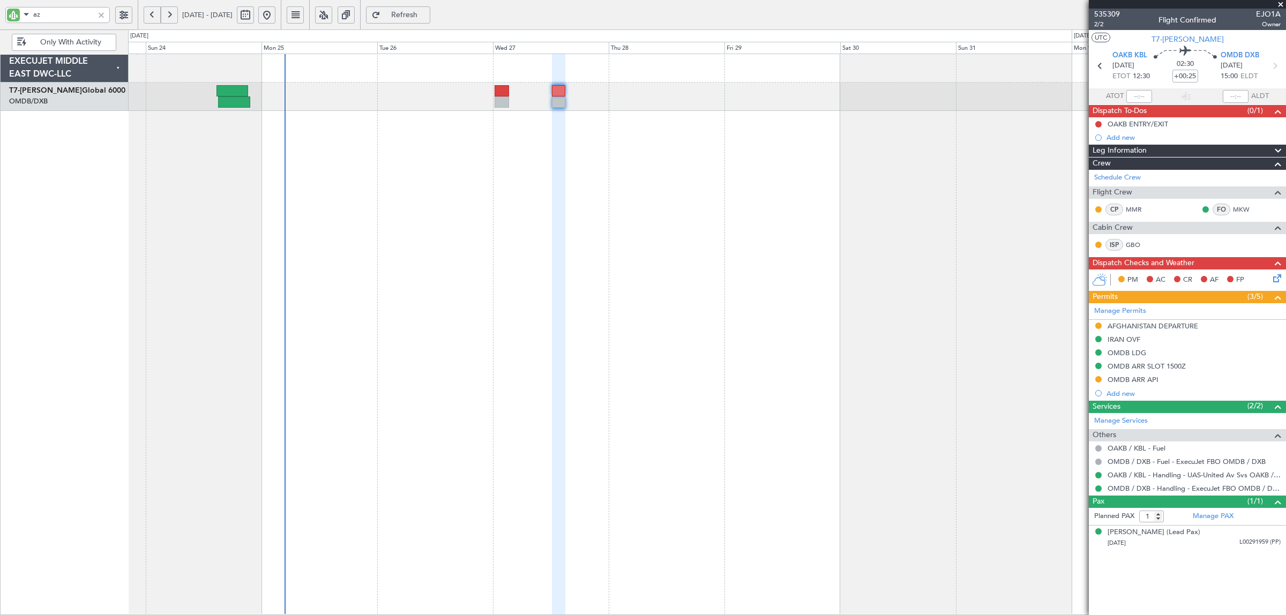
click at [554, 256] on div at bounding box center [558, 334] width 13 height 561
click at [384, 212] on div at bounding box center [707, 334] width 1158 height 561
click at [103, 12] on div at bounding box center [101, 15] width 12 height 12
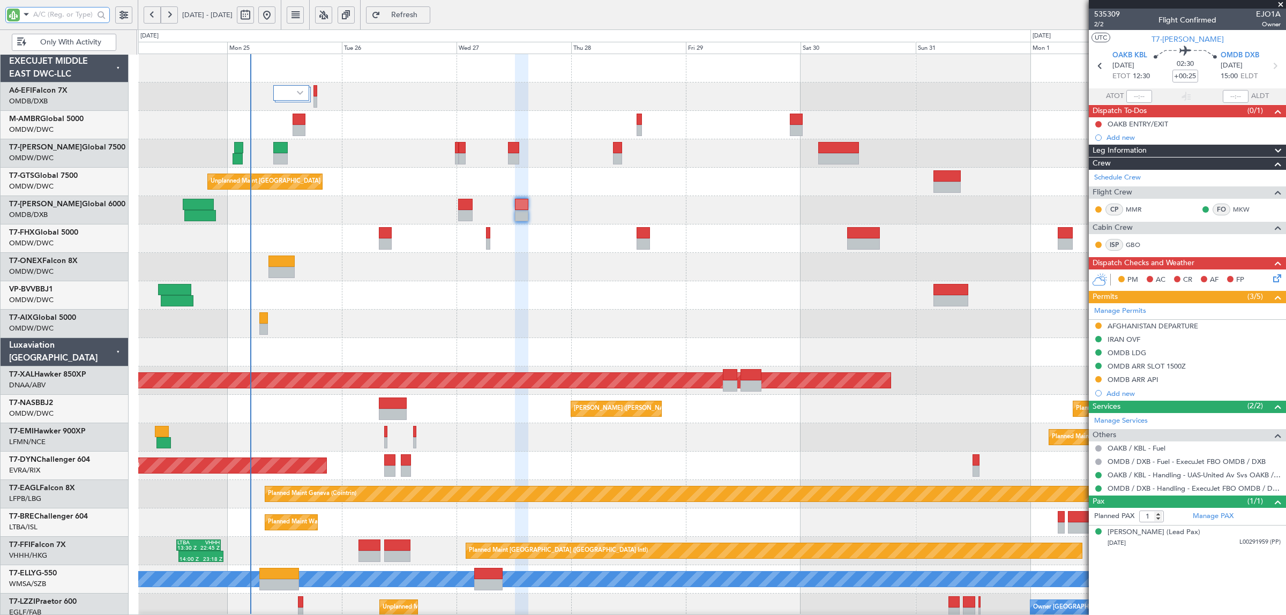
click at [357, 274] on div at bounding box center [711, 267] width 1147 height 28
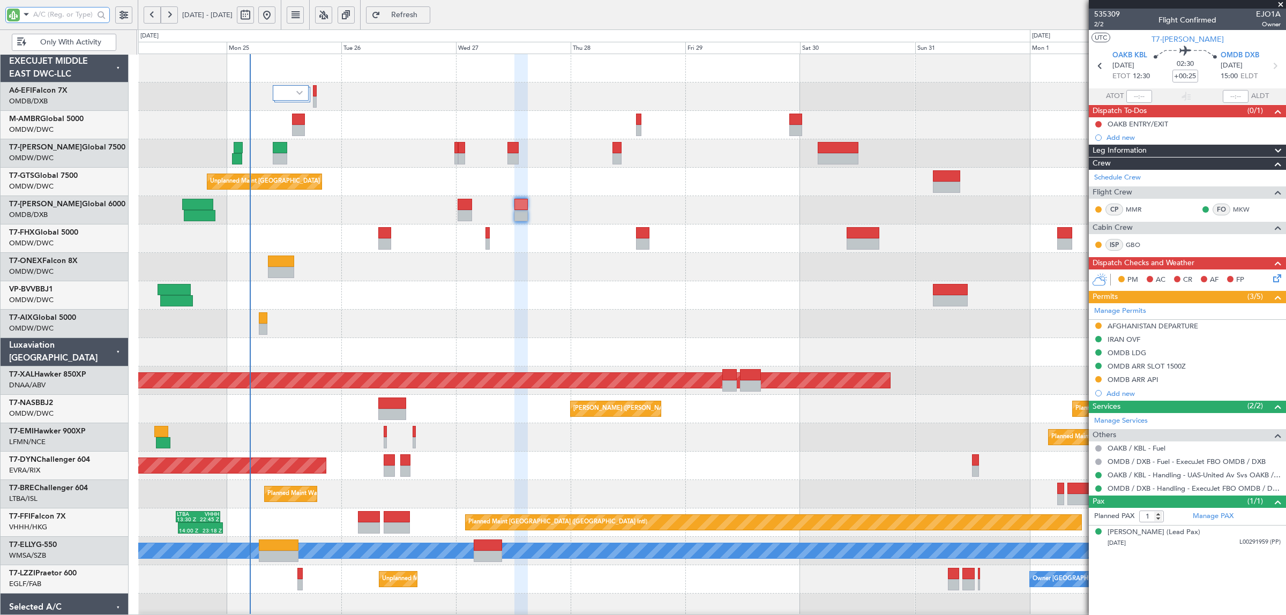
click at [371, 260] on div at bounding box center [711, 267] width 1147 height 28
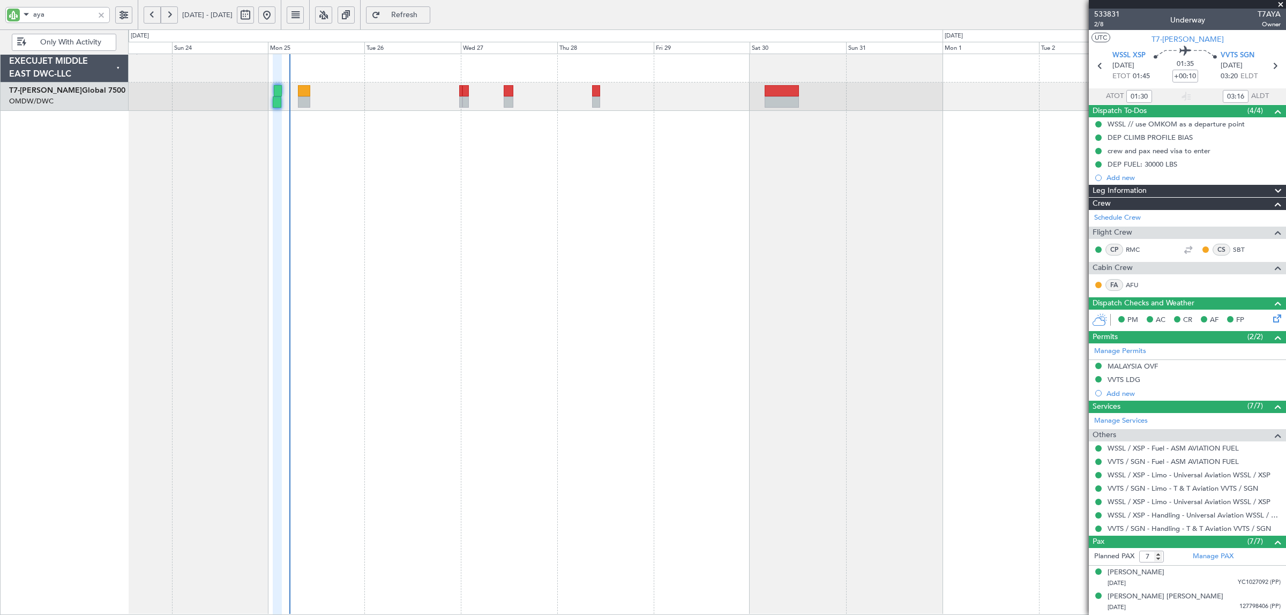
type input "[PERSON_NAME] (ANI)"
type input "6915"
drag, startPoint x: 58, startPoint y: 18, endPoint x: 16, endPoint y: 21, distance: 42.0
click at [16, 21] on div "aya" at bounding box center [57, 15] width 104 height 16
click at [320, 153] on div "Planned Maint Dubai (Al Maktoum Intl)" at bounding box center [707, 334] width 1158 height 561
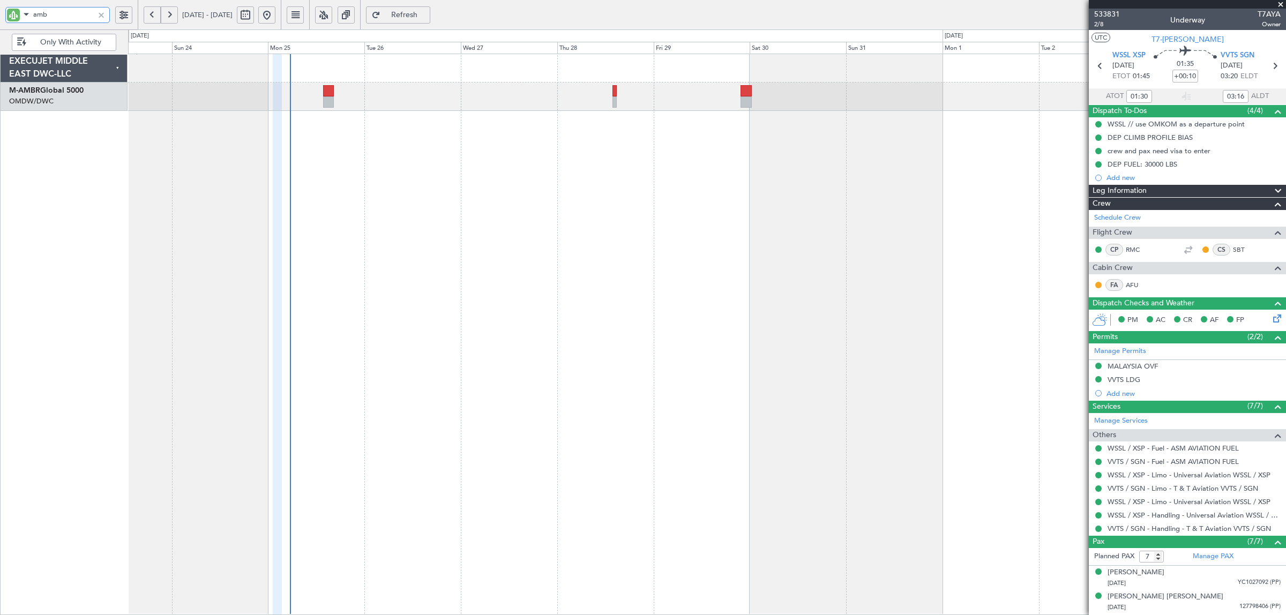
drag, startPoint x: 78, startPoint y: 17, endPoint x: -52, endPoint y: 17, distance: 130.2
click at [0, 17] on html "amb 23 Aug 2025 - 04 Sep 2025 Refresh Quick Links Only With Activity Planned Ma…" at bounding box center [643, 307] width 1286 height 615
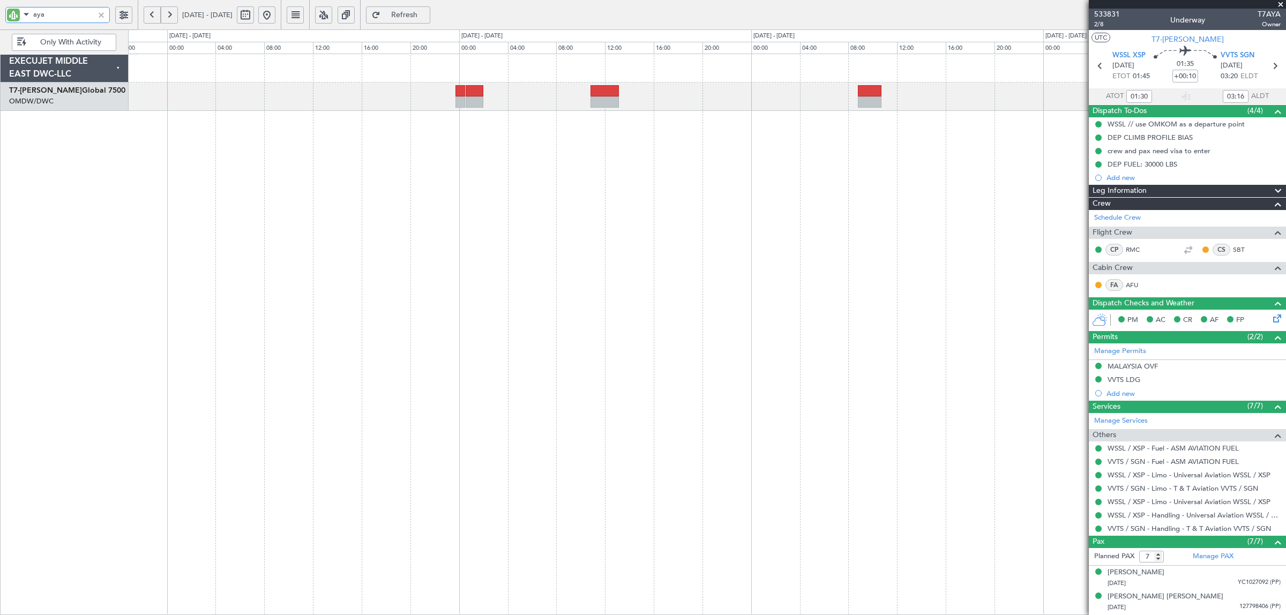
type input "aya"
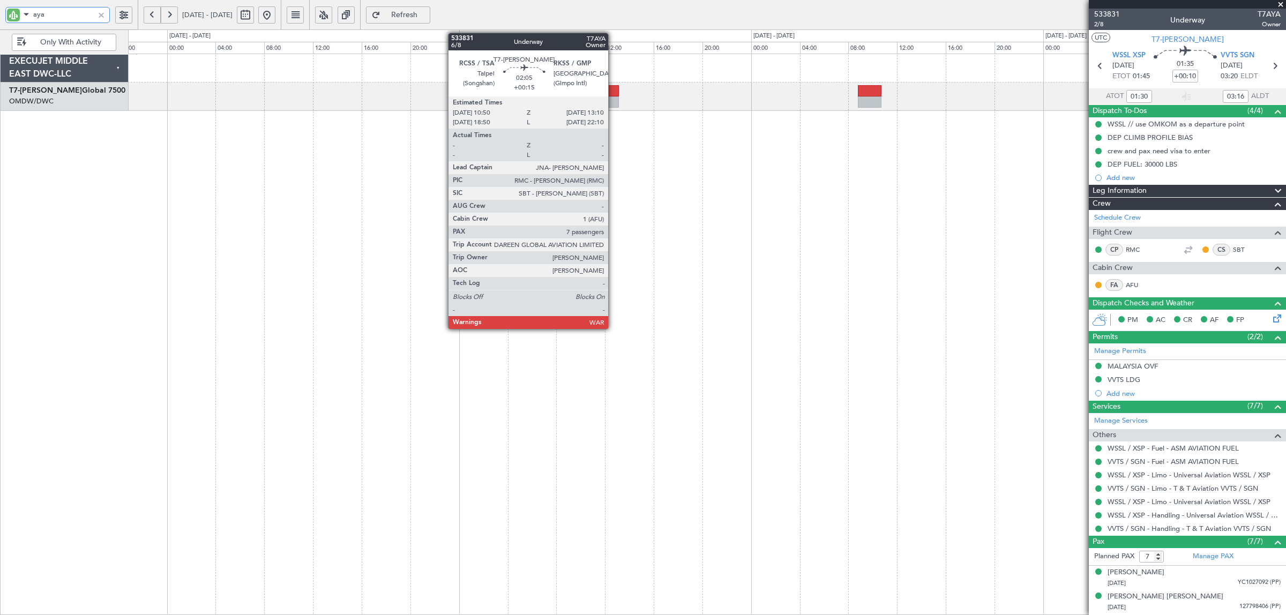
click at [613, 98] on div at bounding box center [604, 101] width 28 height 11
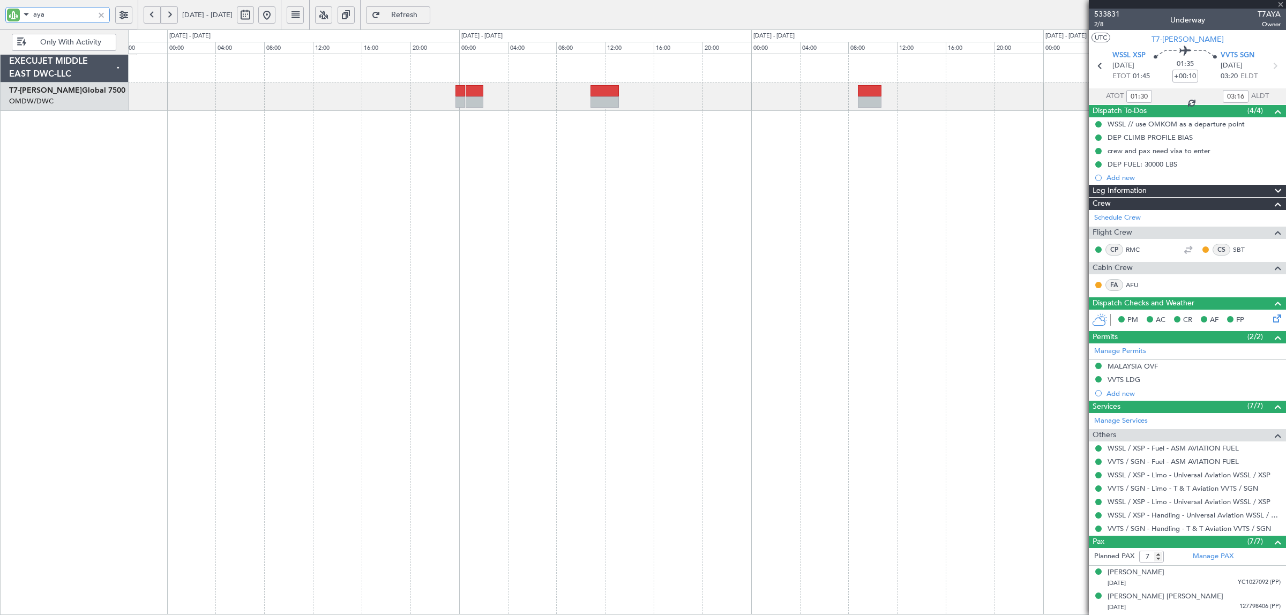
type input "+00:15"
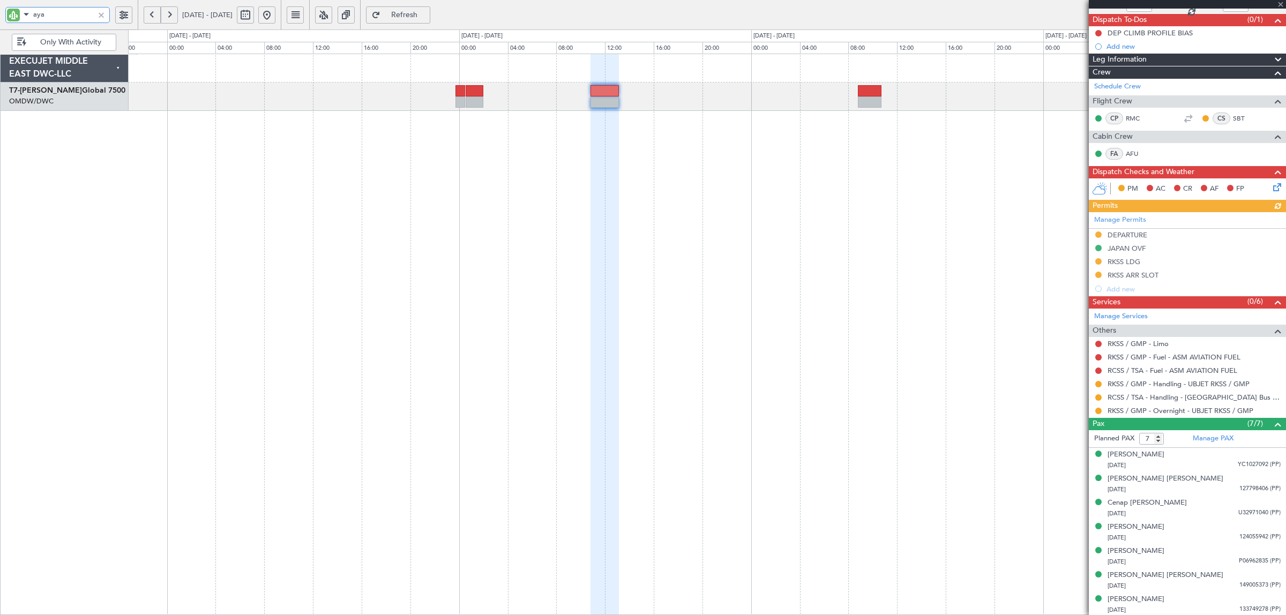
scroll to position [93, 0]
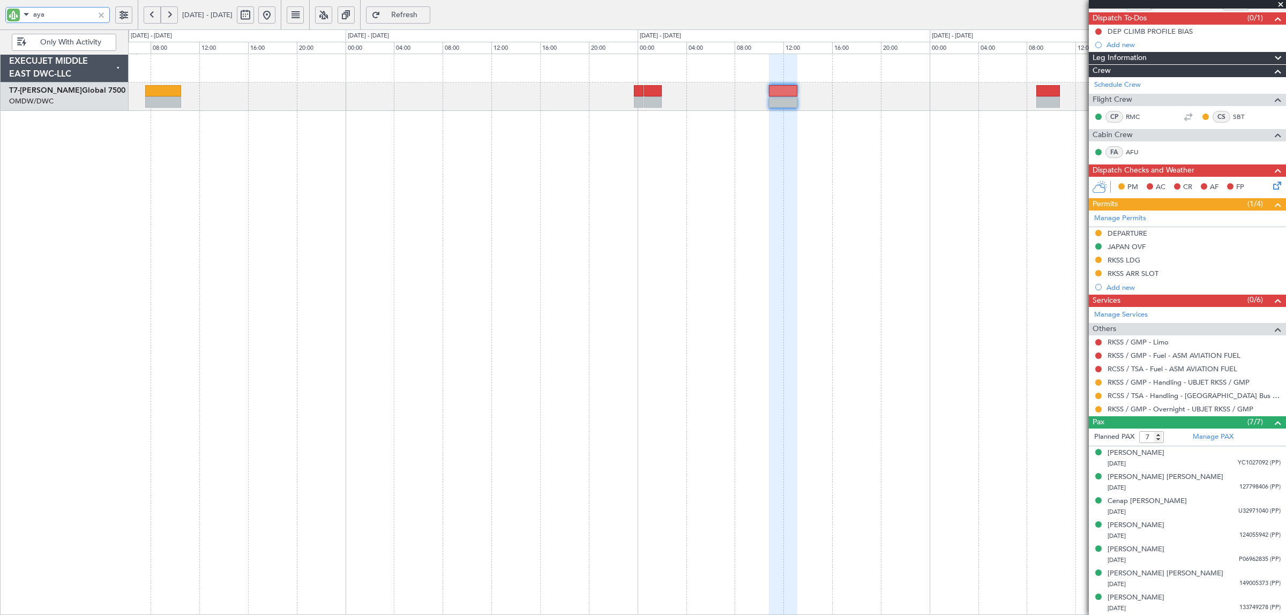
click at [433, 154] on div "- - ZBAA 03:45 Z OMDW 12:15 Z" at bounding box center [707, 334] width 1158 height 561
drag, startPoint x: 56, startPoint y: 12, endPoint x: -18, endPoint y: 20, distance: 74.9
click at [0, 20] on html "aya 25 Aug 2025 - 29 Aug 2025 Refresh Quick Links Only With Activity - - ZBAA 0…" at bounding box center [643, 307] width 1286 height 615
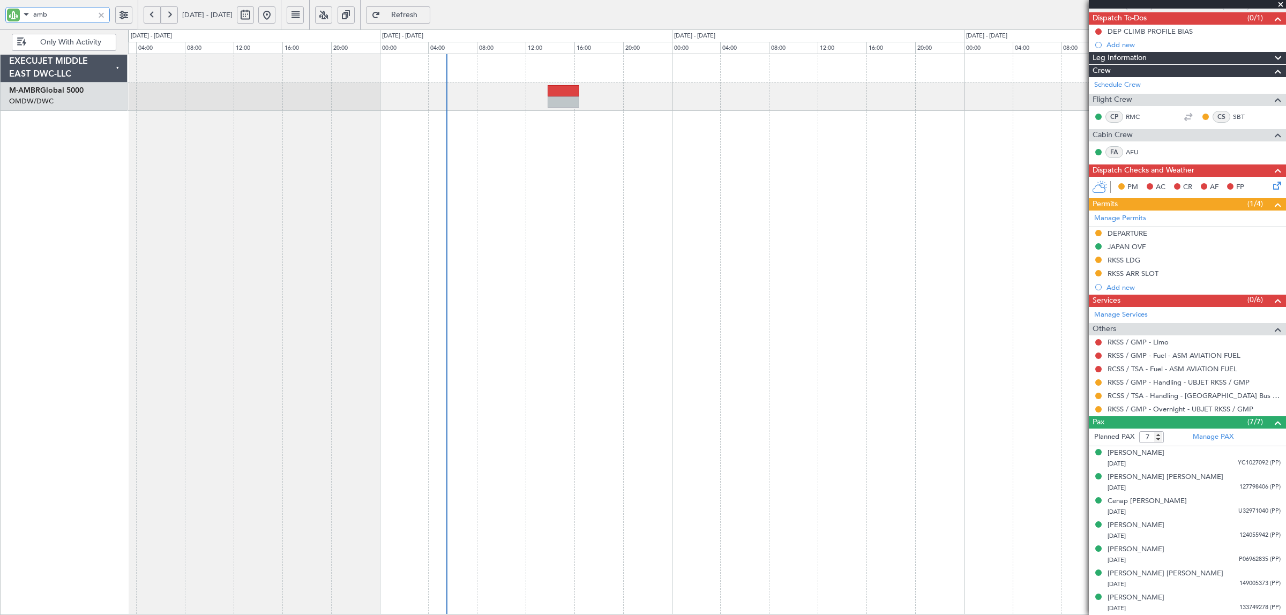
click at [811, 152] on div at bounding box center [707, 334] width 1158 height 561
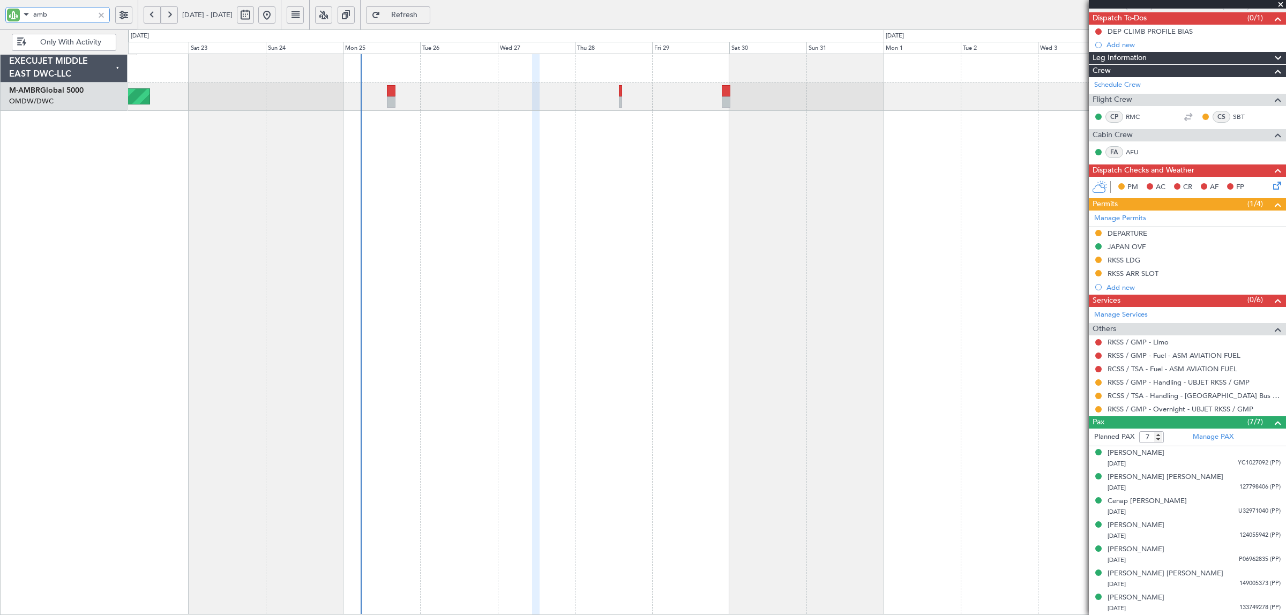
click at [341, 156] on div "Planned Maint Dubai (Al Maktoum Intl) Planned Maint Dubai (Al Maktoum Intl)" at bounding box center [707, 334] width 1158 height 561
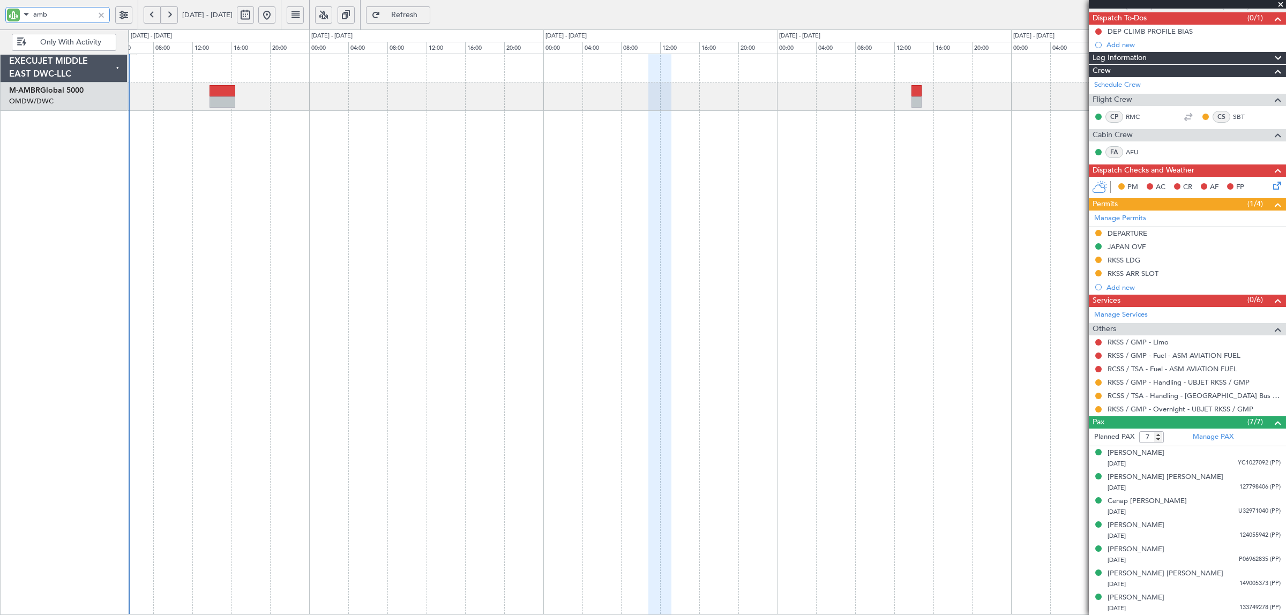
click at [579, 150] on div at bounding box center [707, 334] width 1158 height 561
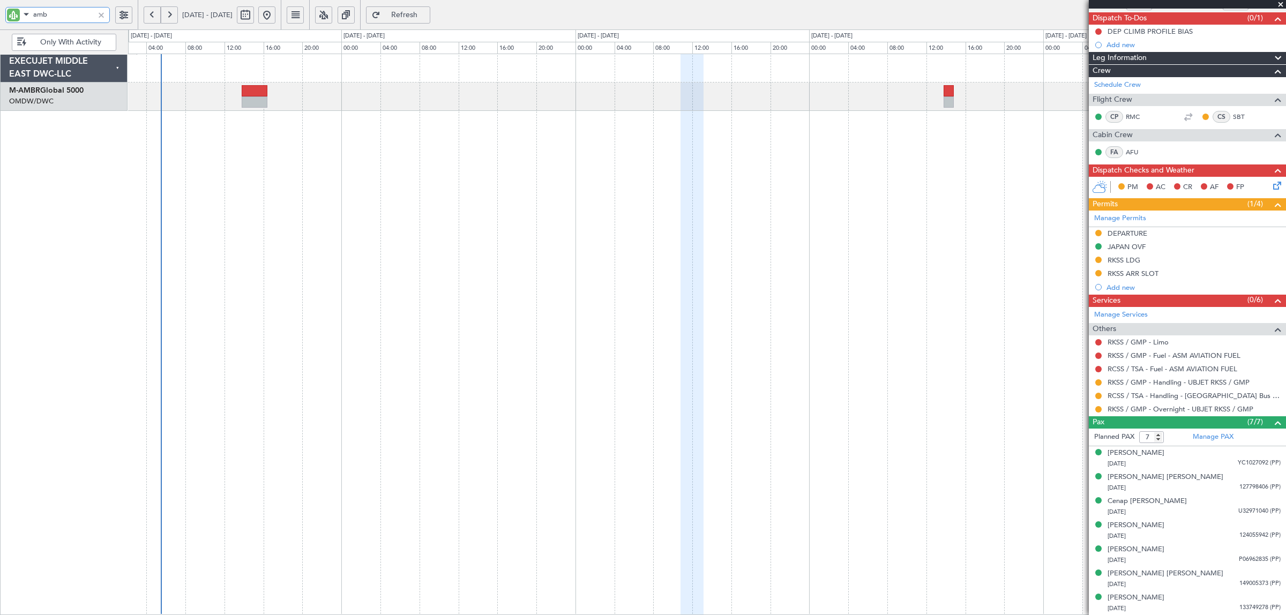
type input "amb"
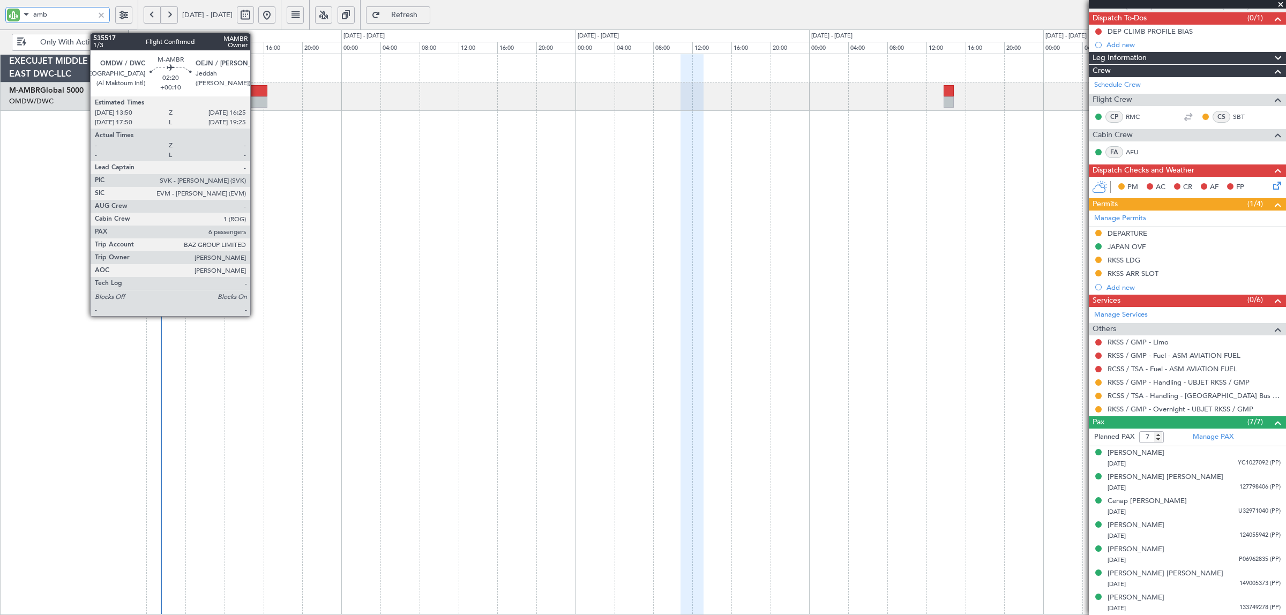
click at [253, 100] on div at bounding box center [254, 101] width 25 height 11
click at [259, 89] on div at bounding box center [254, 90] width 25 height 11
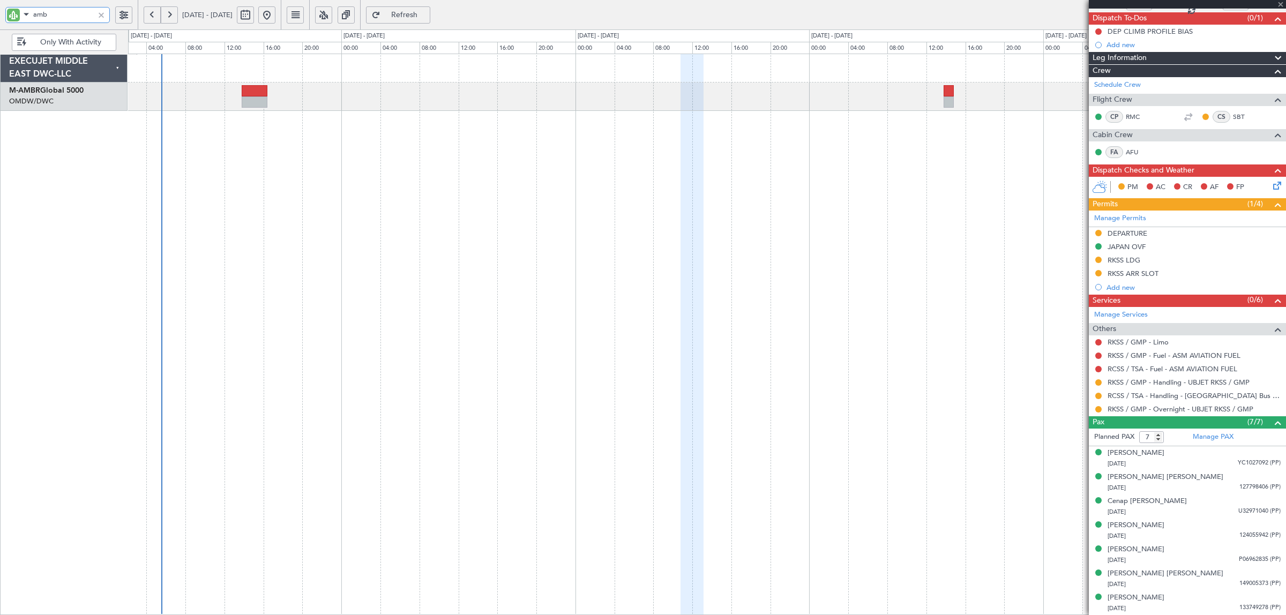
type input "+00:10"
type input "6"
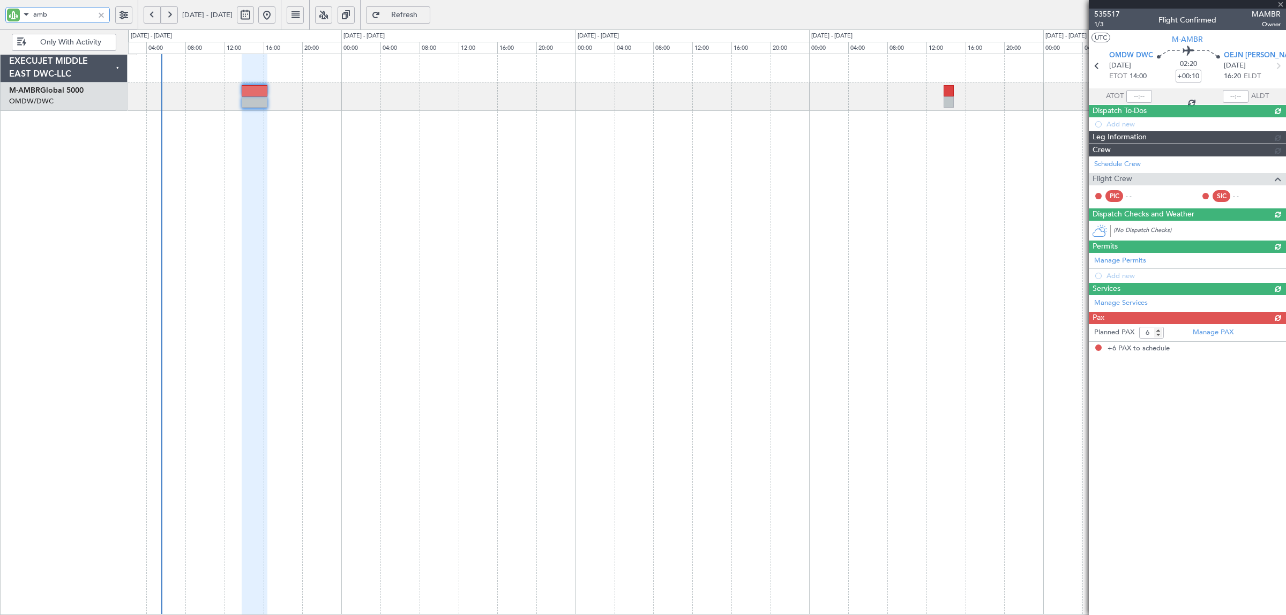
scroll to position [0, 0]
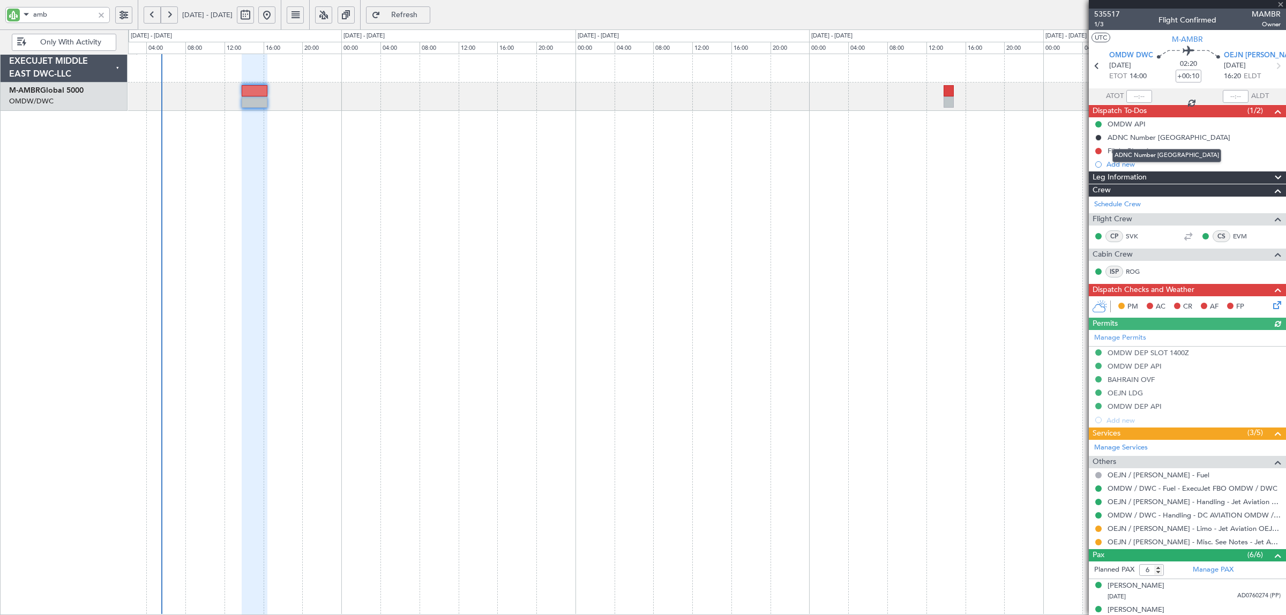
click at [1132, 153] on div "ADNC Number Saudi Arabia" at bounding box center [1166, 155] width 109 height 13
click at [1119, 150] on div "Flight PLanning" at bounding box center [1131, 150] width 49 height 9
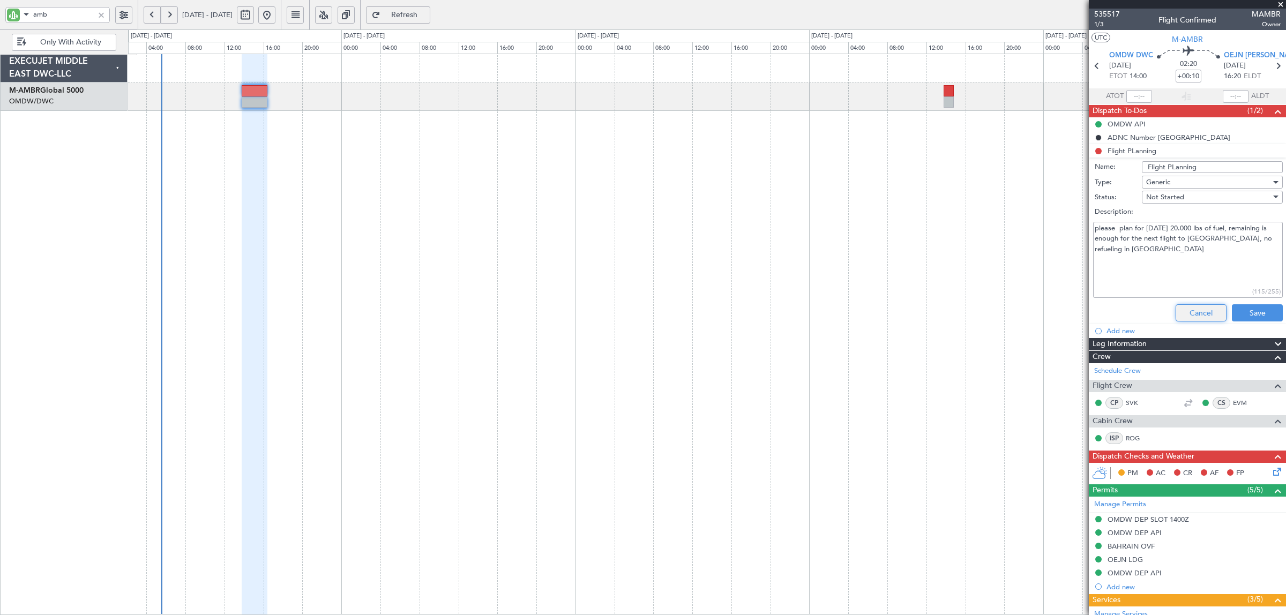
click at [1199, 313] on button "Cancel" at bounding box center [1200, 312] width 51 height 17
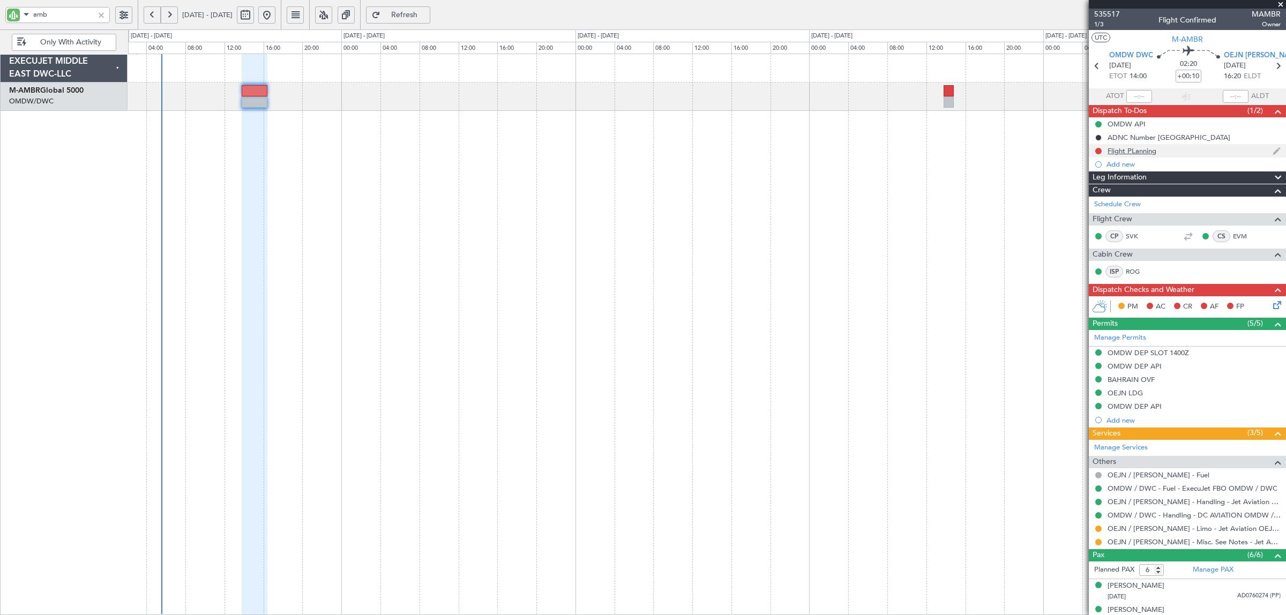
click at [1101, 148] on div at bounding box center [1098, 151] width 9 height 9
click at [1096, 148] on button at bounding box center [1098, 151] width 6 height 6
click at [1102, 202] on span "Completed" at bounding box center [1102, 198] width 35 height 11
click at [947, 336] on div at bounding box center [707, 334] width 1158 height 561
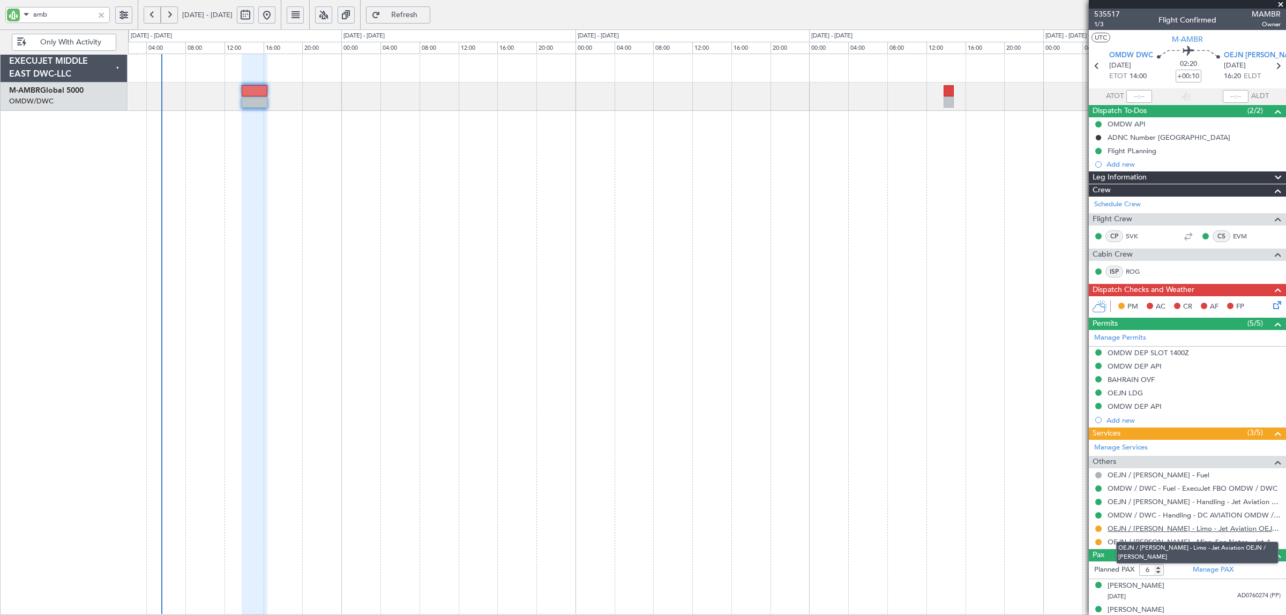
click at [1151, 530] on link "OEJN / JED - Limo - Jet Aviation OEJN / JED" at bounding box center [1193, 528] width 173 height 9
click at [250, 167] on div at bounding box center [254, 334] width 25 height 561
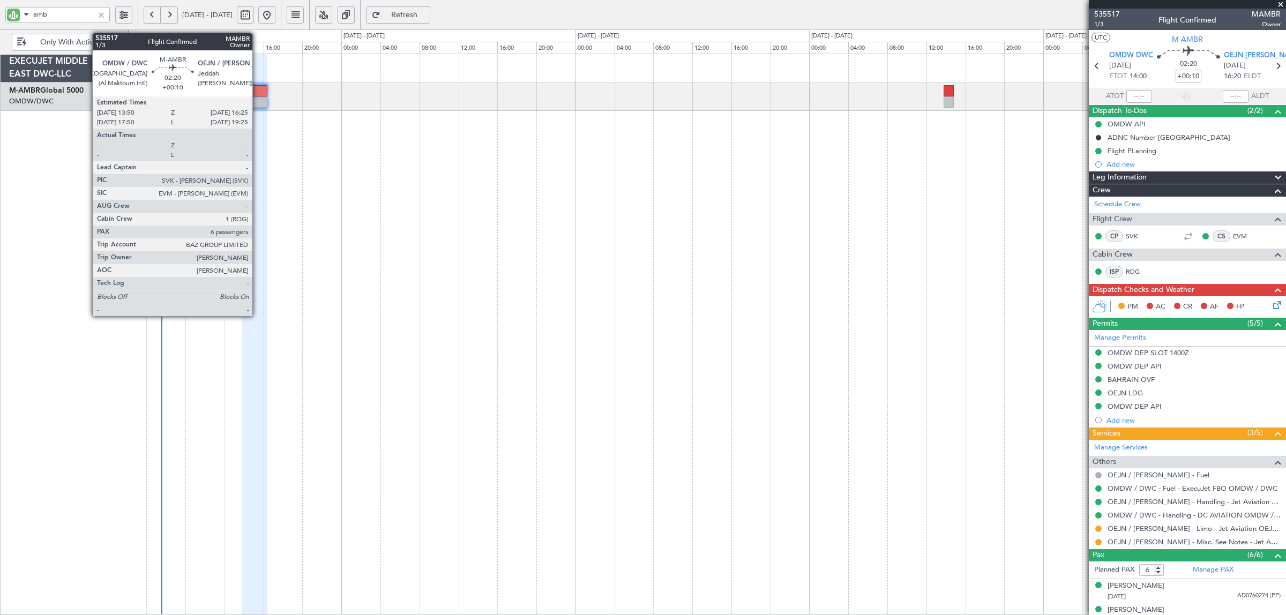
click at [258, 99] on div at bounding box center [254, 101] width 25 height 11
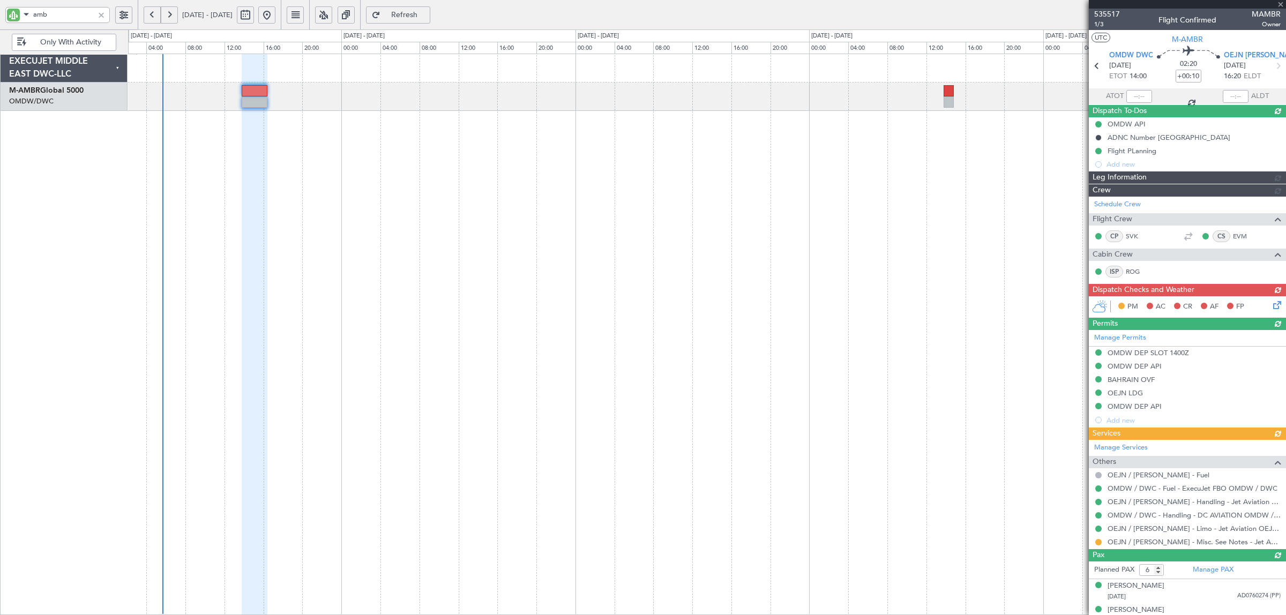
type input "[PERSON_NAME] (SYS)"
type input "7103"
type input "[PERSON_NAME] (SYS)"
type input "7103"
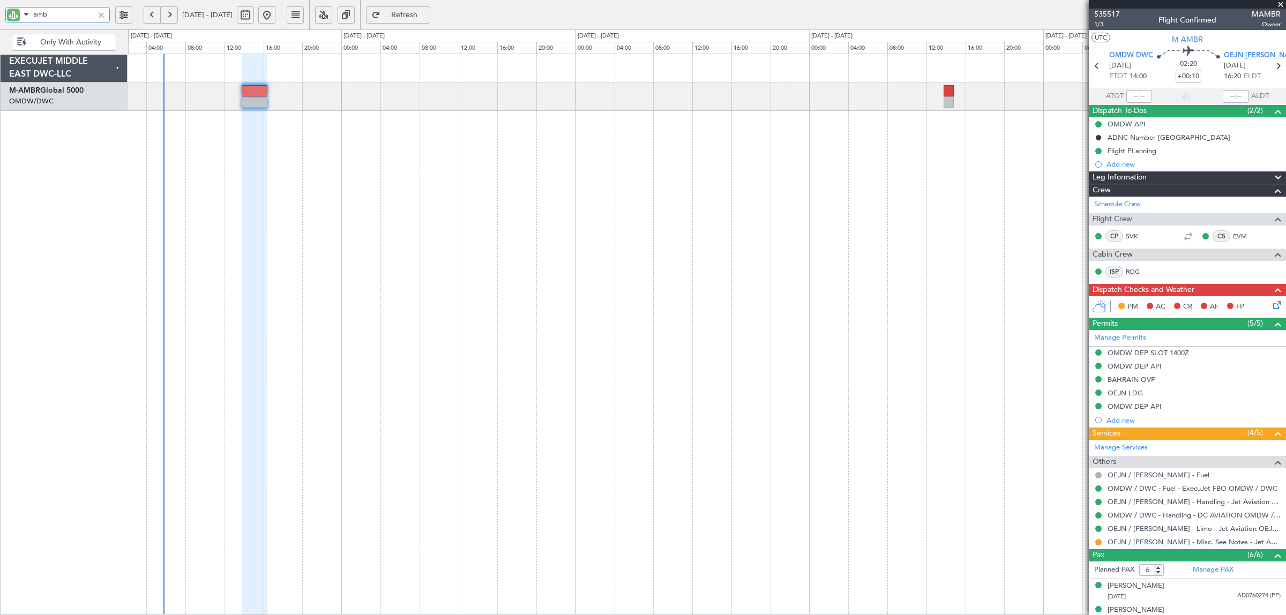
drag, startPoint x: 59, startPoint y: 21, endPoint x: 4, endPoint y: 25, distance: 55.3
click at [4, 25] on div "amb" at bounding box center [69, 14] width 138 height 29
drag, startPoint x: 35, startPoint y: 14, endPoint x: 28, endPoint y: 14, distance: 6.4
click at [28, 14] on div "efi" at bounding box center [57, 15] width 104 height 16
drag, startPoint x: 60, startPoint y: 14, endPoint x: 1, endPoint y: 14, distance: 59.5
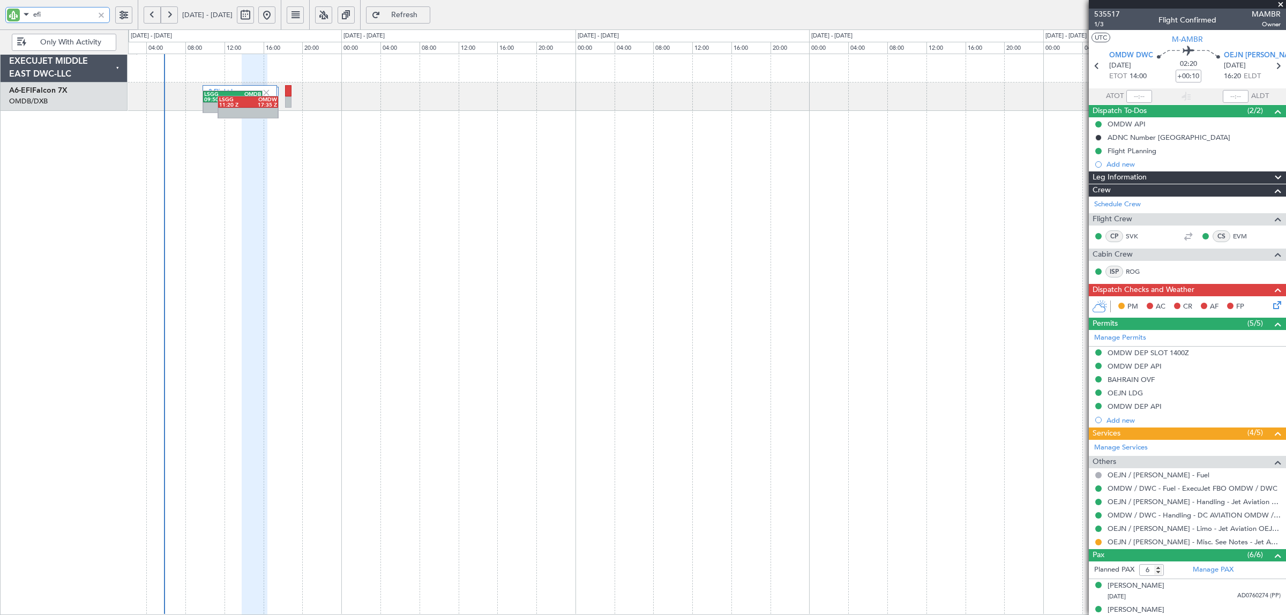
click at [1, 14] on div "efi" at bounding box center [69, 14] width 138 height 29
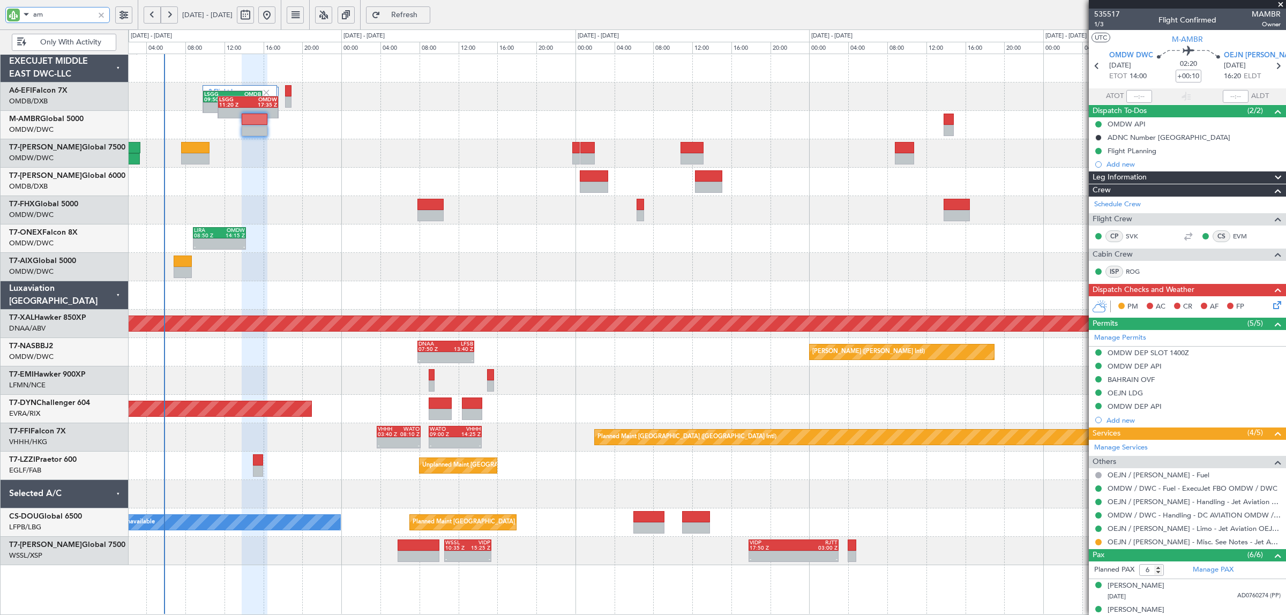
type input "amb"
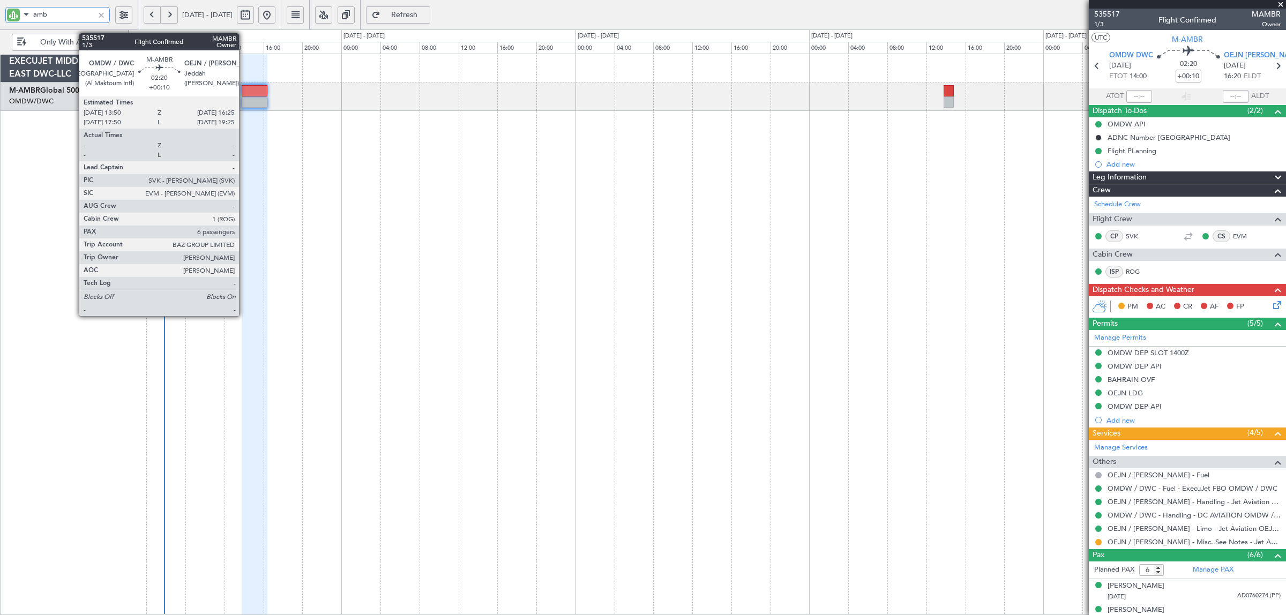
click at [244, 98] on div at bounding box center [254, 101] width 25 height 11
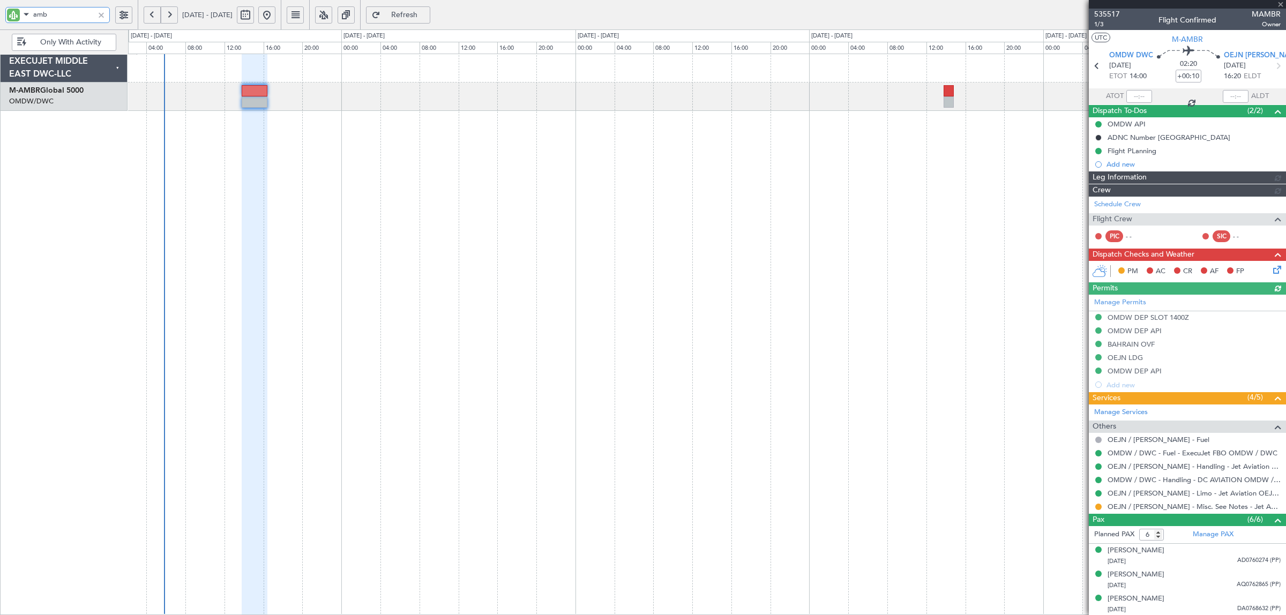
type input "[PERSON_NAME] (SYS)"
type input "7103"
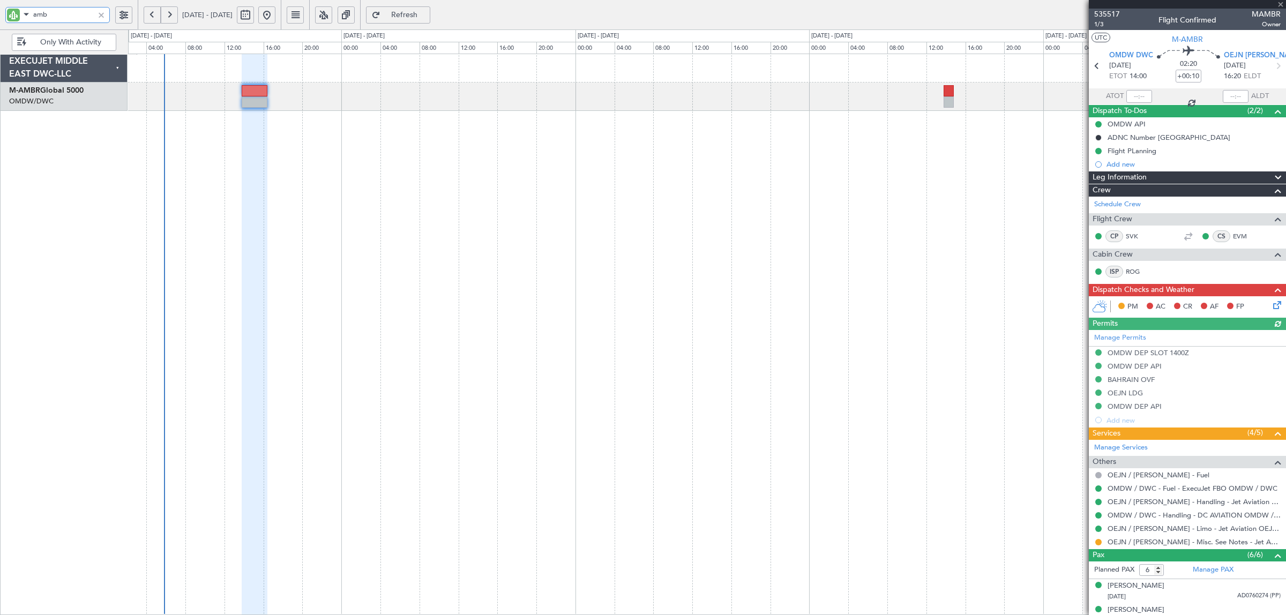
type input "amb"
click at [1271, 303] on icon at bounding box center [1275, 303] width 9 height 9
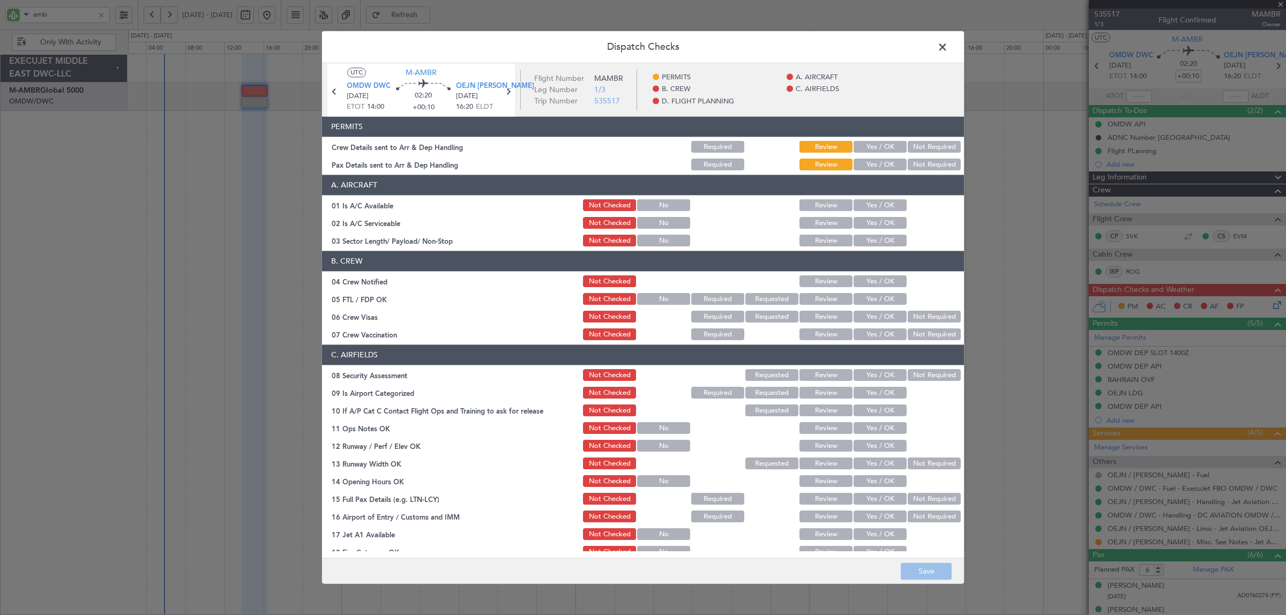
click at [869, 146] on button "Yes / OK" at bounding box center [879, 147] width 53 height 12
click at [874, 166] on button "Yes / OK" at bounding box center [879, 165] width 53 height 12
click at [878, 201] on button "Yes / OK" at bounding box center [879, 206] width 53 height 12
click at [877, 221] on button "Yes / OK" at bounding box center [879, 224] width 53 height 12
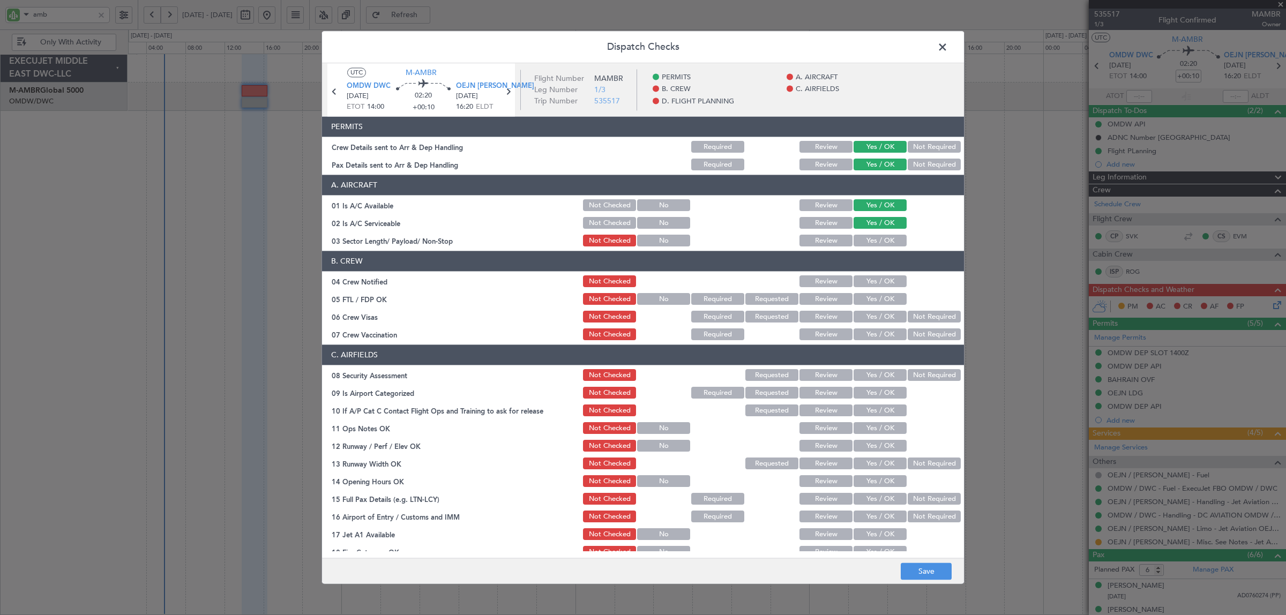
click at [876, 242] on button "Yes / OK" at bounding box center [879, 241] width 53 height 12
click at [878, 283] on button "Yes / OK" at bounding box center [879, 282] width 53 height 12
click at [878, 296] on button "Yes / OK" at bounding box center [879, 300] width 53 height 12
click at [914, 314] on button "Not Required" at bounding box center [934, 317] width 53 height 12
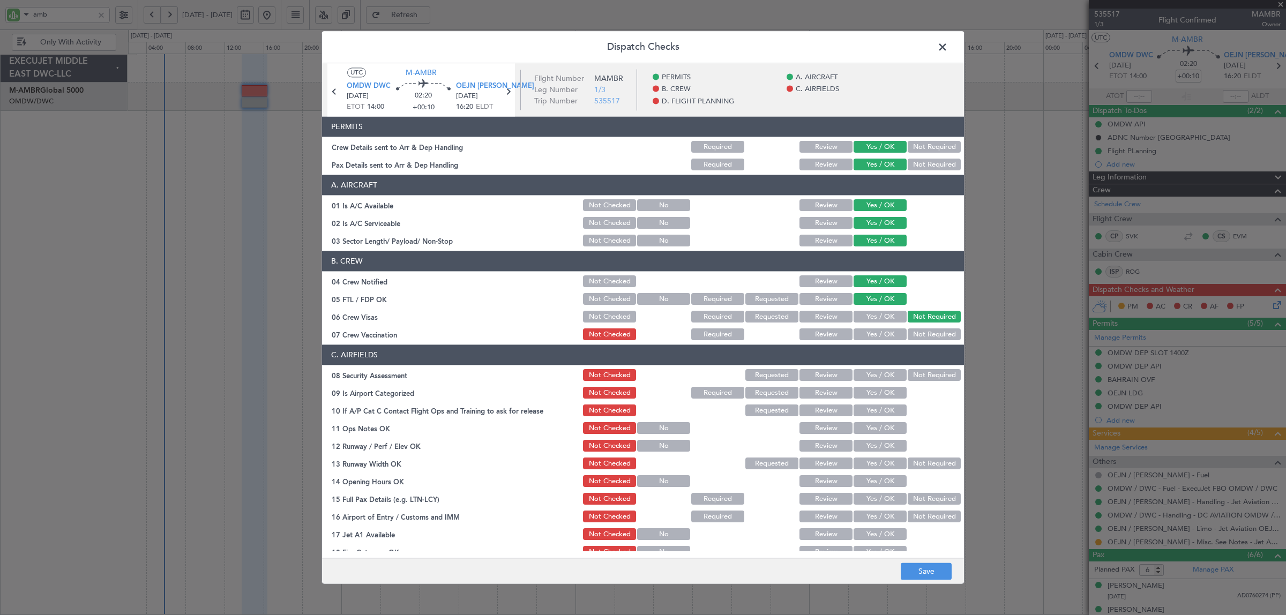
click at [912, 331] on button "Not Required" at bounding box center [934, 335] width 53 height 12
drag, startPoint x: 914, startPoint y: 371, endPoint x: 909, endPoint y: 381, distance: 11.5
click at [914, 372] on button "Not Required" at bounding box center [934, 376] width 53 height 12
click at [888, 393] on button "Yes / OK" at bounding box center [879, 393] width 53 height 12
click at [887, 410] on button "Yes / OK" at bounding box center [879, 411] width 53 height 12
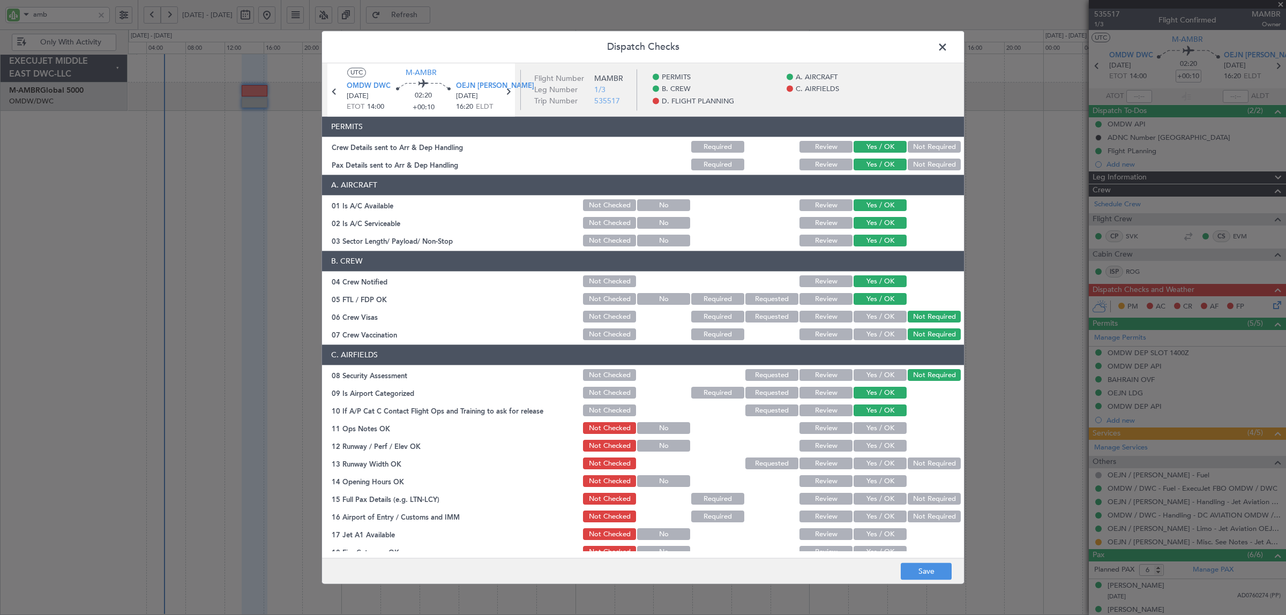
click at [883, 430] on button "Yes / OK" at bounding box center [879, 429] width 53 height 12
click at [881, 450] on button "Yes / OK" at bounding box center [879, 446] width 53 height 12
click at [880, 463] on button "Yes / OK" at bounding box center [879, 464] width 53 height 12
click at [879, 478] on button "Yes / OK" at bounding box center [879, 482] width 53 height 12
click at [877, 498] on button "Yes / OK" at bounding box center [879, 499] width 53 height 12
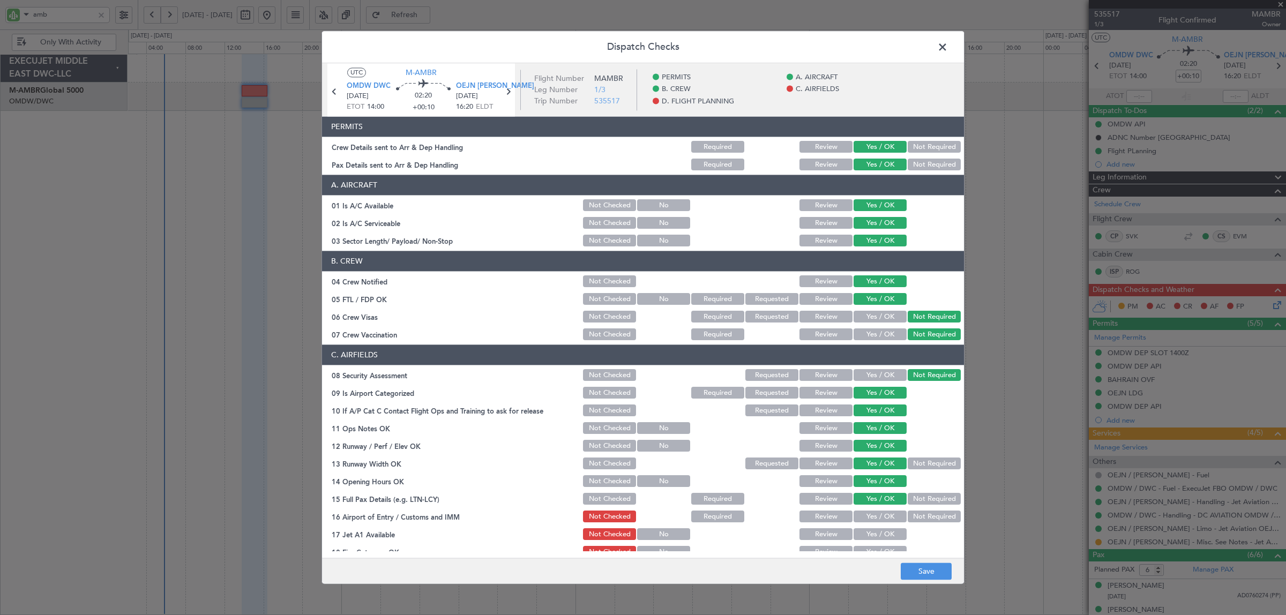
click at [876, 515] on button "Yes / OK" at bounding box center [879, 517] width 53 height 12
click at [878, 529] on button "Yes / OK" at bounding box center [879, 535] width 53 height 12
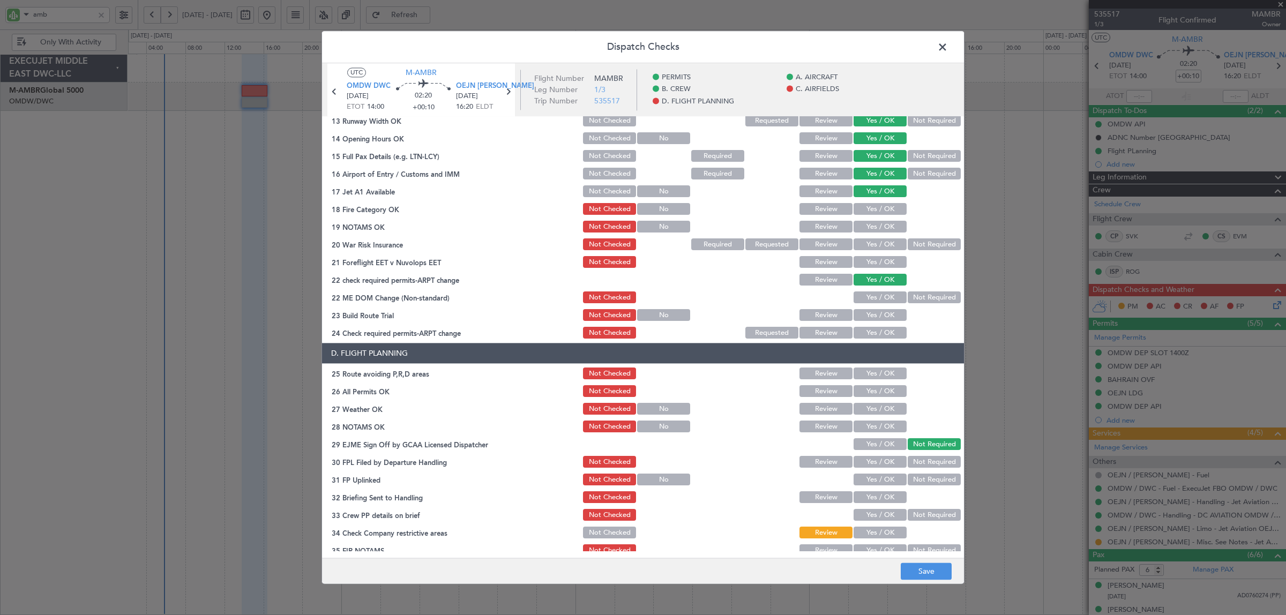
scroll to position [351, 0]
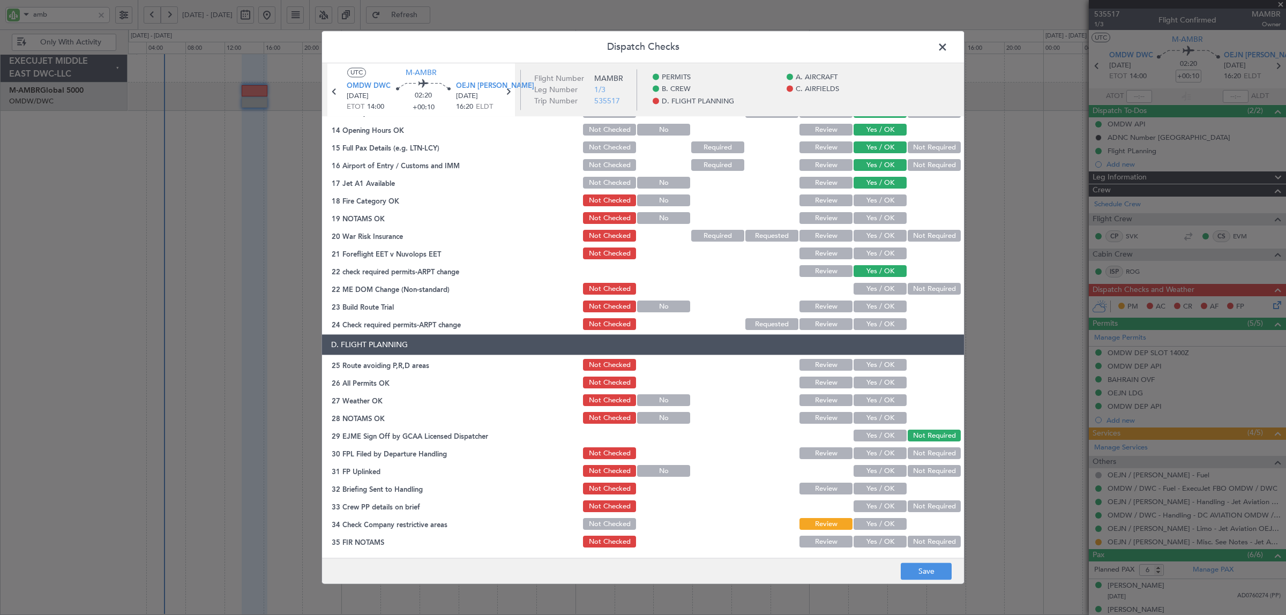
click at [872, 199] on button "Yes / OK" at bounding box center [879, 201] width 53 height 12
click at [876, 215] on button "Yes / OK" at bounding box center [879, 219] width 53 height 12
click at [914, 237] on button "Not Required" at bounding box center [934, 236] width 53 height 12
click at [884, 253] on button "Yes / OK" at bounding box center [879, 254] width 53 height 12
click at [908, 285] on button "Not Required" at bounding box center [934, 289] width 53 height 12
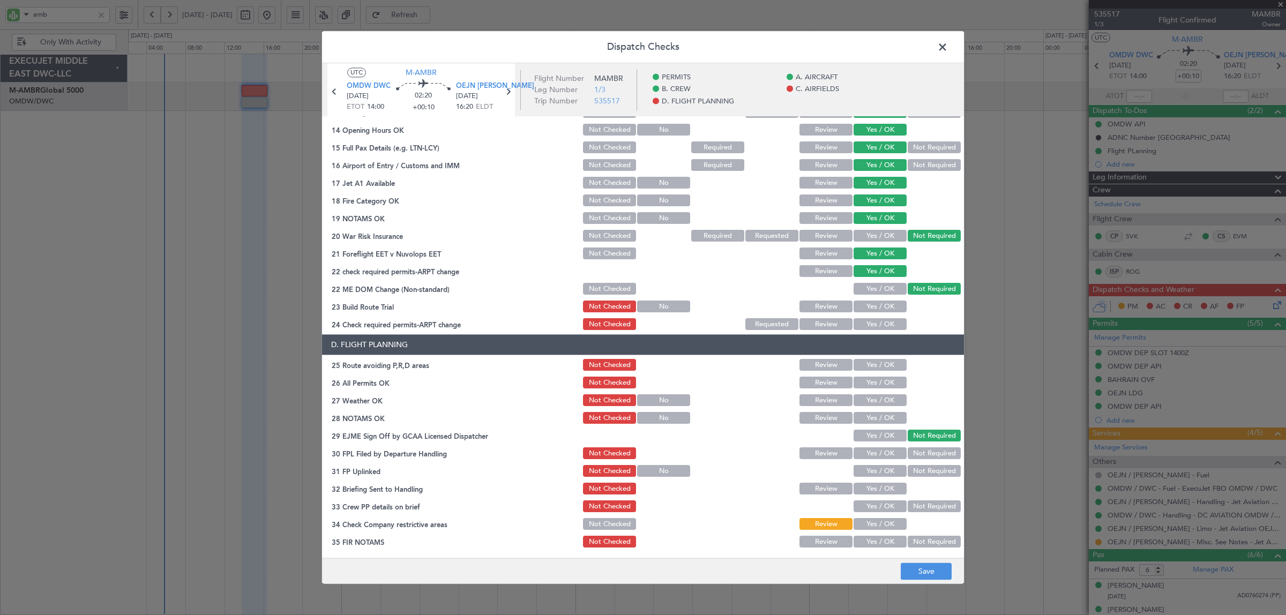
click at [880, 303] on button "Yes / OK" at bounding box center [879, 307] width 53 height 12
click at [879, 320] on button "Yes / OK" at bounding box center [879, 325] width 53 height 12
click at [874, 365] on button "Yes / OK" at bounding box center [879, 365] width 53 height 12
click at [874, 381] on button "Yes / OK" at bounding box center [879, 383] width 53 height 12
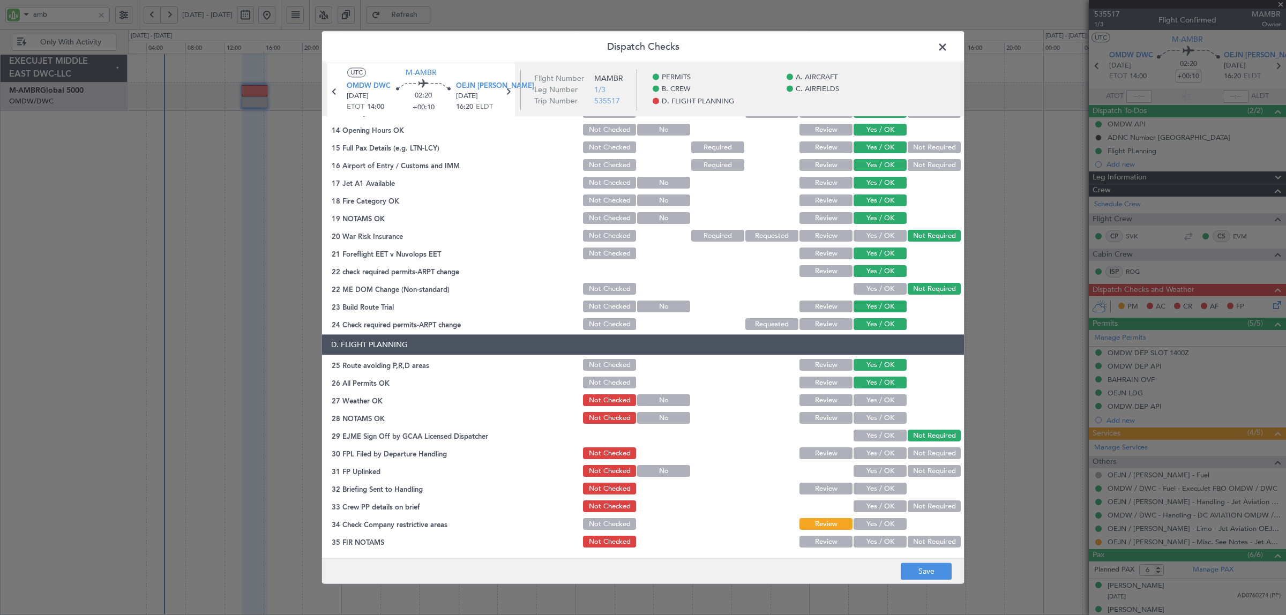
click at [873, 402] on button "Yes / OK" at bounding box center [879, 401] width 53 height 12
click at [872, 415] on button "Yes / OK" at bounding box center [879, 419] width 53 height 12
click at [874, 451] on button "Yes / OK" at bounding box center [879, 454] width 53 height 12
click at [874, 475] on button "Yes / OK" at bounding box center [879, 472] width 53 height 12
click at [878, 490] on button "Yes / OK" at bounding box center [879, 489] width 53 height 12
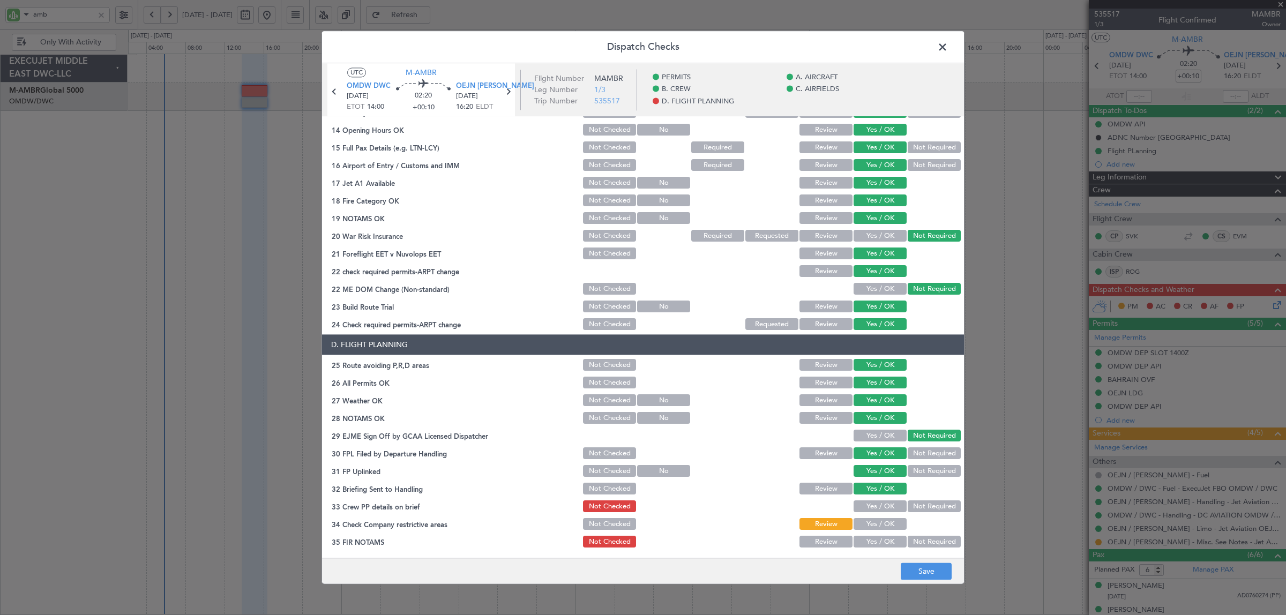
click at [877, 506] on button "Yes / OK" at bounding box center [879, 507] width 53 height 12
click at [876, 519] on button "Yes / OK" at bounding box center [879, 525] width 53 height 12
drag, startPoint x: 876, startPoint y: 537, endPoint x: 923, endPoint y: 532, distance: 46.9
click at [923, 532] on section "D. FLIGHT PLANNING 25 Route avoiding P,R,D areas Not Checked Review Yes / OK 26…" at bounding box center [643, 442] width 642 height 215
click at [923, 543] on button "Not Required" at bounding box center [934, 542] width 53 height 12
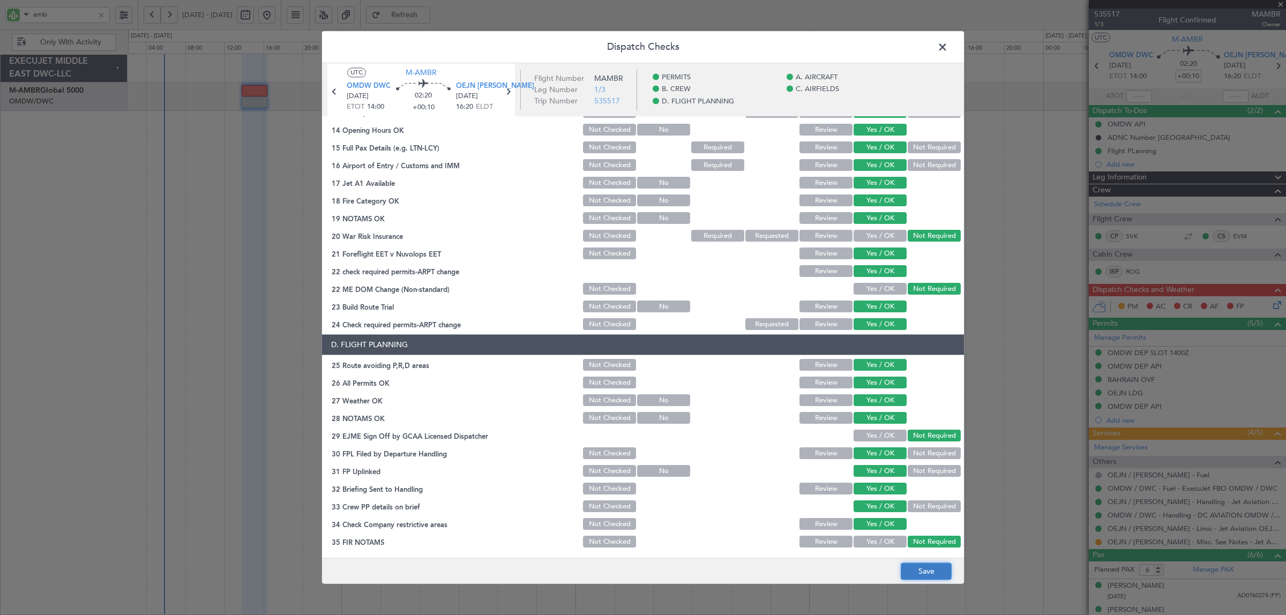
click at [920, 568] on button "Save" at bounding box center [926, 571] width 51 height 17
click at [948, 47] on span at bounding box center [948, 49] width 0 height 21
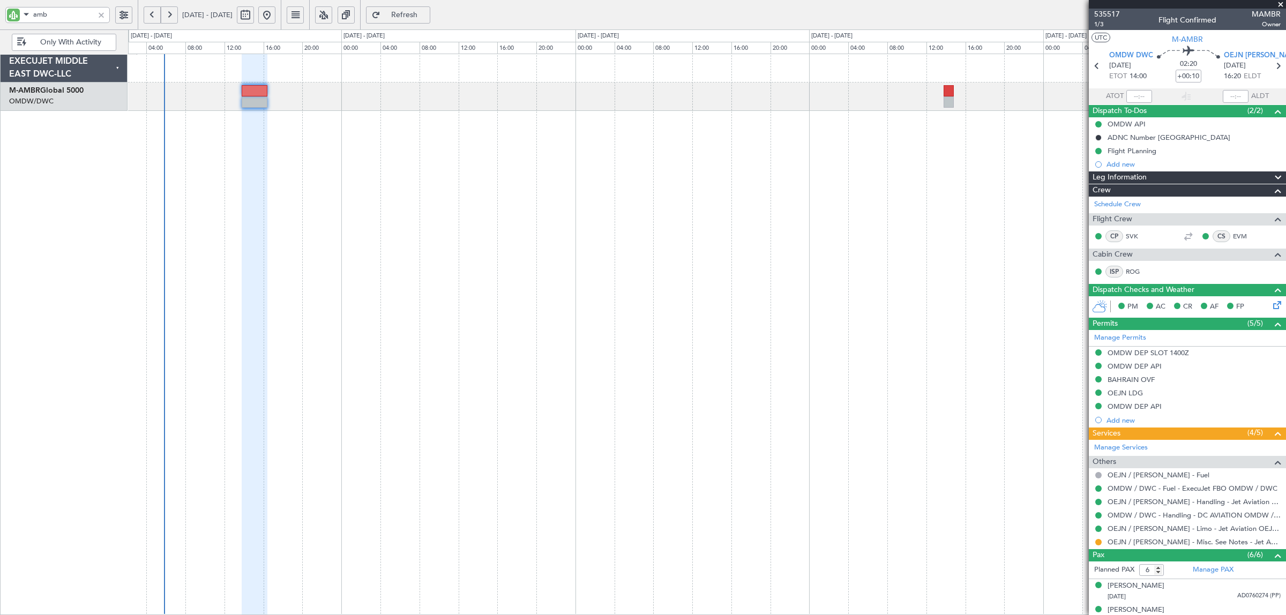
click at [426, 16] on span "Refresh" at bounding box center [405, 15] width 44 height 8
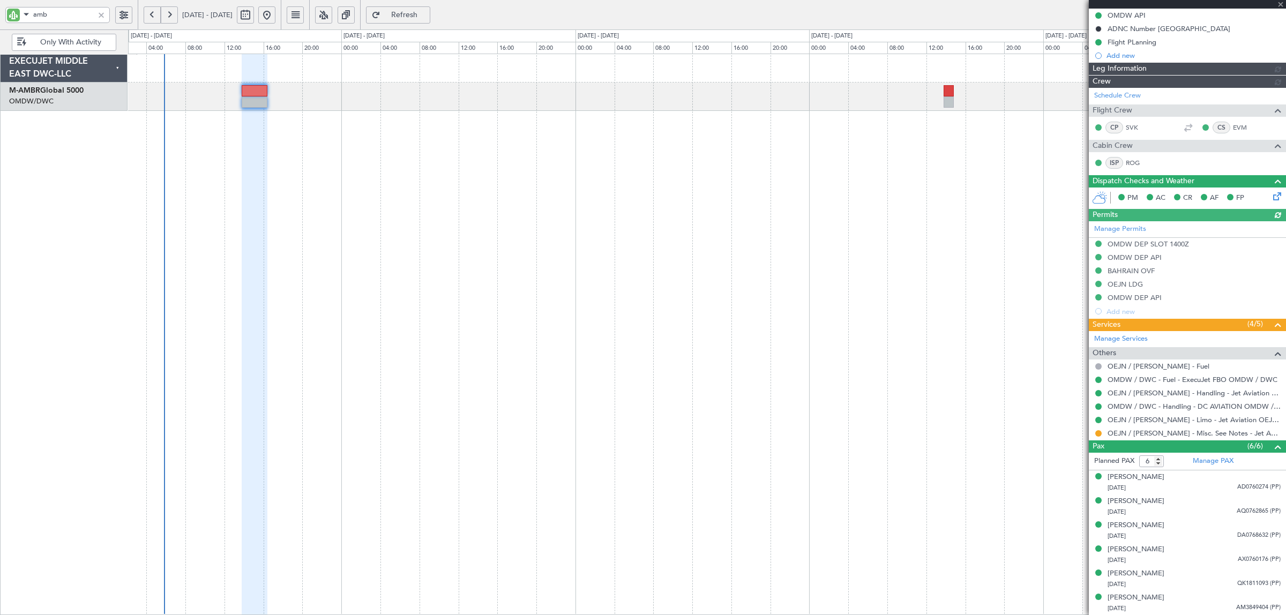
type input "[PERSON_NAME] (SYS)"
type input "7103"
click at [1271, 198] on icon at bounding box center [1275, 194] width 9 height 9
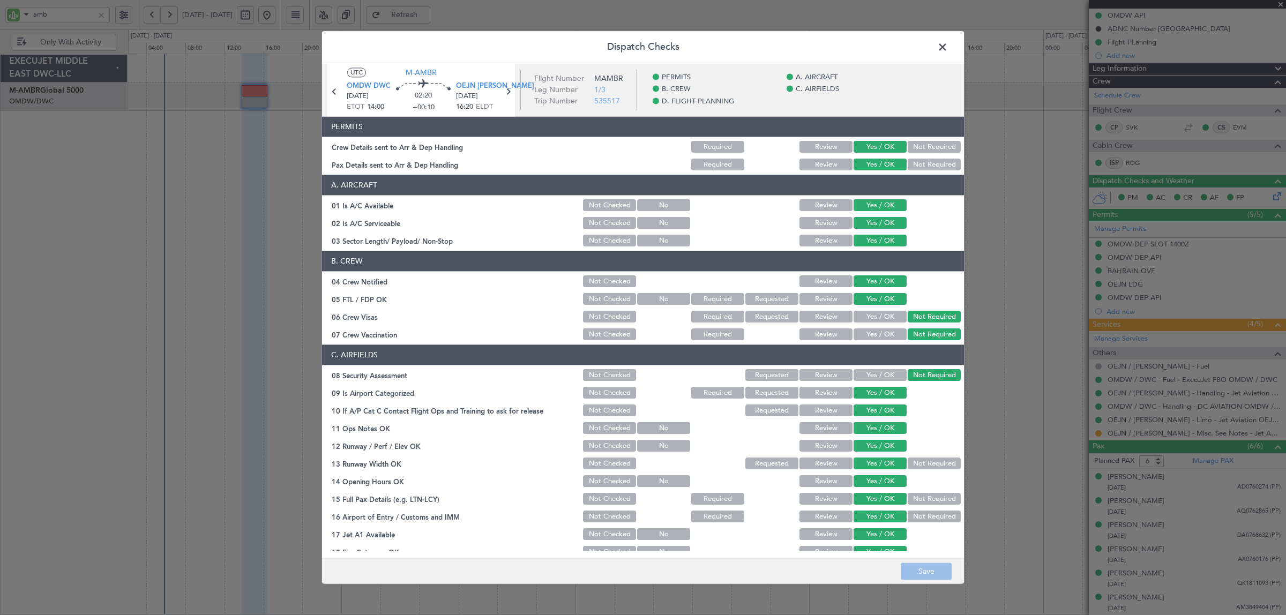
click at [948, 44] on span at bounding box center [948, 49] width 0 height 21
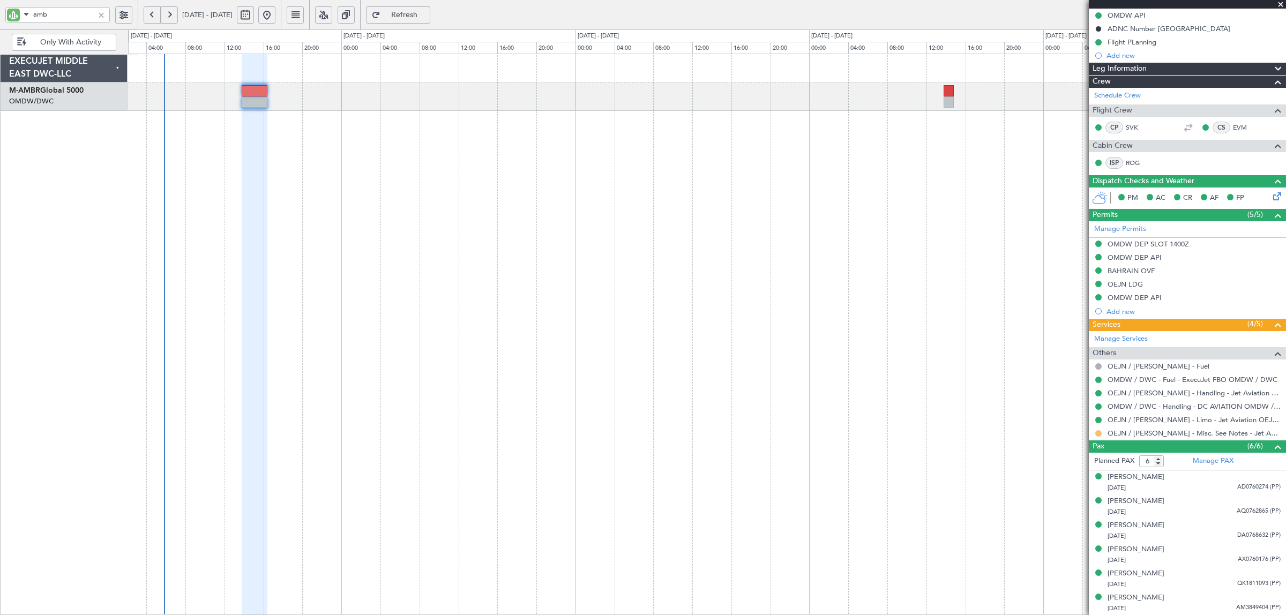
click at [1097, 432] on button at bounding box center [1098, 433] width 6 height 6
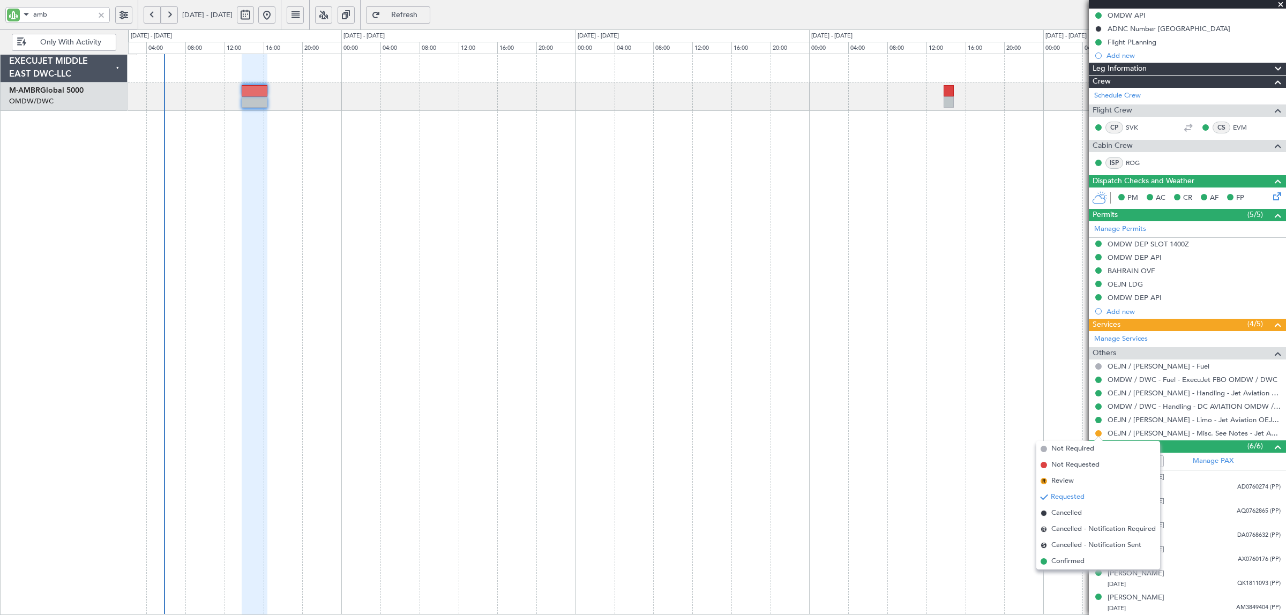
drag, startPoint x: 1067, startPoint y: 561, endPoint x: 986, endPoint y: 482, distance: 112.9
click at [1067, 560] on span "Confirmed" at bounding box center [1067, 561] width 33 height 11
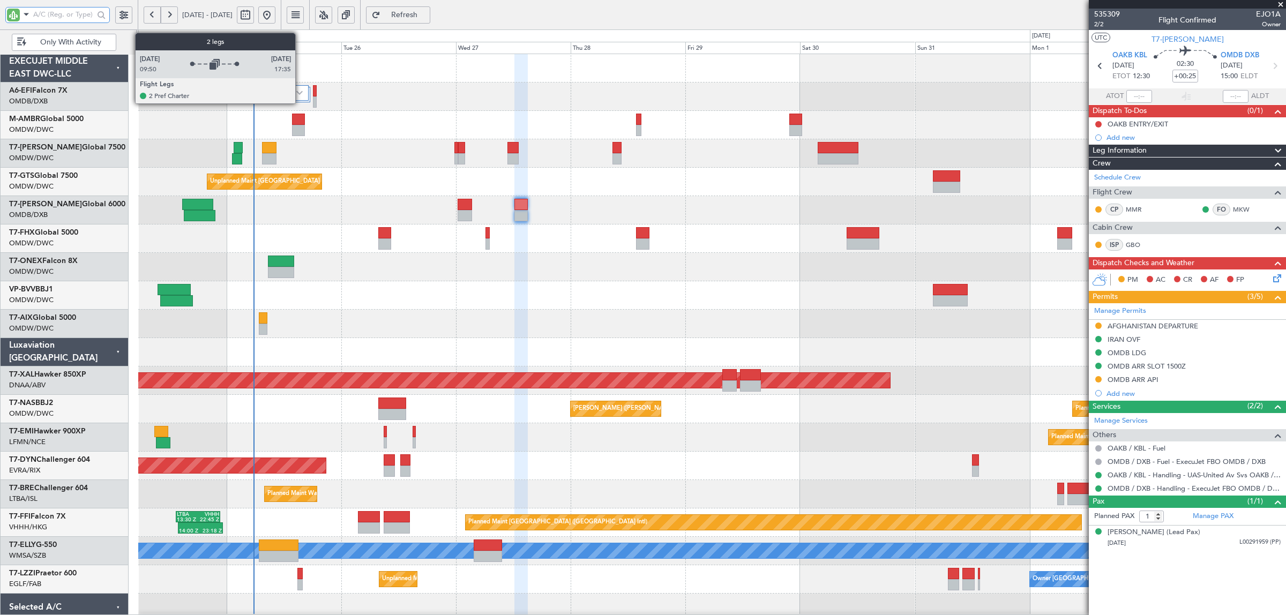
click at [301, 100] on div at bounding box center [291, 93] width 36 height 16
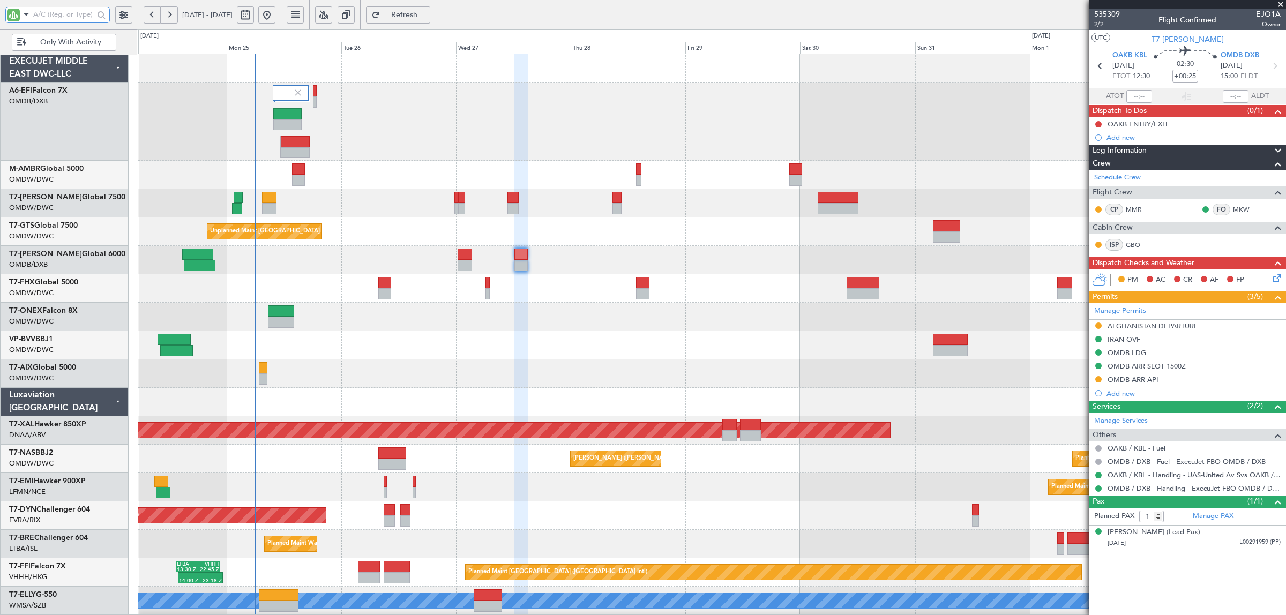
click at [300, 303] on div at bounding box center [711, 317] width 1147 height 28
click at [290, 178] on div "Planned Maint Dubai (Al Maktoum Intl)" at bounding box center [711, 175] width 1147 height 28
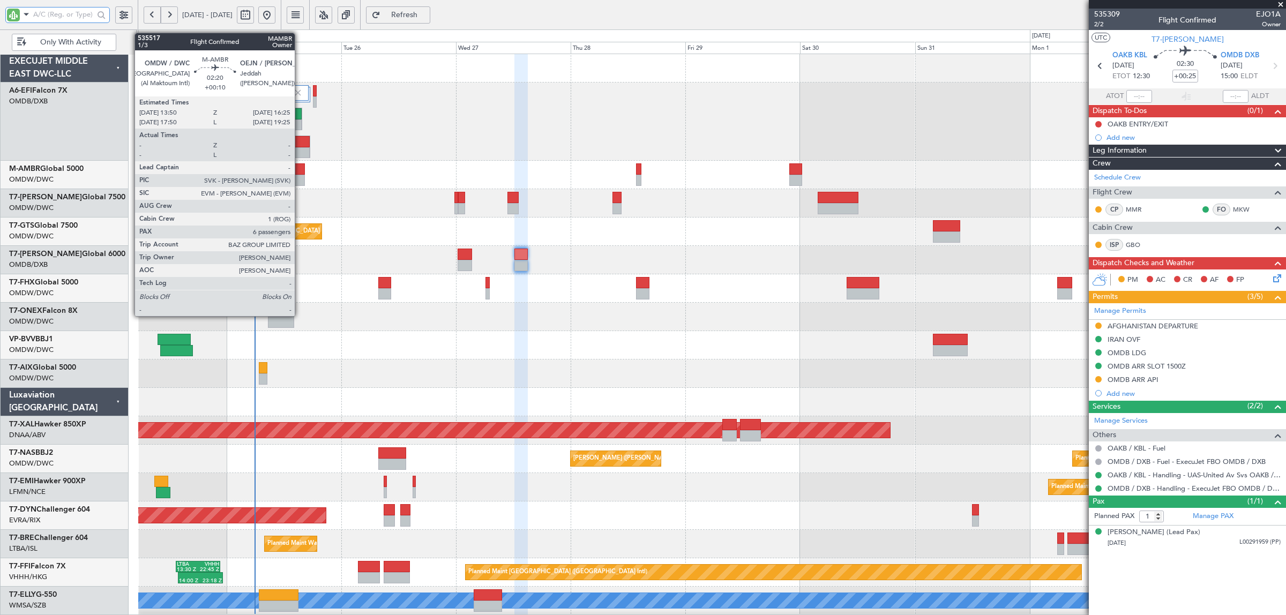
click at [300, 176] on div at bounding box center [298, 180] width 13 height 11
click at [300, 177] on div at bounding box center [298, 180] width 13 height 11
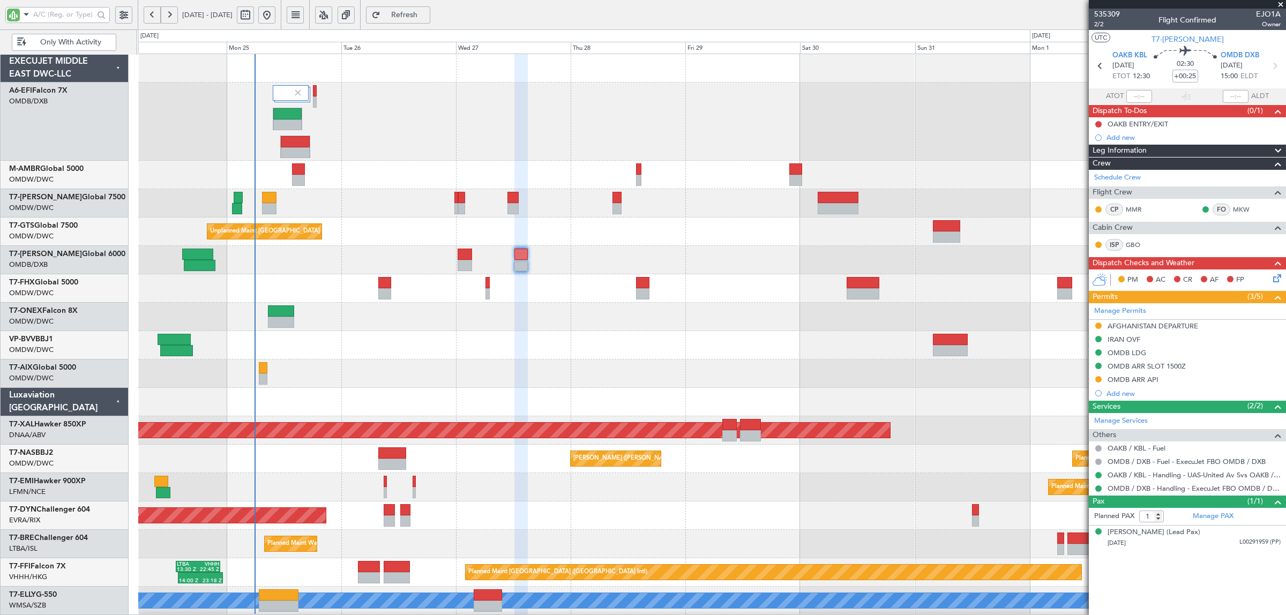
click at [426, 11] on span "Refresh" at bounding box center [405, 15] width 44 height 8
click at [419, 343] on div at bounding box center [711, 345] width 1147 height 28
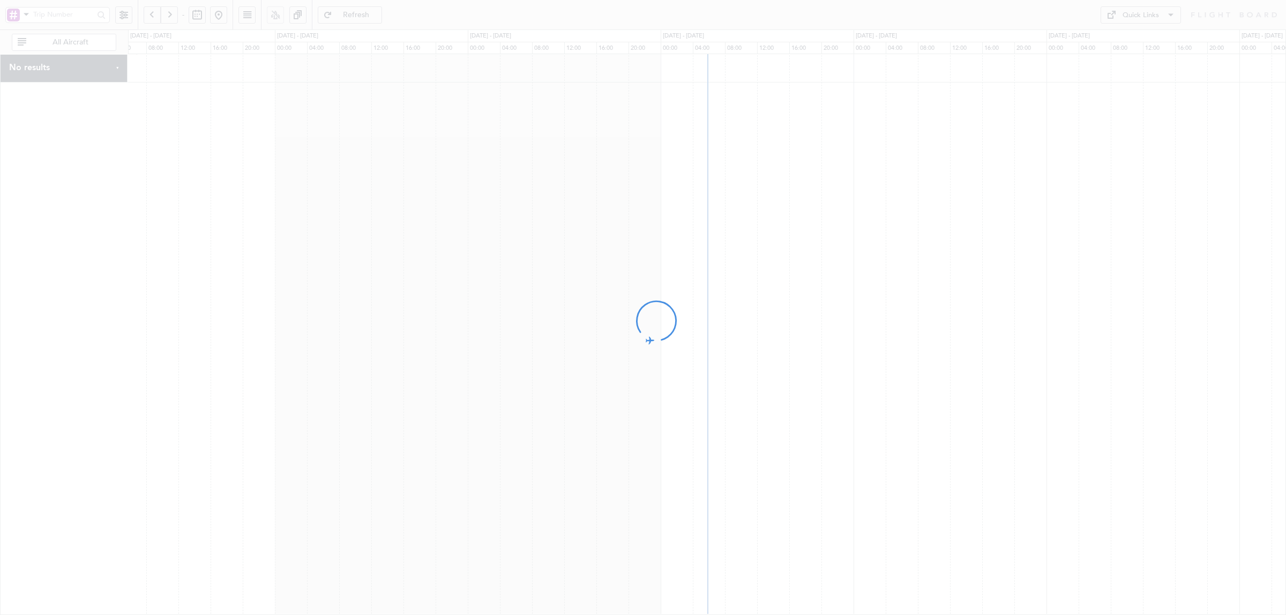
drag, startPoint x: 602, startPoint y: 150, endPoint x: 242, endPoint y: 162, distance: 359.7
click at [245, 161] on div at bounding box center [643, 307] width 1286 height 615
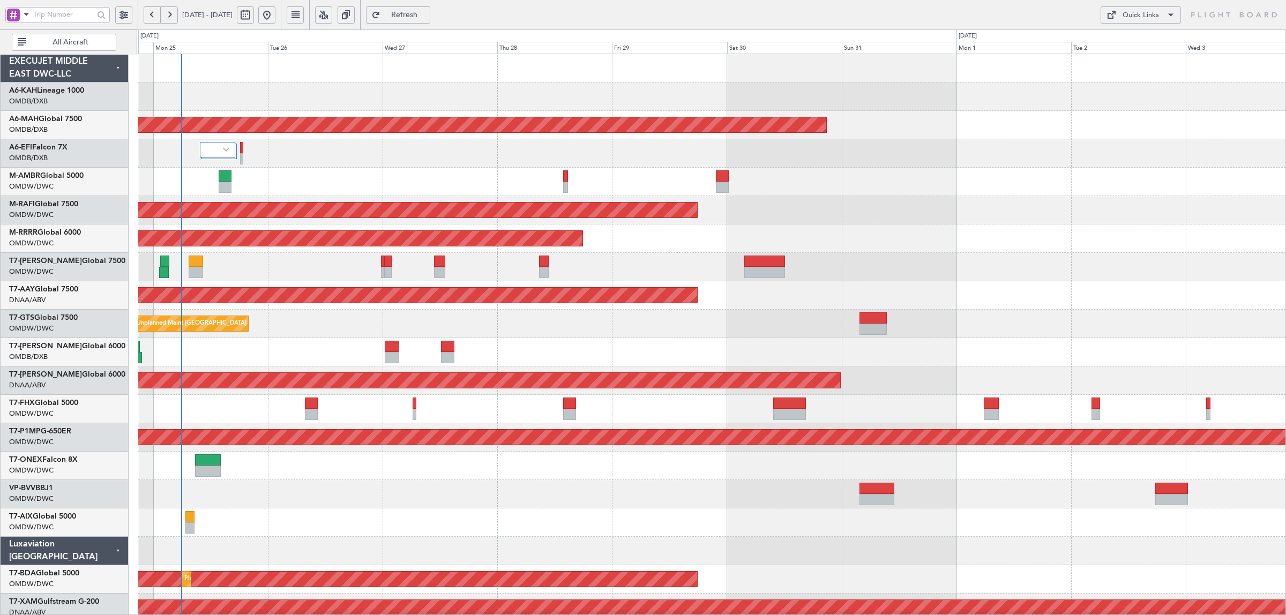
click at [242, 276] on div "Planned Maint Dubai (Al Maktoum Intl)" at bounding box center [711, 267] width 1147 height 28
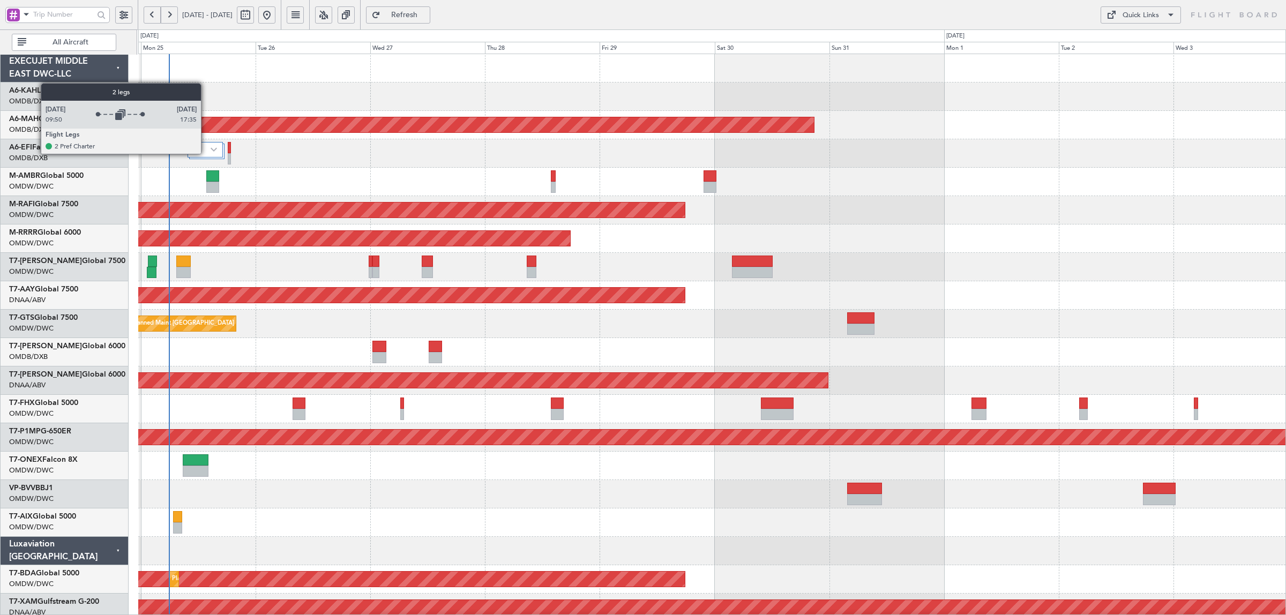
click at [206, 154] on div at bounding box center [206, 150] width 36 height 16
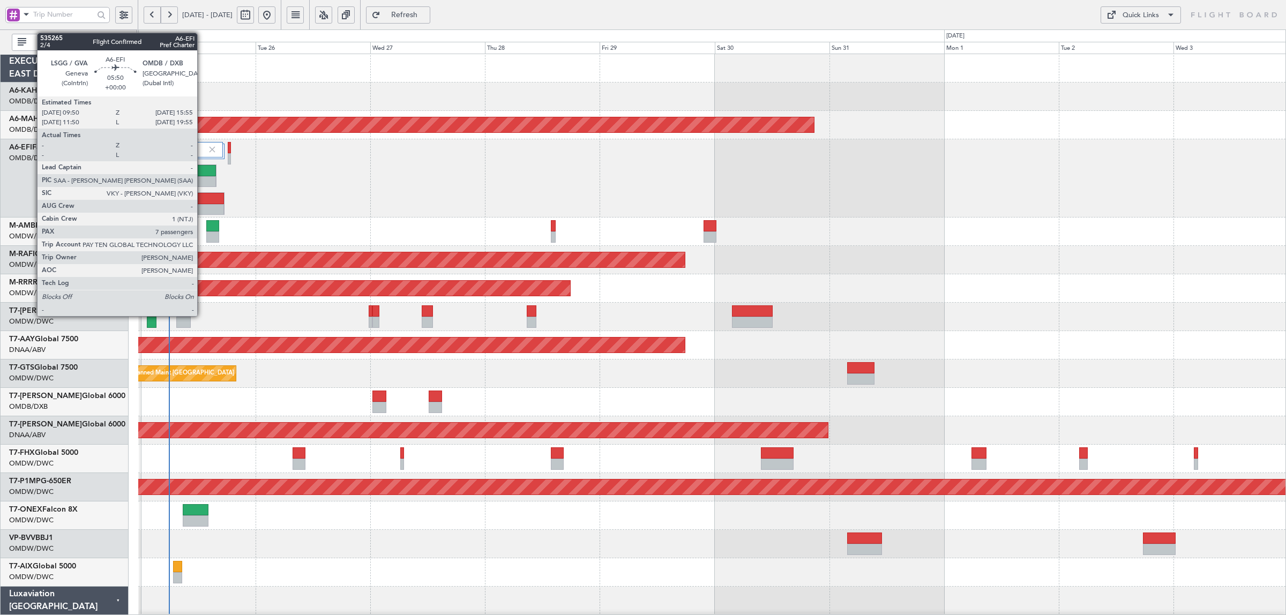
click at [203, 173] on div at bounding box center [202, 170] width 28 height 11
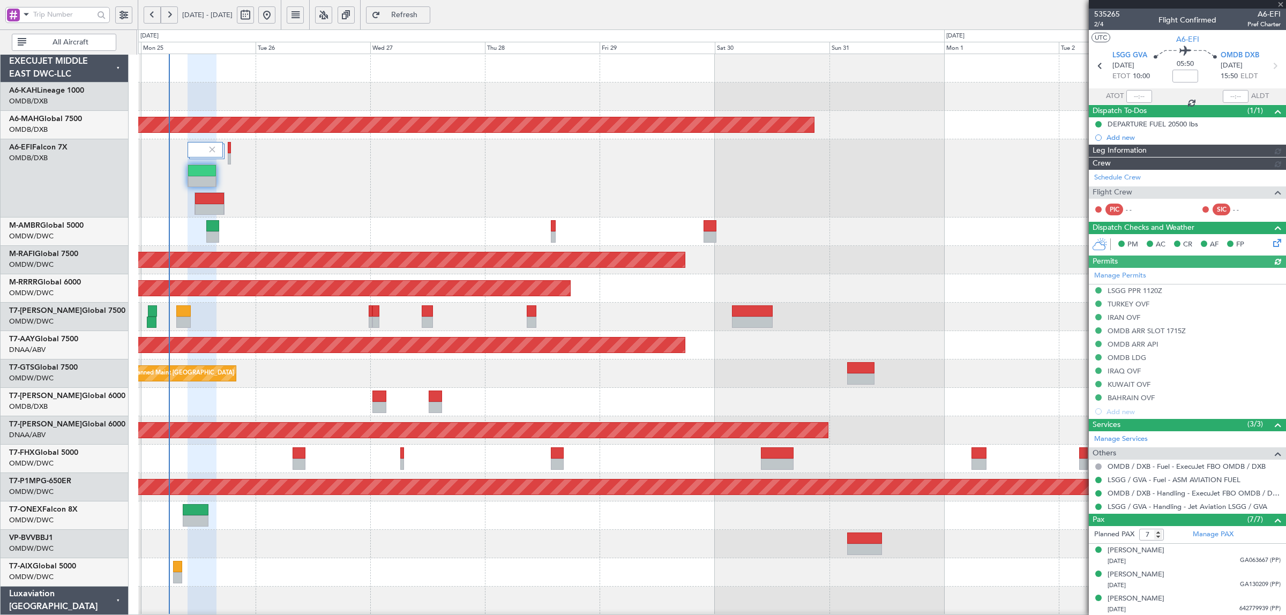
type input "[PERSON_NAME] (SYS)"
type input "7094"
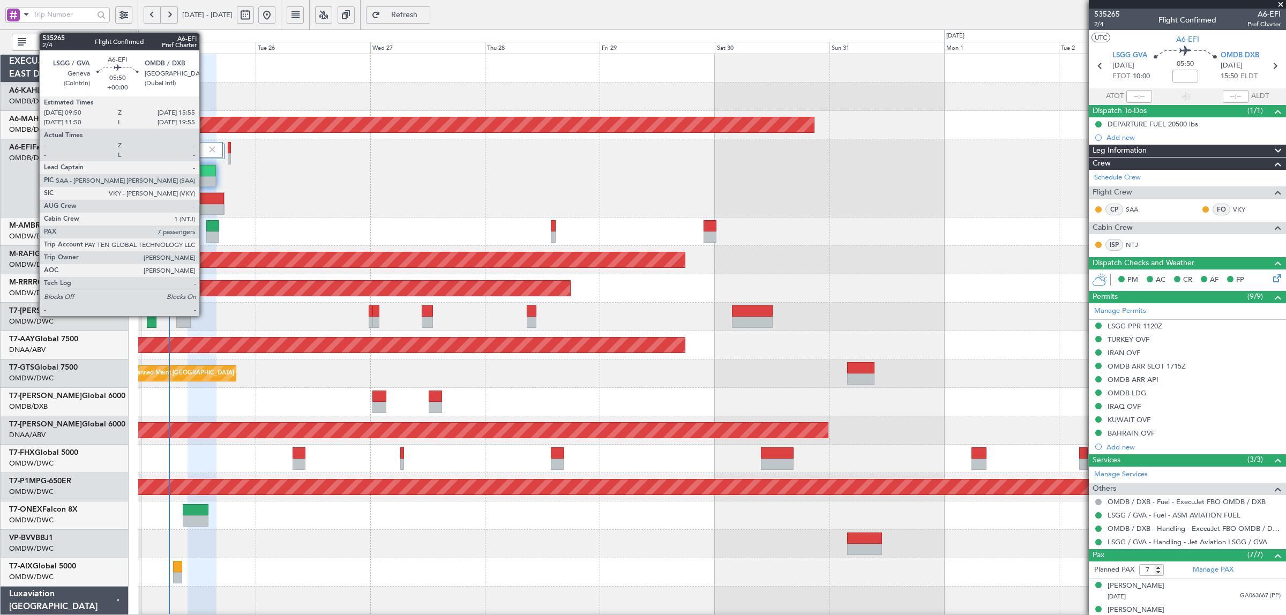
click at [205, 176] on div at bounding box center [202, 181] width 28 height 11
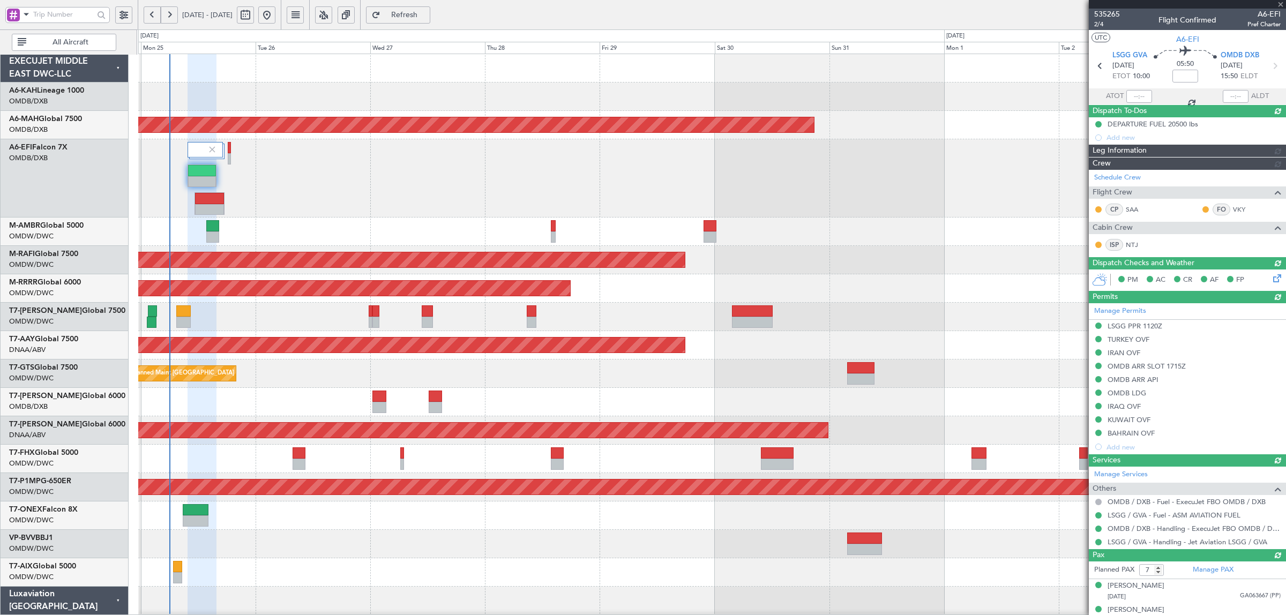
type input "+00:10"
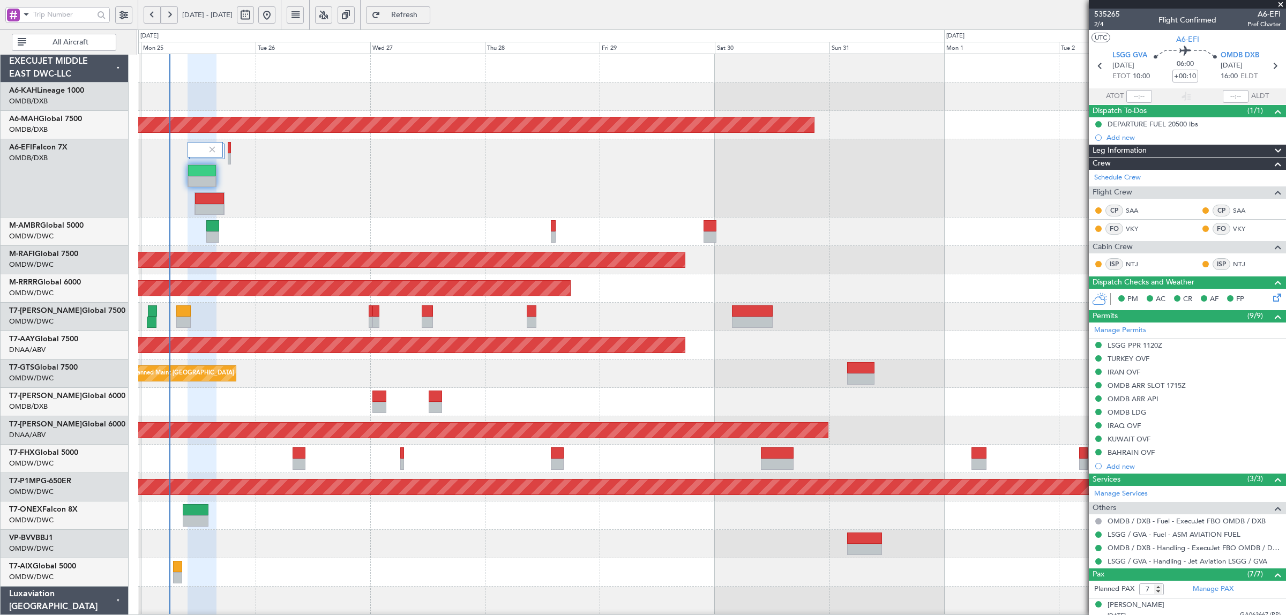
type input "[PERSON_NAME] (SYS)"
type input "7113"
type input "[PERSON_NAME] (SYS)"
type input "7113"
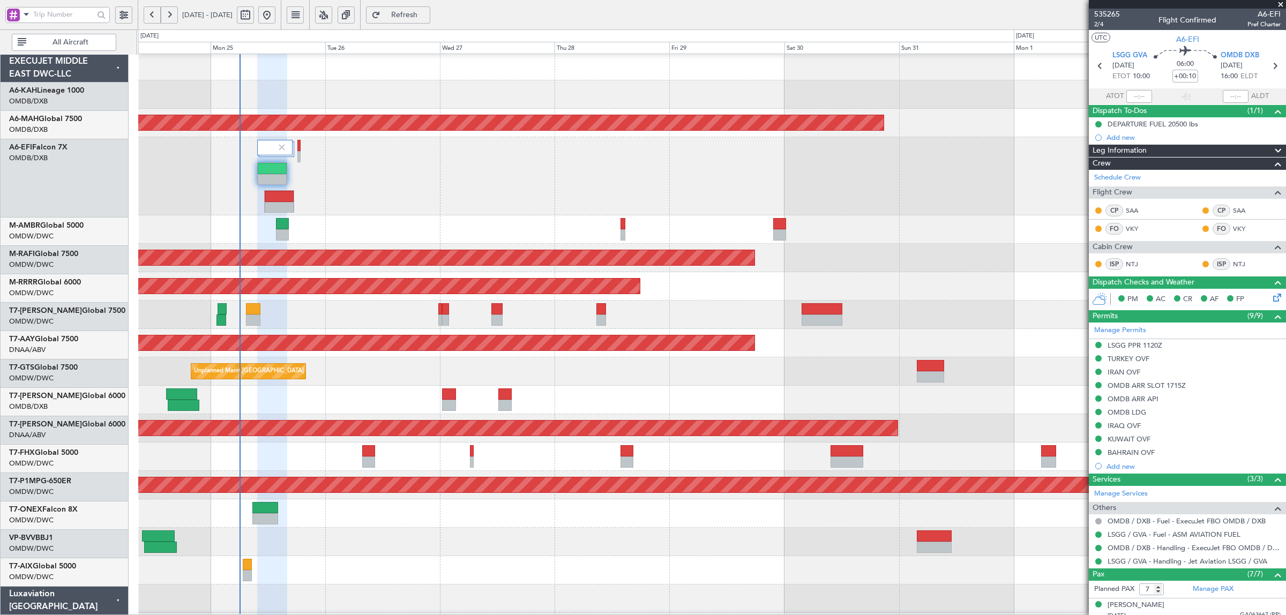
scroll to position [2, 0]
click at [359, 213] on div "Planned Maint Dubai (Al Maktoum Intl)" at bounding box center [711, 176] width 1147 height 78
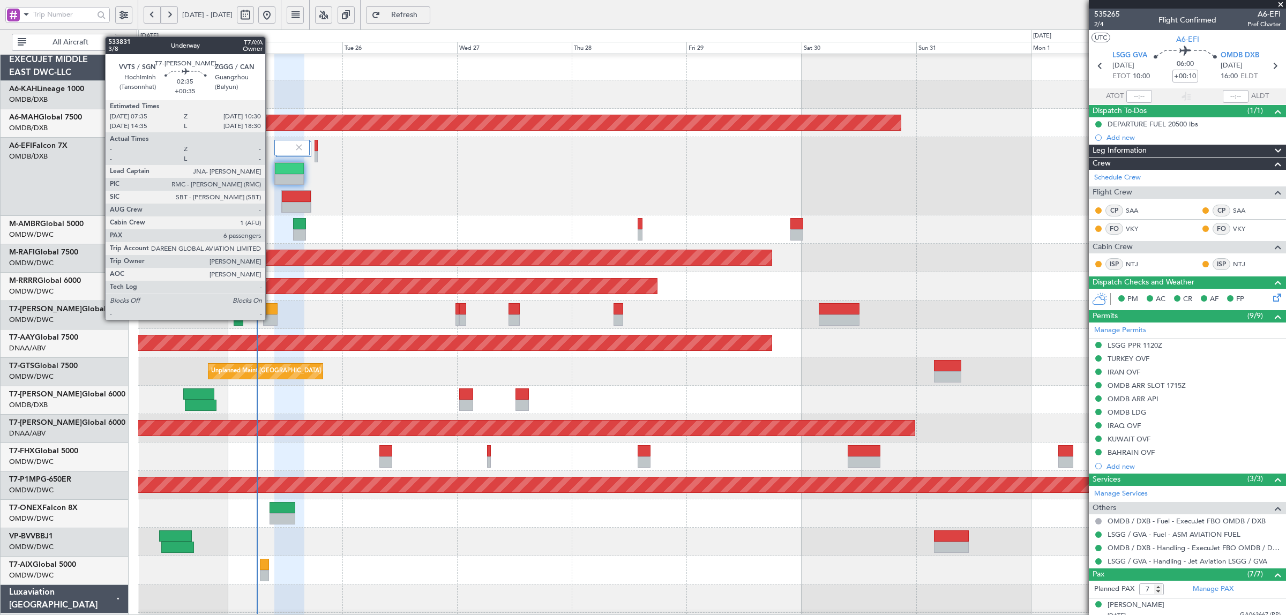
click at [269, 319] on div at bounding box center [270, 319] width 14 height 11
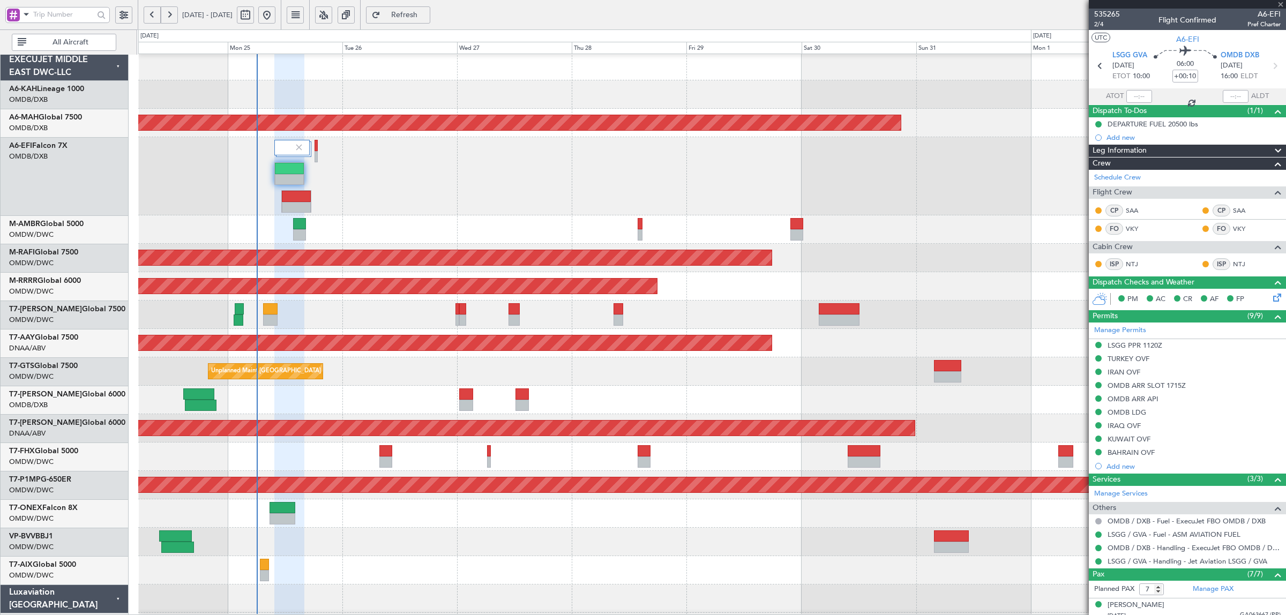
type input "+00:35"
type input "6"
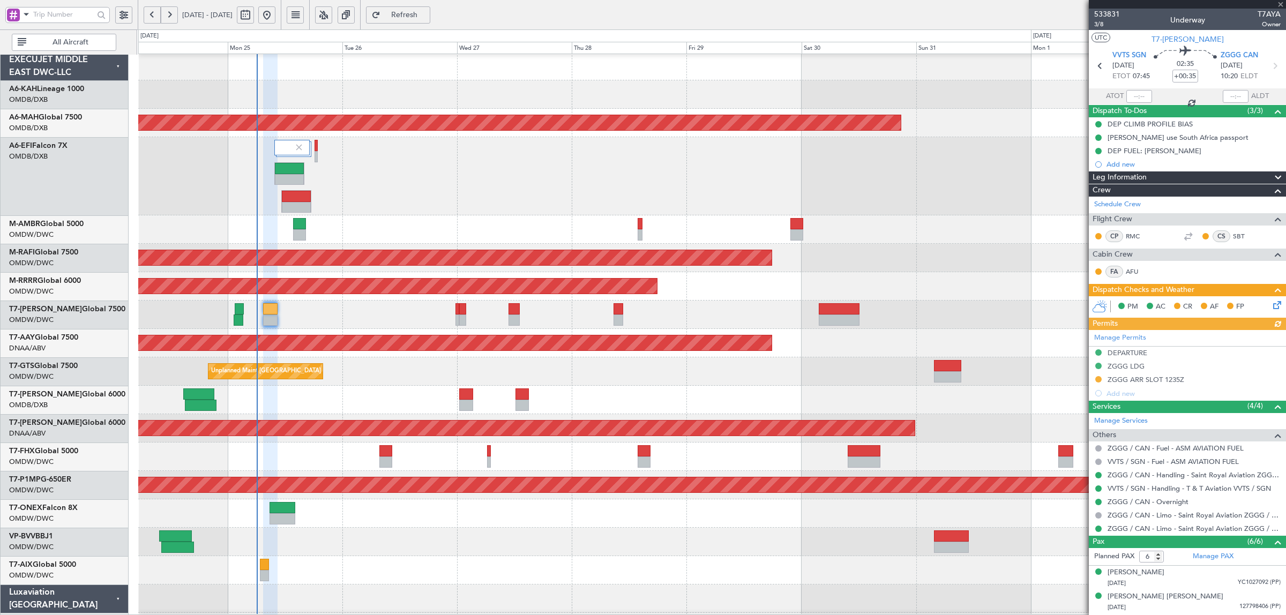
type input "[PERSON_NAME] (ANI)"
type input "7060"
type input "[PERSON_NAME] (ANI)"
type input "7060"
click at [374, 189] on div "Planned Maint Dubai (Al Maktoum Intl)" at bounding box center [711, 176] width 1147 height 78
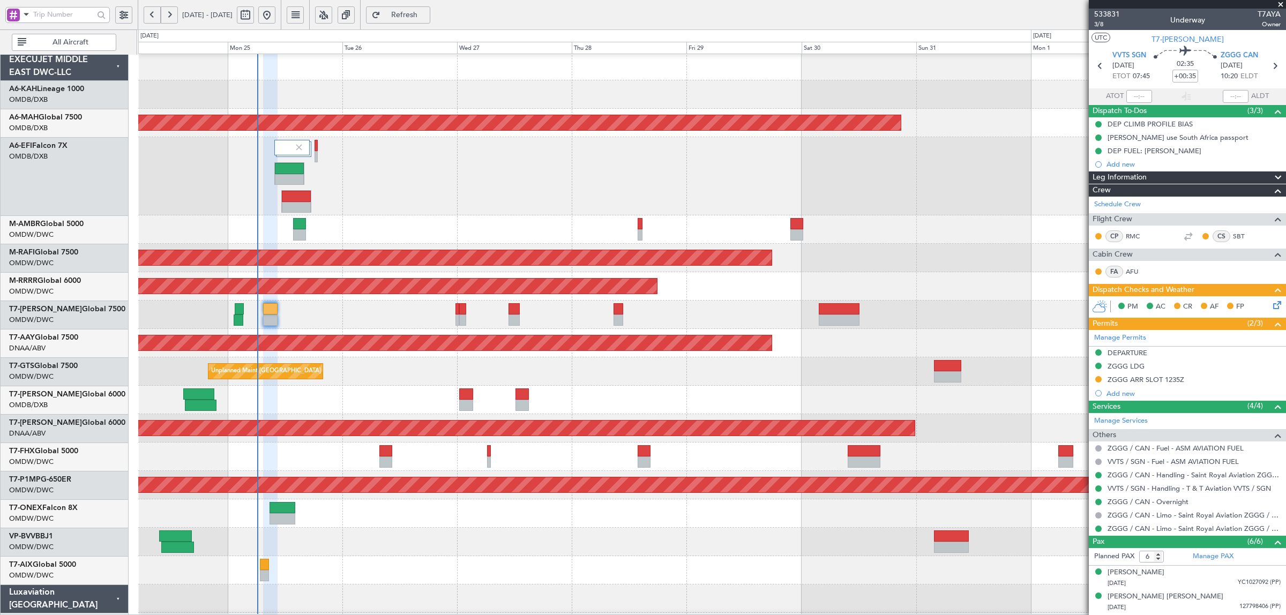
click at [68, 46] on span "All Aircraft" at bounding box center [70, 43] width 84 height 8
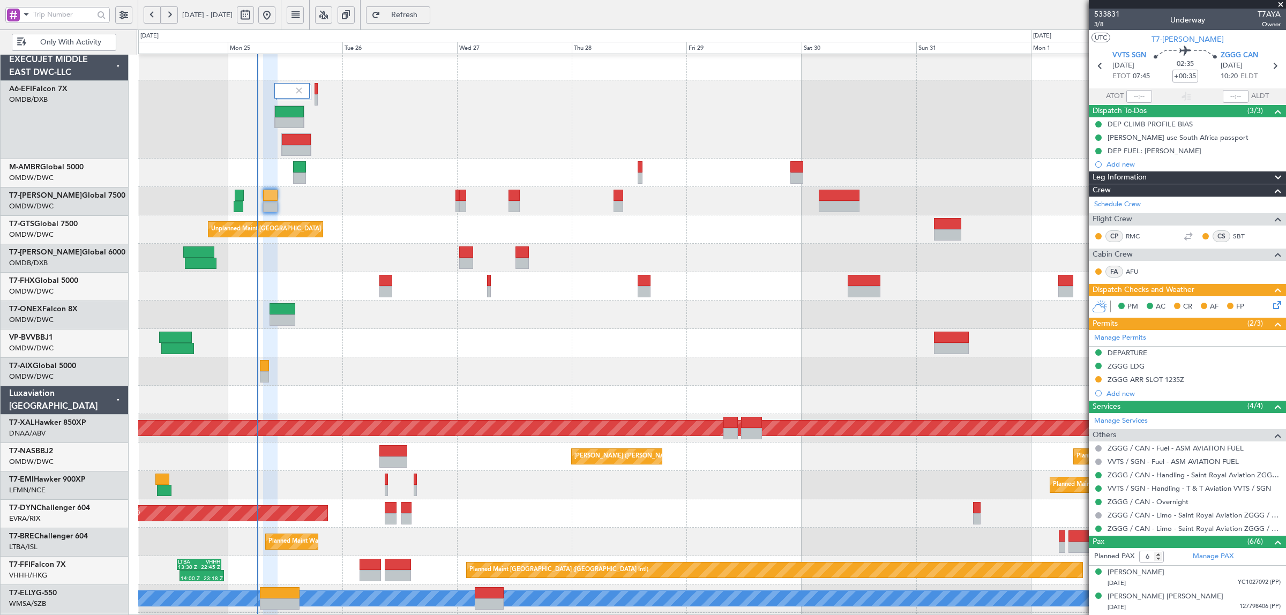
click at [23, 18] on span at bounding box center [26, 14] width 13 height 13
drag, startPoint x: 48, startPoint y: 71, endPoint x: 76, endPoint y: 92, distance: 34.5
click at [49, 71] on span "A/C (Reg. or Type)" at bounding box center [54, 71] width 59 height 11
click at [365, 364] on div at bounding box center [711, 371] width 1147 height 28
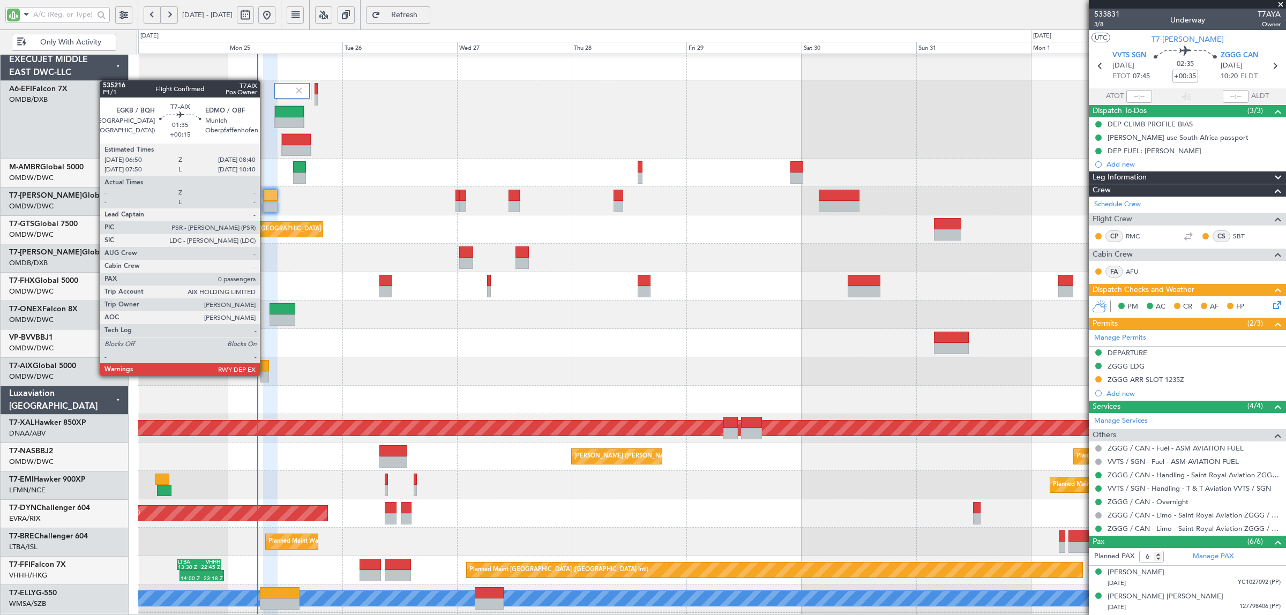
click at [265, 376] on div at bounding box center [264, 376] width 9 height 11
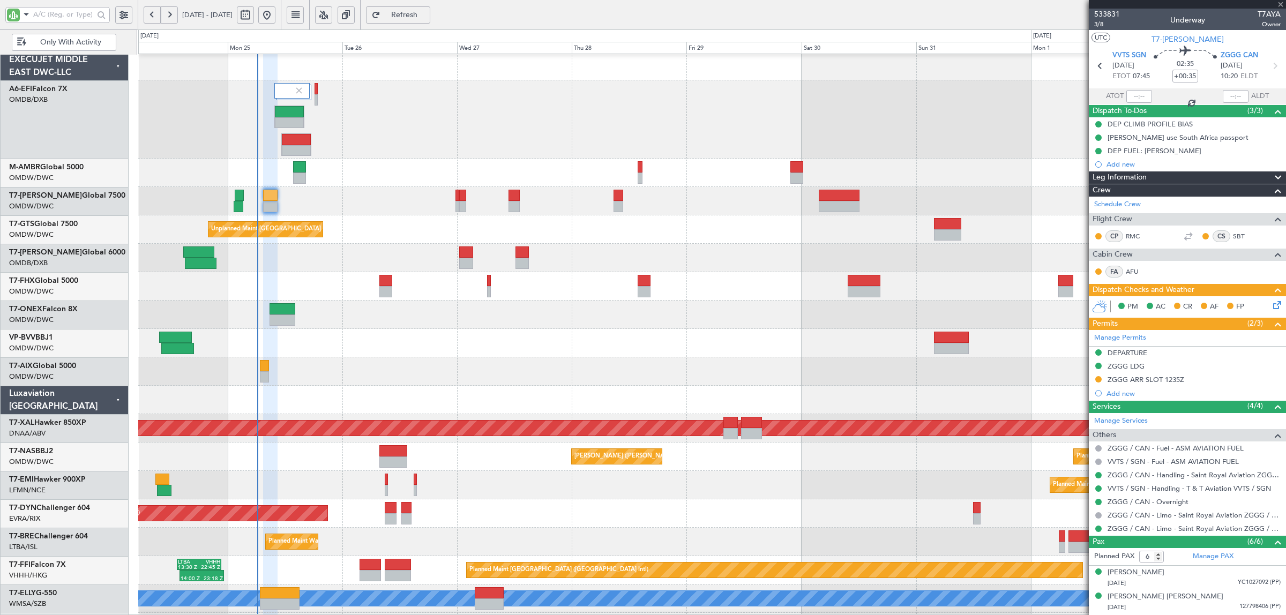
type input "+00:15"
type input "0"
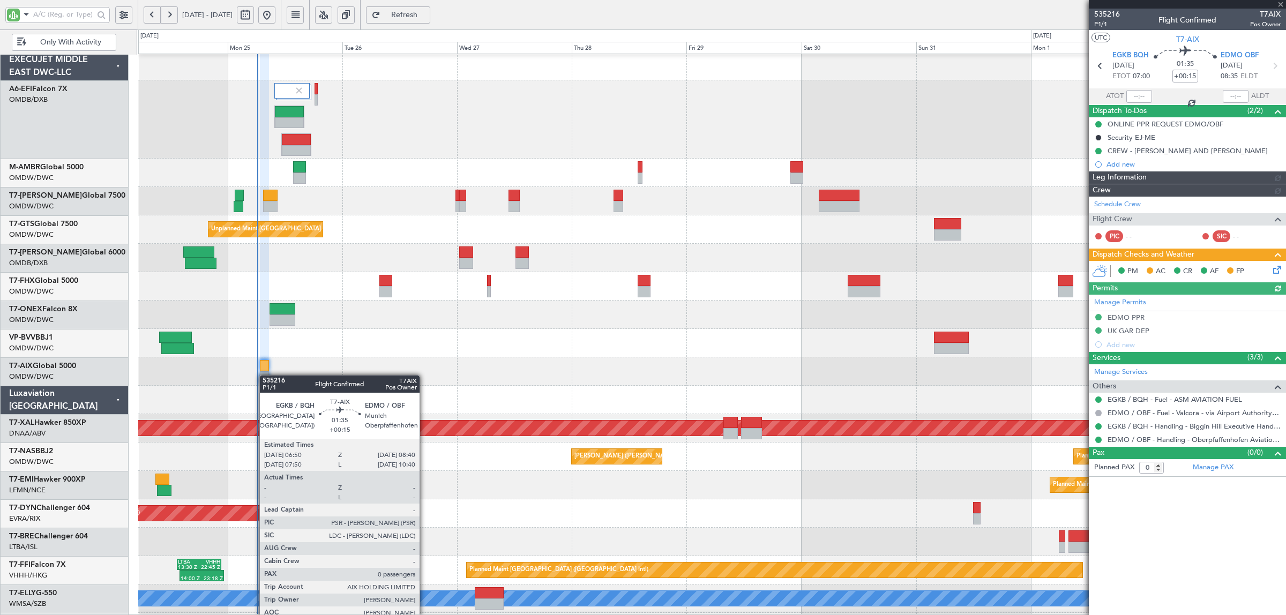
type input "[PERSON_NAME] (ANI)"
type input "7069"
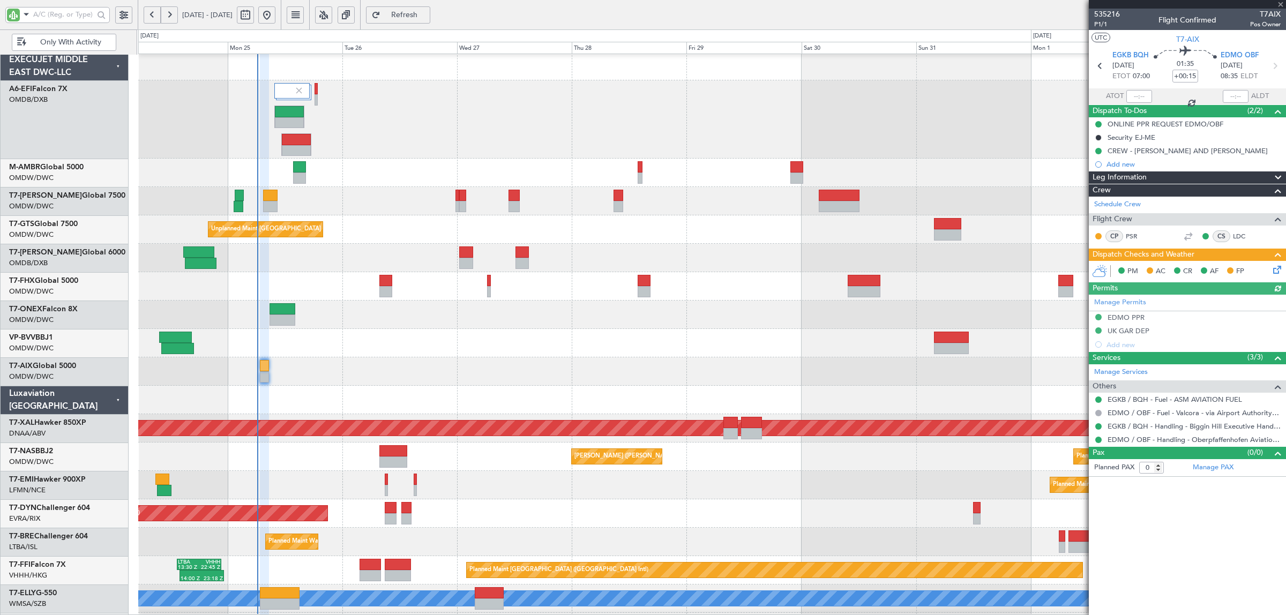
click at [528, 353] on div at bounding box center [711, 343] width 1147 height 28
type input "[PERSON_NAME] (ANI)"
type input "7069"
type input "[PERSON_NAME] (ANI)"
type input "7069"
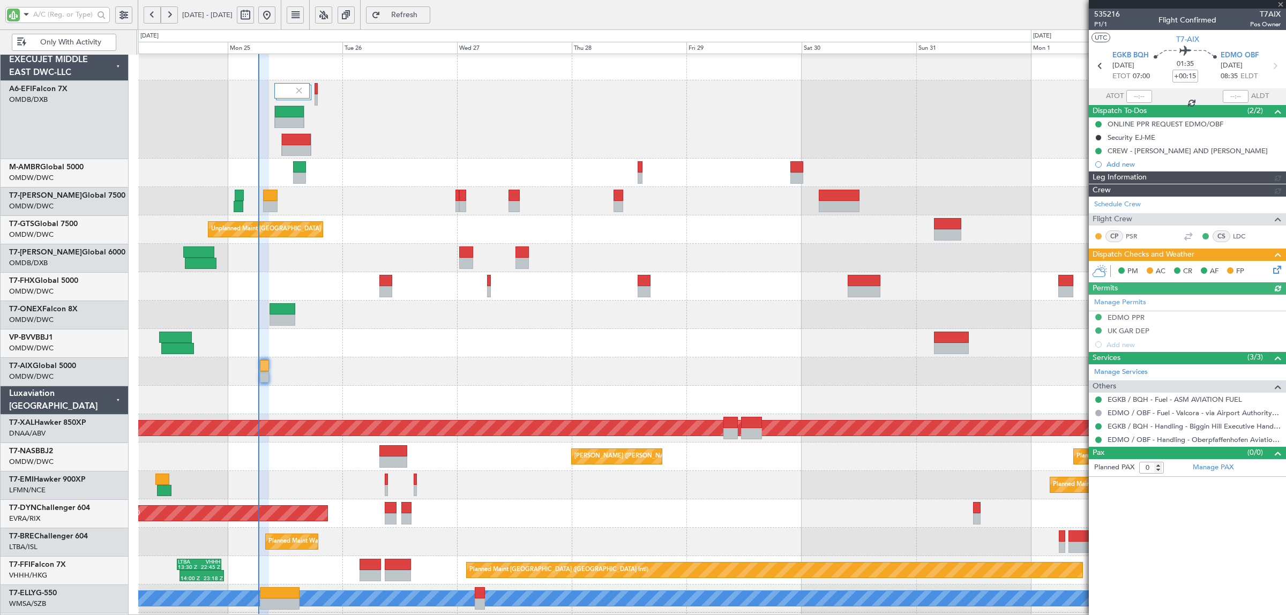
type input "[PERSON_NAME] (ANI)"
type input "7069"
